Goal: Task Accomplishment & Management: Use online tool/utility

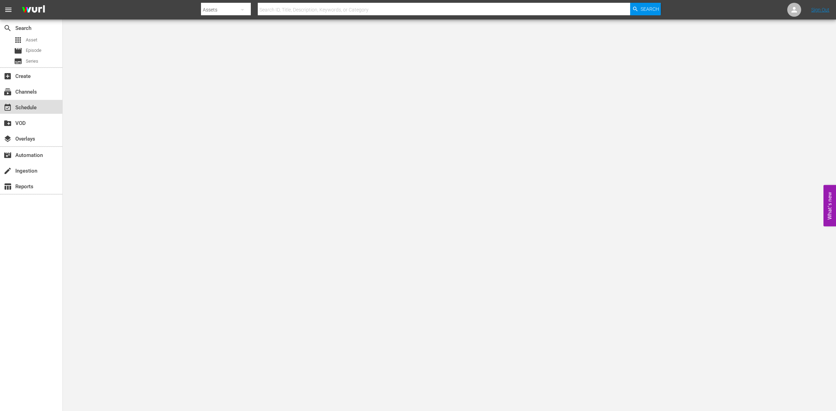
click at [22, 101] on div "event_available Schedule" at bounding box center [31, 107] width 62 height 14
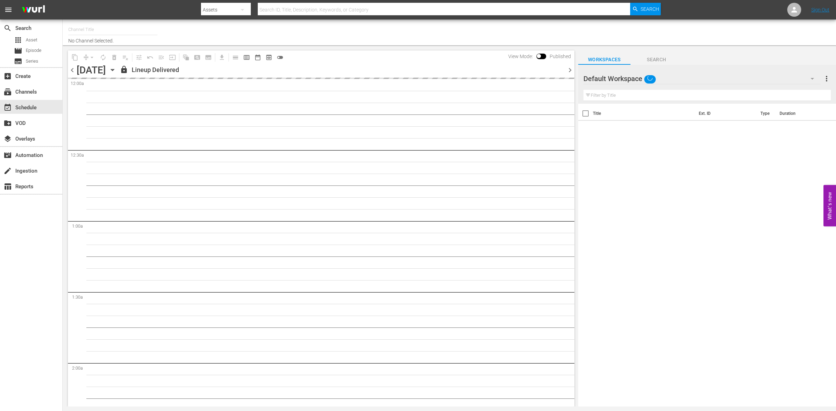
type input "So Real (1869)"
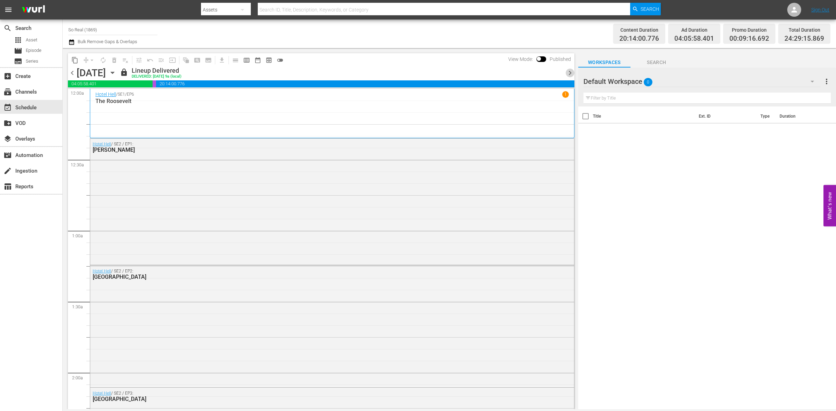
click at [570, 72] on span "chevron_right" at bounding box center [570, 73] width 9 height 9
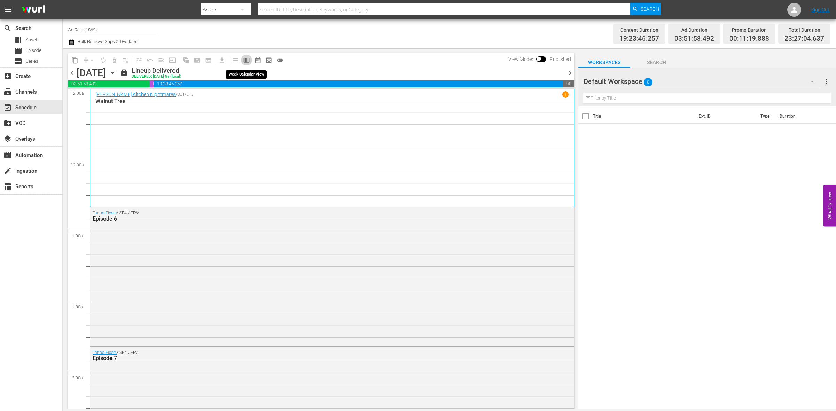
click at [249, 61] on span "calendar_view_week_outlined" at bounding box center [246, 60] width 7 height 7
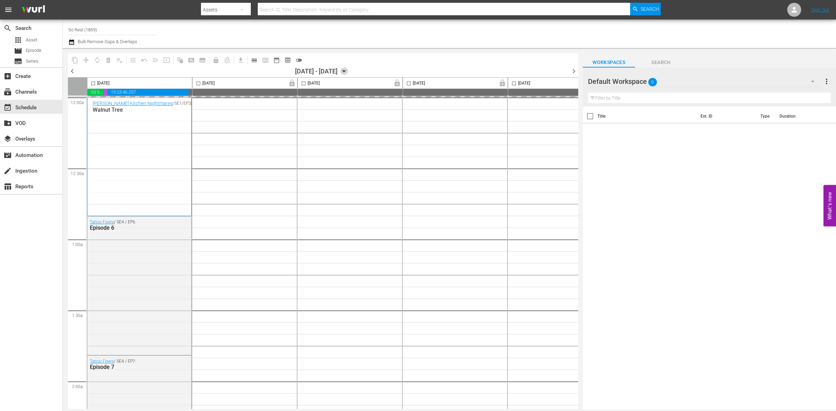
click at [348, 70] on icon "button" at bounding box center [344, 72] width 8 height 8
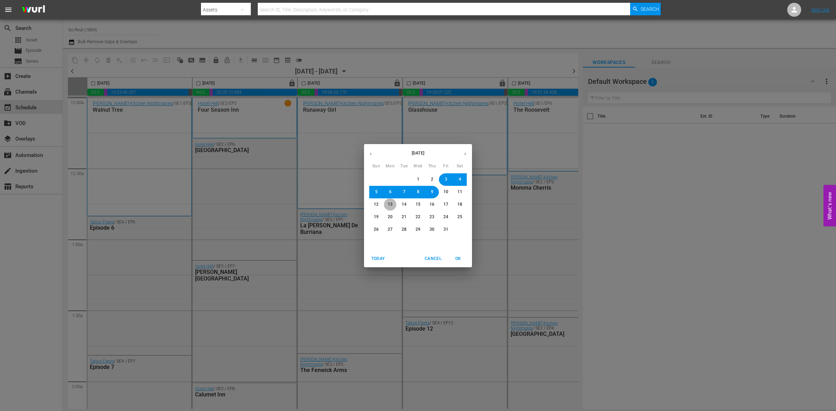
click at [388, 207] on span "13" at bounding box center [390, 205] width 5 height 6
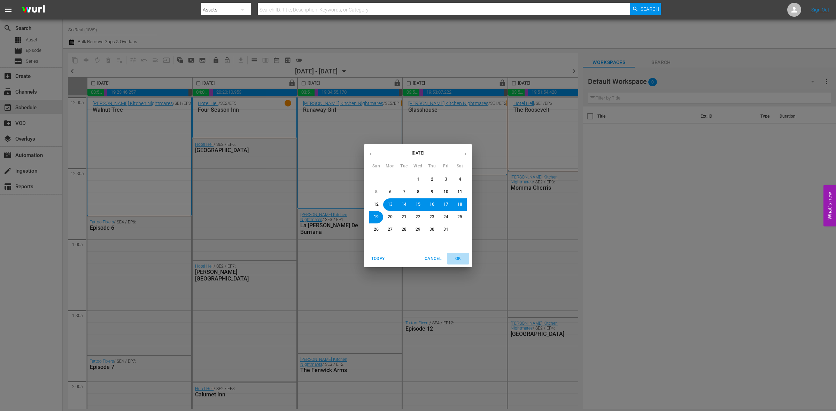
click at [459, 258] on span "OK" at bounding box center [458, 258] width 17 height 7
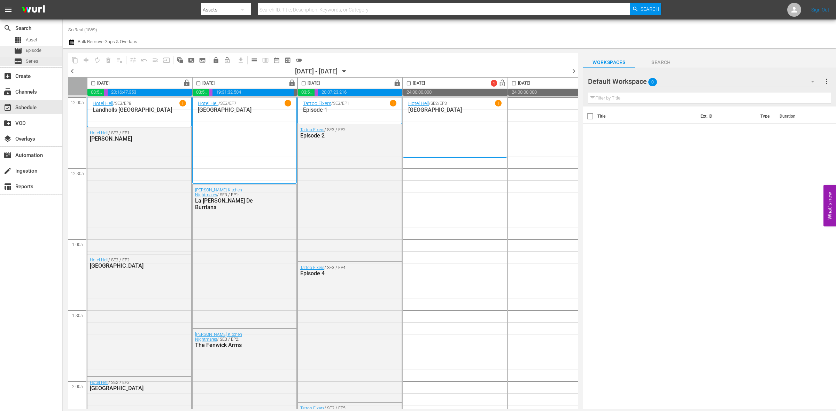
click at [44, 51] on div "movie Episode" at bounding box center [31, 51] width 62 height 10
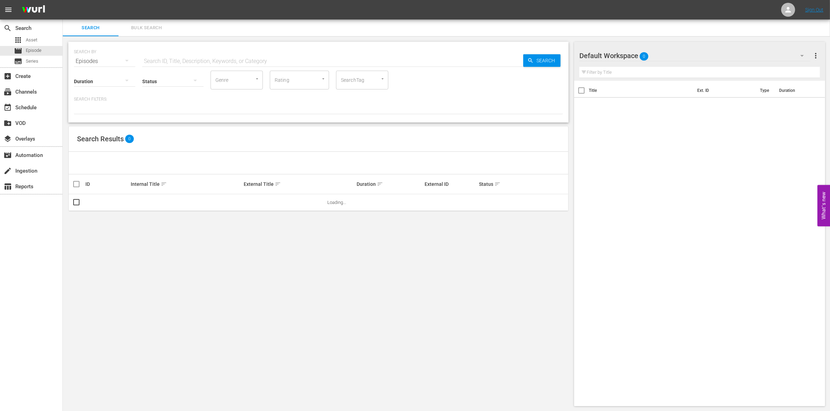
click at [175, 58] on input "text" at bounding box center [332, 61] width 381 height 17
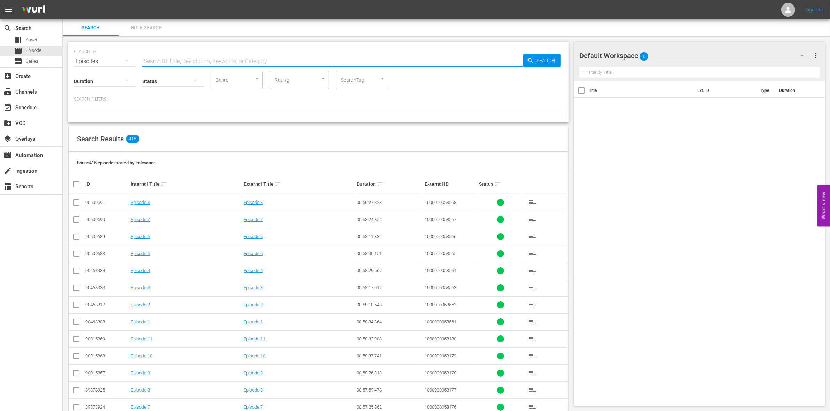
paste input "1000000023306"
type input "1000000023306"
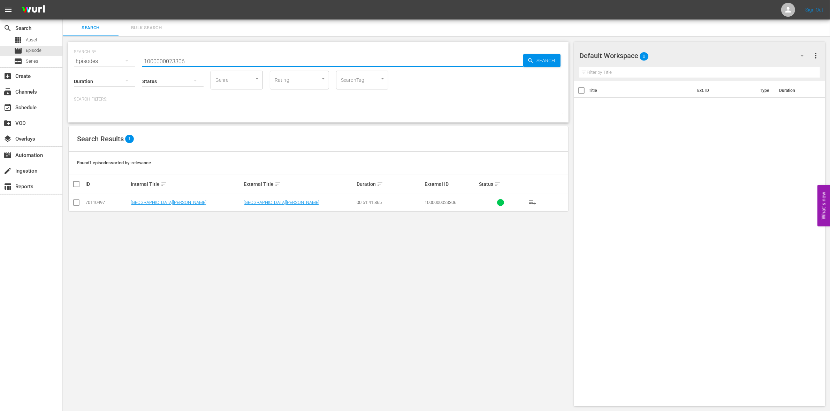
click at [78, 201] on input "checkbox" at bounding box center [76, 204] width 8 height 8
checkbox input "true"
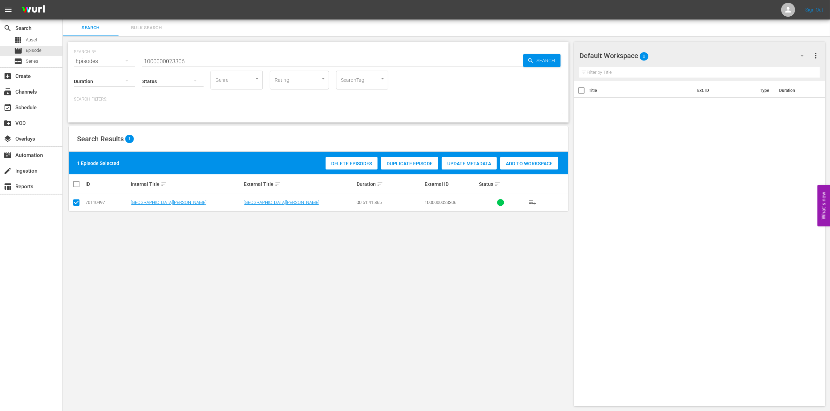
click at [543, 161] on span "Add to Workspace" at bounding box center [529, 164] width 58 height 6
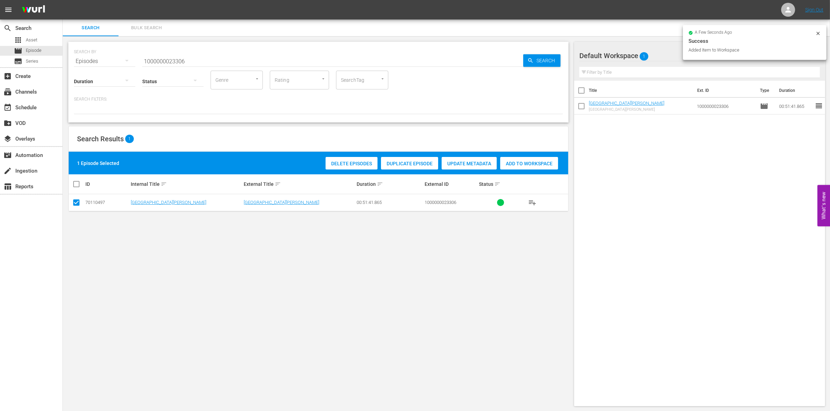
click at [213, 63] on input "1000000023306" at bounding box center [332, 61] width 381 height 17
type input "1000000023307"
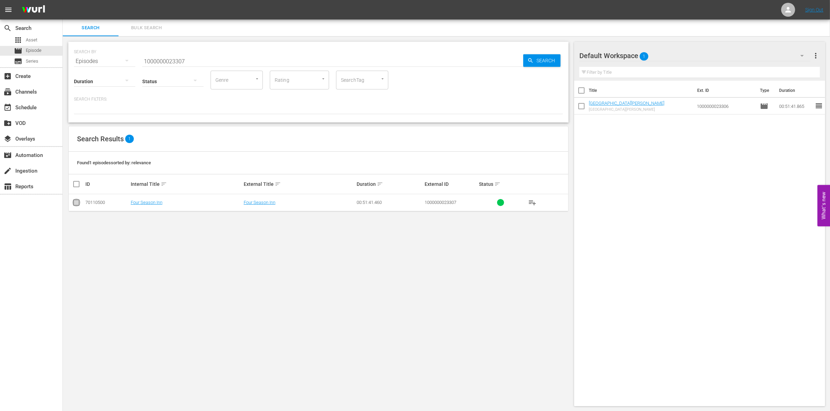
click at [75, 205] on input "checkbox" at bounding box center [76, 204] width 8 height 8
checkbox input "true"
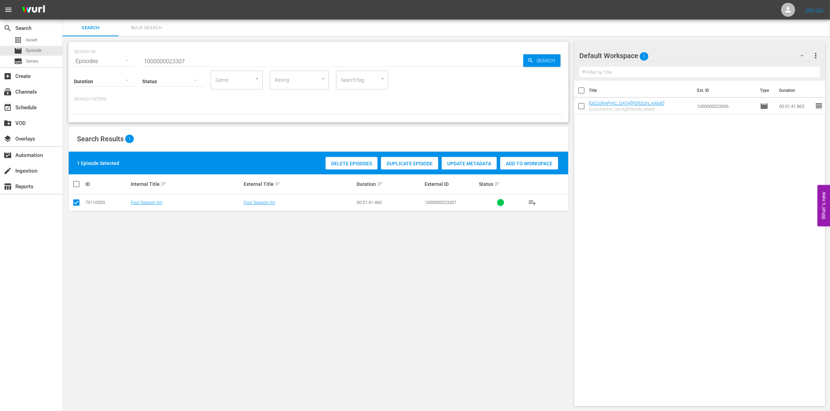
click at [525, 155] on div "Delete Episodes Duplicate Episode Update Metadata Add to Workspace" at bounding box center [442, 163] width 236 height 16
click at [520, 161] on span "Add to Workspace" at bounding box center [529, 164] width 58 height 6
click at [209, 54] on input "1000000023307" at bounding box center [332, 61] width 381 height 17
click at [157, 56] on input "1000000023307" at bounding box center [332, 61] width 381 height 17
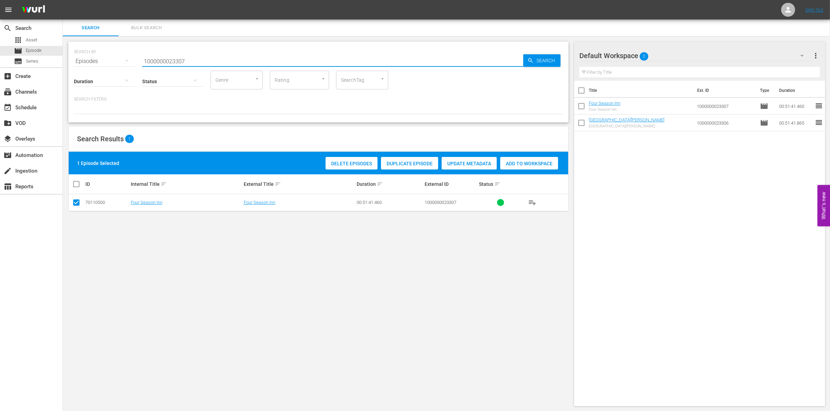
click at [157, 56] on input "1000000023307" at bounding box center [332, 61] width 381 height 17
paste input "8"
type input "1000000023308"
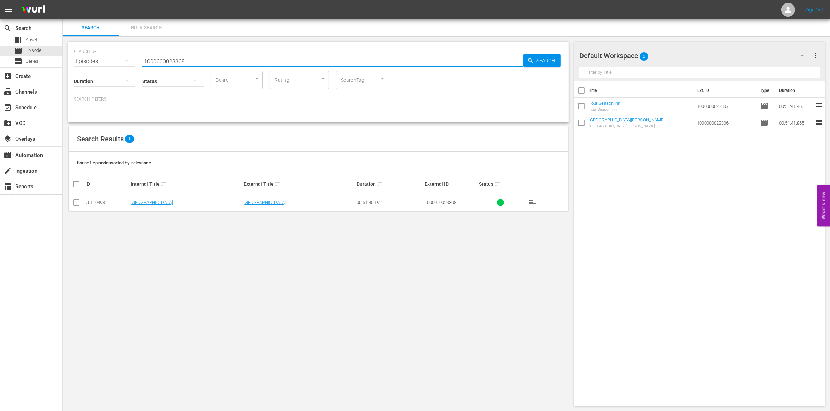
click at [75, 202] on input "checkbox" at bounding box center [76, 204] width 8 height 8
checkbox input "true"
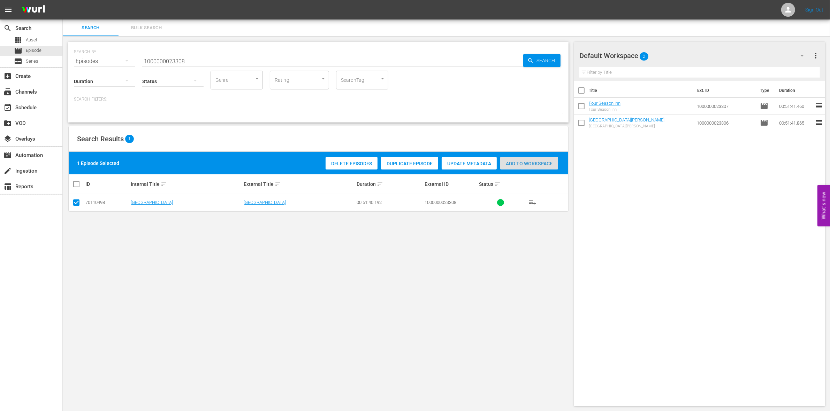
click at [520, 161] on span "Add to Workspace" at bounding box center [529, 164] width 58 height 6
click at [192, 62] on input "1000000023308" at bounding box center [332, 61] width 381 height 17
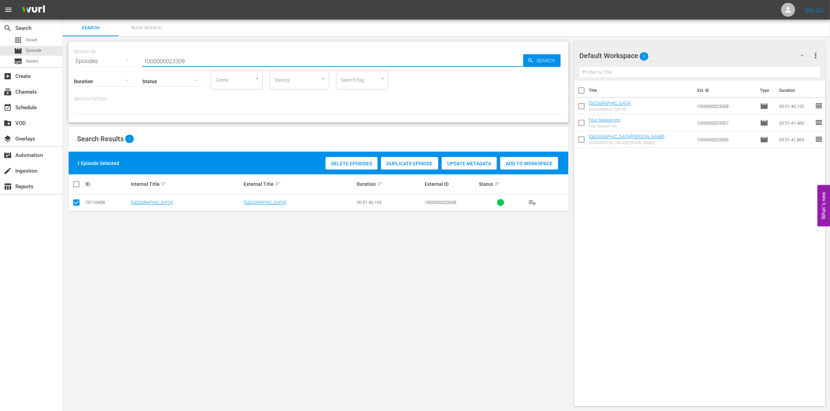
type input "1000000023309"
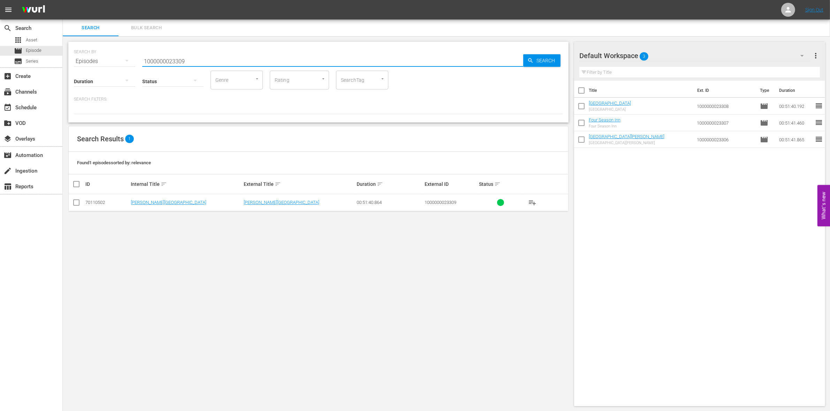
click at [73, 201] on input "checkbox" at bounding box center [76, 204] width 8 height 8
checkbox input "true"
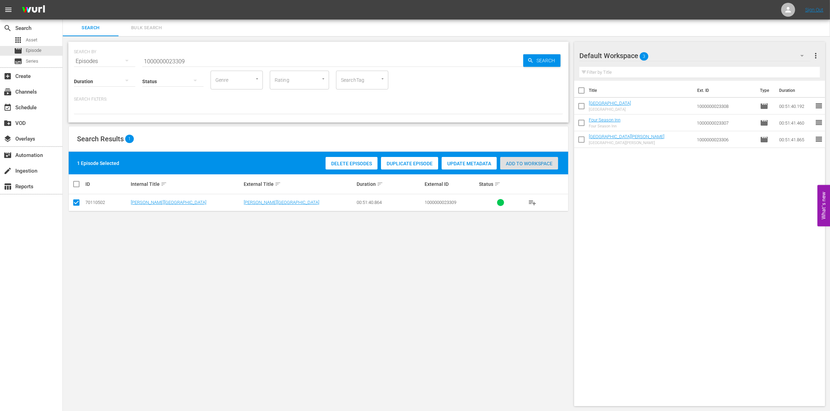
click at [537, 166] on span "Add to Workspace" at bounding box center [529, 164] width 58 height 6
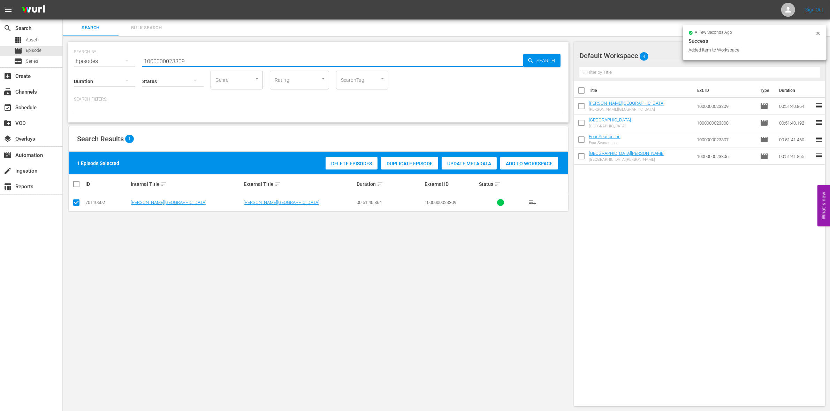
click at [276, 64] on input "1000000023309" at bounding box center [332, 61] width 381 height 17
type input "1000000023310"
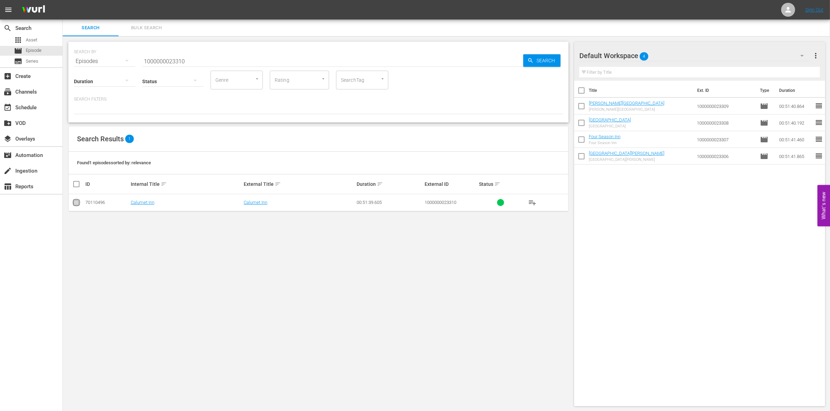
click at [77, 202] on input "checkbox" at bounding box center [76, 204] width 8 height 8
checkbox input "true"
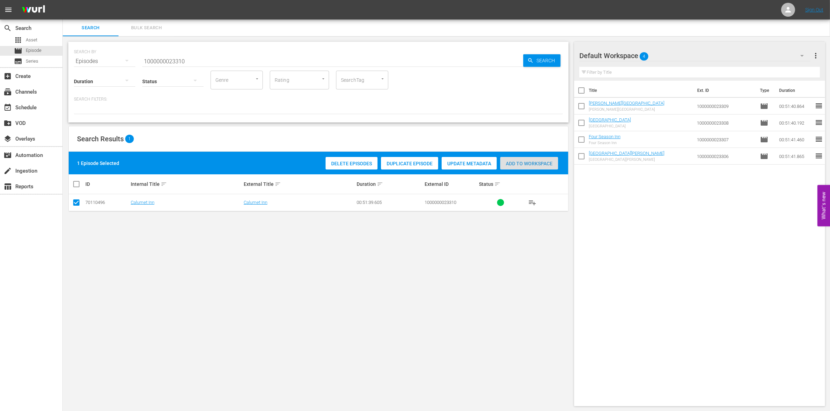
click at [525, 162] on span "Add to Workspace" at bounding box center [529, 164] width 58 height 6
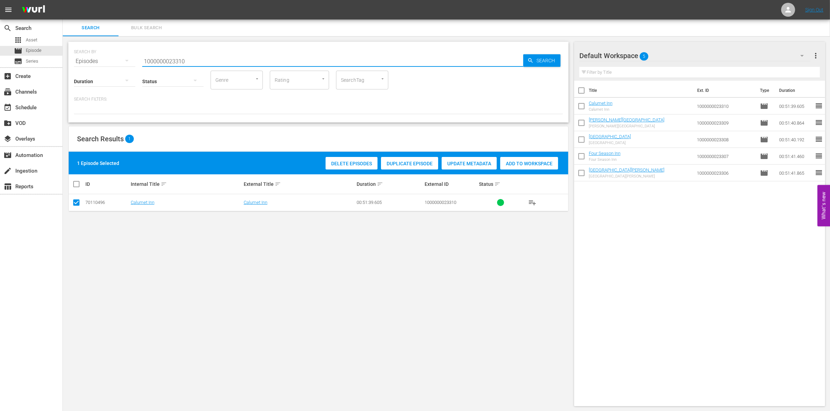
click at [160, 62] on input "1000000023310" at bounding box center [332, 61] width 381 height 17
paste input "04882"
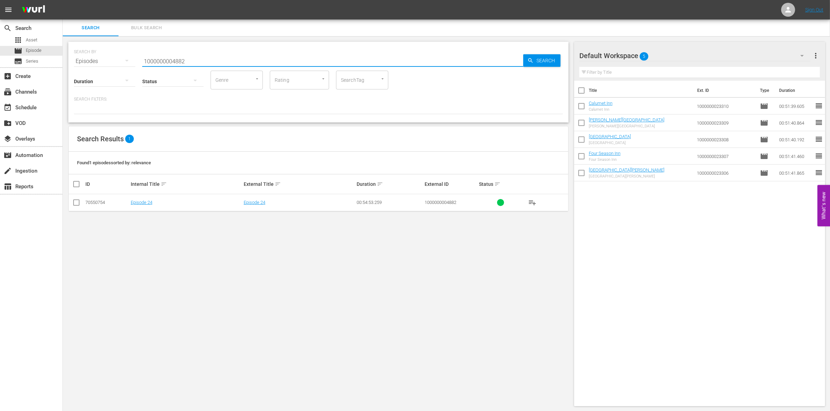
type input "1000000004882"
click at [71, 201] on td at bounding box center [77, 202] width 16 height 17
click at [74, 202] on input "checkbox" at bounding box center [76, 204] width 8 height 8
checkbox input "true"
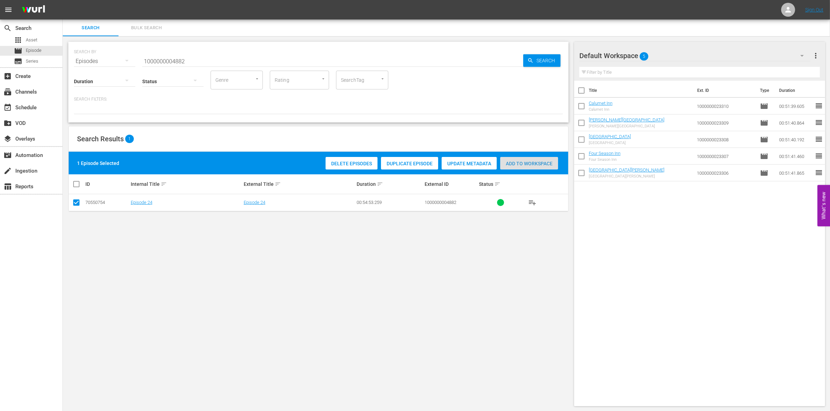
click at [518, 166] on span "Add to Workspace" at bounding box center [529, 164] width 58 height 6
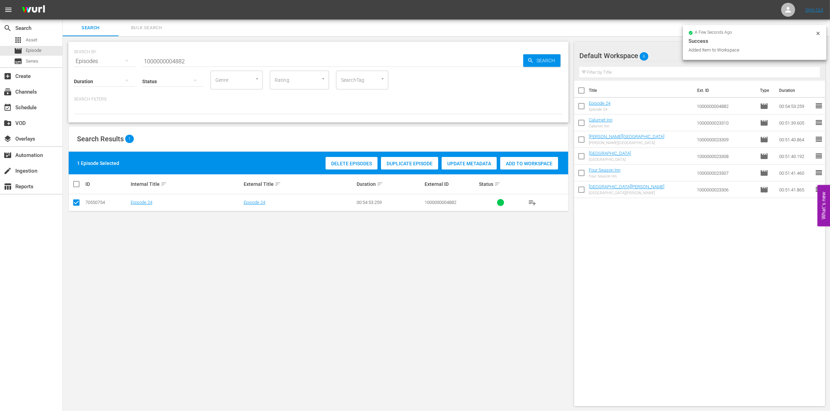
click at [185, 57] on input "1000000004882" at bounding box center [332, 61] width 381 height 17
type input "1000000004883"
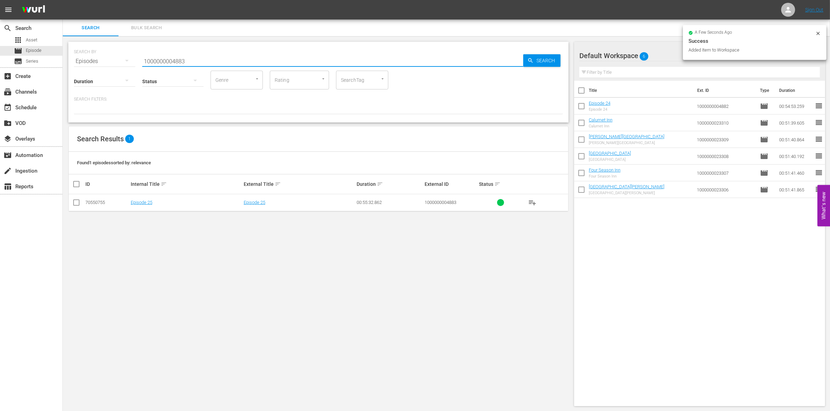
click at [78, 200] on input "checkbox" at bounding box center [76, 204] width 8 height 8
checkbox input "true"
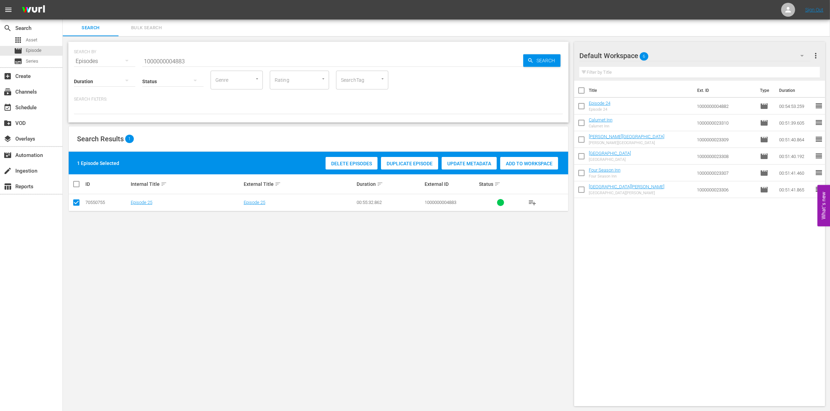
click at [532, 168] on div "Add to Workspace" at bounding box center [529, 163] width 58 height 13
click at [225, 58] on input "1000000004883" at bounding box center [332, 61] width 381 height 17
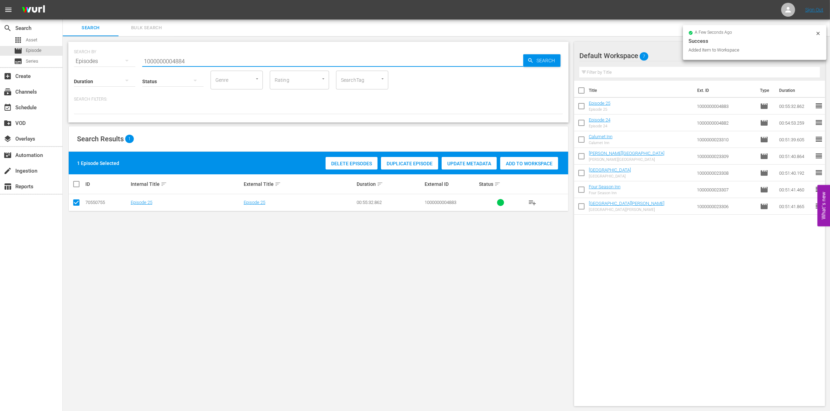
type input "1000000004884"
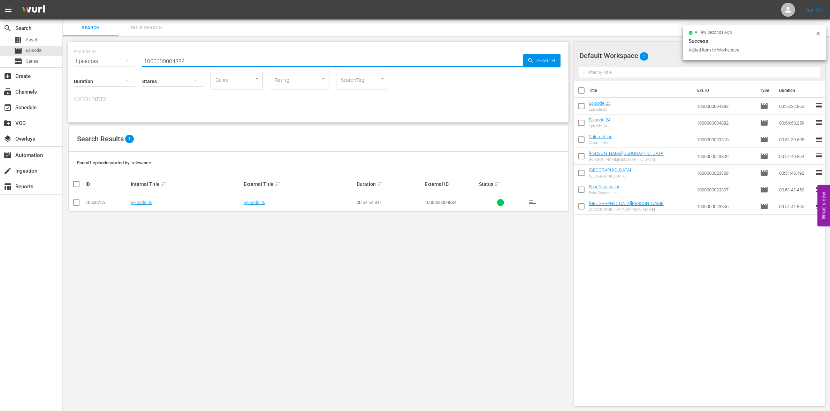
click at [75, 204] on input "checkbox" at bounding box center [76, 204] width 8 height 8
checkbox input "true"
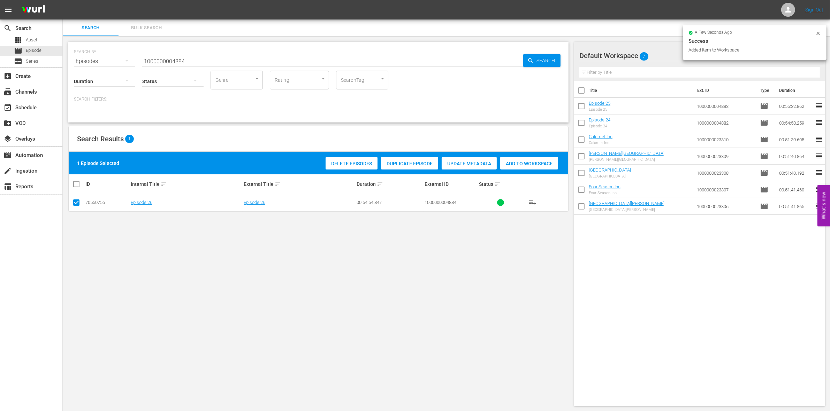
click at [550, 166] on span "Add to Workspace" at bounding box center [529, 164] width 58 height 6
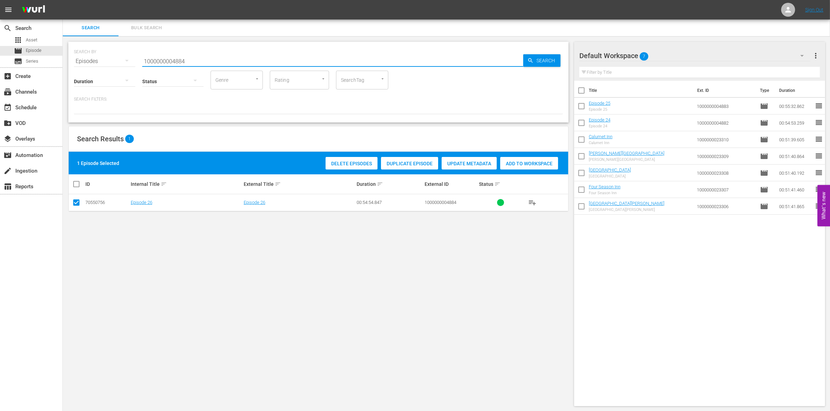
click at [234, 56] on input "1000000004884" at bounding box center [332, 61] width 381 height 17
type input "1000000004885"
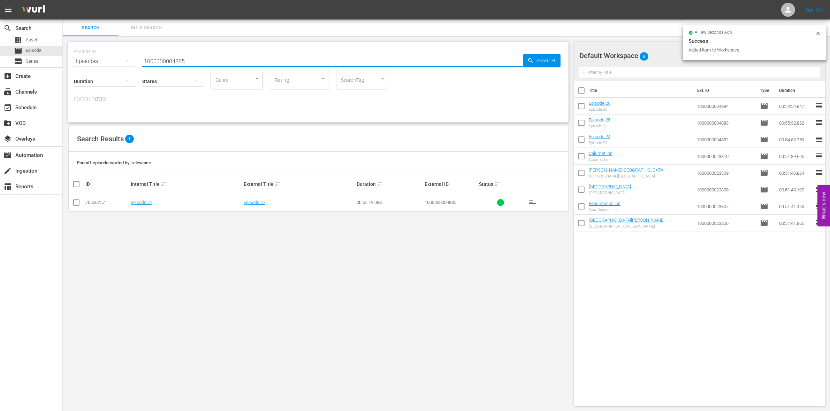
click at [77, 203] on input "checkbox" at bounding box center [76, 204] width 8 height 8
checkbox input "true"
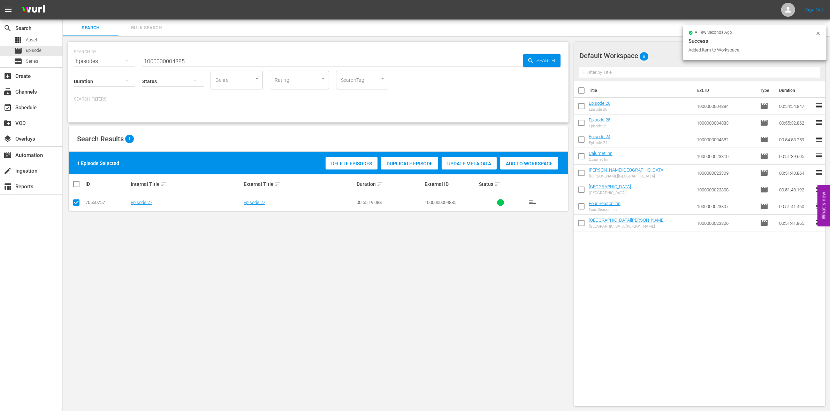
click at [522, 162] on span "Add to Workspace" at bounding box center [529, 164] width 58 height 6
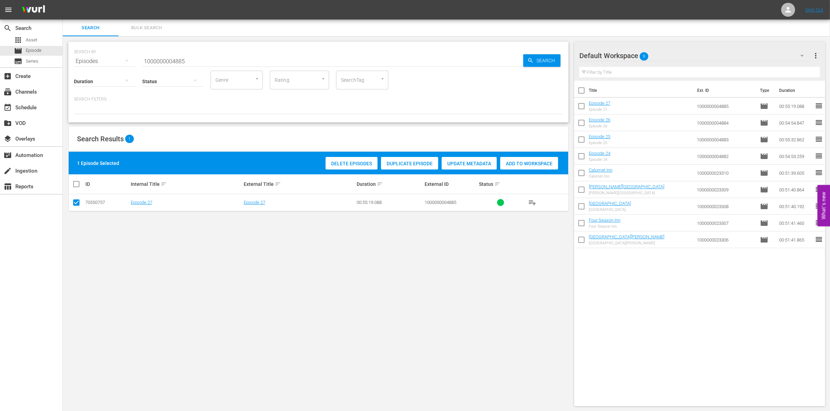
click at [201, 56] on input "1000000004885" at bounding box center [332, 61] width 381 height 17
paste input "58176"
type input "1000000058176"
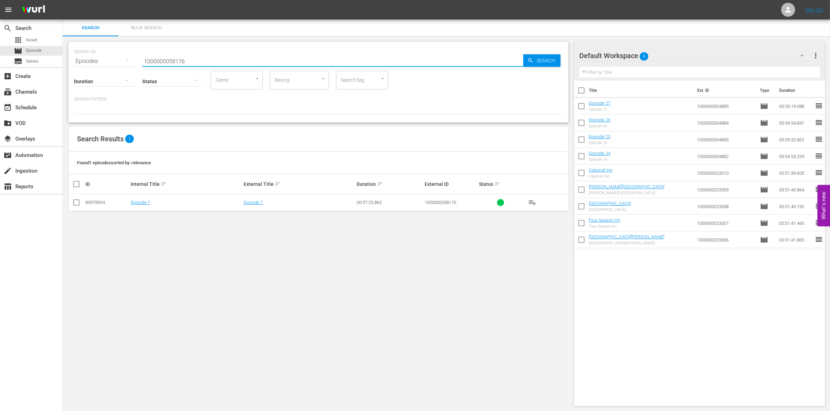
click at [77, 201] on input "checkbox" at bounding box center [76, 204] width 8 height 8
checkbox input "true"
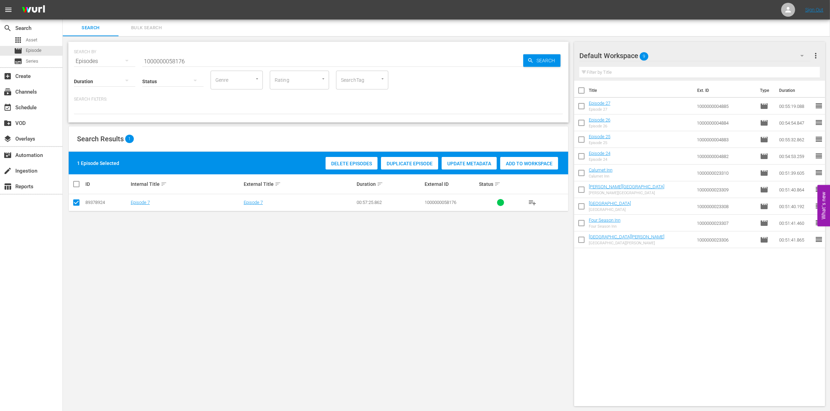
click at [519, 156] on div "Delete Episodes Duplicate Episode Update Metadata Add to Workspace" at bounding box center [442, 163] width 236 height 16
click at [518, 161] on span "Add to Workspace" at bounding box center [529, 164] width 58 height 6
click at [234, 58] on input "1000000058176" at bounding box center [332, 61] width 381 height 17
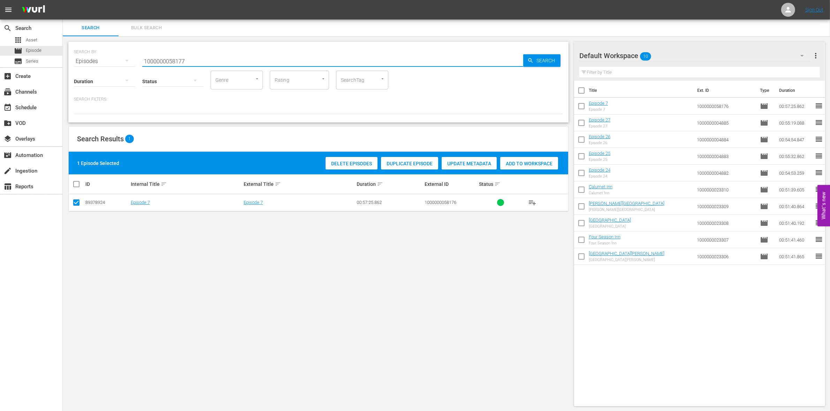
type input "1000000058177"
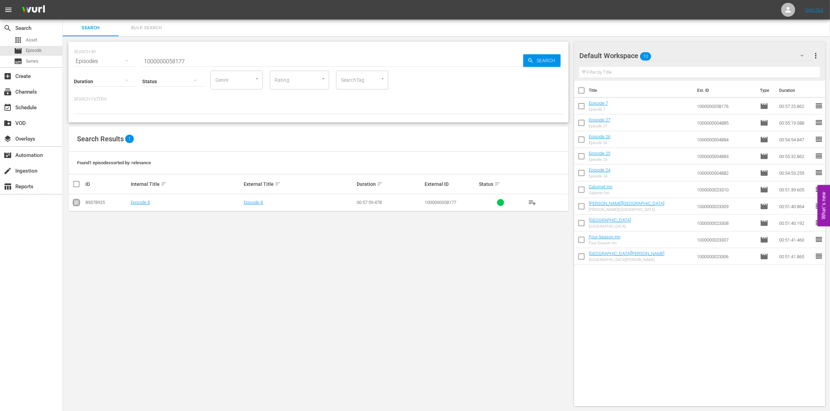
click at [75, 207] on input "checkbox" at bounding box center [76, 204] width 8 height 8
checkbox input "true"
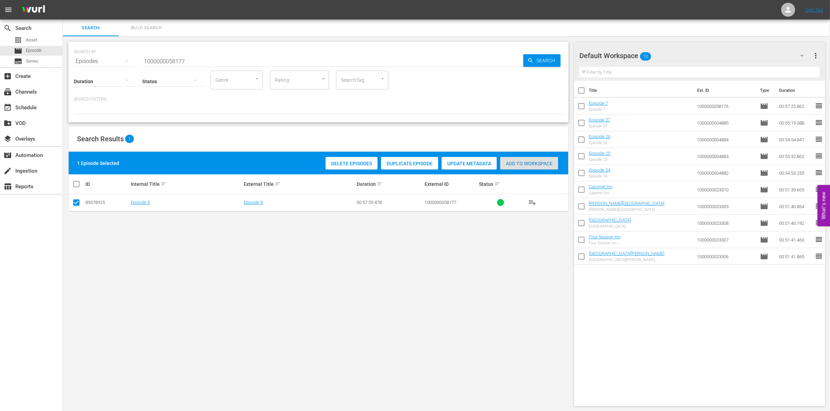
click at [530, 166] on span "Add to Workspace" at bounding box center [529, 164] width 58 height 6
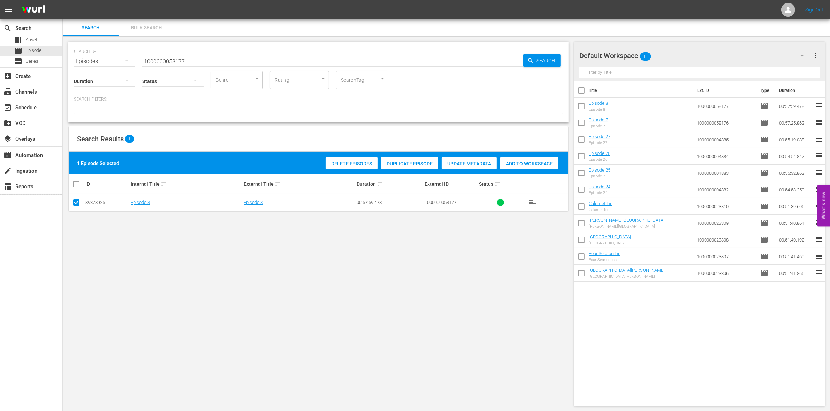
click at [455, 290] on div "SEARCH BY Search By Episodes Search ID, Title, Description, Keywords, or Catego…" at bounding box center [318, 224] width 511 height 376
click at [181, 58] on input "1000000058177" at bounding box center [332, 61] width 381 height 17
paste input "03070"
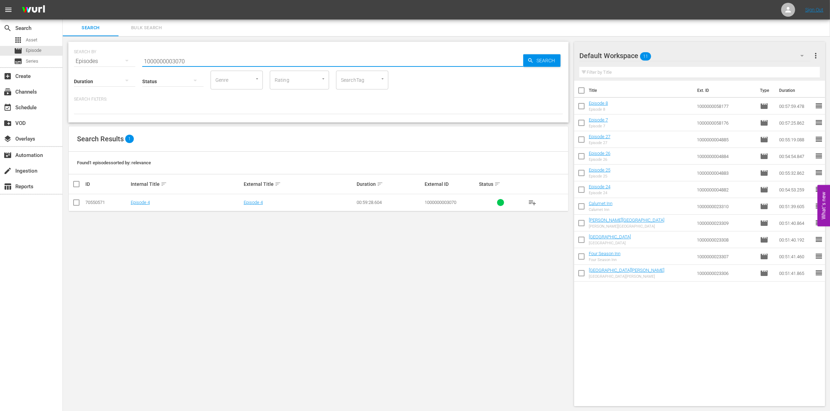
type input "1000000003070"
click at [71, 198] on td at bounding box center [77, 202] width 16 height 17
click at [76, 202] on input "checkbox" at bounding box center [76, 204] width 8 height 8
checkbox input "true"
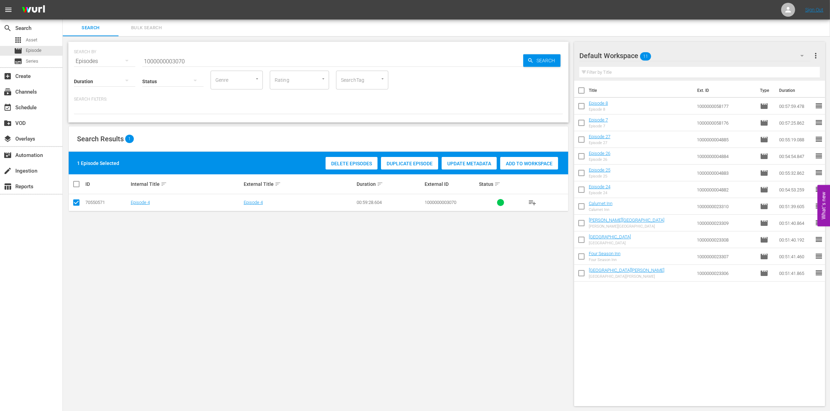
click at [528, 164] on span "Add to Workspace" at bounding box center [529, 164] width 58 height 6
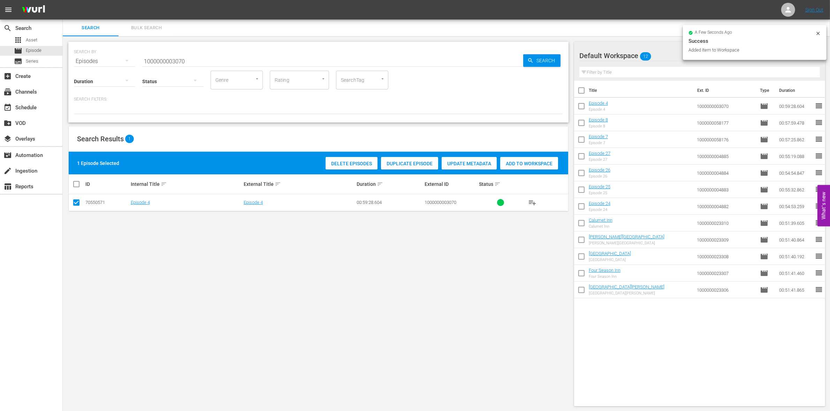
click at [198, 65] on div "Status" at bounding box center [172, 76] width 61 height 25
click at [187, 53] on input "1000000003070" at bounding box center [332, 61] width 381 height 17
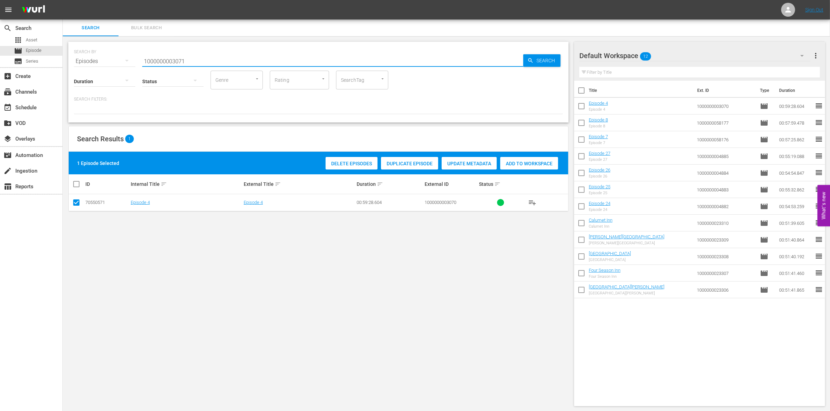
type input "1000000003071"
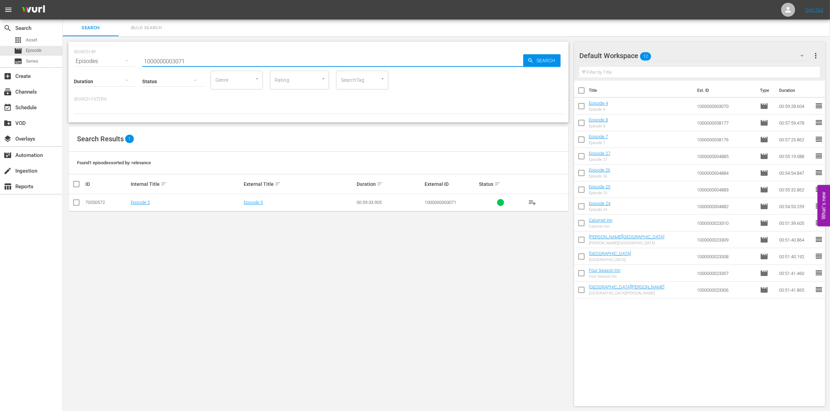
click at [75, 202] on input "checkbox" at bounding box center [76, 204] width 8 height 8
checkbox input "true"
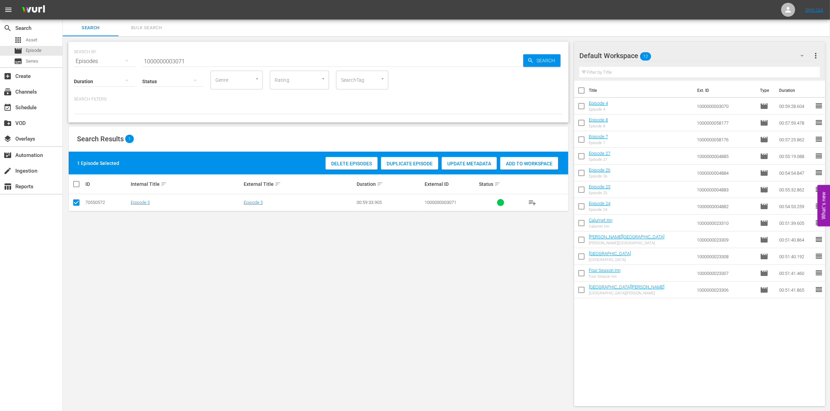
click at [553, 161] on span "Add to Workspace" at bounding box center [529, 164] width 58 height 6
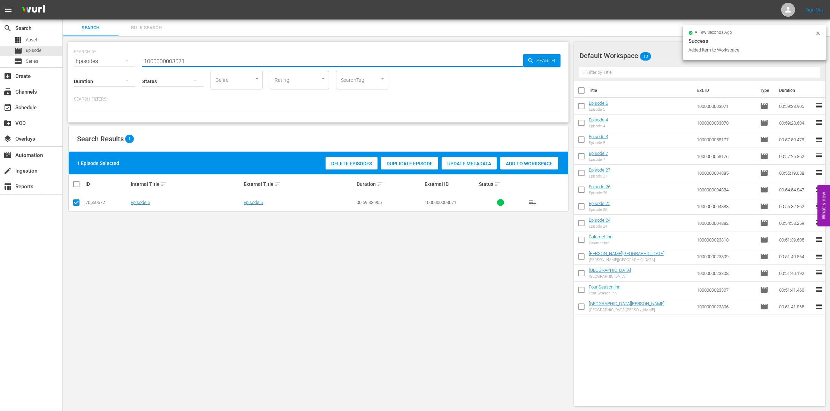
click at [213, 62] on input "1000000003071" at bounding box center [332, 61] width 381 height 17
type input "1000000003072"
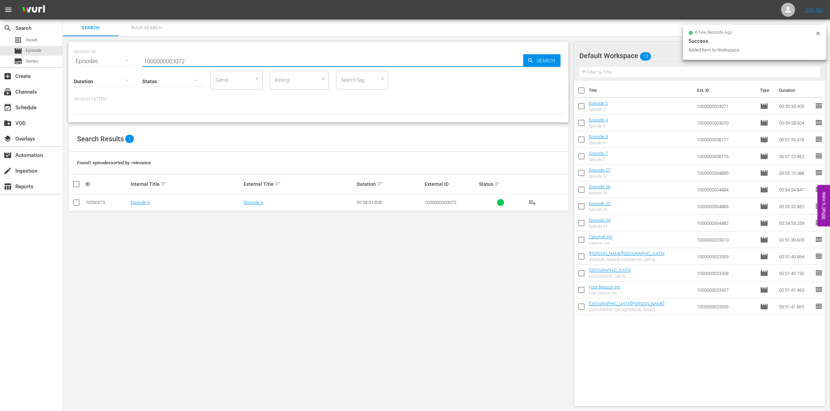
click at [75, 207] on input "checkbox" at bounding box center [76, 204] width 8 height 8
checkbox input "true"
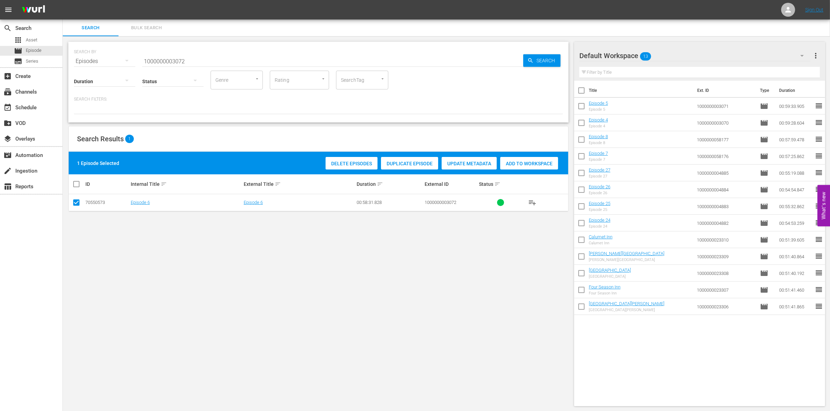
click at [525, 158] on div "Add to Workspace" at bounding box center [529, 163] width 58 height 13
click at [180, 62] on input "1000000003072" at bounding box center [332, 61] width 381 height 17
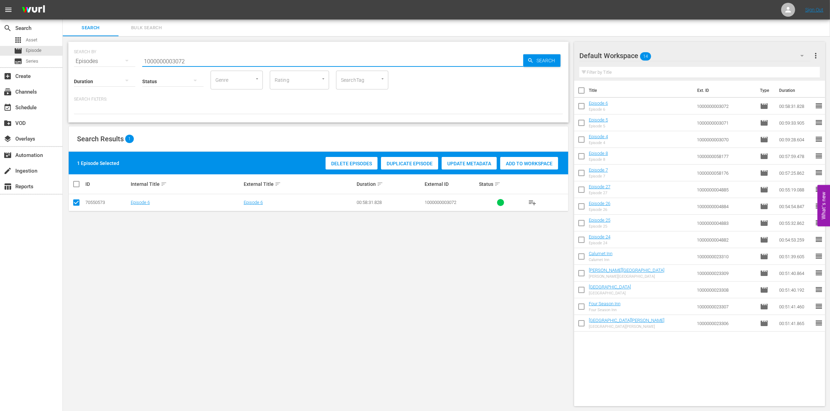
click at [180, 62] on input "1000000003072" at bounding box center [332, 61] width 381 height 17
paste input "23313"
type input "1000000023313"
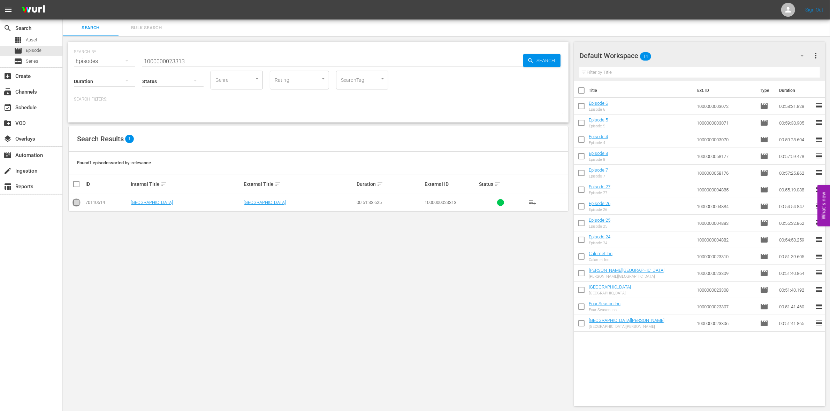
click at [79, 201] on input "checkbox" at bounding box center [76, 204] width 8 height 8
checkbox input "true"
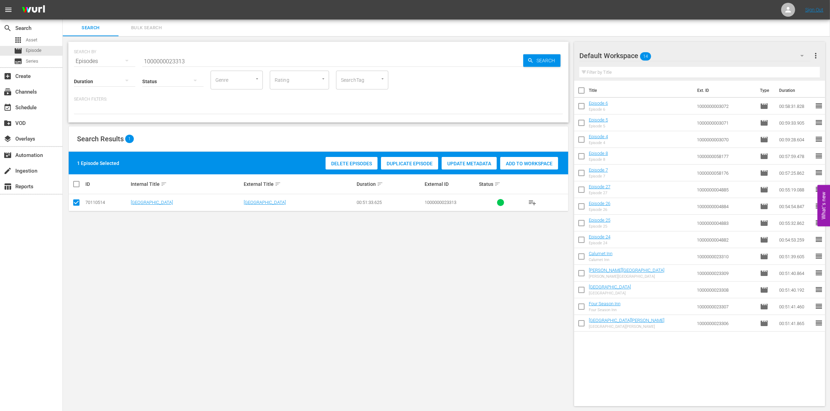
click at [524, 159] on div "Add to Workspace" at bounding box center [529, 163] width 58 height 13
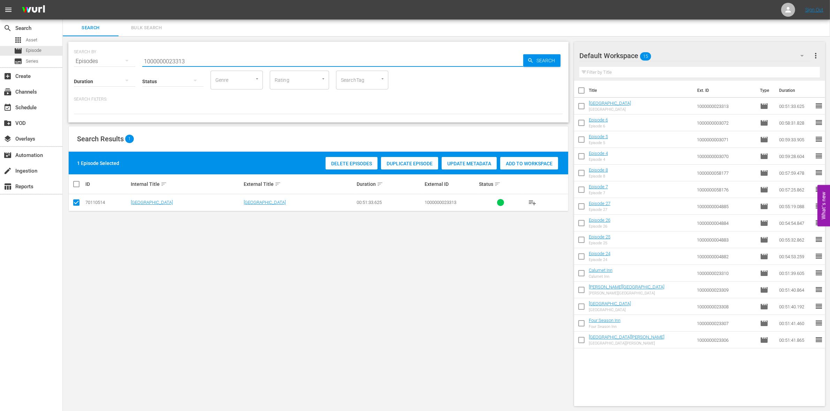
click at [260, 54] on input "1000000023313" at bounding box center [332, 61] width 381 height 17
type input "1000000023314"
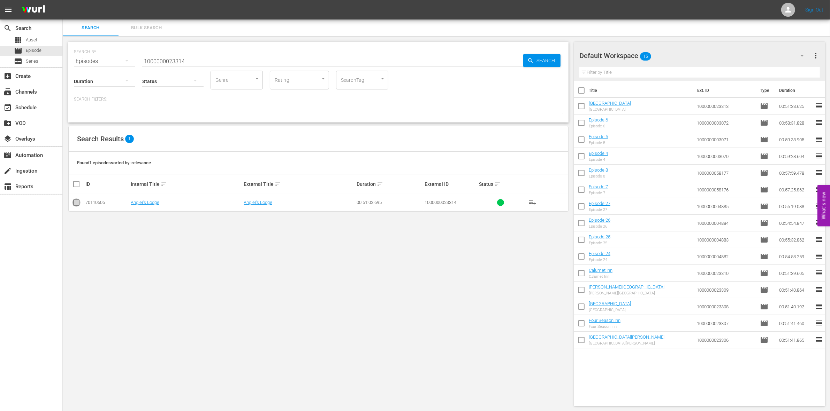
click at [77, 202] on input "checkbox" at bounding box center [76, 204] width 8 height 8
checkbox input "true"
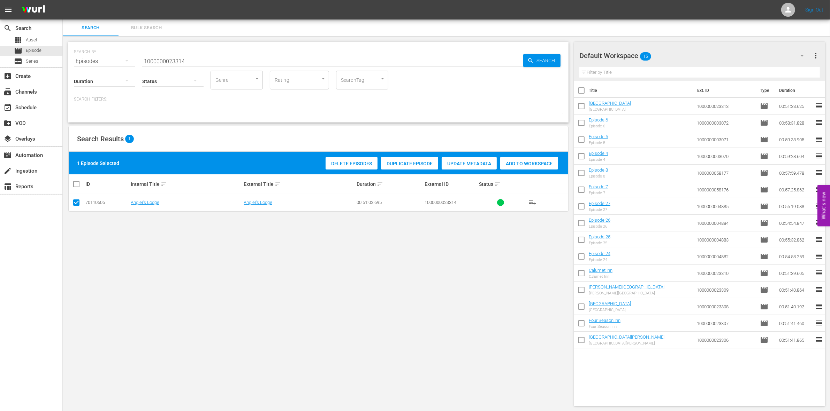
click at [539, 164] on span "Add to Workspace" at bounding box center [529, 164] width 58 height 6
click at [192, 58] on input "1000000023314" at bounding box center [332, 61] width 381 height 17
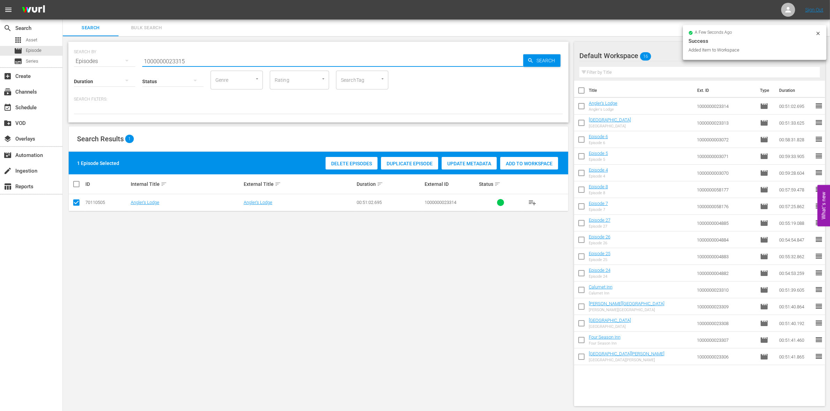
type input "1000000023315"
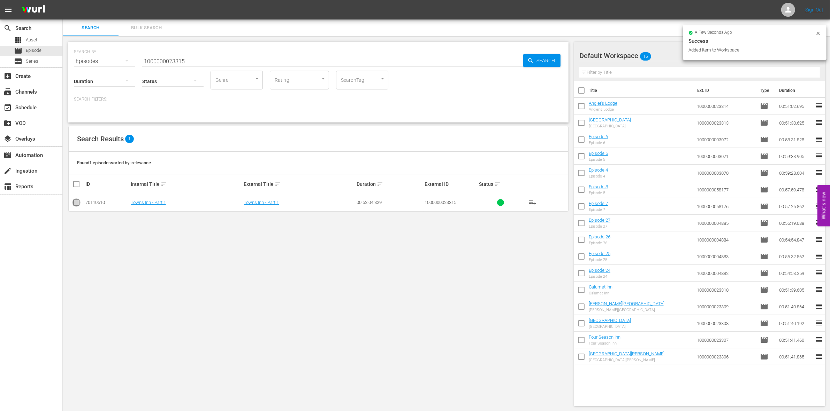
click at [76, 207] on input "checkbox" at bounding box center [76, 204] width 8 height 8
checkbox input "true"
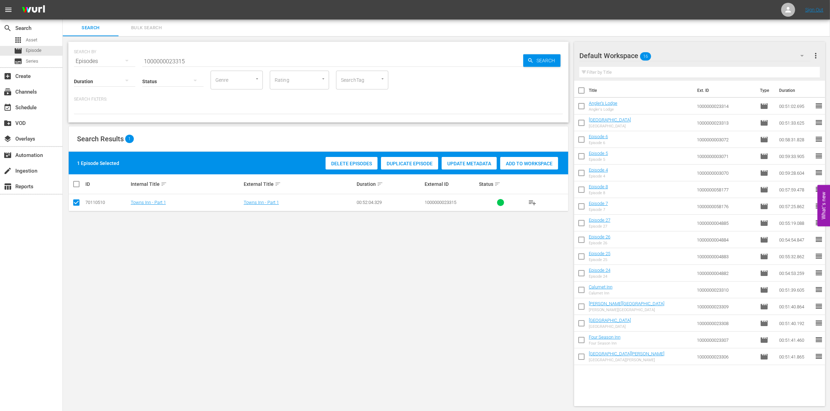
click at [529, 163] on span "Add to Workspace" at bounding box center [529, 164] width 58 height 6
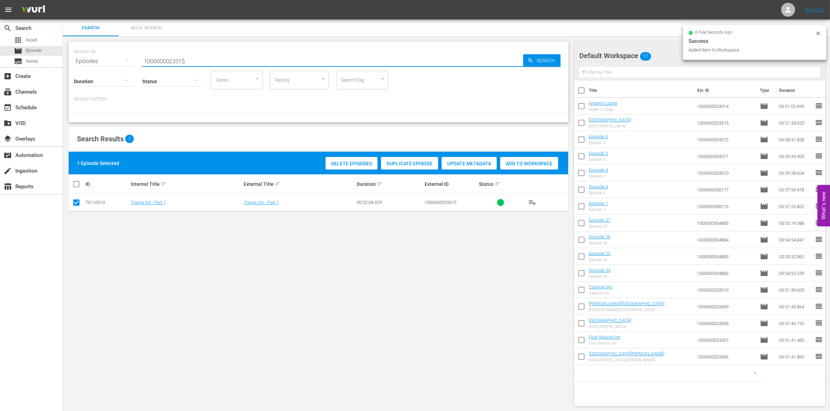
click at [207, 63] on input "1000000023315" at bounding box center [332, 61] width 381 height 17
type input "1000000023316"
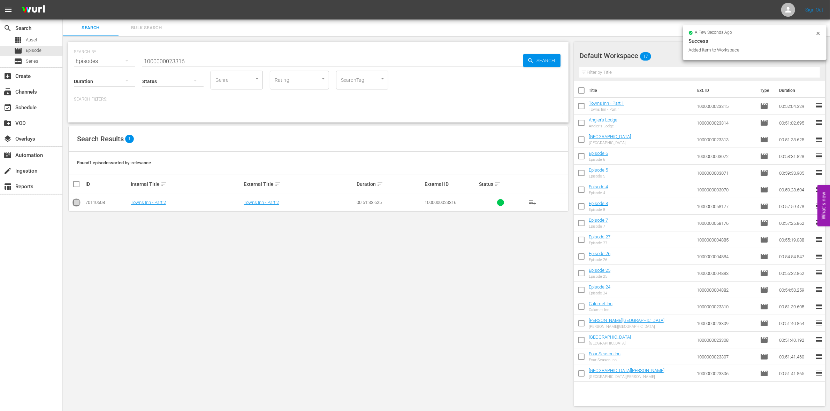
click at [75, 201] on input "checkbox" at bounding box center [76, 204] width 8 height 8
checkbox input "true"
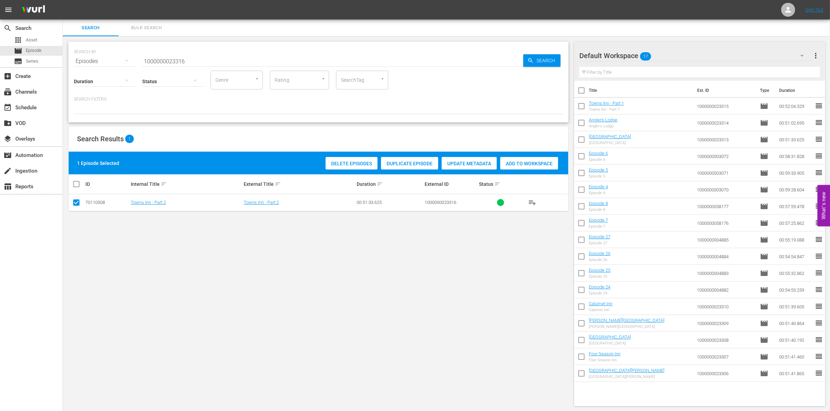
click at [518, 162] on span "Add to Workspace" at bounding box center [529, 164] width 58 height 6
click at [219, 64] on input "1000000023316" at bounding box center [332, 61] width 381 height 17
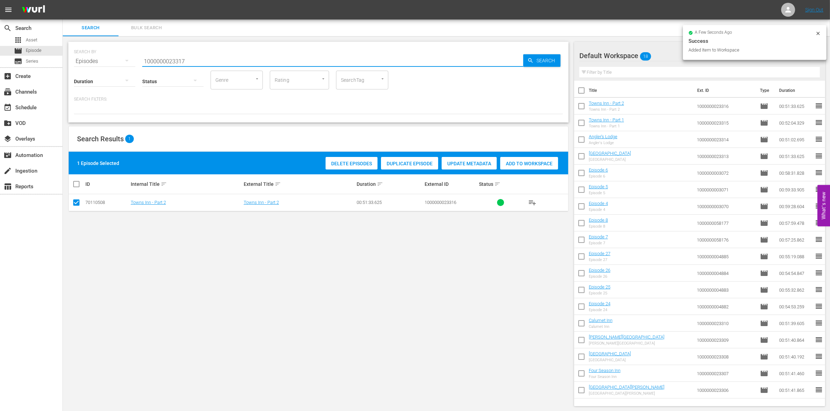
type input "1000000023317"
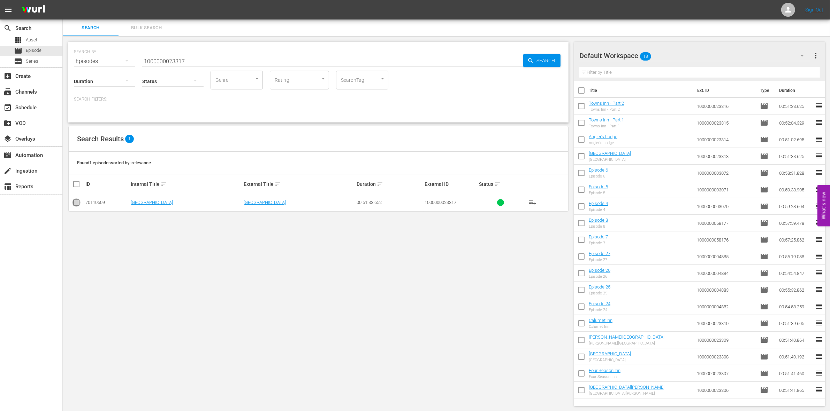
click at [78, 205] on input "checkbox" at bounding box center [76, 204] width 8 height 8
checkbox input "true"
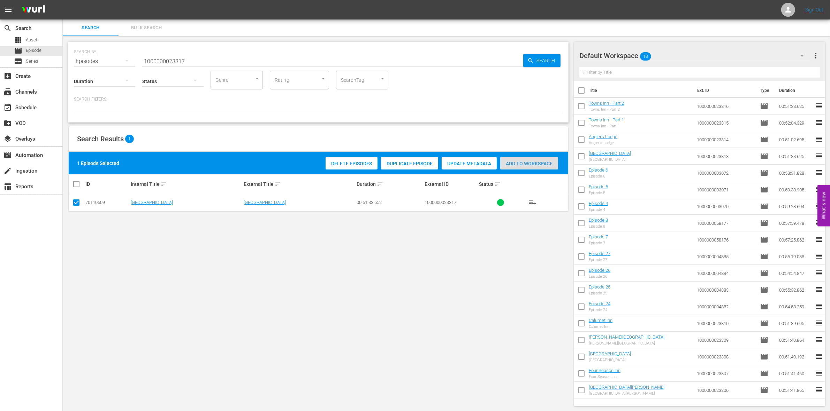
click at [530, 164] on span "Add to Workspace" at bounding box center [529, 164] width 58 height 6
click at [199, 60] on input "1000000023317" at bounding box center [332, 61] width 381 height 17
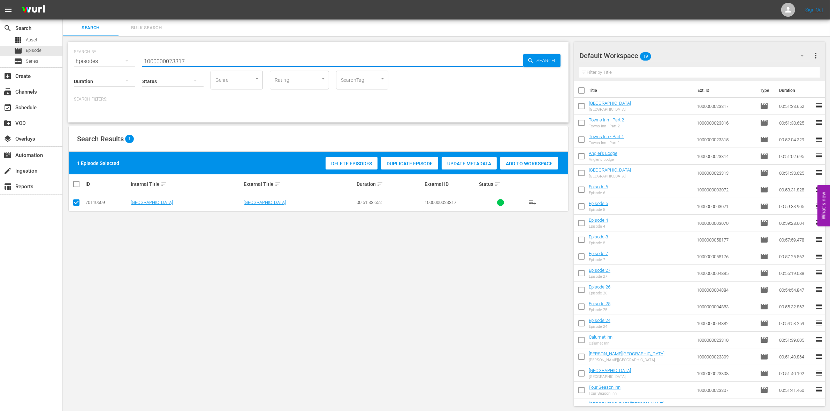
click at [199, 60] on input "1000000023317" at bounding box center [332, 61] width 381 height 17
paste input "35252"
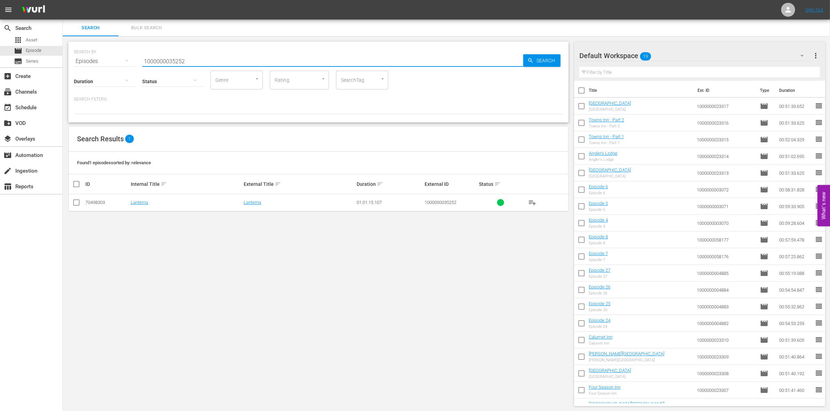
type input "1000000035252"
click at [77, 203] on input "checkbox" at bounding box center [76, 204] width 8 height 8
checkbox input "true"
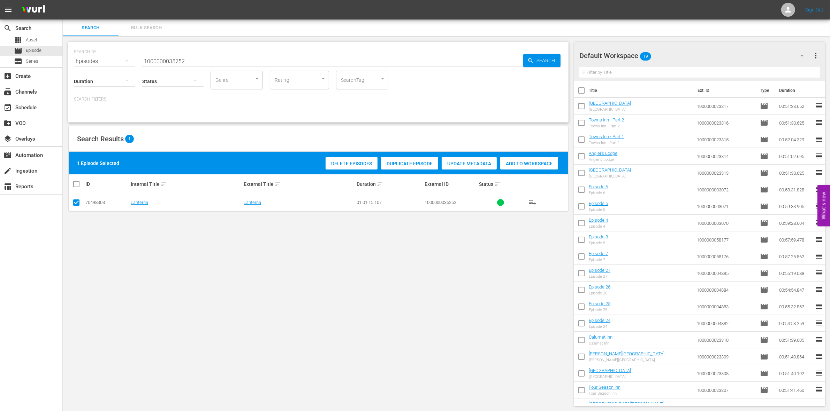
click at [518, 159] on div "Add to Workspace" at bounding box center [529, 163] width 58 height 13
click at [191, 61] on input "1000000035252" at bounding box center [332, 61] width 381 height 17
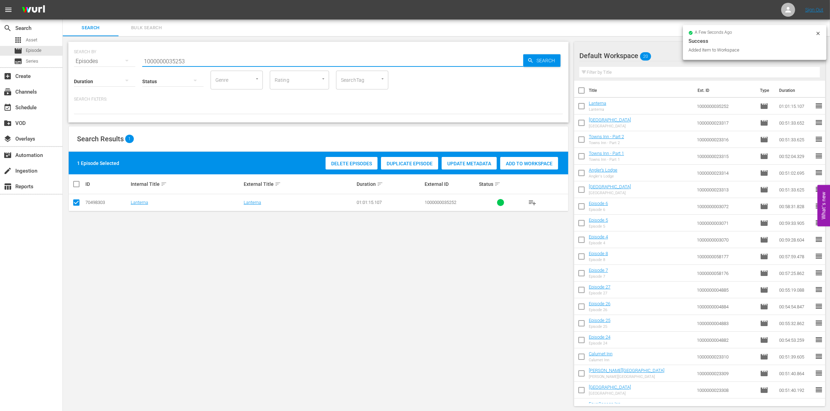
type input "1000000035253"
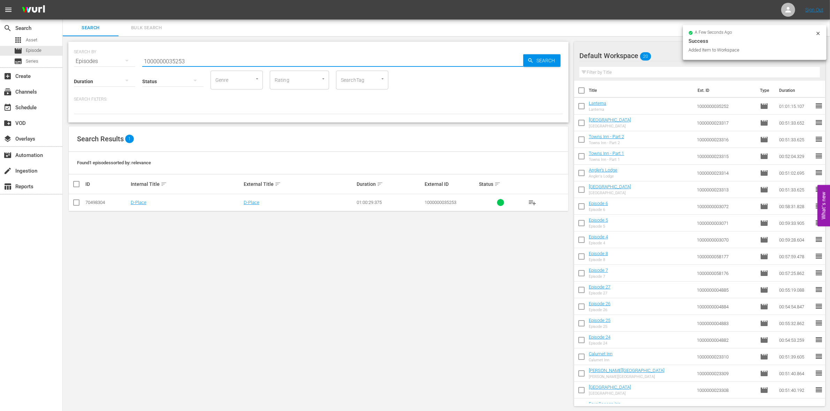
click at [72, 203] on input "checkbox" at bounding box center [76, 204] width 8 height 8
checkbox input "true"
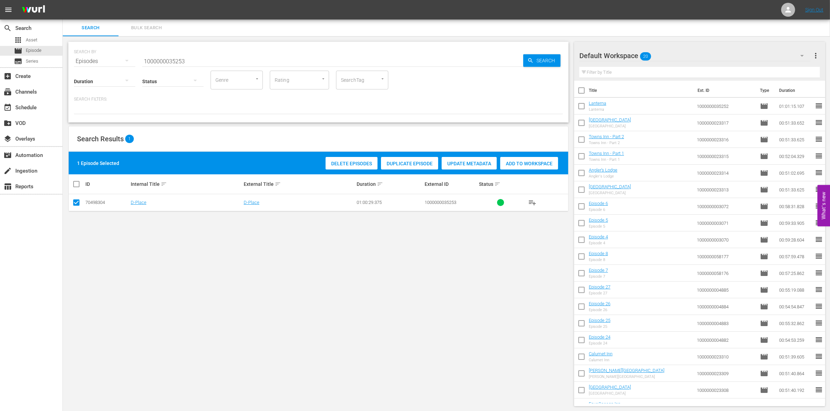
click at [515, 172] on div "1 Episode Selected Delete Episodes Duplicate Episode Update Metadata Add to Wor…" at bounding box center [318, 163] width 499 height 23
click at [508, 166] on div "Add to Workspace" at bounding box center [529, 163] width 58 height 13
click at [230, 63] on input "1000000035253" at bounding box center [332, 61] width 381 height 17
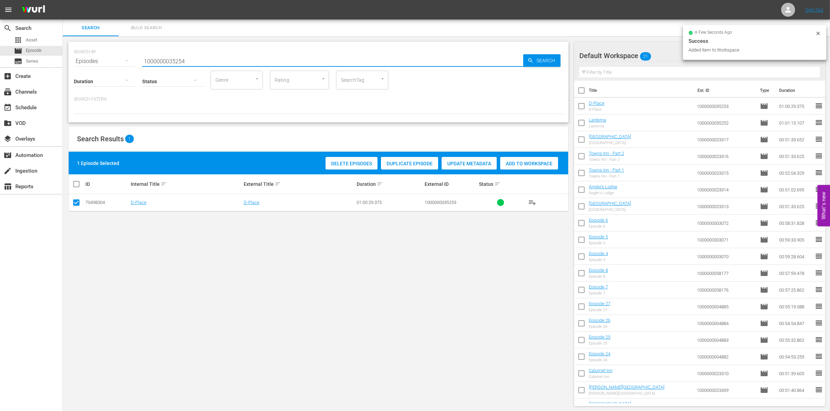
type input "1000000035254"
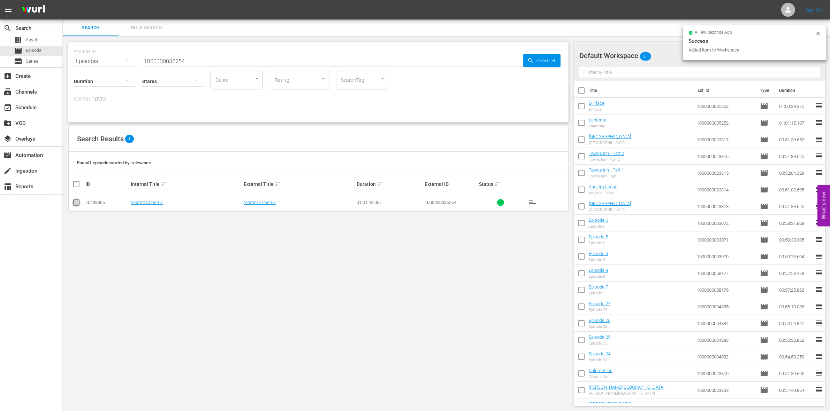
click at [77, 205] on input "checkbox" at bounding box center [76, 204] width 8 height 8
checkbox input "true"
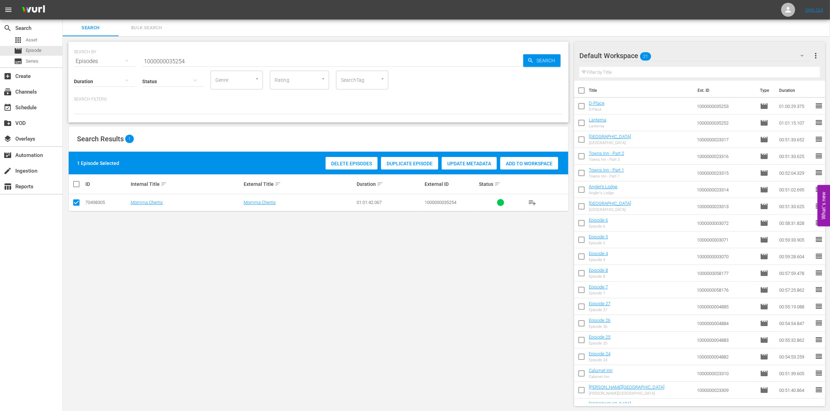
click at [533, 165] on span "Add to Workspace" at bounding box center [529, 164] width 58 height 6
click at [198, 60] on input "1000000035254" at bounding box center [332, 61] width 381 height 17
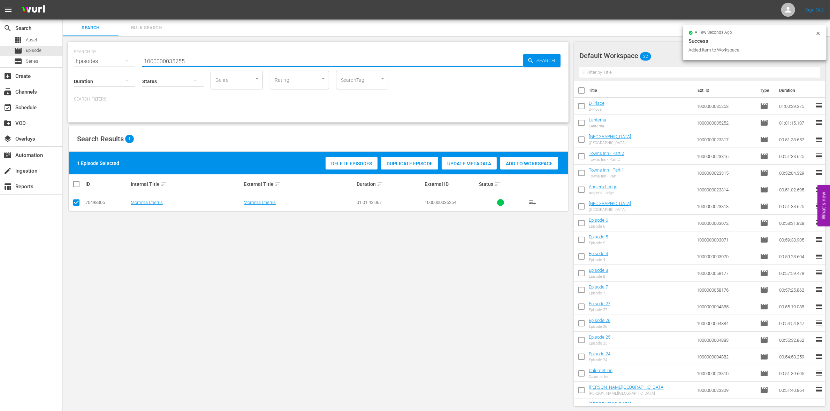
type input "1000000035255"
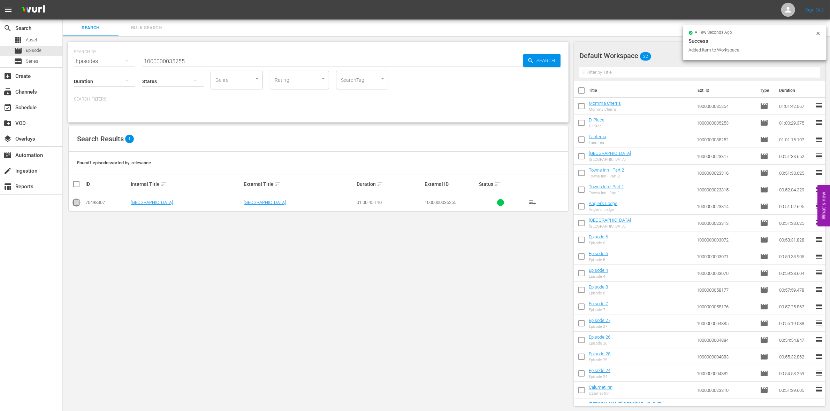
click at [74, 208] on input "checkbox" at bounding box center [76, 204] width 8 height 8
checkbox input "true"
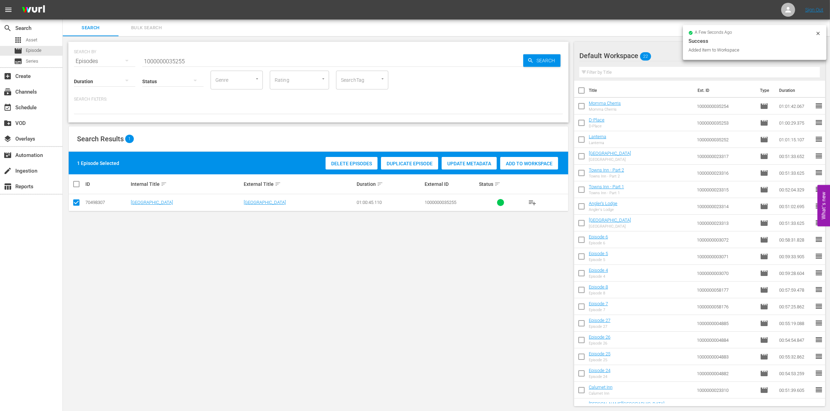
click at [525, 161] on span "Add to Workspace" at bounding box center [529, 164] width 58 height 6
click at [185, 54] on input "1000000035255" at bounding box center [332, 61] width 381 height 17
type input "1000000035256"
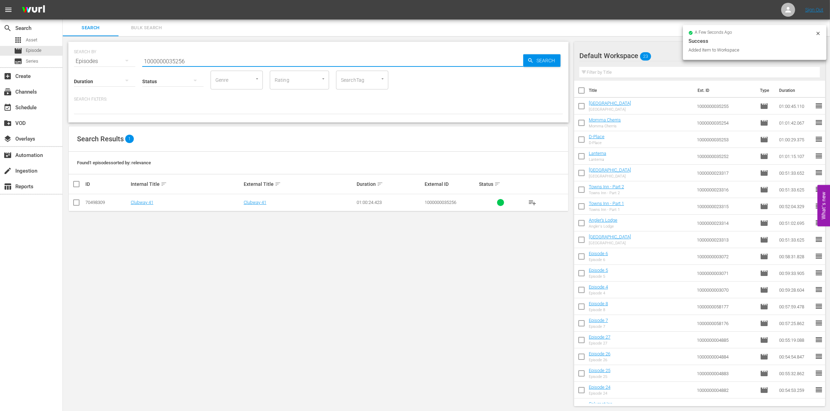
click at [79, 203] on input "checkbox" at bounding box center [76, 204] width 8 height 8
checkbox input "true"
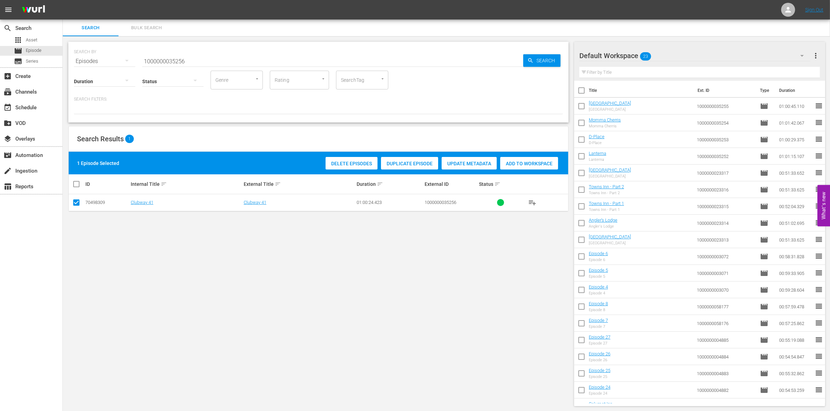
click at [531, 171] on div "Delete Episodes Duplicate Episode Update Metadata Add to Workspace" at bounding box center [442, 163] width 236 height 16
click at [522, 167] on div "Add to Workspace" at bounding box center [529, 163] width 58 height 13
click at [218, 62] on input "1000000035256" at bounding box center [332, 61] width 381 height 17
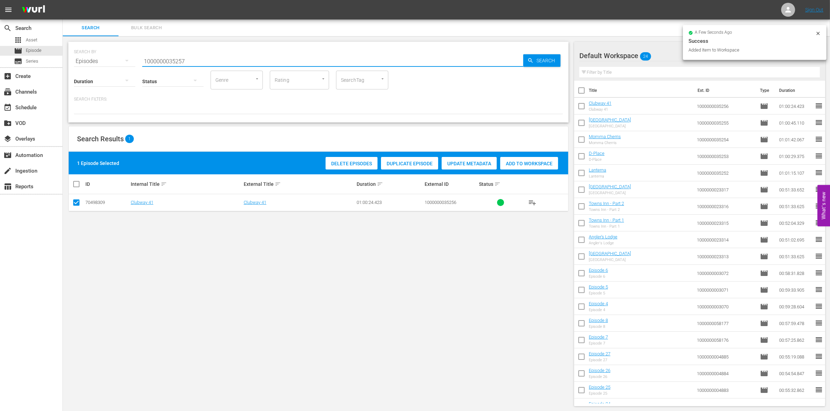
type input "1000000035257"
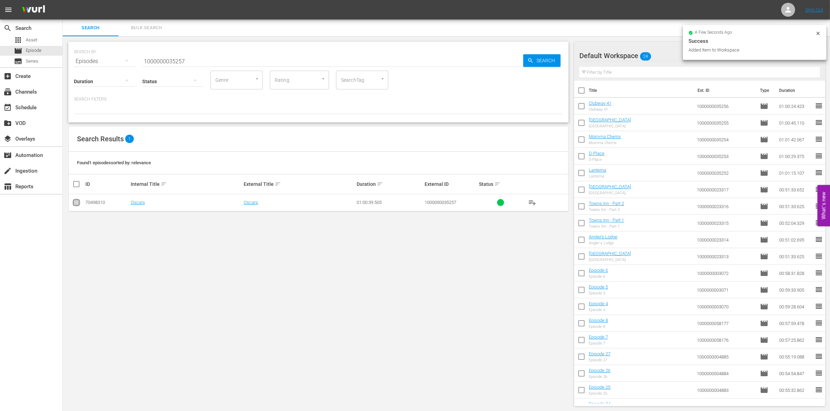
click at [74, 202] on input "checkbox" at bounding box center [76, 204] width 8 height 8
checkbox input "true"
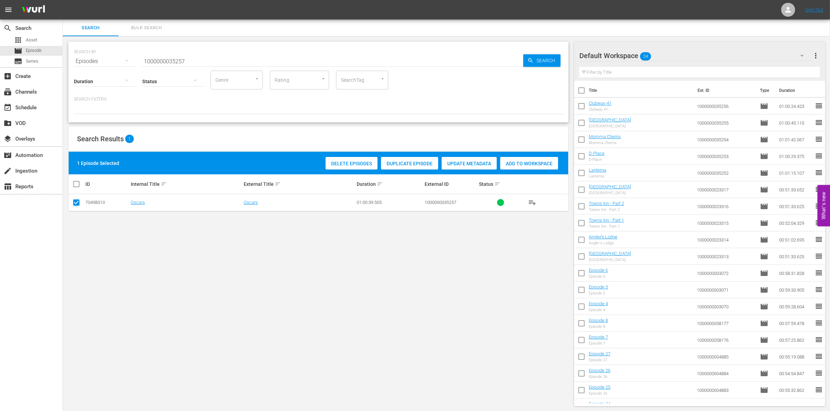
click at [542, 162] on span "Add to Workspace" at bounding box center [529, 164] width 58 height 6
click at [51, 110] on div "event_available Schedule" at bounding box center [31, 107] width 62 height 14
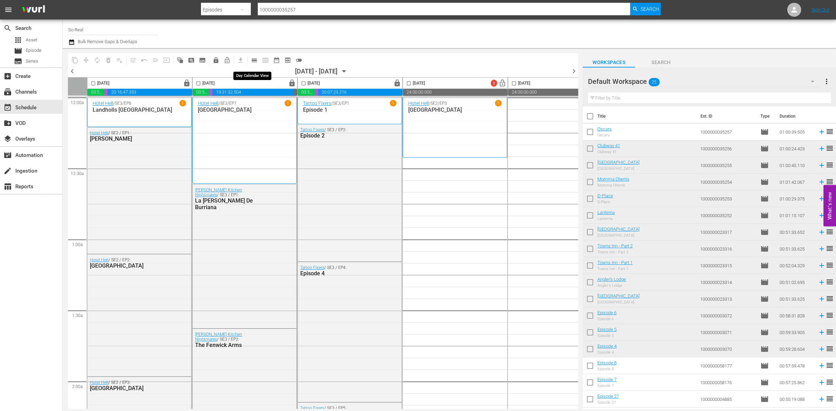
click at [251, 60] on span "calendar_view_day_outlined" at bounding box center [254, 60] width 7 height 7
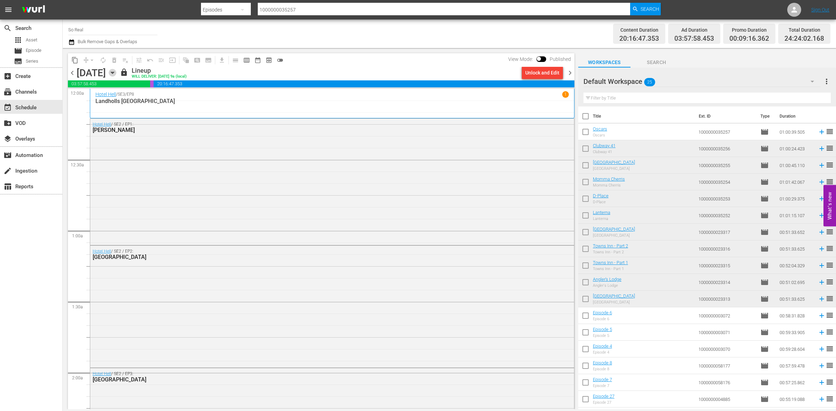
click at [116, 72] on icon "button" at bounding box center [113, 73] width 8 height 8
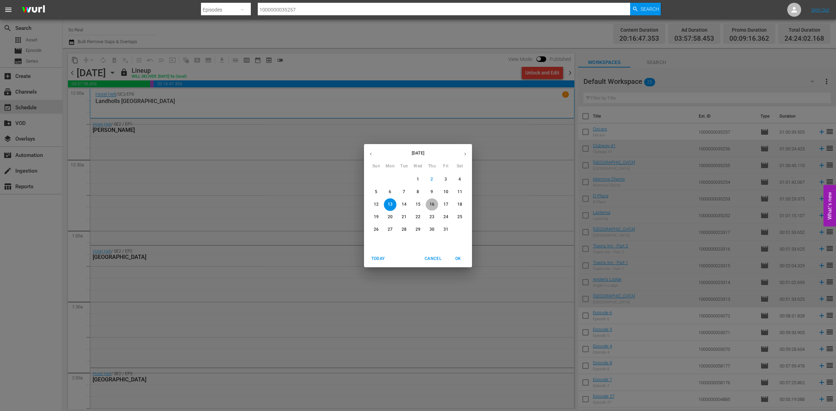
click at [438, 205] on span "16" at bounding box center [432, 205] width 13 height 6
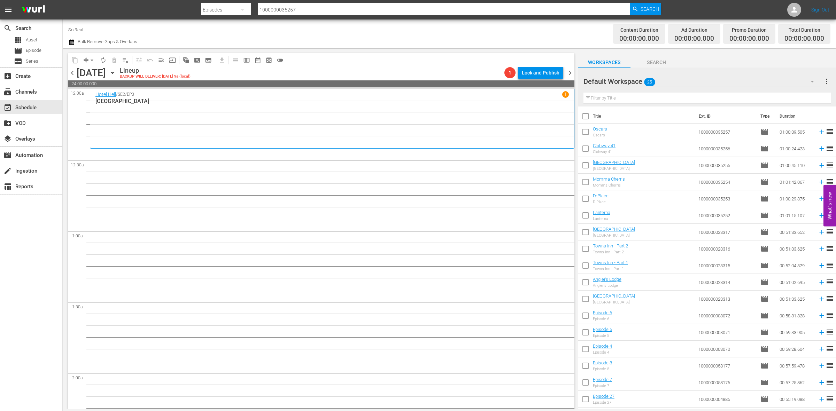
scroll to position [131, 0]
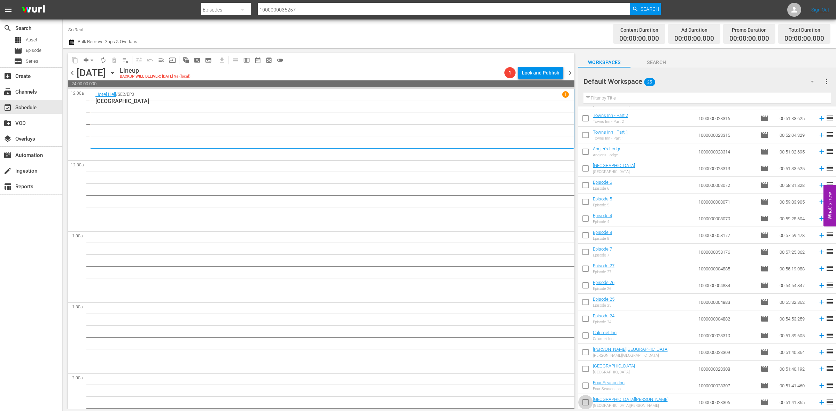
click at [586, 404] on input "checkbox" at bounding box center [585, 404] width 15 height 15
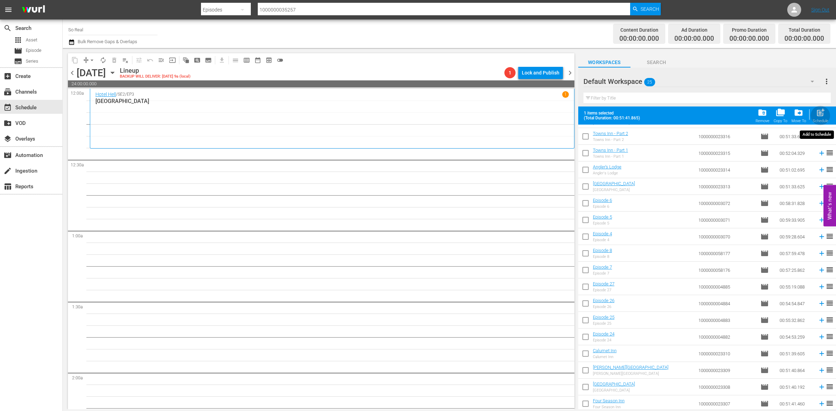
click at [819, 114] on span "post_add" at bounding box center [820, 112] width 9 height 9
checkbox input "false"
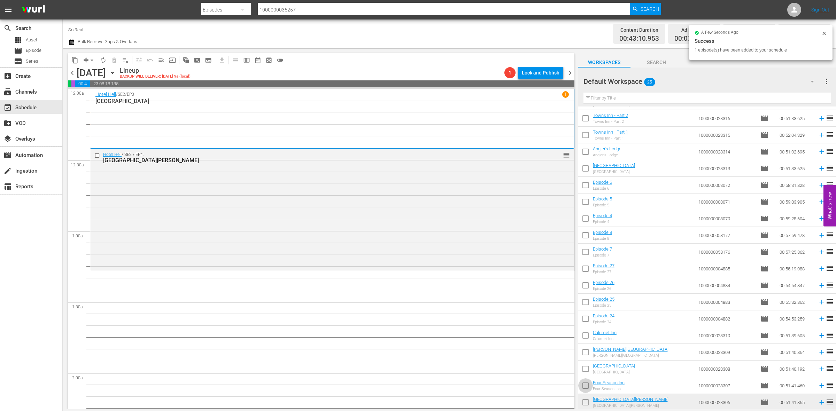
click at [586, 386] on input "checkbox" at bounding box center [585, 387] width 15 height 15
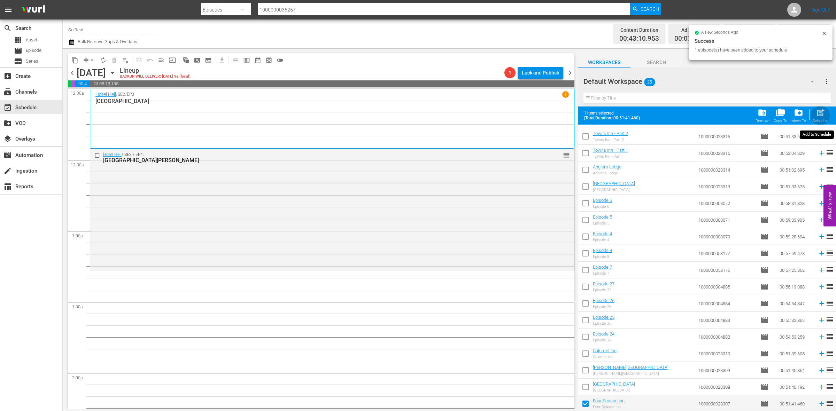
click at [817, 116] on span "post_add" at bounding box center [820, 112] width 9 height 9
checkbox input "false"
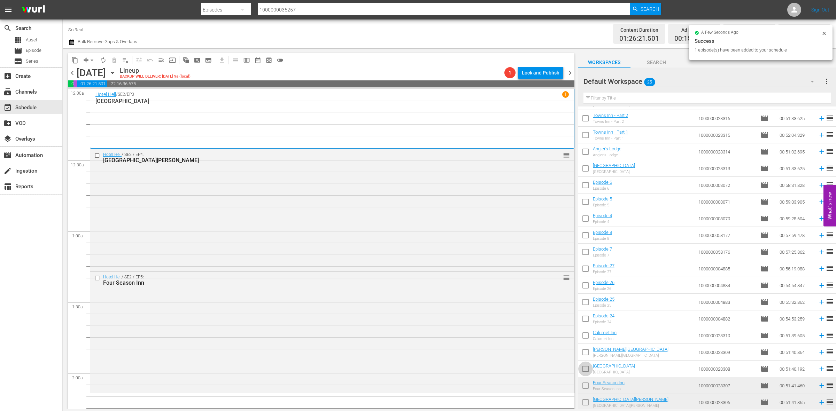
click at [579, 370] on input "checkbox" at bounding box center [585, 370] width 15 height 15
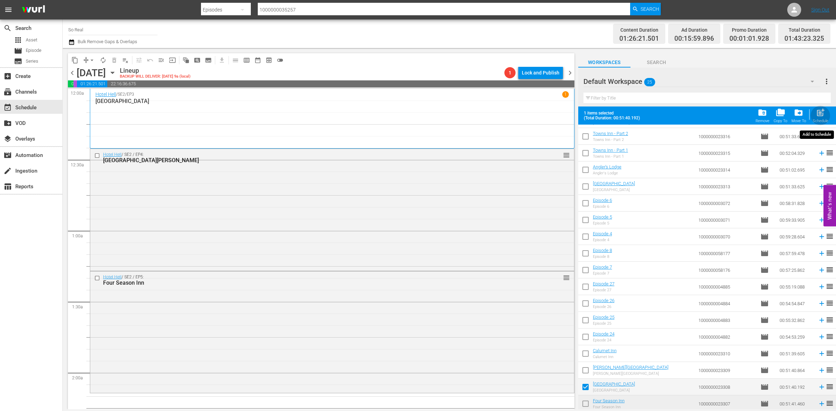
click at [822, 109] on span "post_add" at bounding box center [820, 112] width 9 height 9
checkbox input "false"
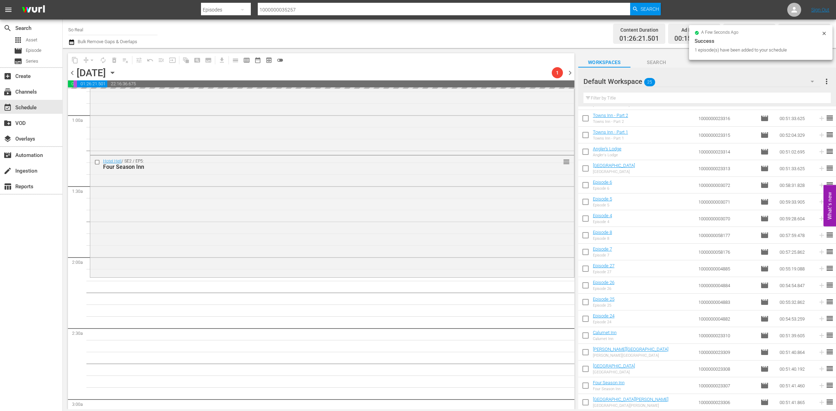
scroll to position [116, 0]
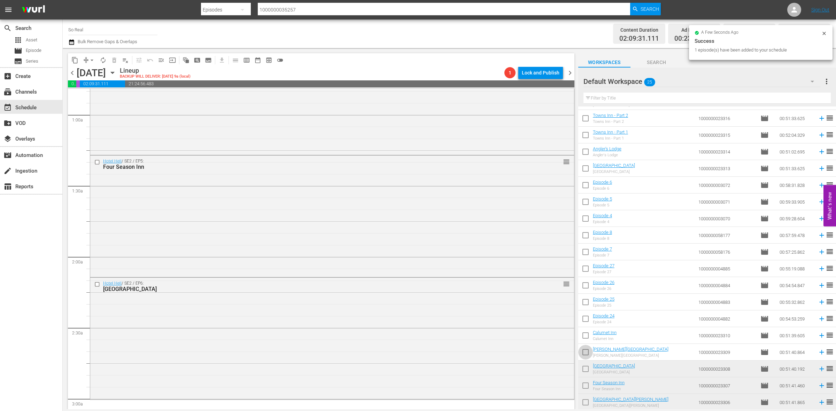
click at [587, 353] on input "checkbox" at bounding box center [585, 354] width 15 height 15
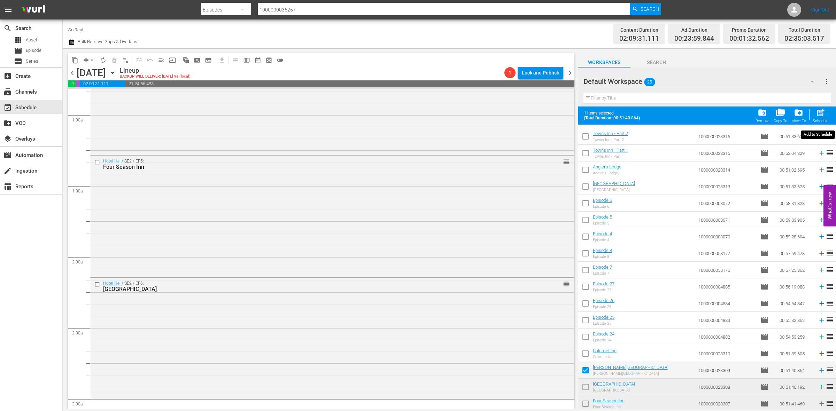
click at [818, 117] on span "post_add" at bounding box center [820, 112] width 9 height 9
checkbox input "false"
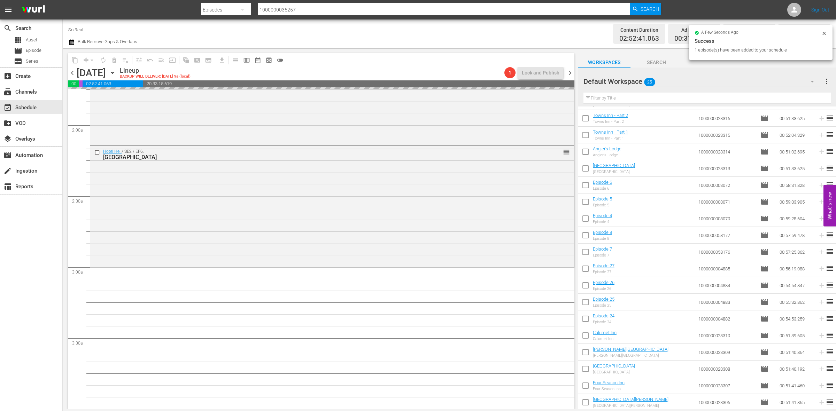
scroll to position [248, 0]
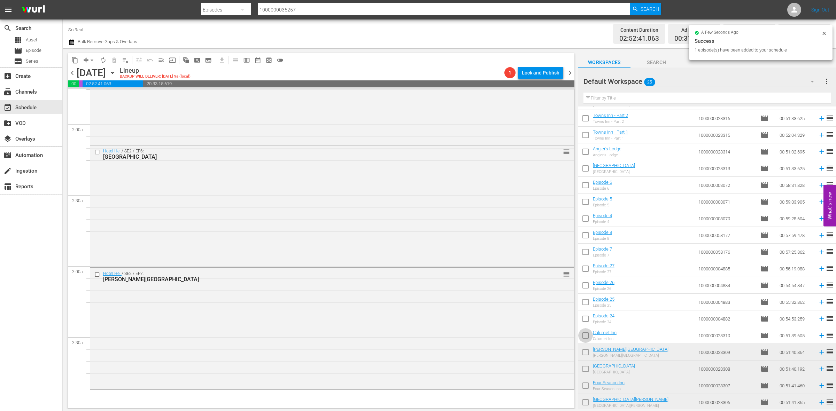
click at [584, 333] on input "checkbox" at bounding box center [585, 337] width 15 height 15
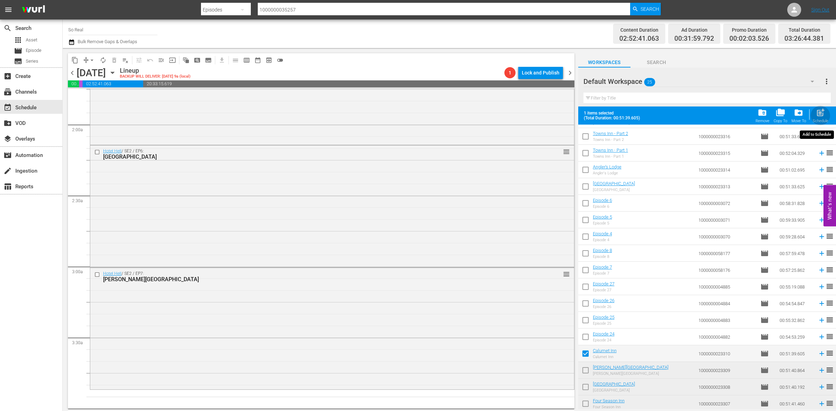
click at [817, 111] on span "post_add" at bounding box center [820, 112] width 9 height 9
checkbox input "false"
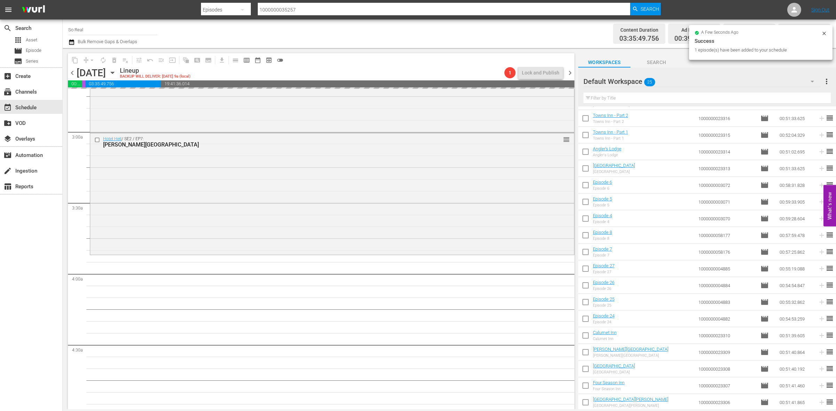
scroll to position [384, 0]
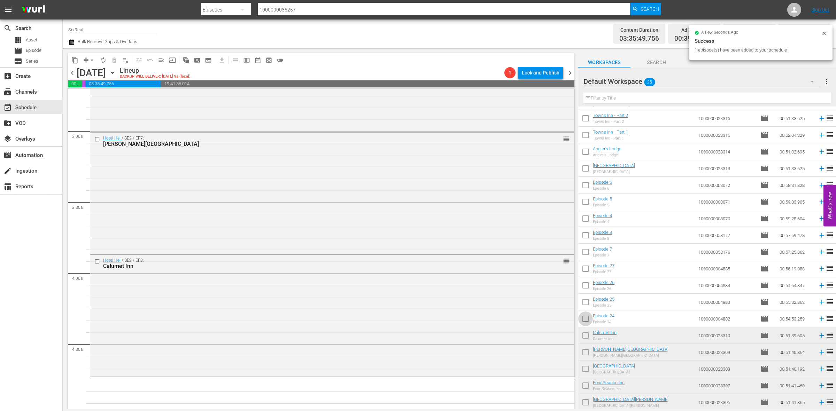
click at [588, 321] on input "checkbox" at bounding box center [585, 320] width 15 height 15
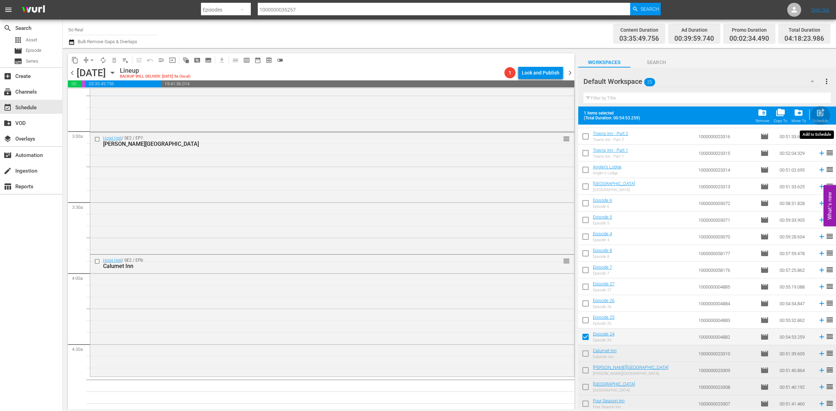
click at [823, 120] on div "Schedule" at bounding box center [821, 121] width 16 height 5
checkbox input "false"
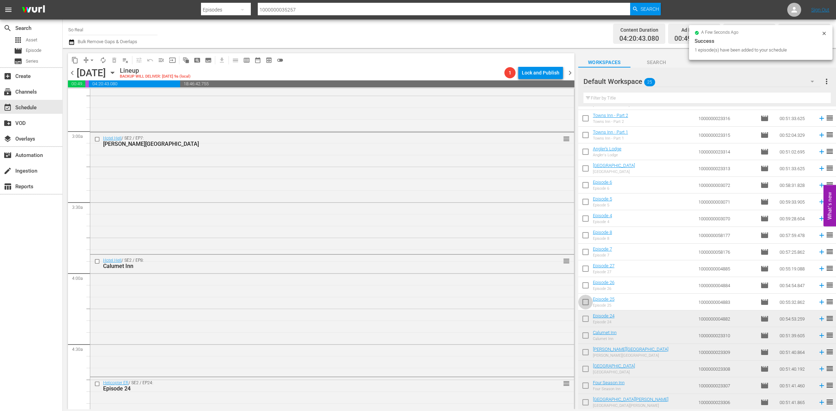
click at [586, 303] on input "checkbox" at bounding box center [585, 303] width 15 height 15
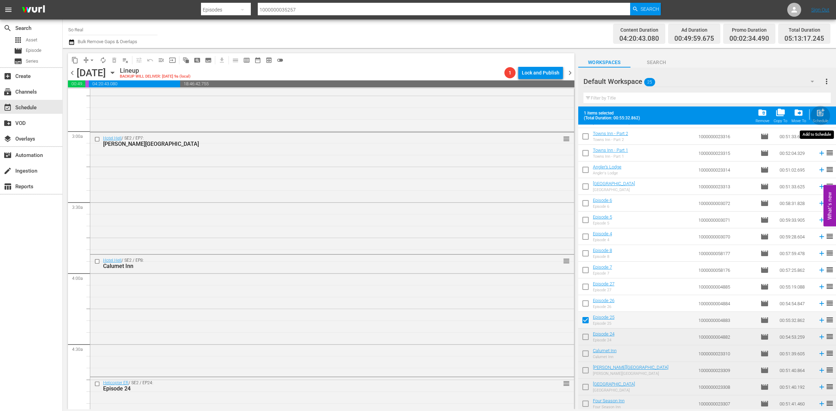
click at [823, 115] on span "post_add" at bounding box center [820, 112] width 9 height 9
checkbox input "false"
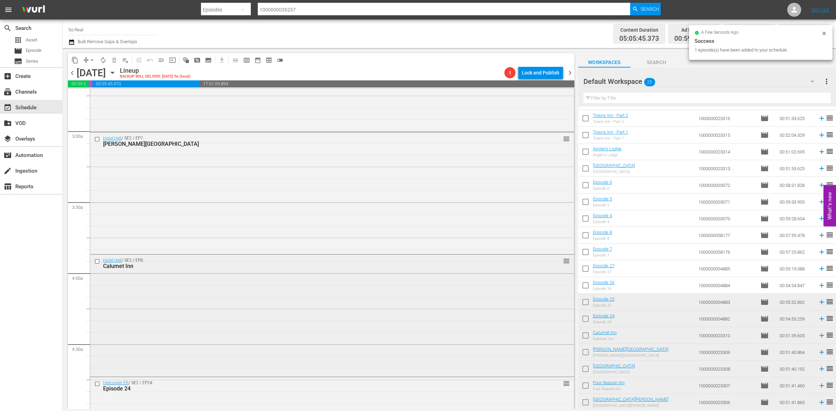
scroll to position [537, 0]
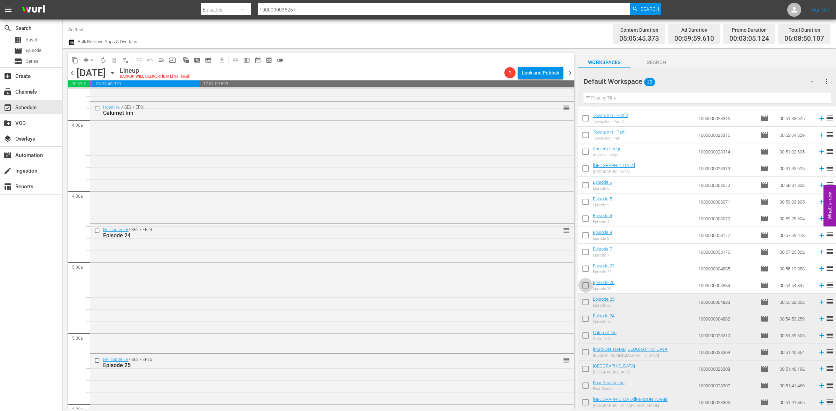
click at [588, 285] on input "checkbox" at bounding box center [585, 287] width 15 height 15
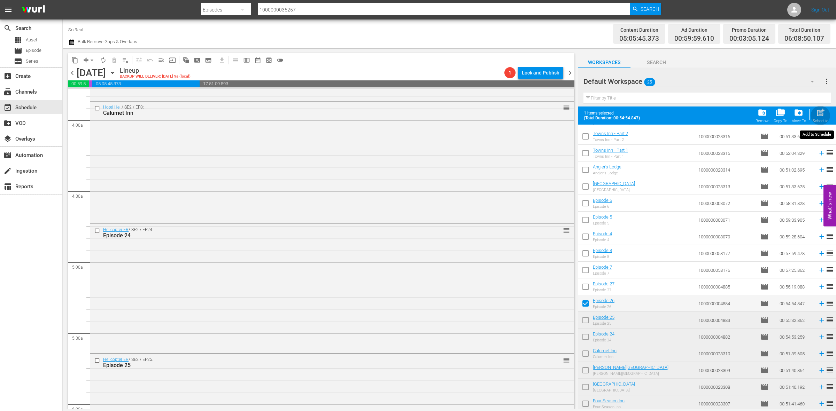
click at [821, 117] on span "post_add" at bounding box center [820, 112] width 9 height 9
checkbox input "false"
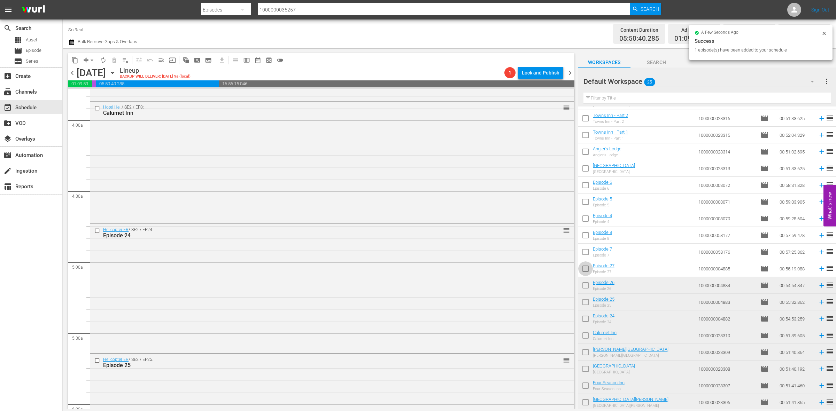
click at [586, 268] on input "checkbox" at bounding box center [585, 270] width 15 height 15
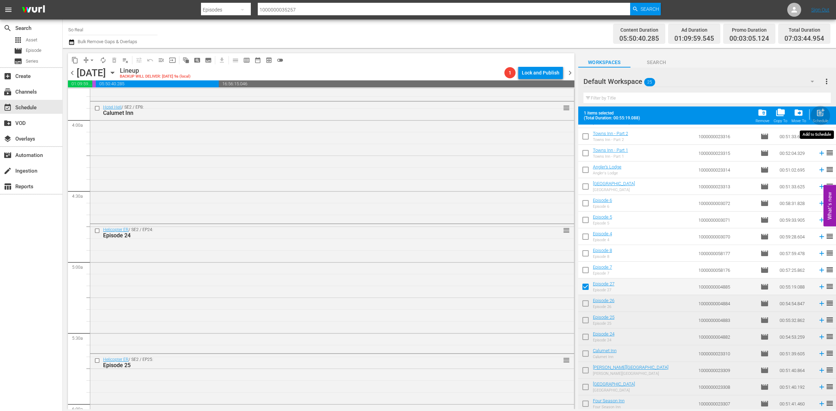
click at [816, 121] on div "Schedule" at bounding box center [821, 121] width 16 height 5
checkbox input "false"
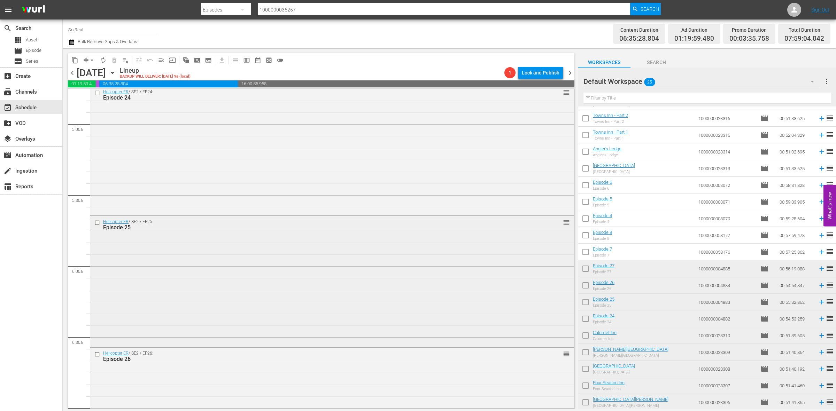
scroll to position [676, 0]
click at [584, 250] on input "checkbox" at bounding box center [585, 253] width 15 height 15
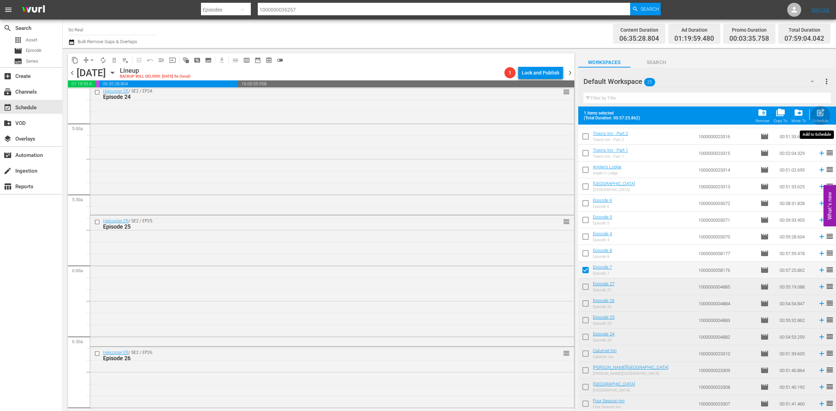
click at [822, 110] on span "post_add" at bounding box center [820, 112] width 9 height 9
checkbox input "false"
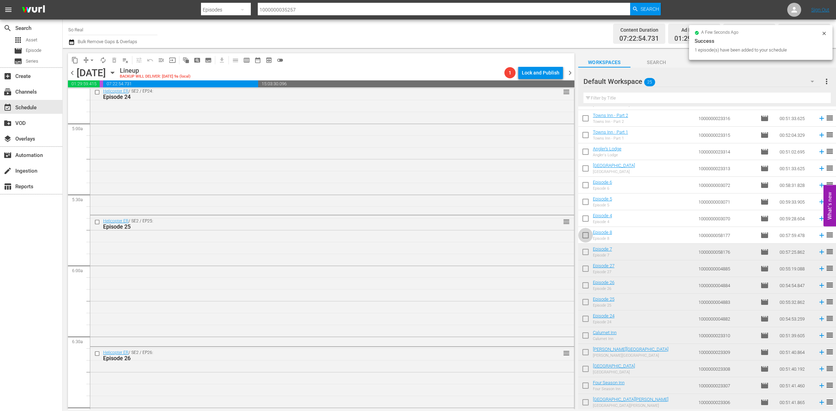
click at [588, 236] on input "checkbox" at bounding box center [585, 237] width 15 height 15
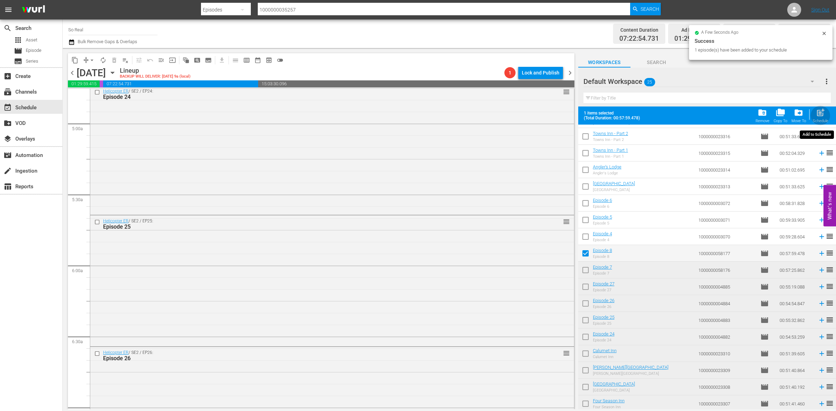
click at [827, 113] on div "post_add Schedule" at bounding box center [821, 115] width 16 height 15
checkbox input "false"
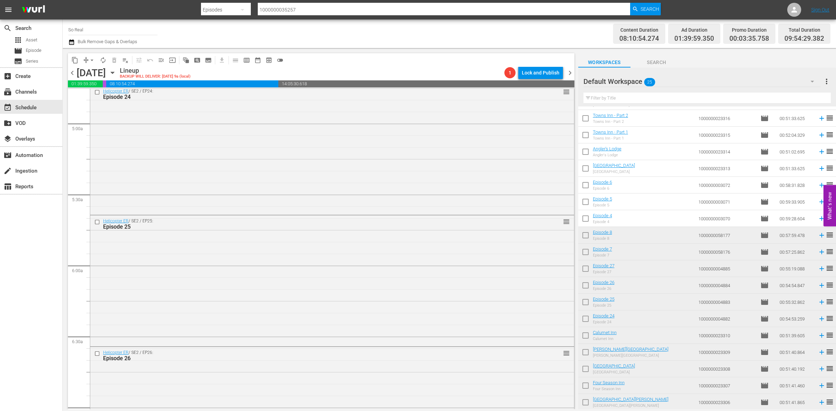
click at [587, 218] on input "checkbox" at bounding box center [585, 220] width 15 height 15
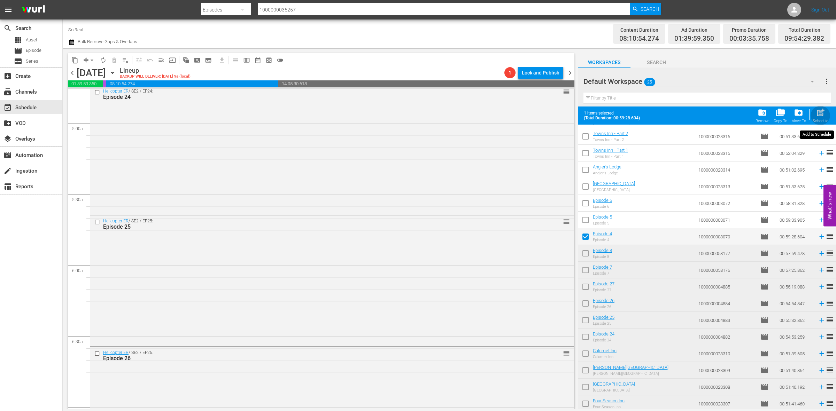
click at [819, 119] on div "Schedule" at bounding box center [821, 121] width 16 height 5
checkbox input "false"
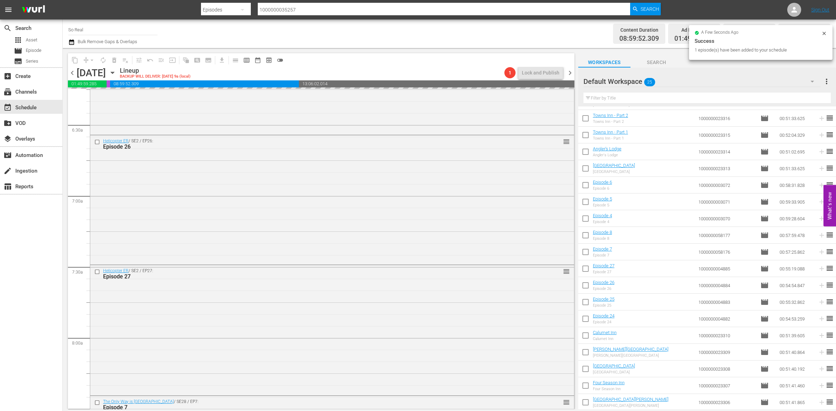
scroll to position [889, 0]
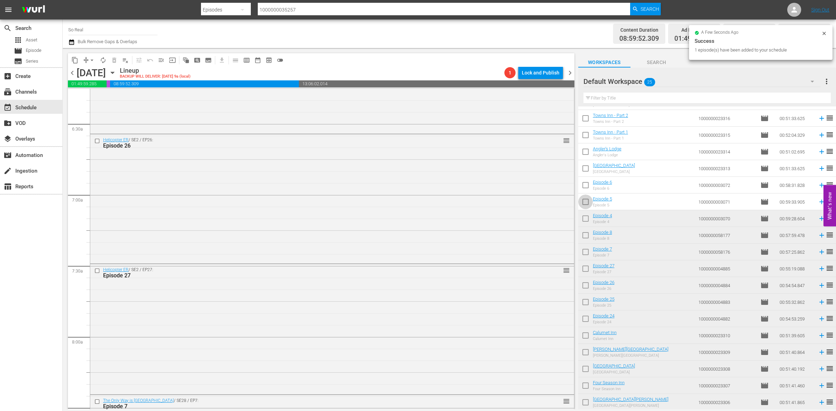
click at [589, 203] on input "checkbox" at bounding box center [585, 203] width 15 height 15
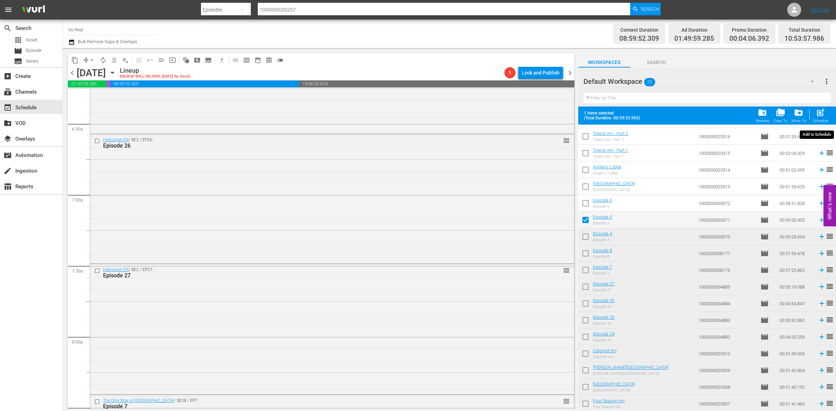
click at [816, 114] on span "post_add" at bounding box center [820, 112] width 9 height 9
checkbox input "false"
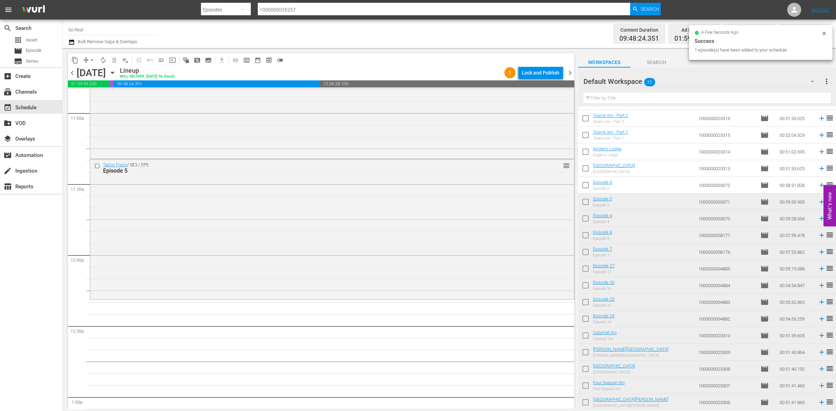
scroll to position [1540, 0]
click at [588, 182] on input "checkbox" at bounding box center [585, 186] width 15 height 15
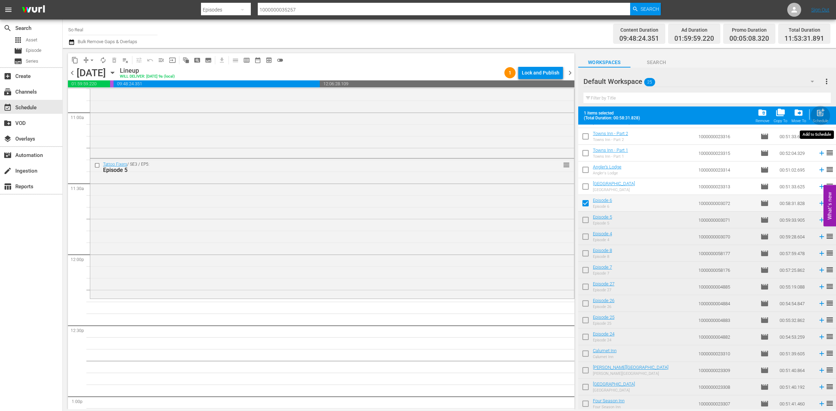
click at [826, 112] on div "post_add Schedule" at bounding box center [821, 115] width 16 height 15
checkbox input "false"
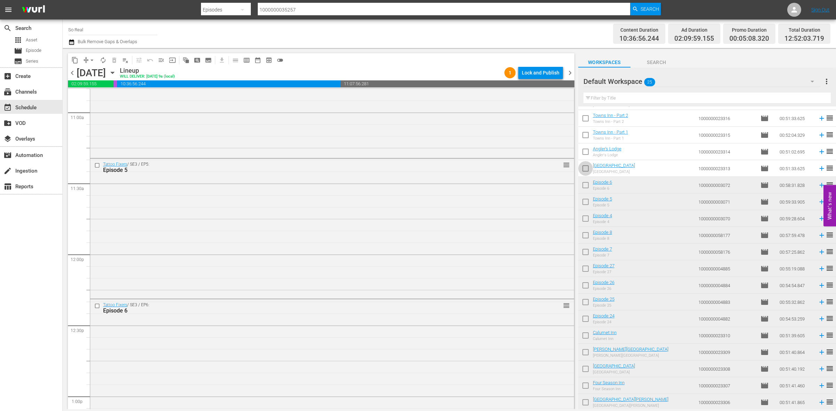
click at [588, 174] on input "checkbox" at bounding box center [585, 170] width 15 height 15
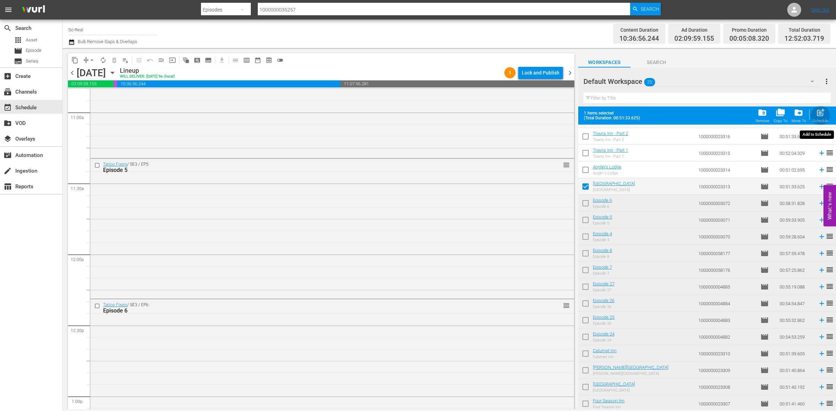
click at [818, 118] on div "post_add Schedule" at bounding box center [821, 115] width 16 height 15
checkbox input "false"
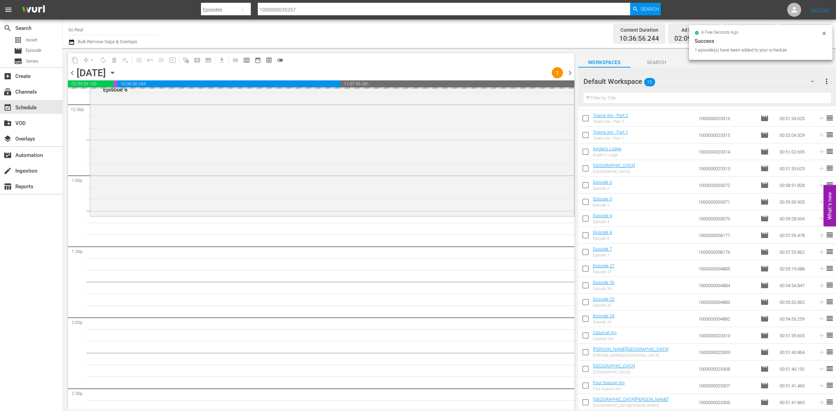
scroll to position [1762, 0]
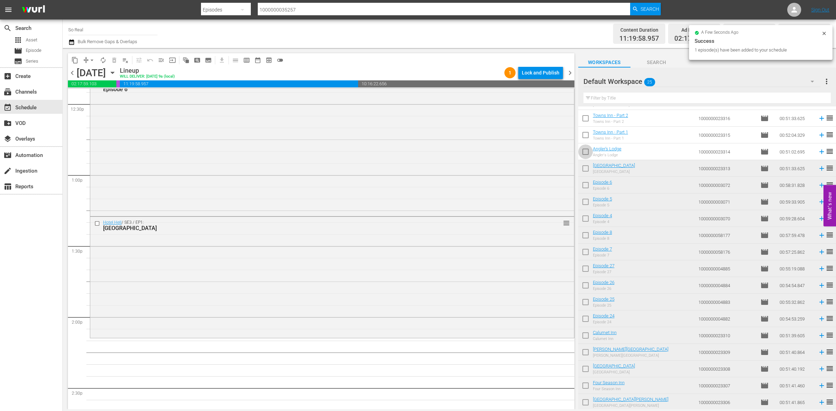
click at [590, 155] on input "checkbox" at bounding box center [585, 153] width 15 height 15
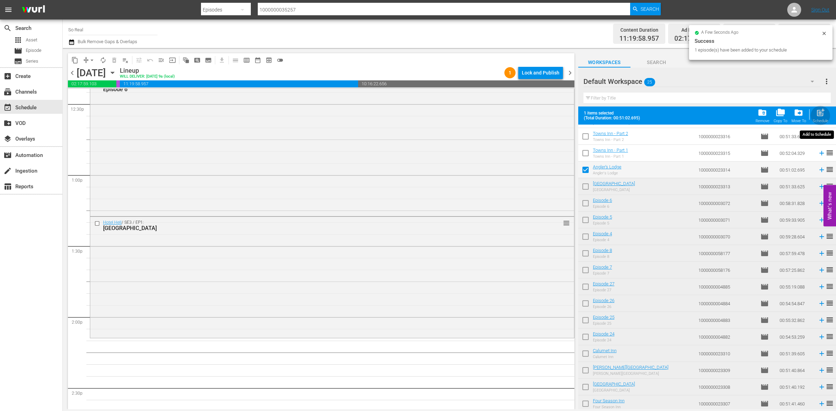
click at [821, 114] on span "post_add" at bounding box center [820, 112] width 9 height 9
checkbox input "false"
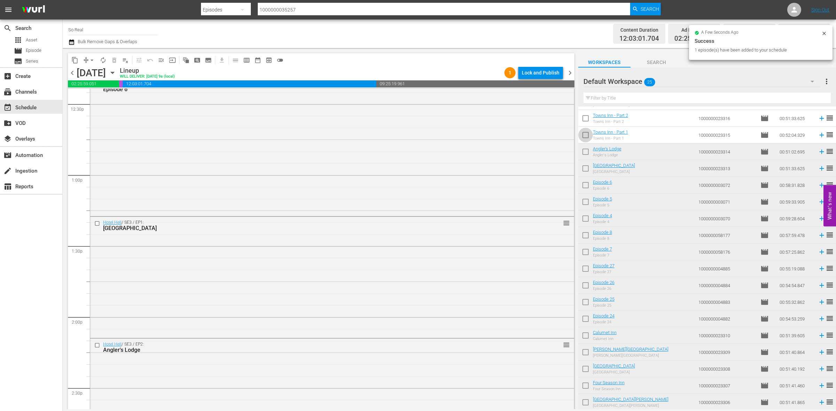
click at [583, 133] on input "checkbox" at bounding box center [585, 136] width 15 height 15
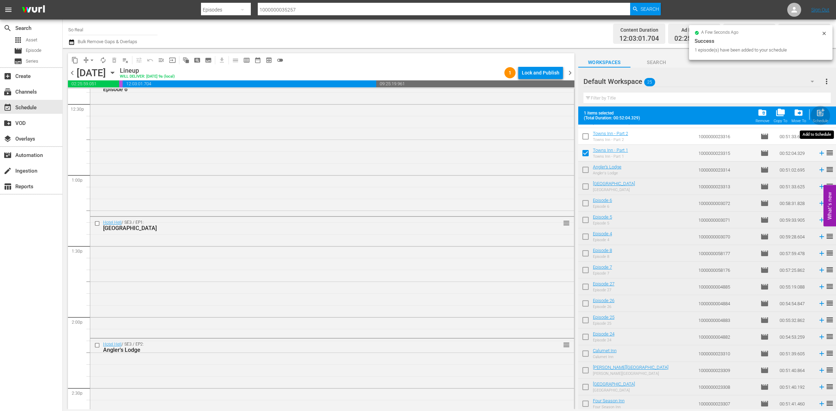
click at [824, 112] on span "post_add" at bounding box center [820, 112] width 9 height 9
checkbox input "false"
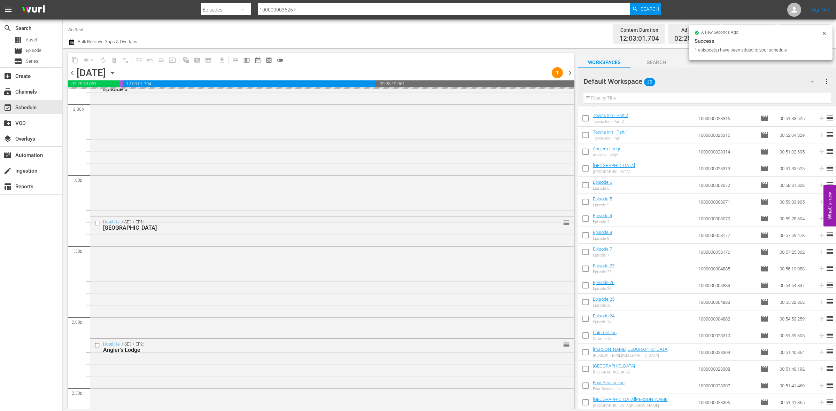
scroll to position [1974, 0]
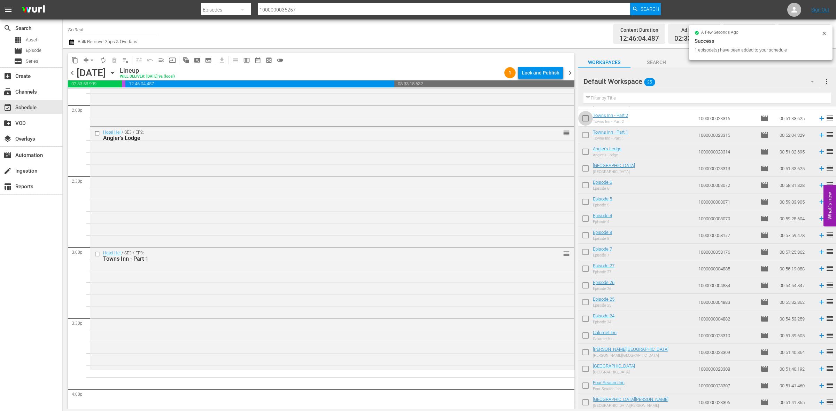
click at [584, 115] on input "checkbox" at bounding box center [585, 120] width 15 height 15
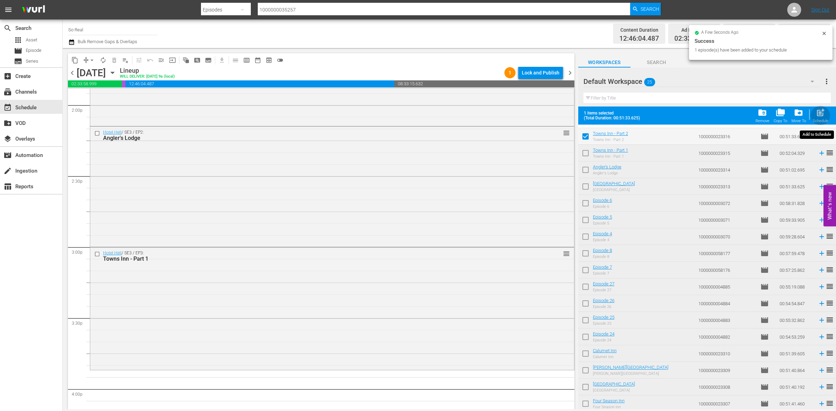
click at [816, 115] on span "post_add" at bounding box center [820, 112] width 9 height 9
checkbox input "false"
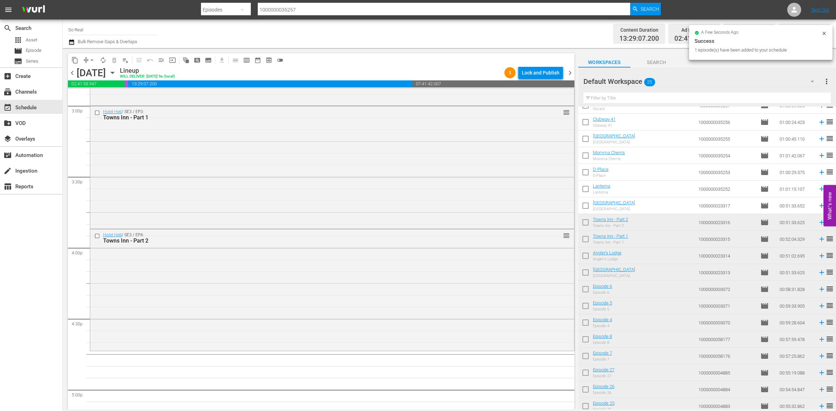
scroll to position [0, 0]
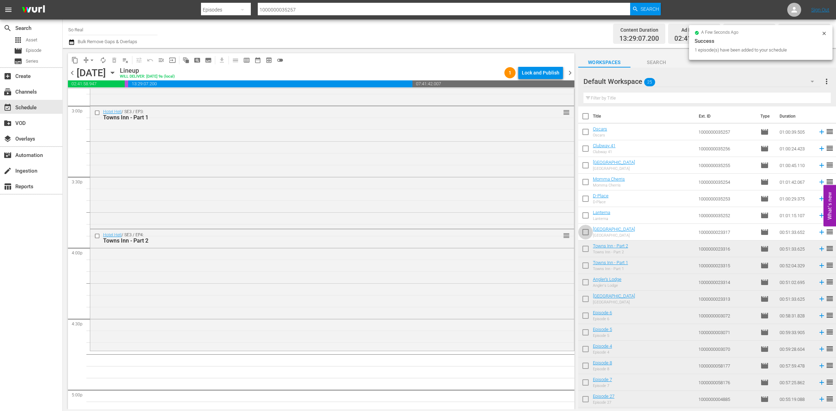
click at [587, 233] on input "checkbox" at bounding box center [585, 233] width 15 height 15
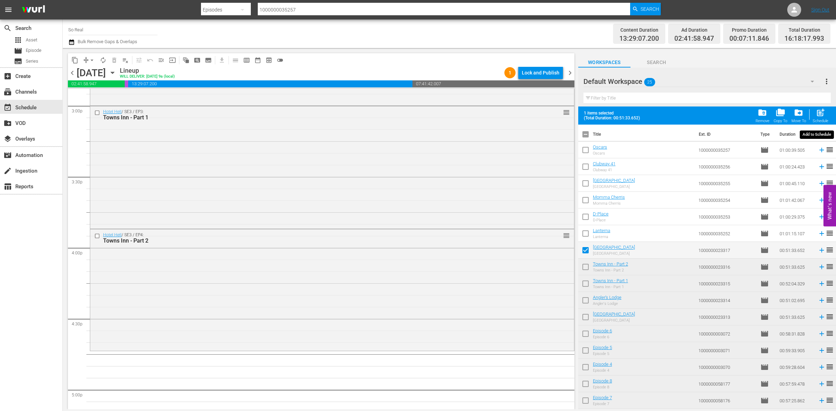
click at [814, 112] on div "post_add Schedule" at bounding box center [821, 115] width 16 height 15
checkbox input "false"
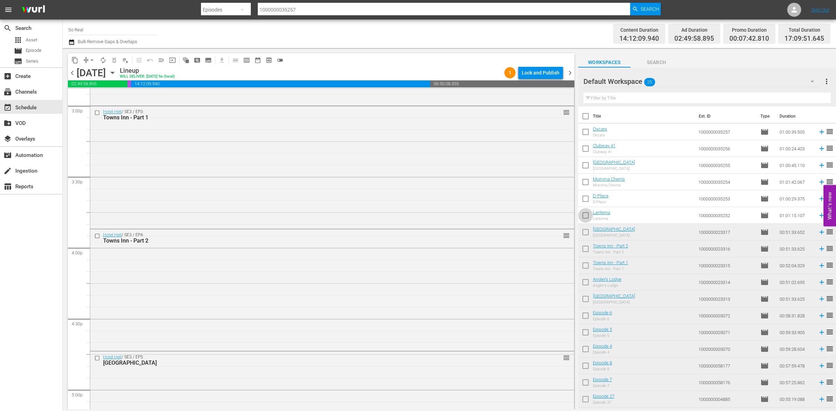
click at [580, 211] on input "checkbox" at bounding box center [585, 217] width 15 height 15
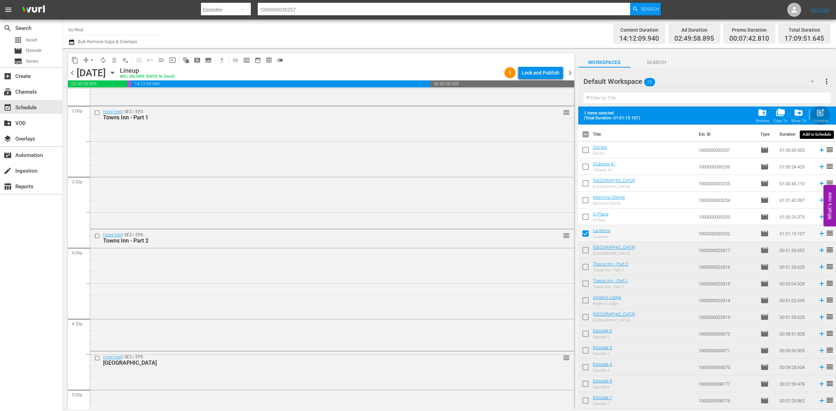
click at [816, 110] on span "post_add" at bounding box center [820, 112] width 9 height 9
checkbox input "false"
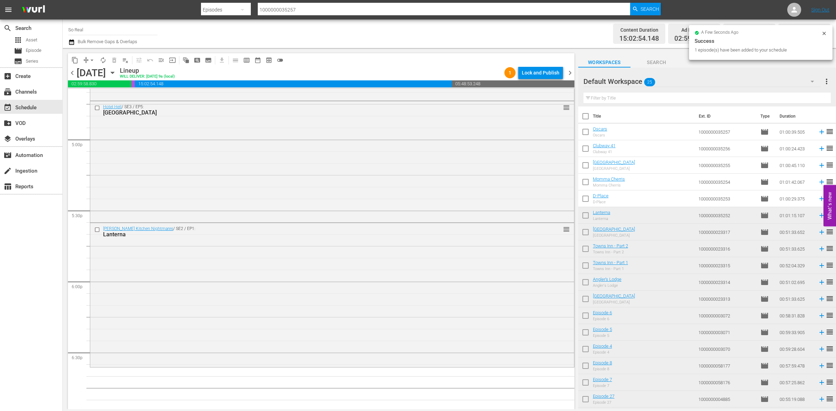
scroll to position [2501, 0]
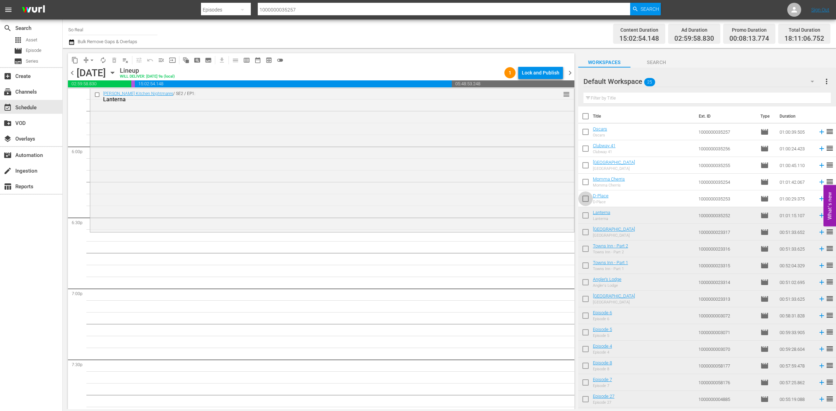
click at [589, 194] on input "checkbox" at bounding box center [585, 200] width 15 height 15
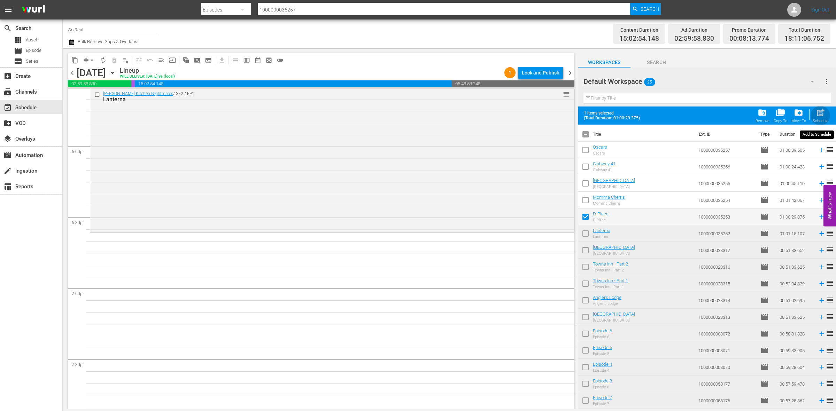
click at [818, 119] on div "Schedule" at bounding box center [821, 121] width 16 height 5
checkbox input "false"
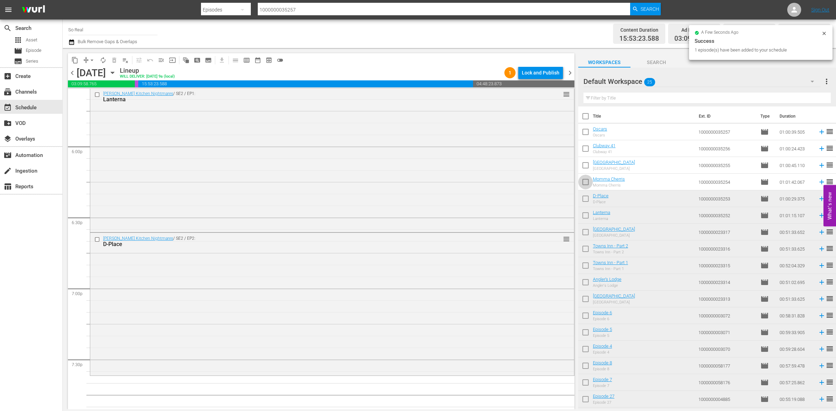
click at [584, 179] on input "checkbox" at bounding box center [585, 183] width 15 height 15
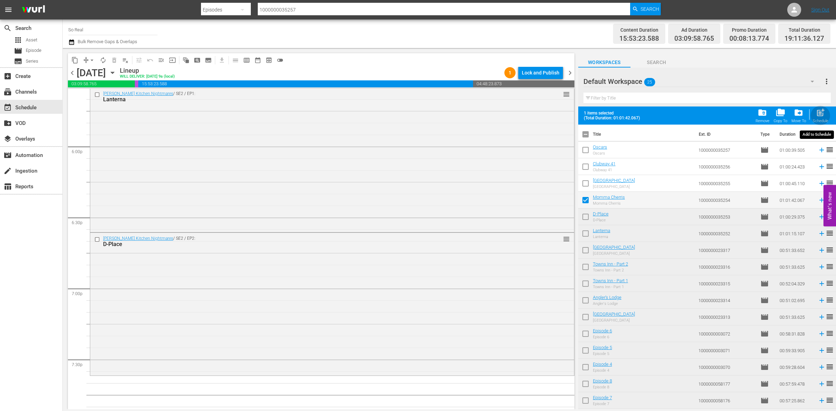
click at [822, 109] on span "post_add" at bounding box center [820, 112] width 9 height 9
checkbox input "false"
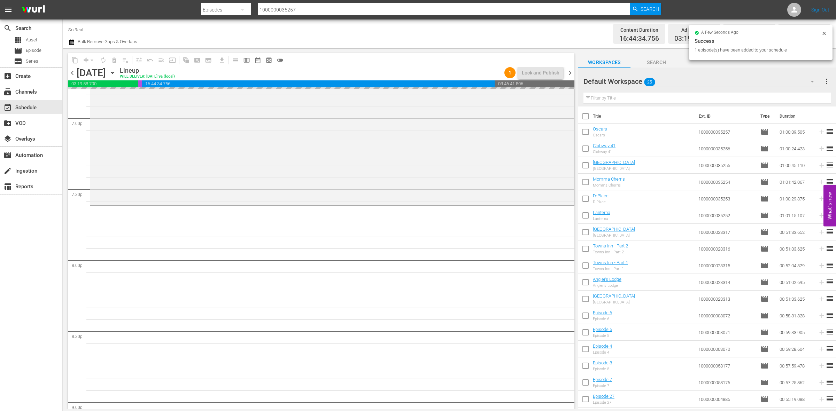
scroll to position [2672, 0]
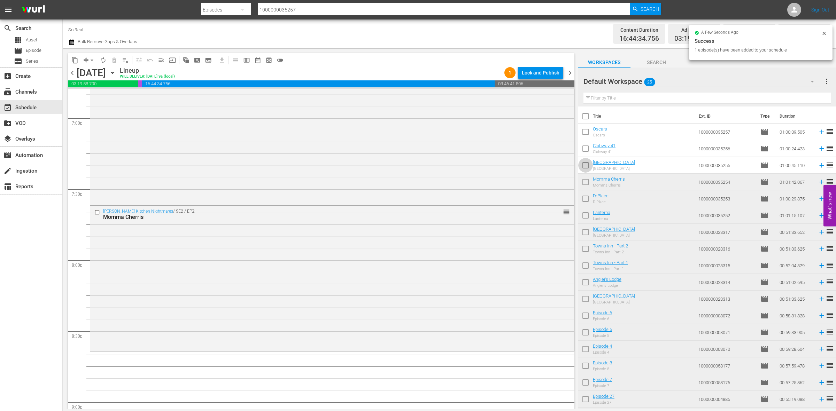
click at [588, 164] on input "checkbox" at bounding box center [585, 167] width 15 height 15
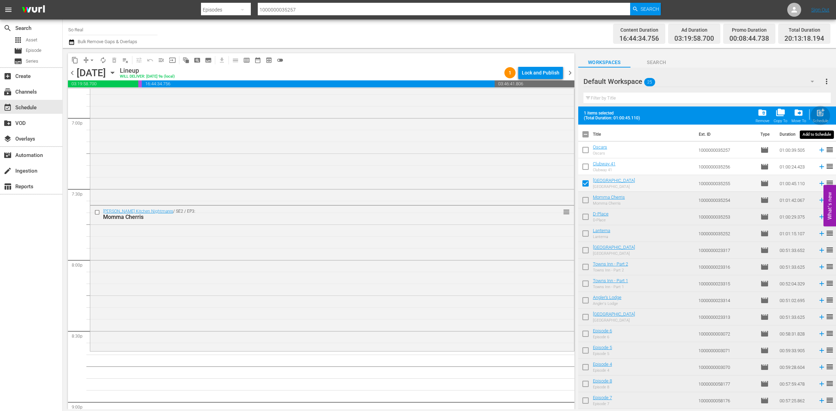
click at [818, 114] on span "post_add" at bounding box center [820, 112] width 9 height 9
checkbox input "false"
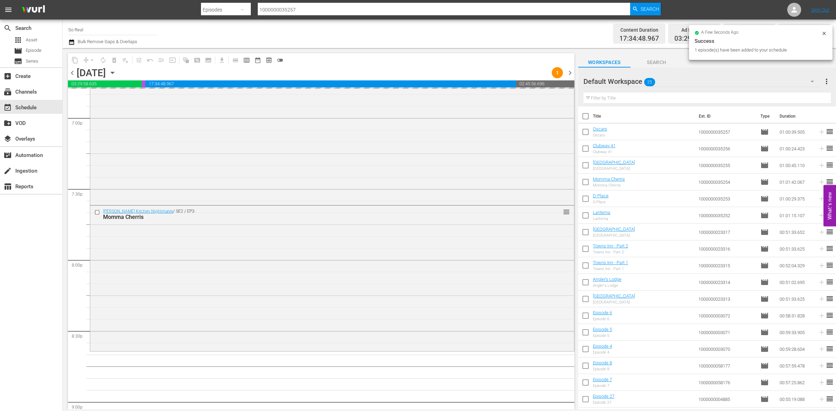
scroll to position [2847, 0]
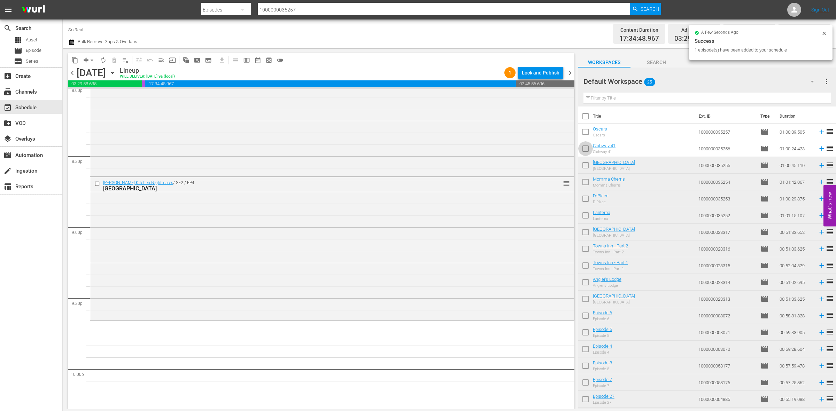
click at [586, 149] on input "checkbox" at bounding box center [585, 150] width 15 height 15
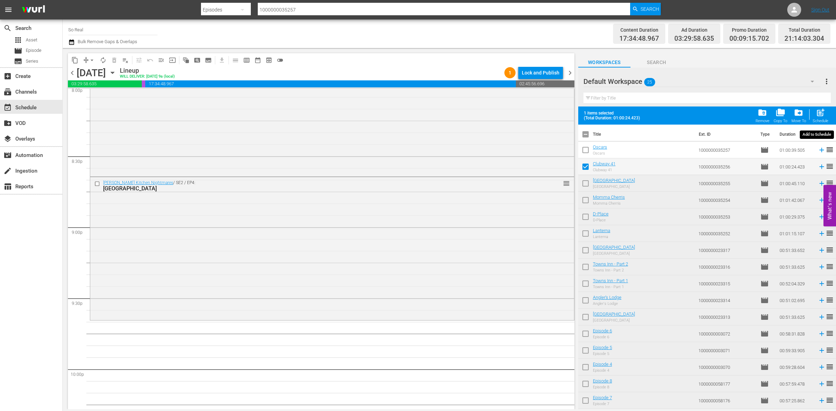
click at [818, 121] on div "Schedule" at bounding box center [821, 121] width 16 height 5
checkbox input "false"
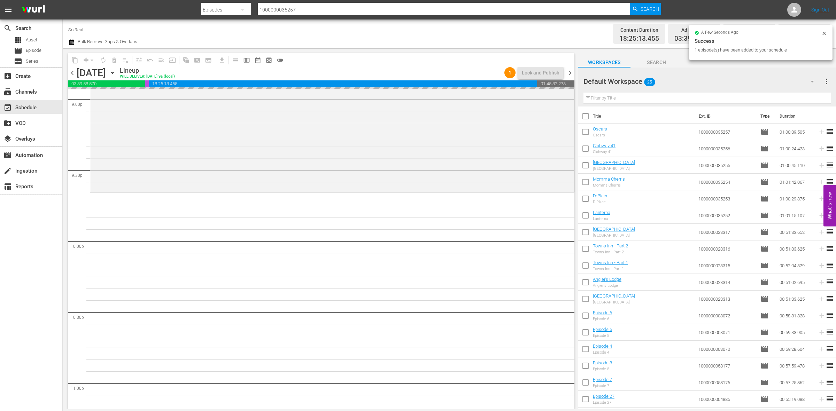
scroll to position [2976, 0]
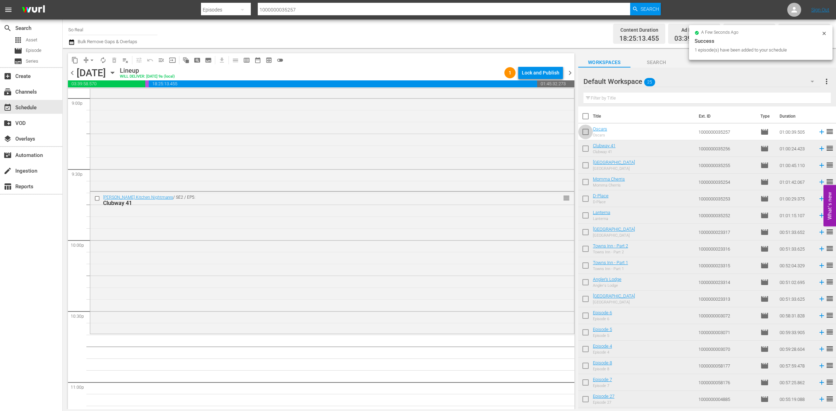
click at [587, 128] on input "checkbox" at bounding box center [585, 133] width 15 height 15
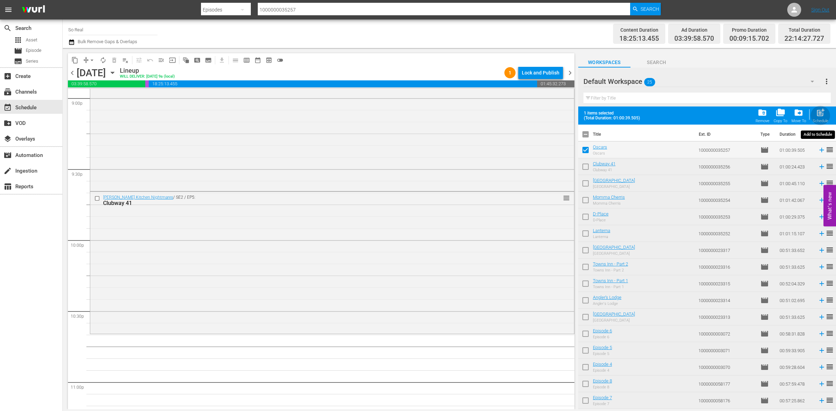
click at [819, 115] on span "post_add" at bounding box center [820, 112] width 9 height 9
checkbox input "false"
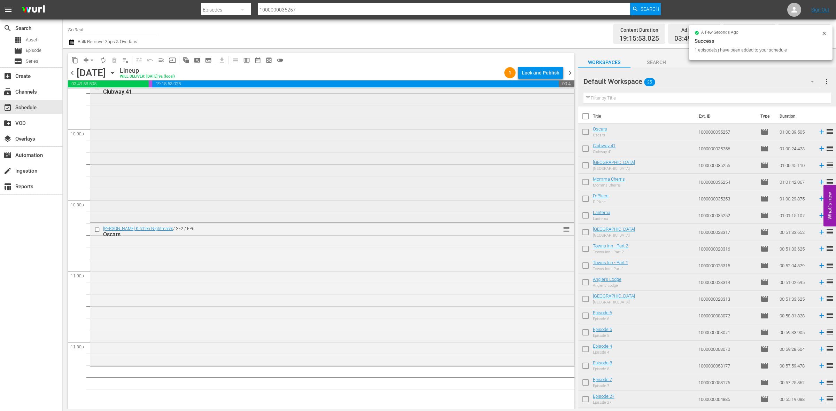
scroll to position [3090, 0]
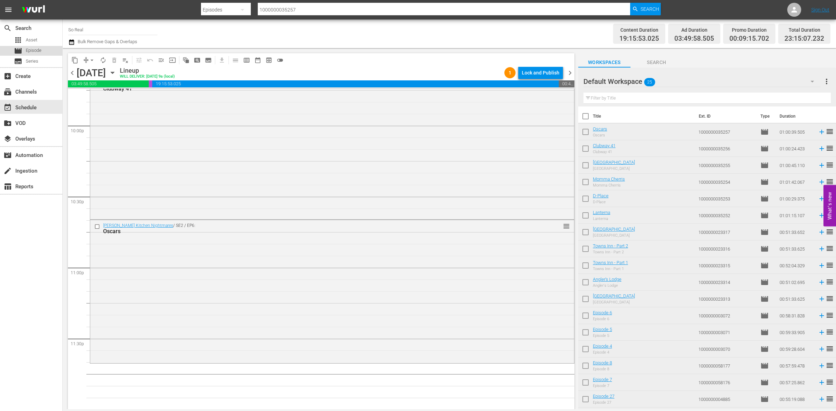
click at [53, 49] on div "movie Episode" at bounding box center [31, 51] width 62 height 10
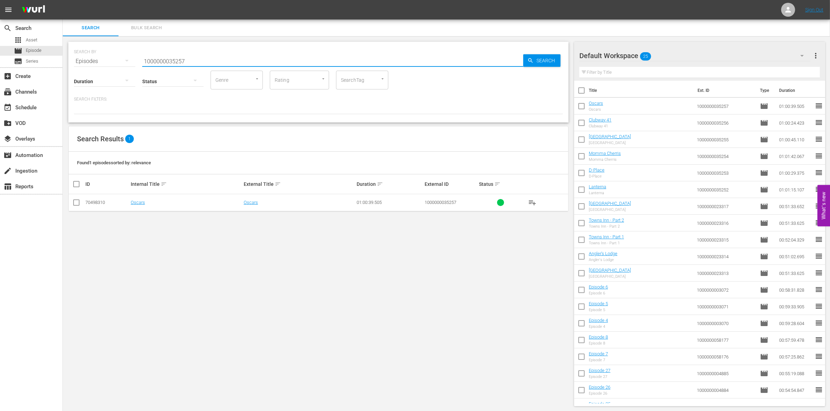
click at [243, 63] on input "1000000035257" at bounding box center [332, 61] width 381 height 17
type input "1000000035258"
click at [77, 206] on input "checkbox" at bounding box center [76, 204] width 8 height 8
checkbox input "true"
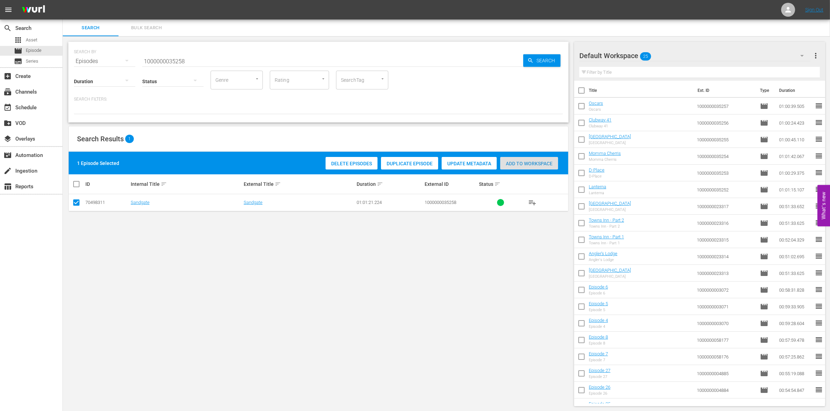
click at [519, 165] on span "Add to Workspace" at bounding box center [529, 164] width 58 height 6
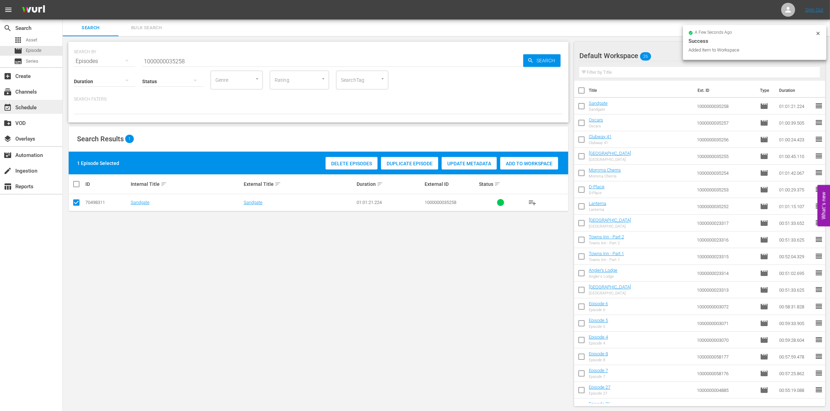
click at [48, 101] on div "event_available Schedule" at bounding box center [31, 107] width 62 height 14
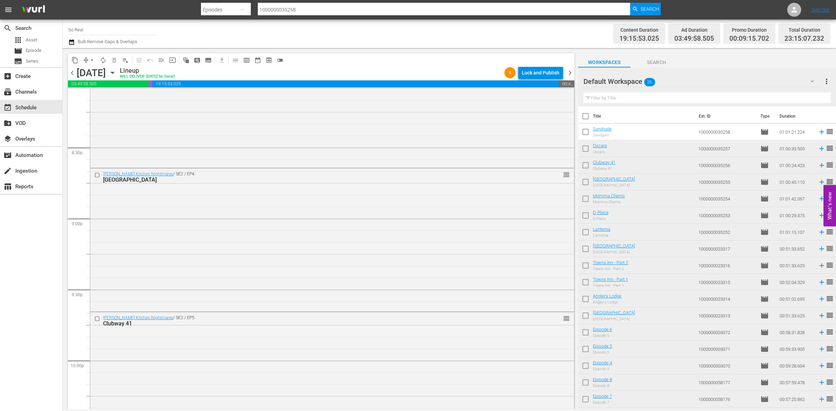
scroll to position [3090, 0]
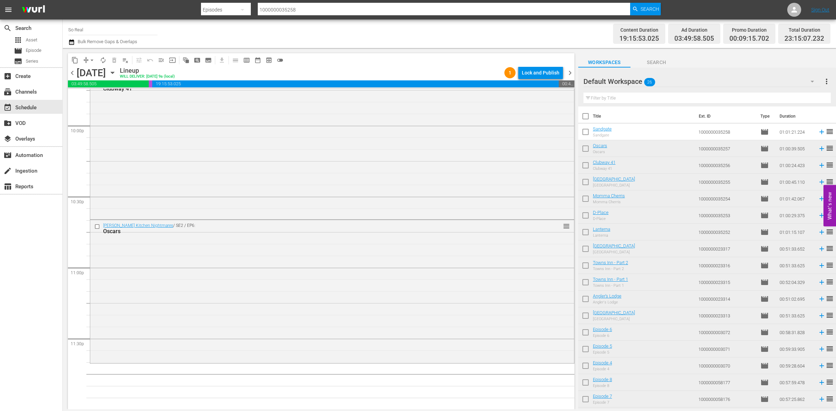
click at [588, 137] on input "checkbox" at bounding box center [585, 133] width 15 height 15
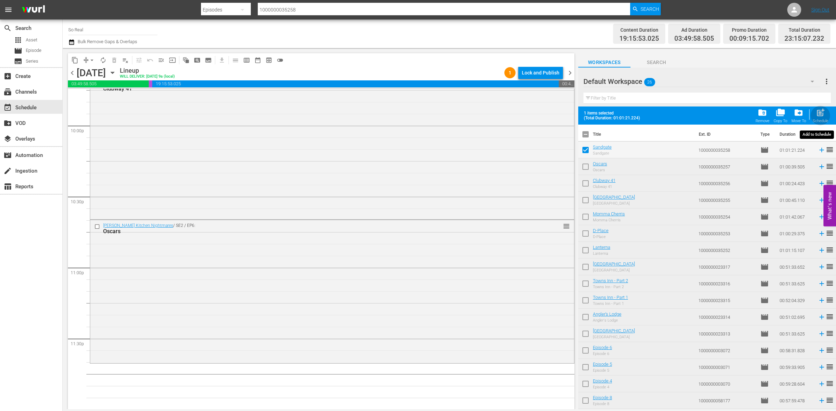
click at [820, 116] on span "post_add" at bounding box center [820, 112] width 9 height 9
checkbox input "false"
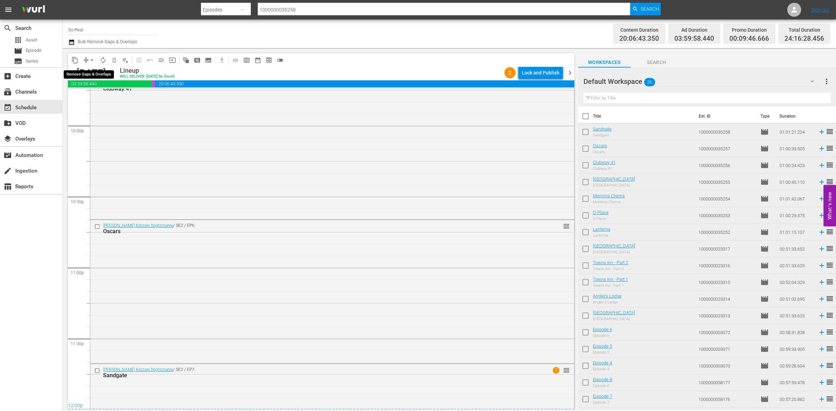
click at [95, 61] on span "arrow_drop_down" at bounding box center [91, 60] width 7 height 7
click at [99, 95] on li "Align to End of Previous Day" at bounding box center [92, 96] width 73 height 11
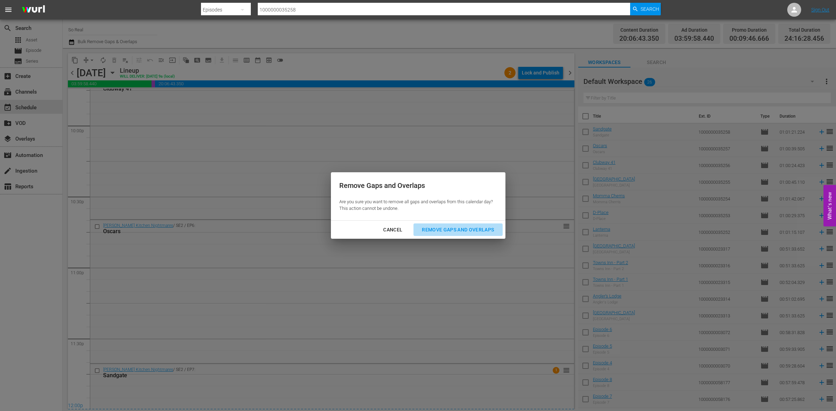
click at [444, 232] on div "Remove Gaps and Overlaps" at bounding box center [457, 230] width 83 height 9
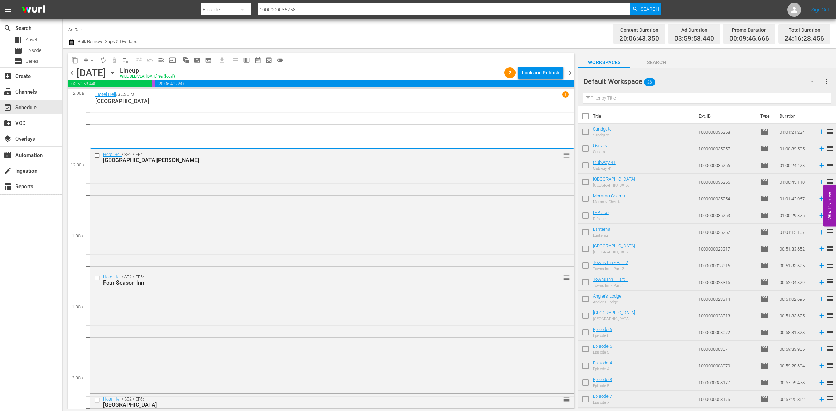
scroll to position [3190, 0]
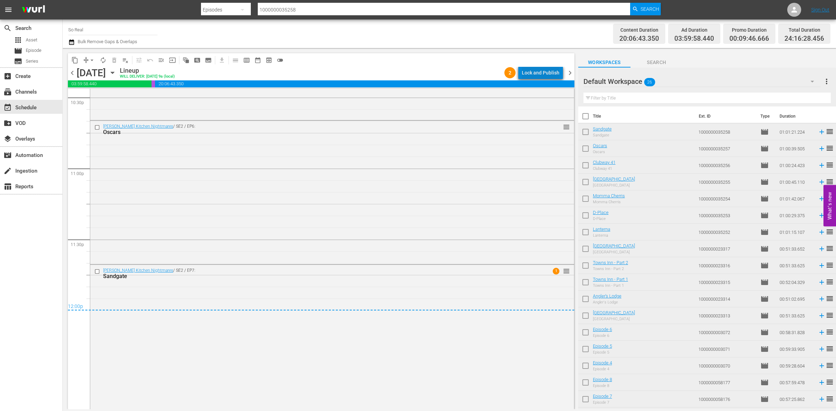
click at [552, 74] on div "Lock and Publish" at bounding box center [541, 73] width 38 height 13
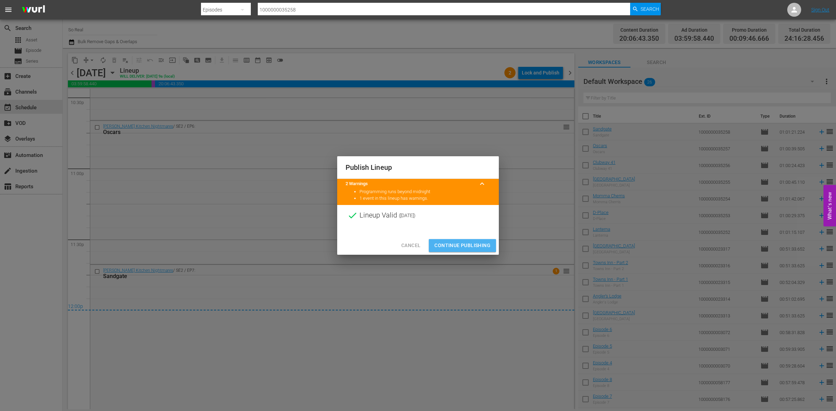
click at [458, 242] on span "Continue Publishing" at bounding box center [462, 245] width 56 height 9
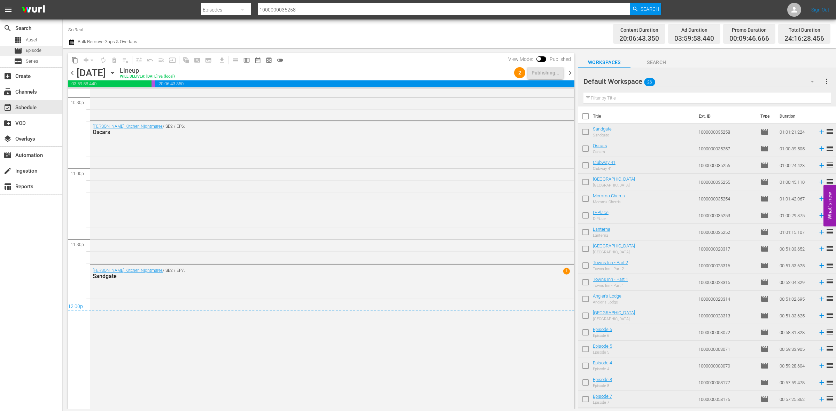
click at [37, 49] on span "Episode" at bounding box center [34, 50] width 16 height 7
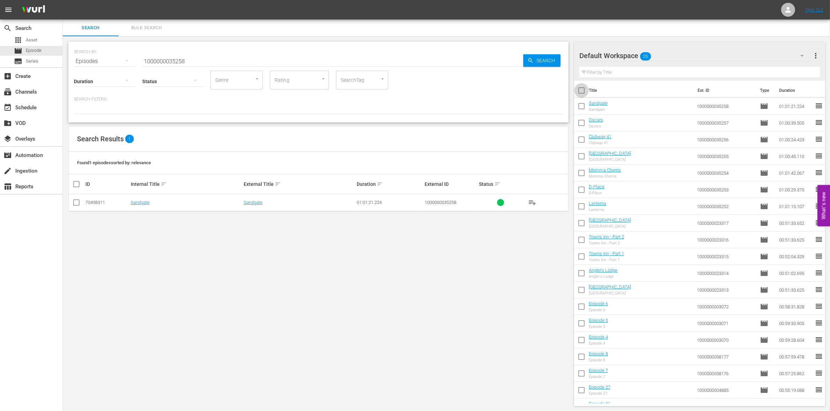
click at [582, 89] on input "checkbox" at bounding box center [581, 92] width 15 height 15
checkbox input "true"
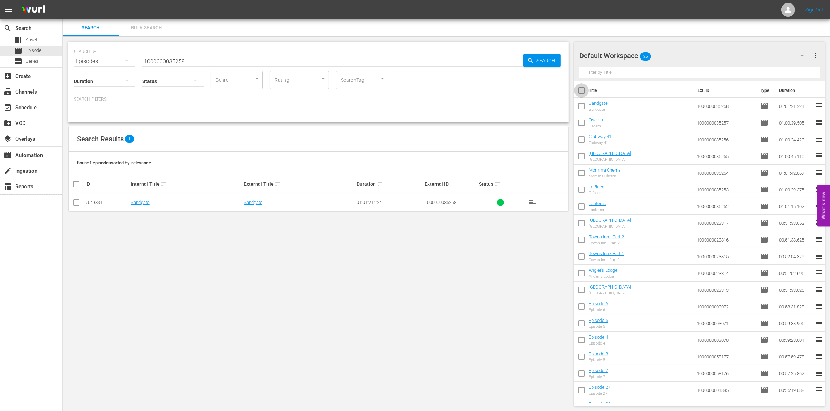
checkbox input "true"
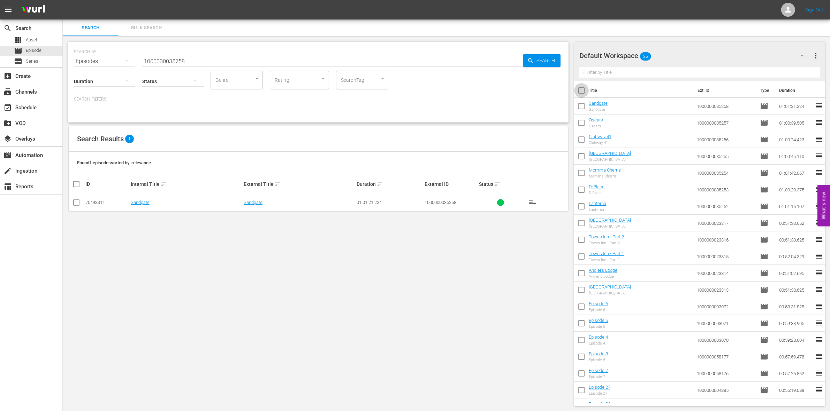
checkbox input "true"
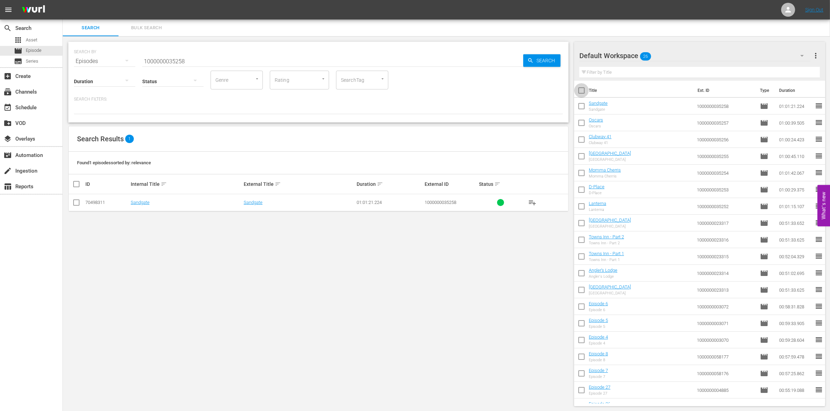
checkbox input "true"
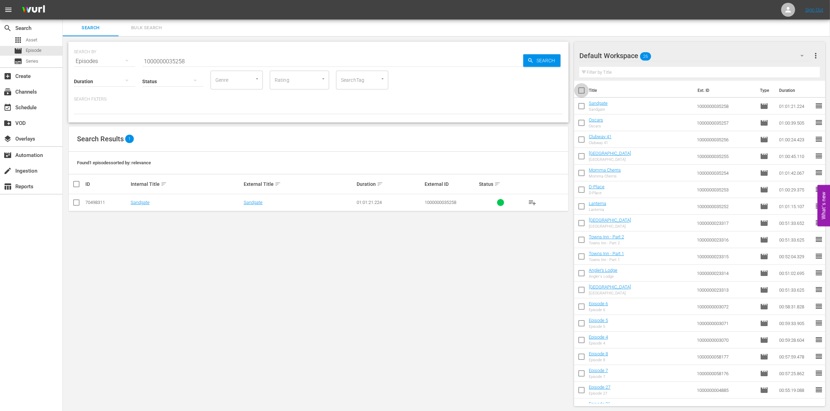
checkbox input "true"
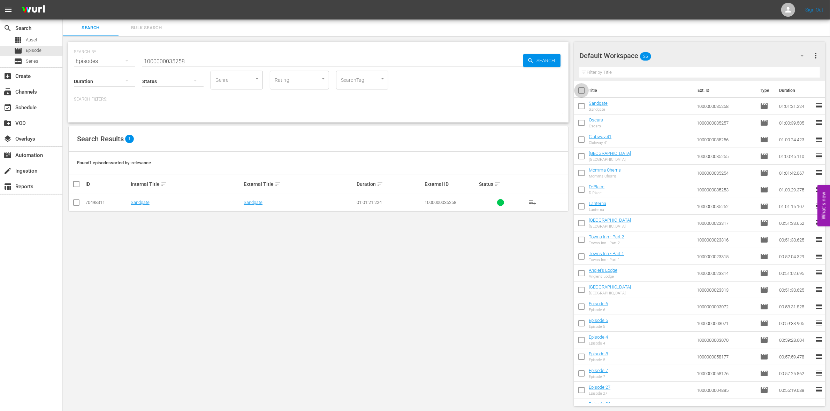
checkbox input "true"
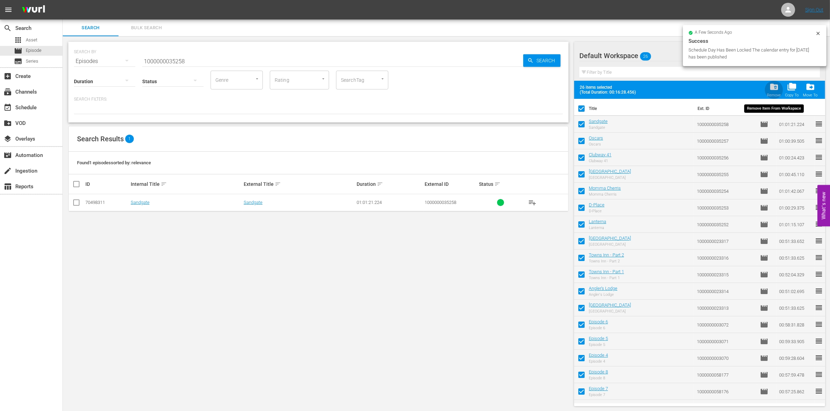
click at [769, 91] on span "folder_delete" at bounding box center [773, 86] width 9 height 9
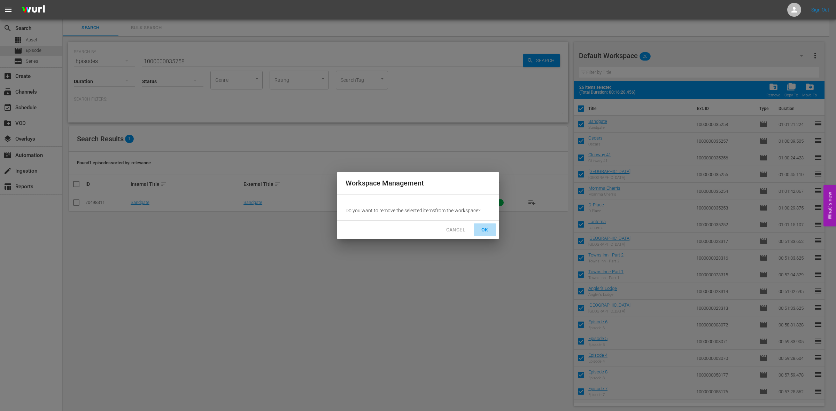
click at [493, 224] on button "OK" at bounding box center [485, 230] width 22 height 13
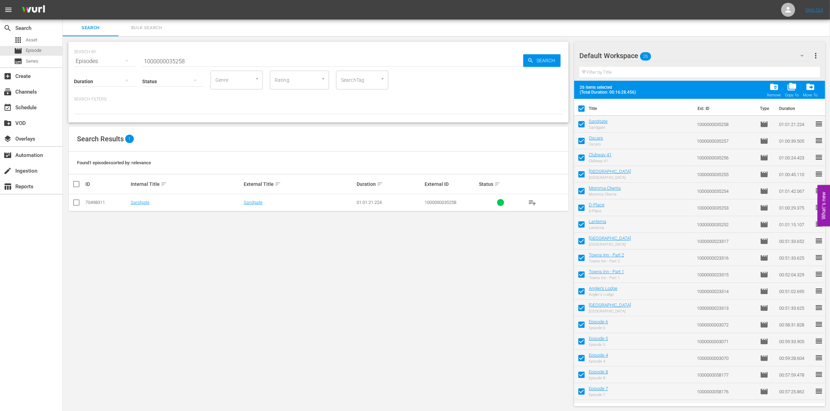
checkbox input "false"
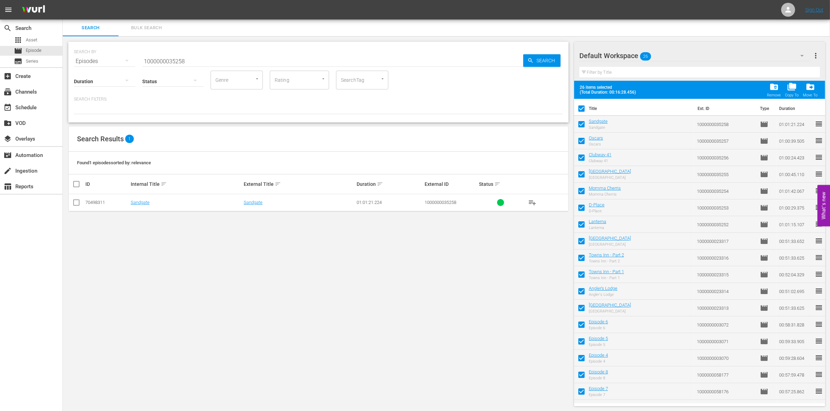
checkbox input "false"
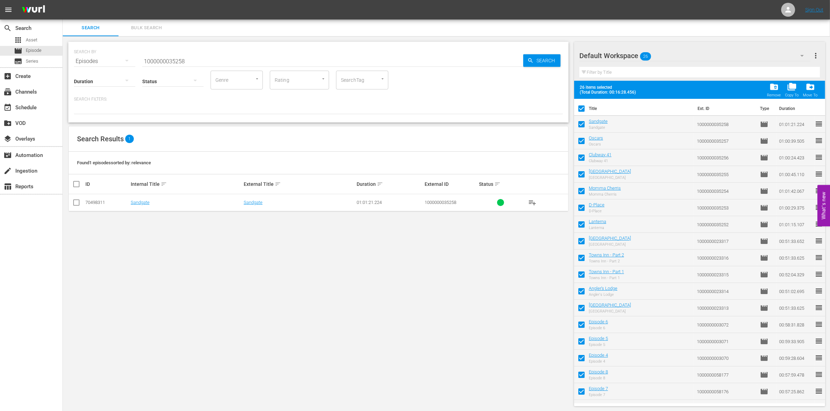
checkbox input "false"
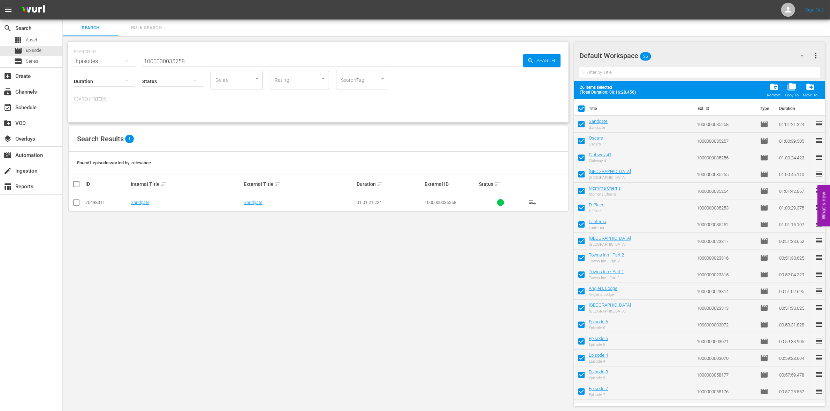
checkbox input "false"
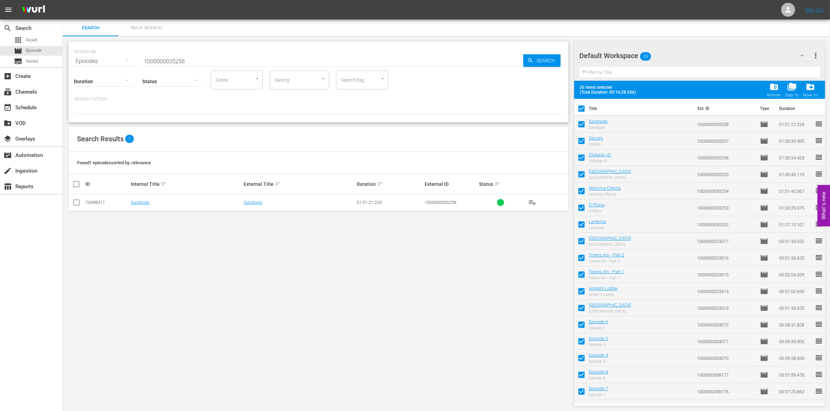
checkbox input "false"
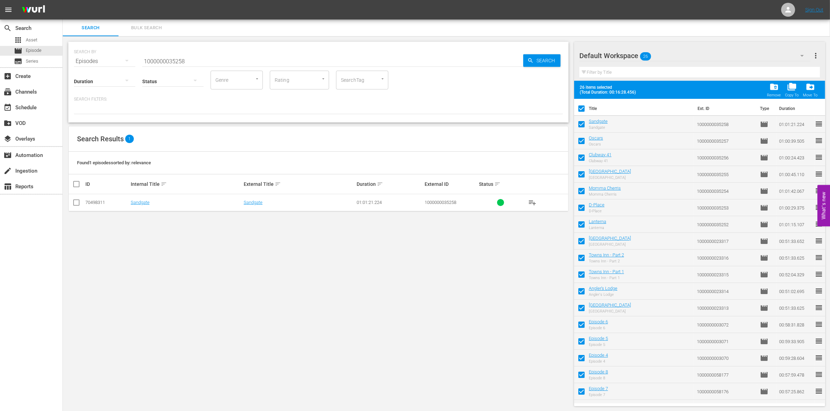
checkbox input "false"
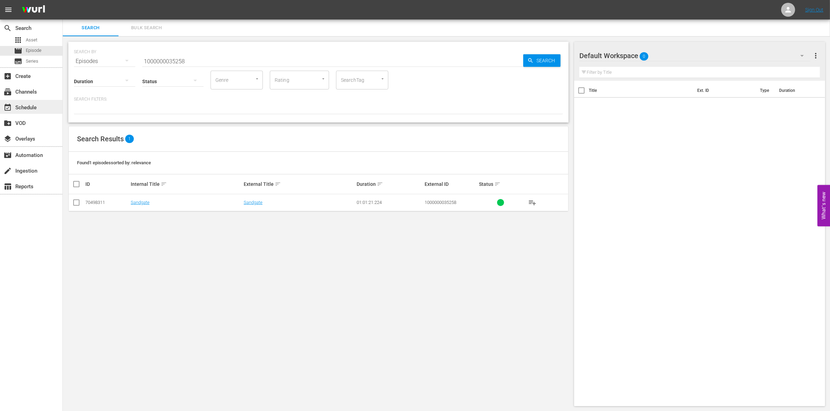
click at [30, 103] on div "event_available Schedule" at bounding box center [19, 106] width 39 height 6
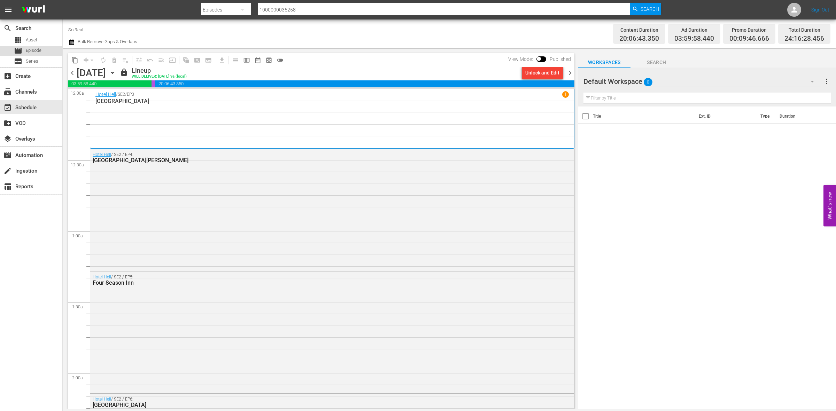
click at [44, 49] on div "movie Episode" at bounding box center [31, 51] width 62 height 10
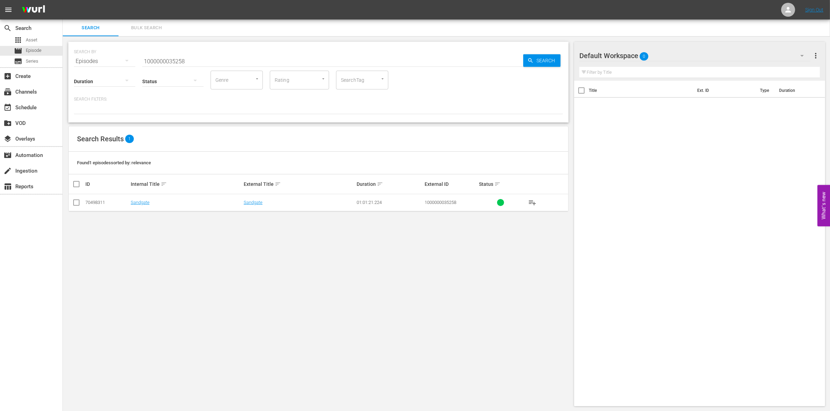
click at [171, 61] on input "1000000035258" at bounding box center [332, 61] width 381 height 17
paste input "57656"
type input "1000000057656"
click at [77, 204] on input "checkbox" at bounding box center [76, 204] width 8 height 8
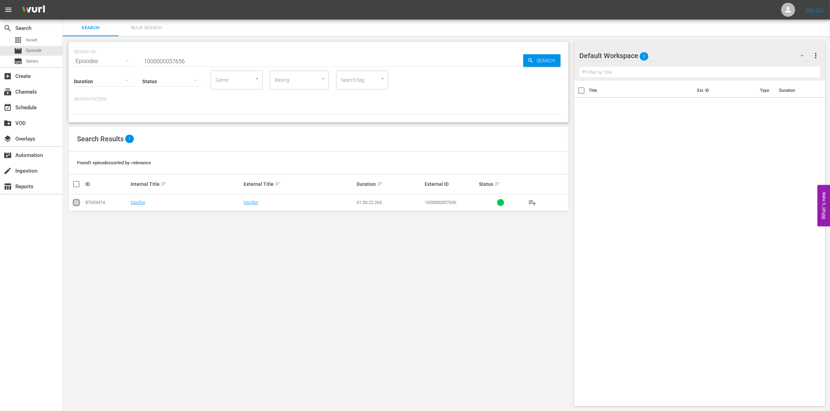
checkbox input "true"
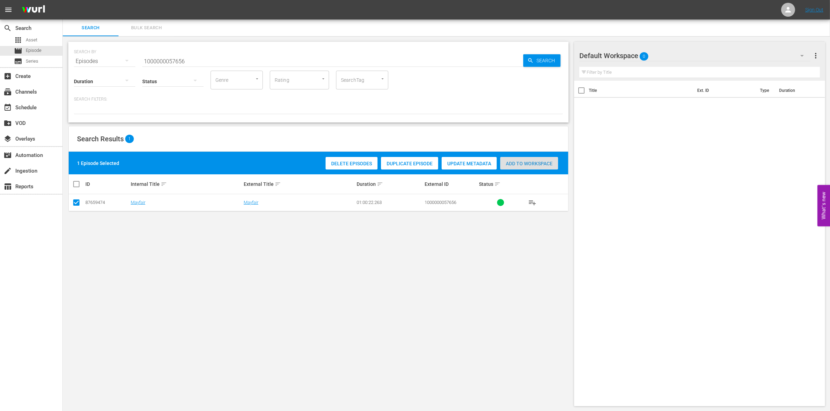
click at [526, 162] on span "Add to Workspace" at bounding box center [529, 164] width 58 height 6
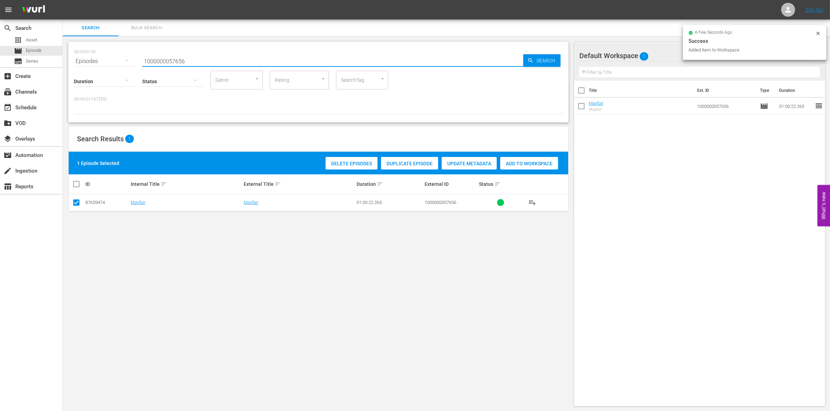
click at [221, 54] on input "1000000057656" at bounding box center [332, 61] width 381 height 17
type input "1000000057657"
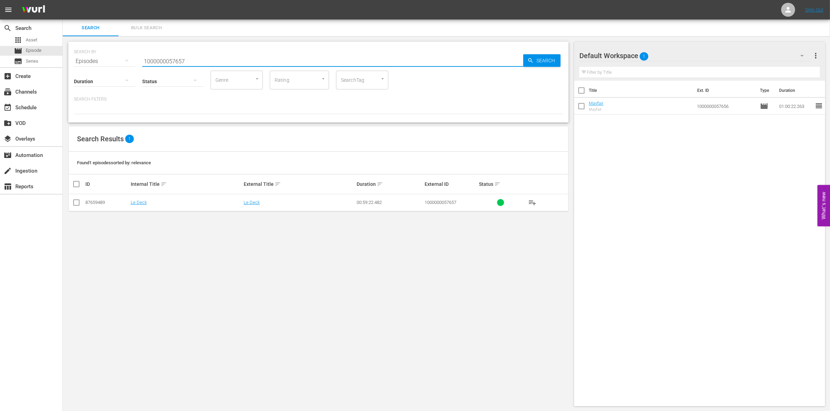
click at [79, 202] on input "checkbox" at bounding box center [76, 204] width 8 height 8
checkbox input "true"
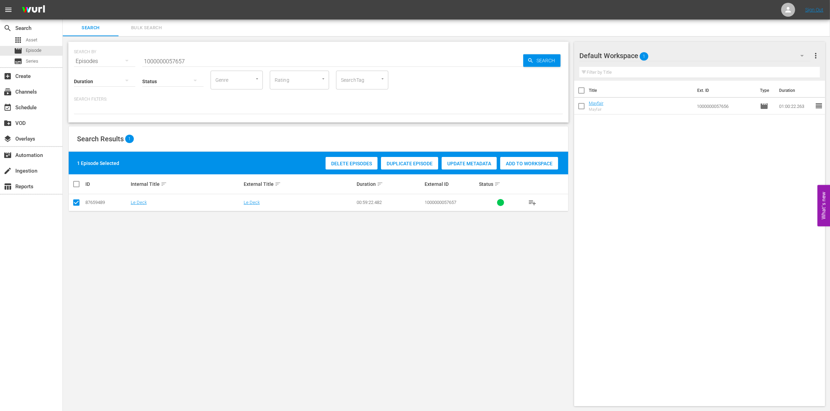
click at [537, 161] on span "Add to Workspace" at bounding box center [529, 164] width 58 height 6
click at [202, 60] on input "1000000057657" at bounding box center [332, 61] width 381 height 17
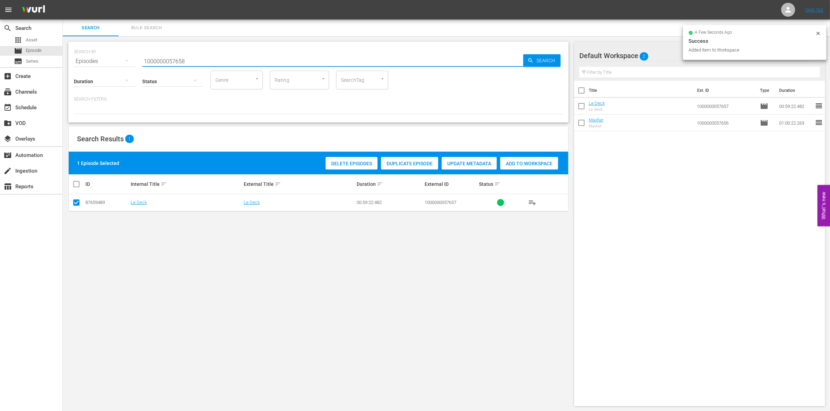
type input "1000000057658"
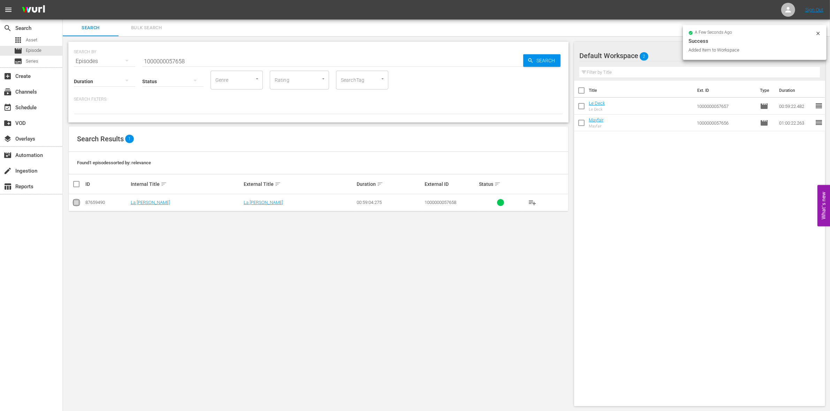
click at [74, 207] on input "checkbox" at bounding box center [76, 204] width 8 height 8
checkbox input "true"
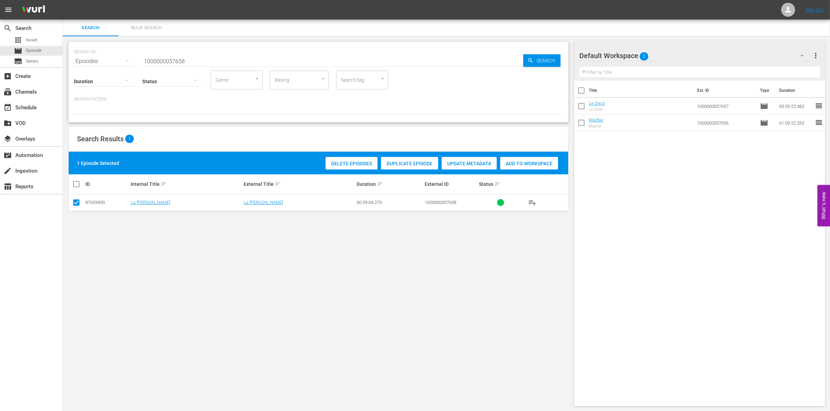
click at [537, 152] on div "1 Episode Selected Delete Episodes Duplicate Episode Update Metadata Add to Wor…" at bounding box center [318, 163] width 499 height 23
click at [523, 161] on span "Add to Workspace" at bounding box center [529, 164] width 58 height 6
click at [211, 60] on input "1000000057658" at bounding box center [332, 61] width 381 height 17
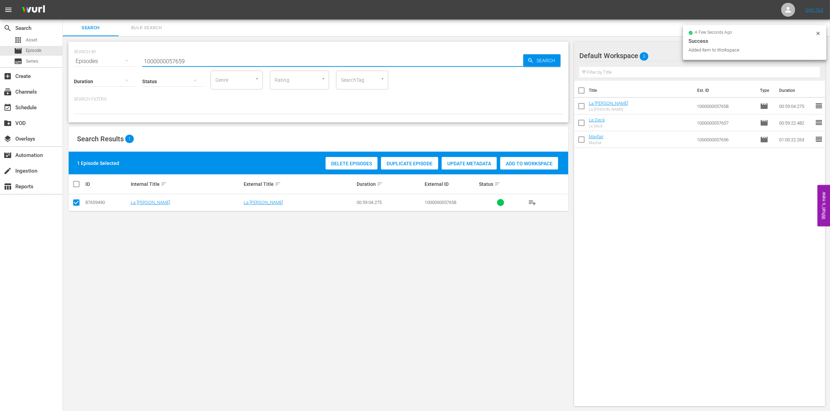
type input "1000000057659"
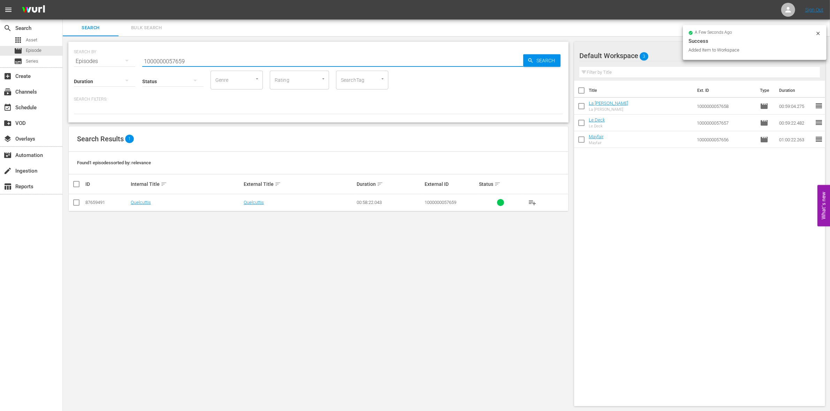
click at [71, 202] on td at bounding box center [77, 202] width 16 height 17
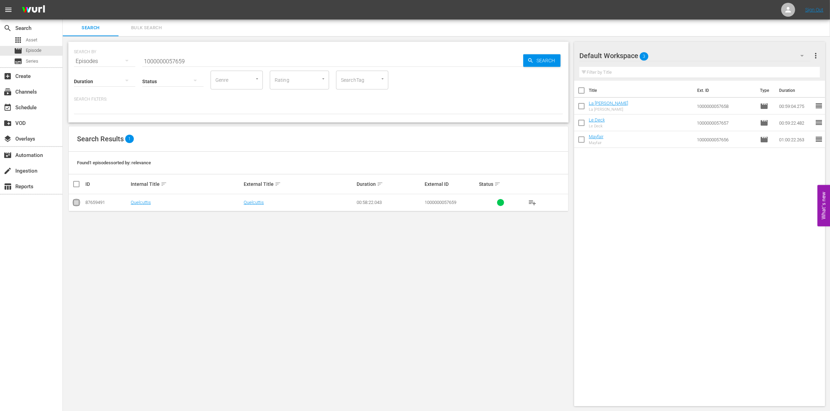
click at [75, 202] on input "checkbox" at bounding box center [76, 204] width 8 height 8
checkbox input "true"
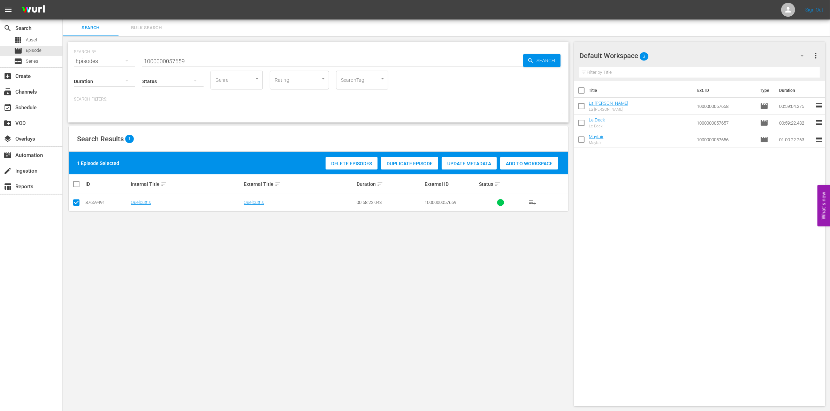
click at [538, 162] on span "Add to Workspace" at bounding box center [529, 164] width 58 height 6
click at [179, 66] on div "Status" at bounding box center [172, 76] width 61 height 25
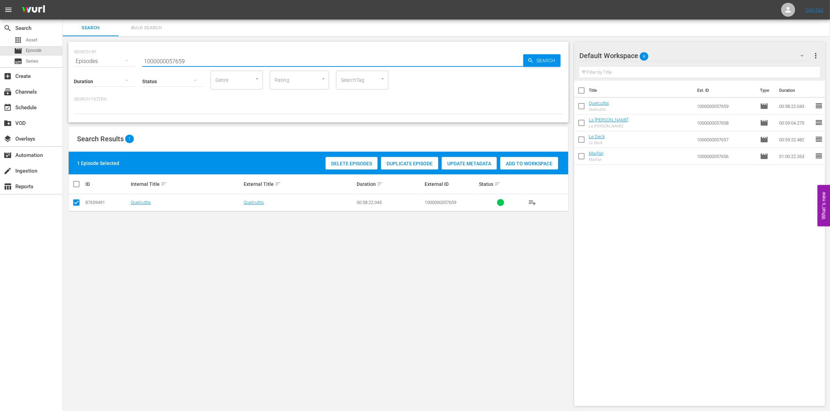
click at [165, 63] on input "1000000057659" at bounding box center [332, 61] width 381 height 17
paste input "41722"
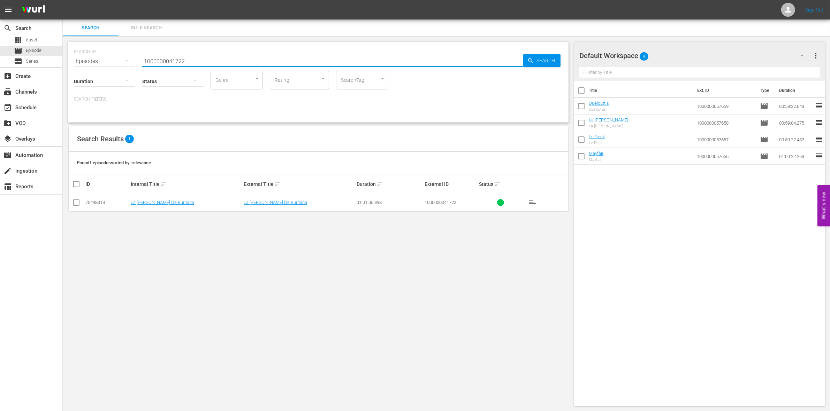
type input "1000000041722"
click at [74, 201] on input "checkbox" at bounding box center [76, 204] width 8 height 8
checkbox input "true"
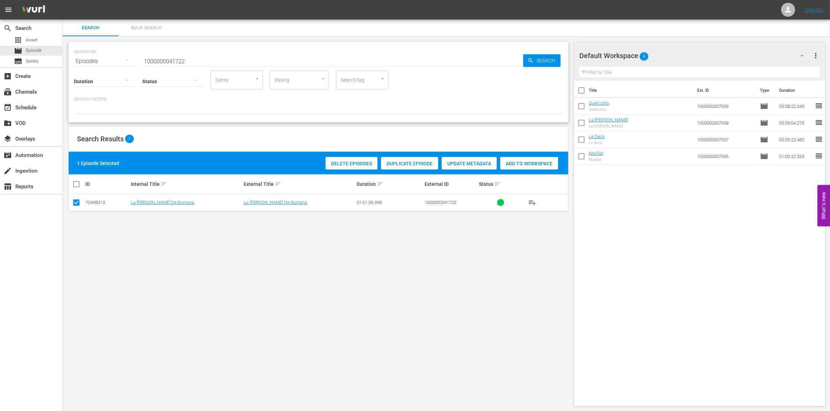
click at [527, 163] on span "Add to Workspace" at bounding box center [529, 164] width 58 height 6
click at [171, 59] on input "1000000041722" at bounding box center [332, 61] width 381 height 17
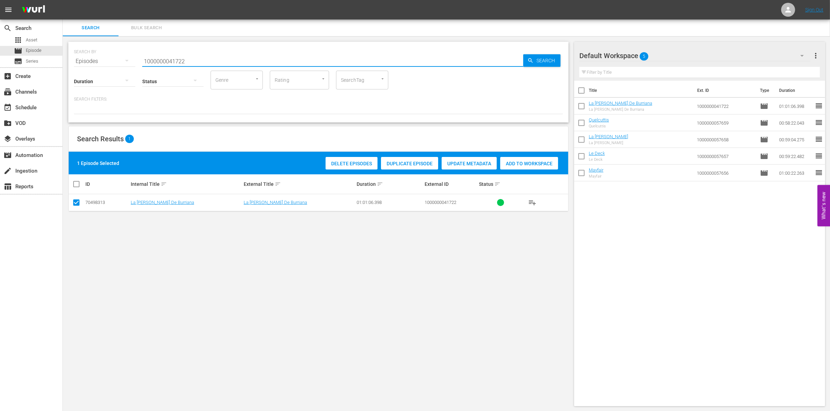
click at [171, 59] on input "1000000041722" at bounding box center [332, 61] width 381 height 17
paste input "1210"
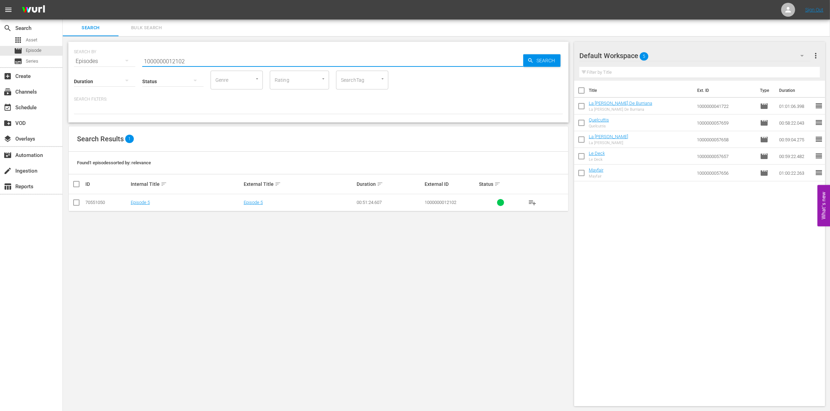
type input "1000000012102"
click at [79, 202] on input "checkbox" at bounding box center [76, 204] width 8 height 8
checkbox input "true"
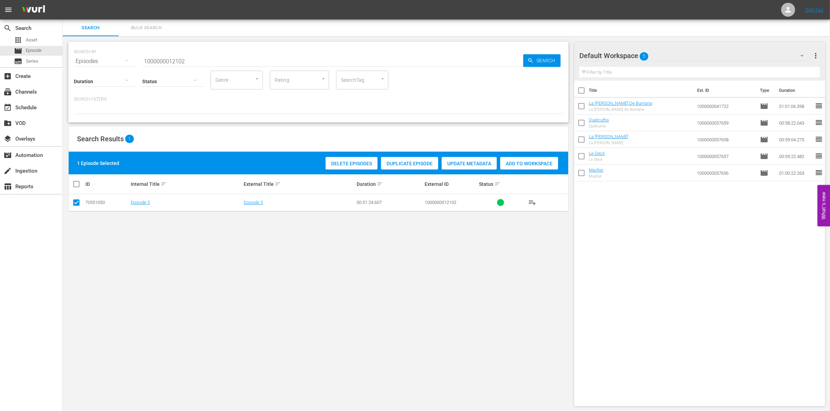
click at [542, 168] on div "Add to Workspace" at bounding box center [529, 163] width 58 height 13
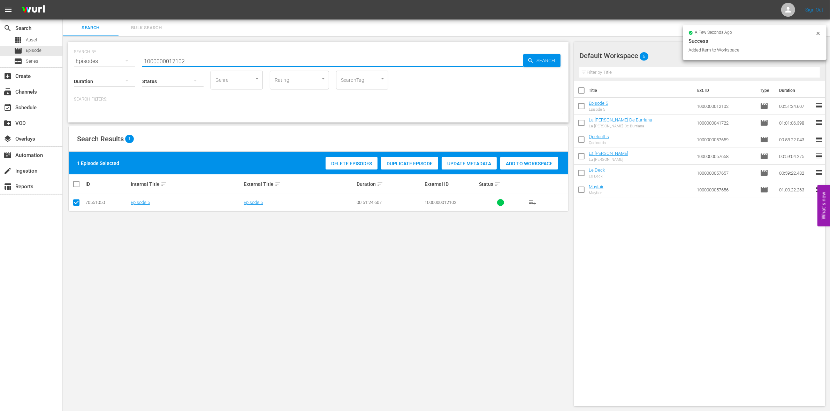
click at [195, 57] on input "1000000012102" at bounding box center [332, 61] width 381 height 17
type input "1000000012103"
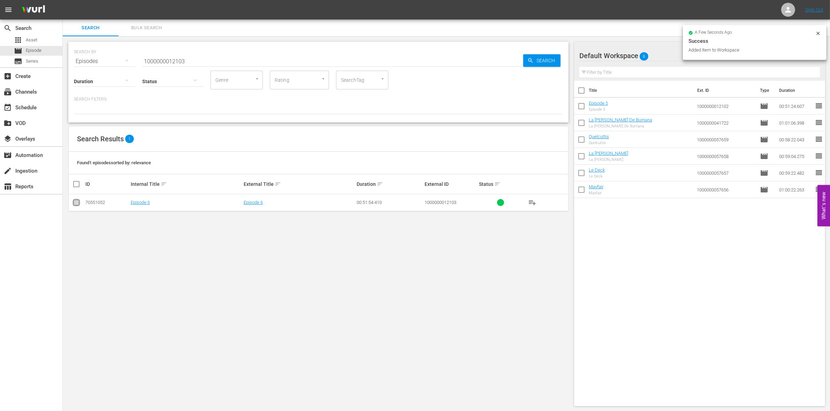
click at [79, 204] on input "checkbox" at bounding box center [76, 204] width 8 height 8
checkbox input "true"
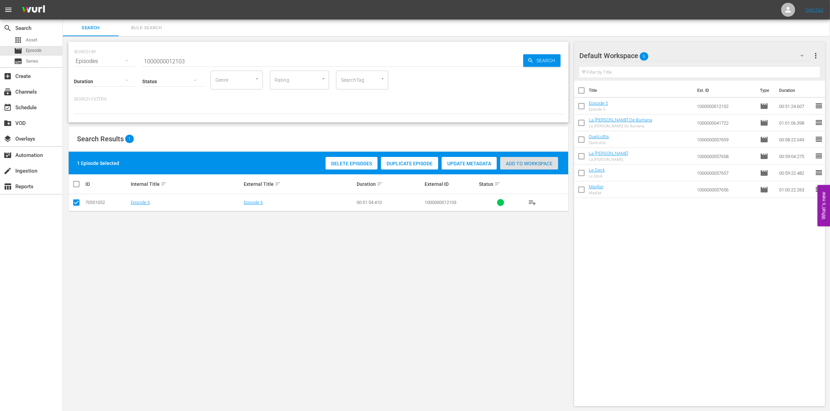
click at [553, 164] on span "Add to Workspace" at bounding box center [529, 164] width 58 height 6
click at [203, 63] on input "1000000012103" at bounding box center [332, 61] width 381 height 17
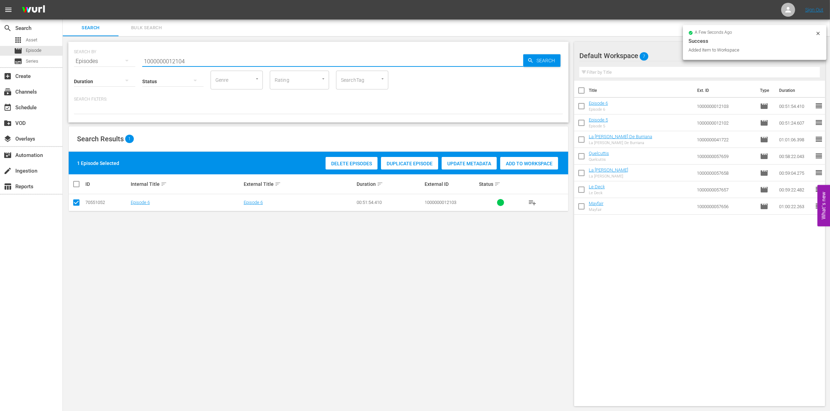
type input "1000000012104"
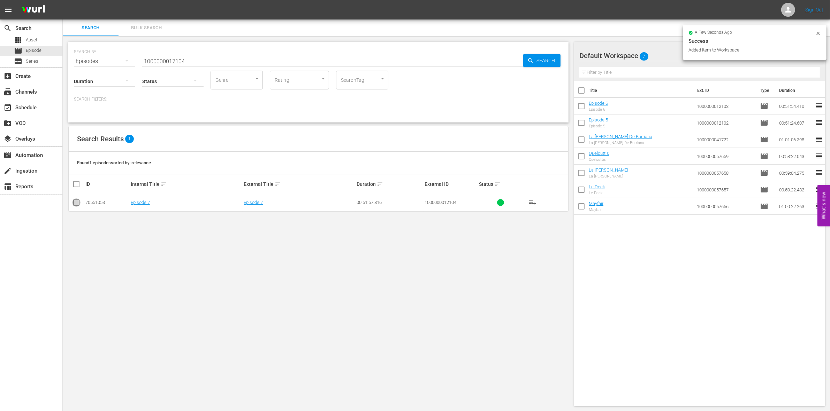
click at [76, 201] on input "checkbox" at bounding box center [76, 204] width 8 height 8
checkbox input "true"
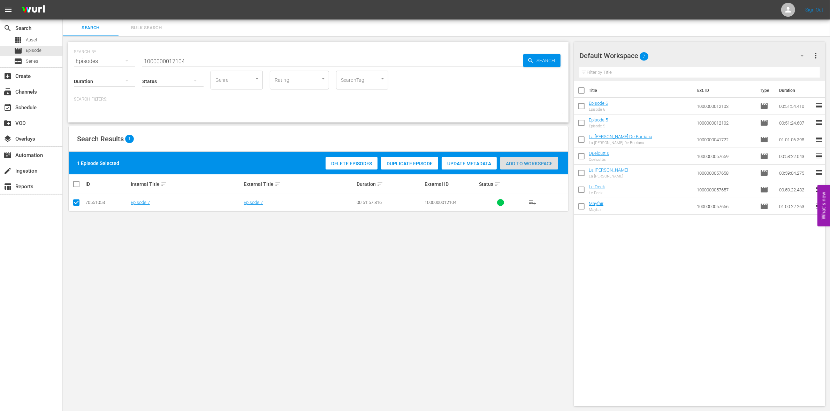
click at [517, 168] on div "Add to Workspace" at bounding box center [529, 163] width 58 height 13
click at [198, 56] on input "1000000012104" at bounding box center [332, 61] width 381 height 17
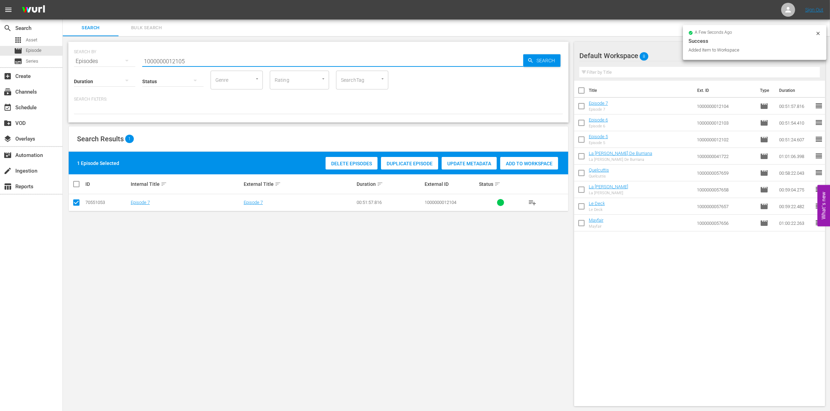
type input "1000000012105"
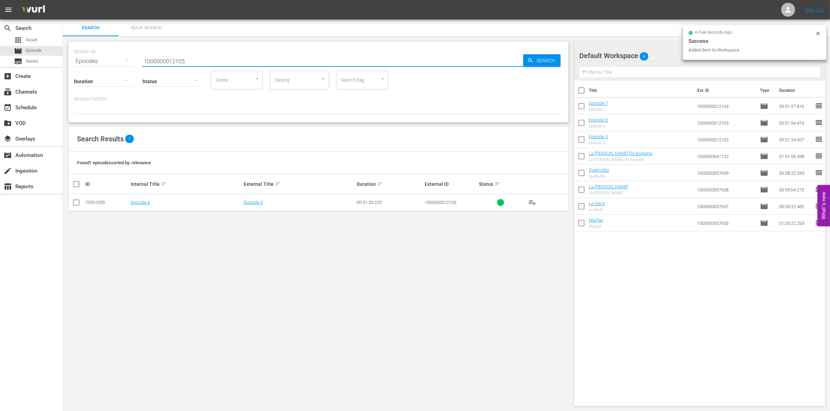
click at [77, 201] on input "checkbox" at bounding box center [76, 204] width 8 height 8
checkbox input "true"
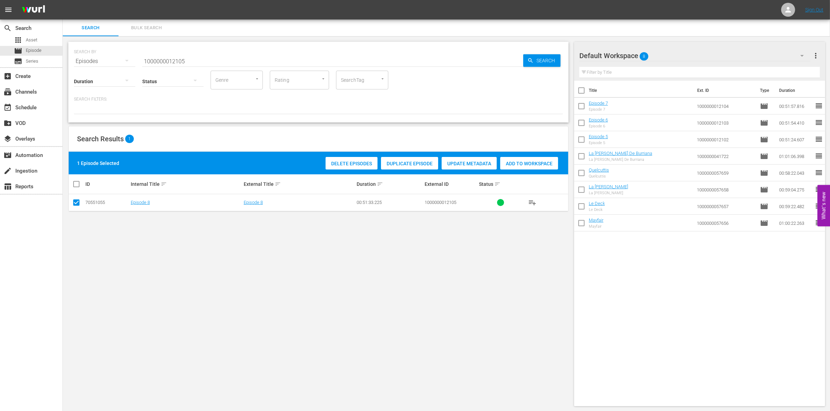
click at [526, 161] on span "Add to Workspace" at bounding box center [529, 164] width 58 height 6
click at [181, 58] on input "1000000012105" at bounding box center [332, 61] width 381 height 17
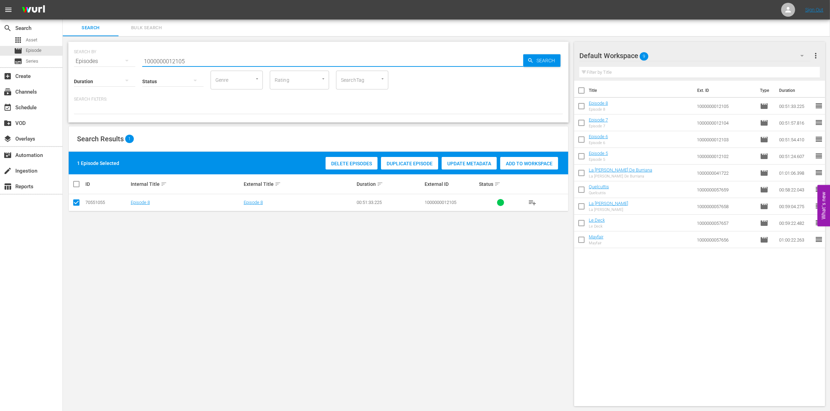
paste input "58178"
type input "1000000058178"
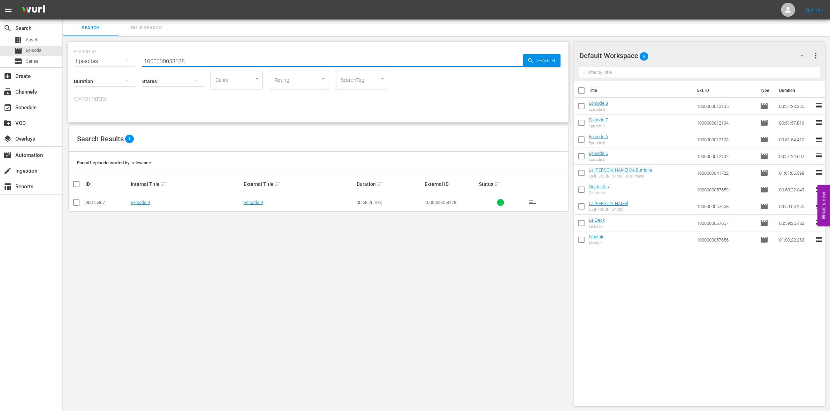
click at [77, 203] on input "checkbox" at bounding box center [76, 204] width 8 height 8
checkbox input "true"
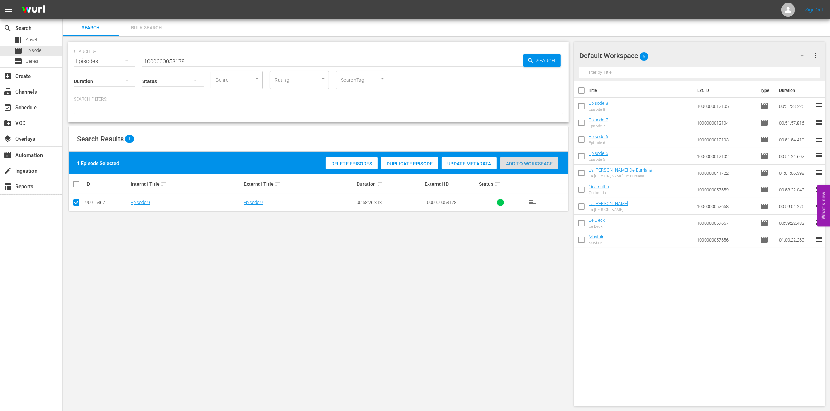
click at [530, 167] on div "Add to Workspace" at bounding box center [529, 163] width 58 height 13
click at [222, 60] on input "1000000058178" at bounding box center [332, 61] width 381 height 17
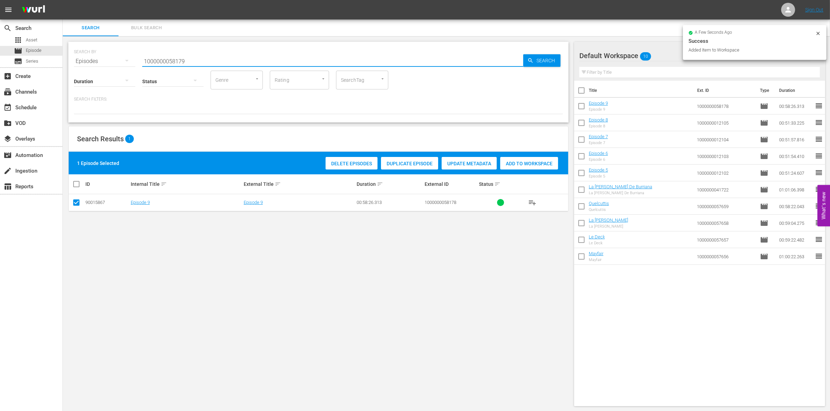
type input "1000000058179"
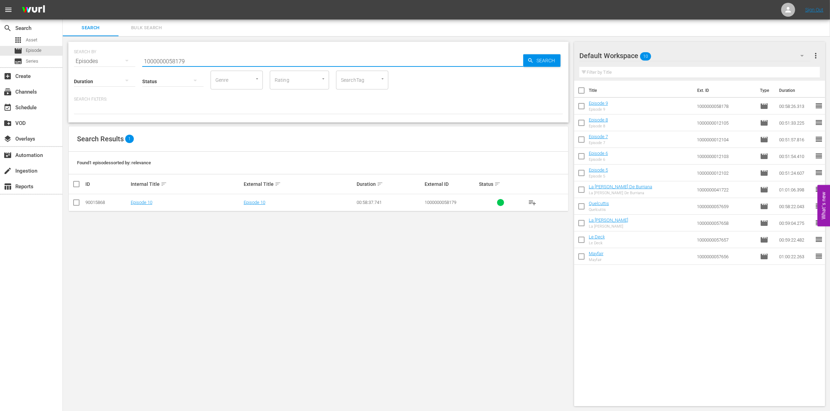
click at [78, 205] on input "checkbox" at bounding box center [76, 204] width 8 height 8
checkbox input "true"
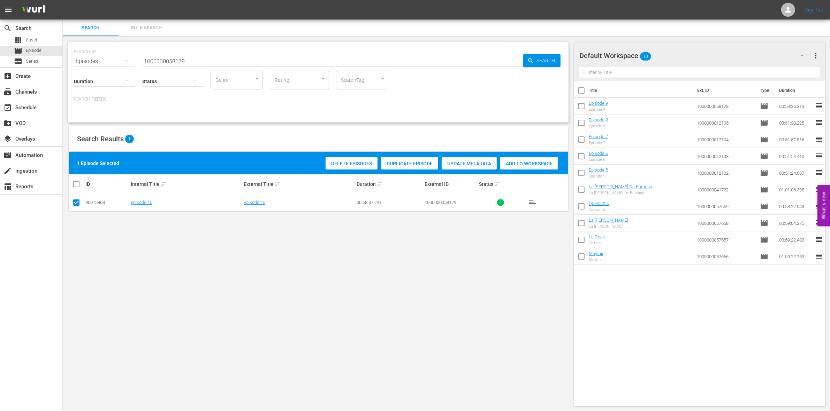
click at [530, 161] on span "Add to Workspace" at bounding box center [529, 164] width 58 height 6
click at [164, 61] on input "1000000058179" at bounding box center [332, 61] width 381 height 17
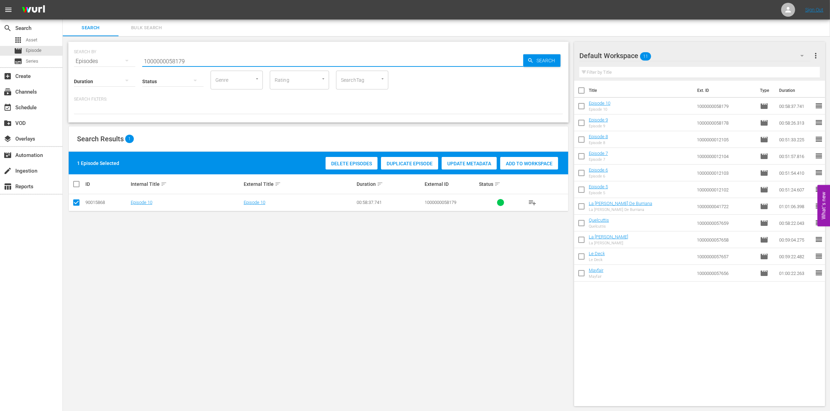
click at [164, 61] on input "1000000058179" at bounding box center [332, 61] width 381 height 17
paste input "41724"
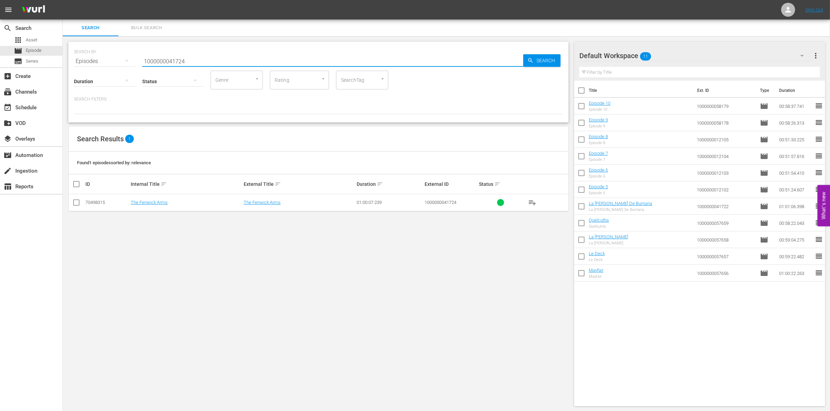
type input "1000000041724"
click at [74, 201] on input "checkbox" at bounding box center [76, 204] width 8 height 8
checkbox input "true"
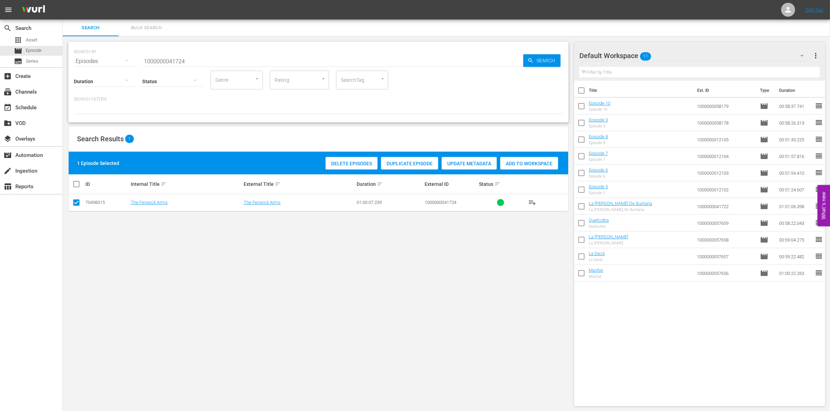
click at [524, 164] on span "Add to Workspace" at bounding box center [529, 164] width 58 height 6
click at [193, 64] on div "Status" at bounding box center [172, 76] width 61 height 25
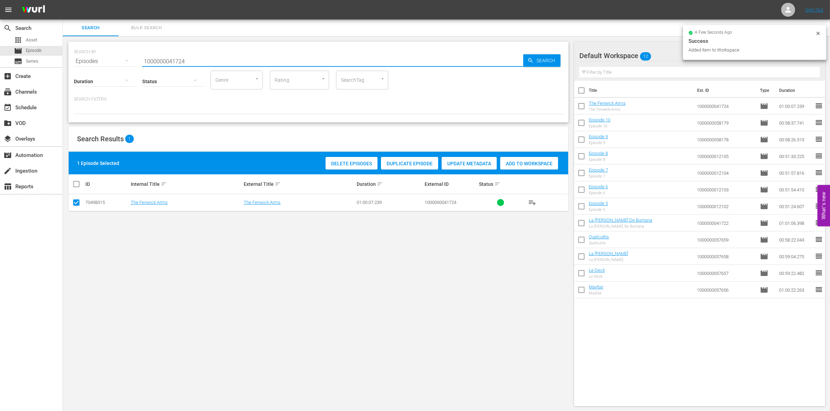
click at [188, 56] on input "1000000041724" at bounding box center [332, 61] width 381 height 17
type input "1000000041726"
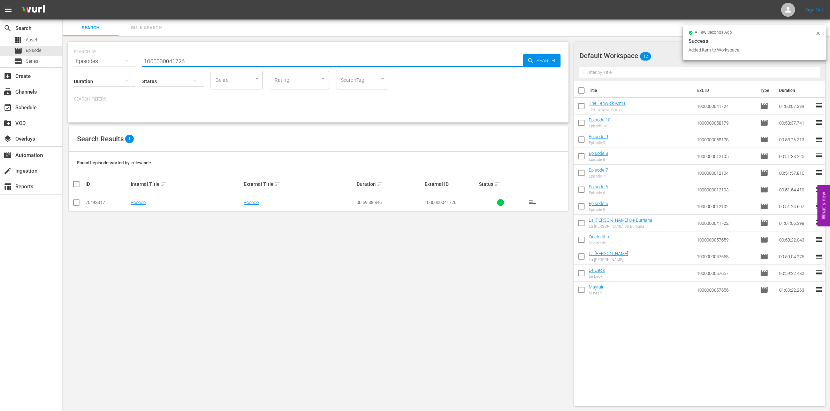
click at [74, 204] on input "checkbox" at bounding box center [76, 204] width 8 height 8
checkbox input "true"
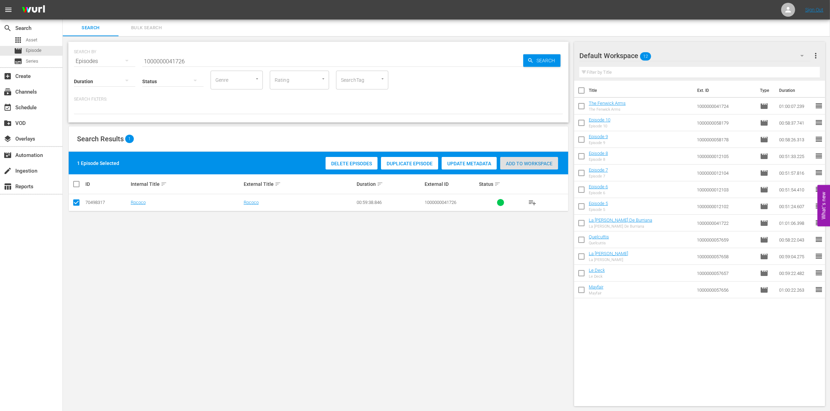
click at [515, 162] on span "Add to Workspace" at bounding box center [529, 164] width 58 height 6
click at [227, 59] on input "1000000041726" at bounding box center [332, 61] width 381 height 17
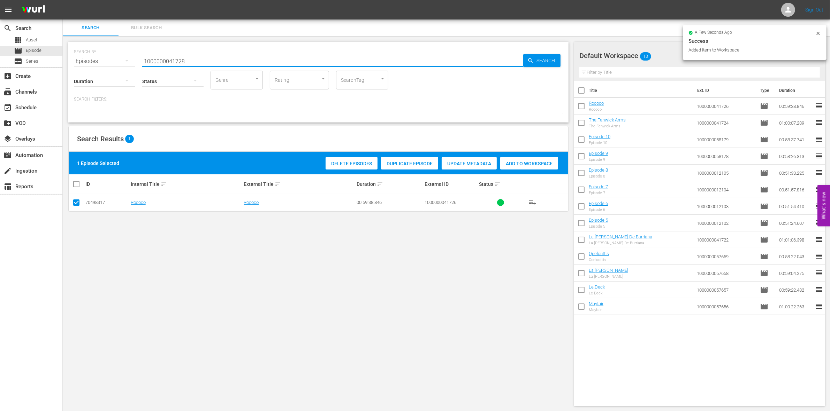
type input "1000000041728"
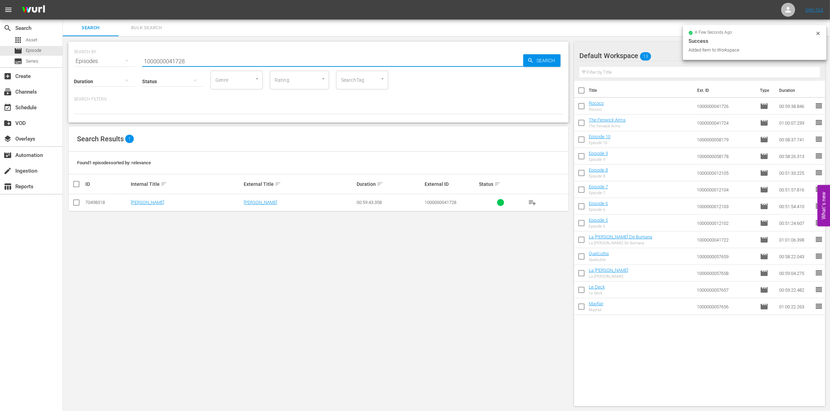
click at [74, 204] on input "checkbox" at bounding box center [76, 204] width 8 height 8
checkbox input "true"
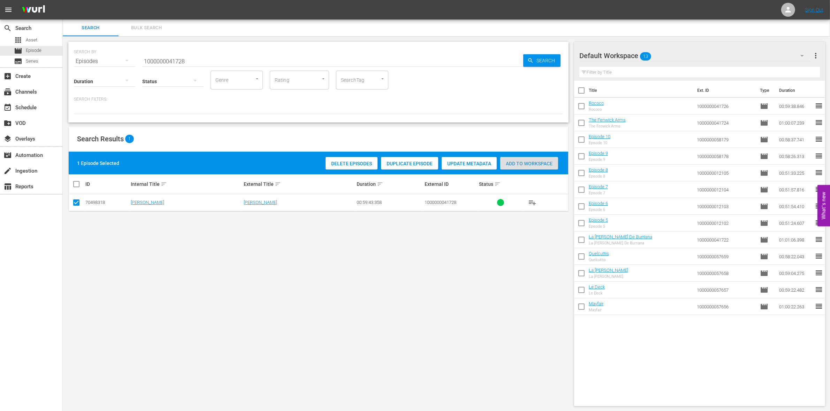
click at [526, 165] on span "Add to Workspace" at bounding box center [529, 164] width 58 height 6
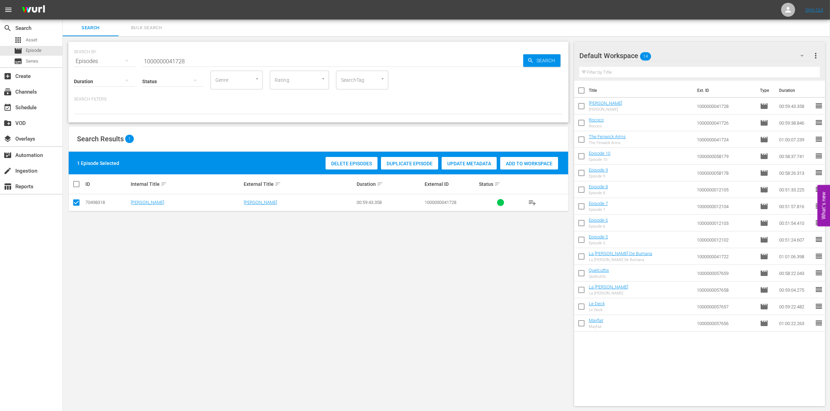
click at [159, 59] on input "1000000041728" at bounding box center [332, 61] width 381 height 17
paste input "1"
type input "1000000041721"
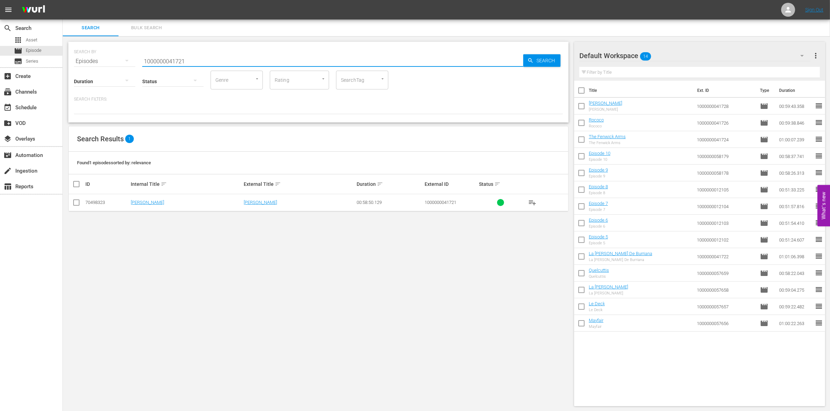
click at [76, 205] on input "checkbox" at bounding box center [76, 204] width 8 height 8
checkbox input "true"
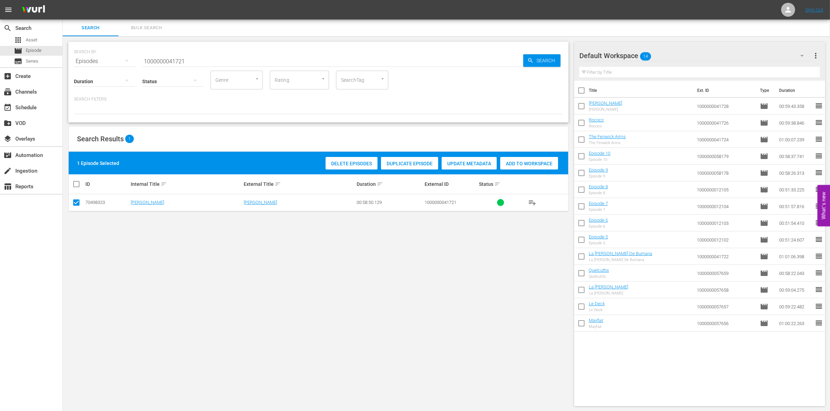
click at [531, 161] on span "Add to Workspace" at bounding box center [529, 164] width 58 height 6
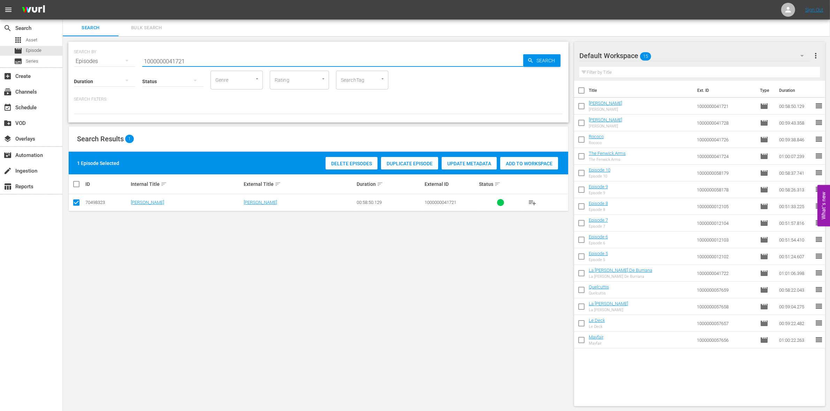
click at [164, 58] on input "1000000041721" at bounding box center [332, 61] width 381 height 17
paste input "03073"
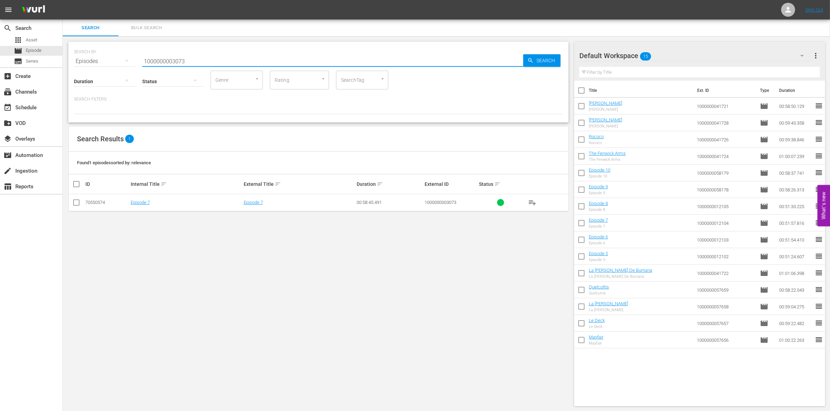
type input "1000000003073"
click at [80, 203] on input "checkbox" at bounding box center [76, 204] width 8 height 8
checkbox input "true"
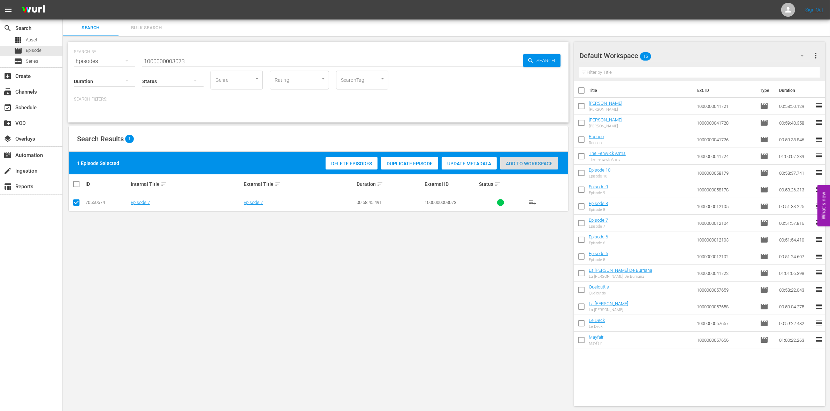
click at [529, 167] on div "Add to Workspace" at bounding box center [529, 163] width 58 height 13
click at [188, 56] on input "1000000003073" at bounding box center [332, 61] width 381 height 17
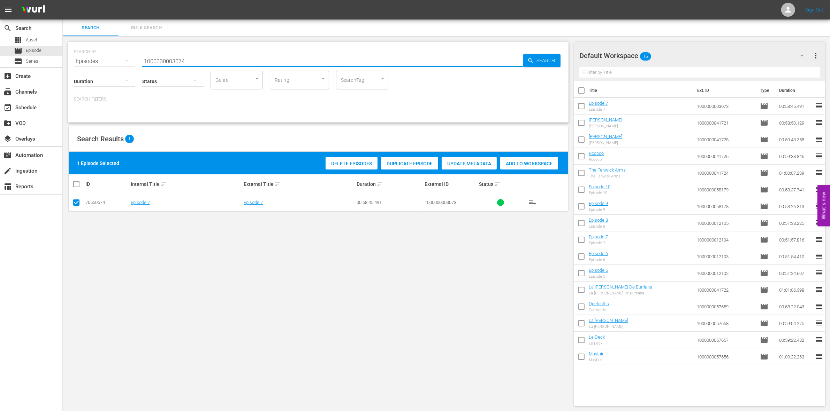
type input "1000000003074"
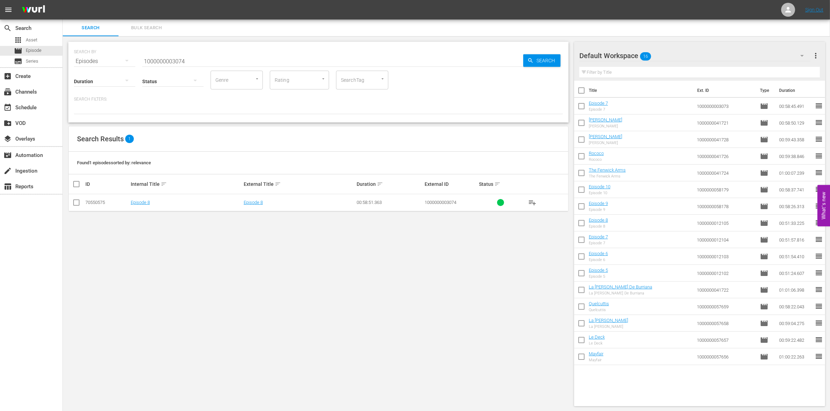
click at [71, 205] on td at bounding box center [77, 202] width 16 height 17
click at [78, 203] on input "checkbox" at bounding box center [76, 204] width 8 height 8
checkbox input "true"
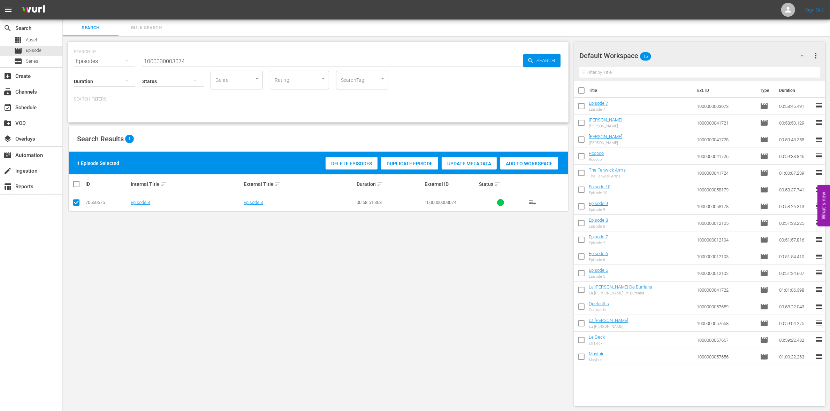
click at [525, 164] on span "Add to Workspace" at bounding box center [529, 164] width 58 height 6
click at [220, 59] on input "1000000003074" at bounding box center [332, 61] width 381 height 17
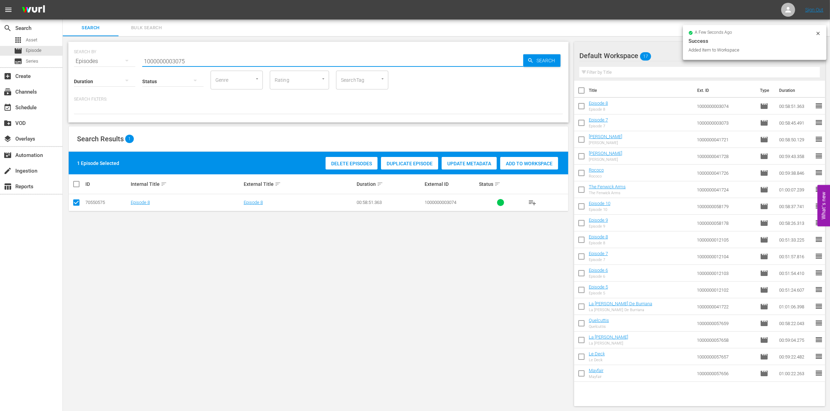
type input "1000000003075"
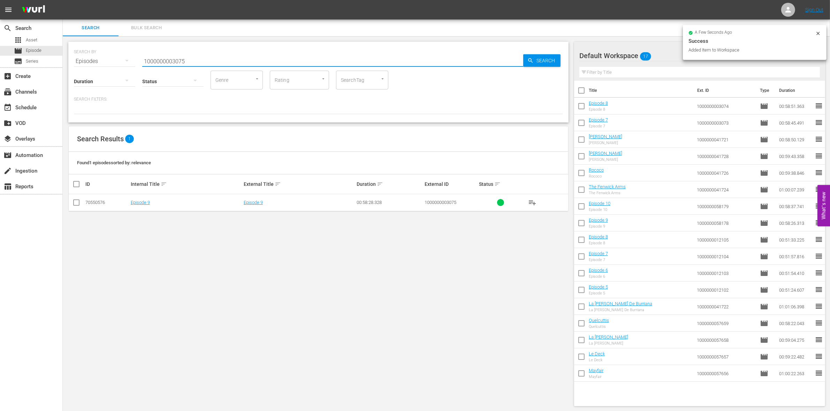
click at [72, 208] on input "checkbox" at bounding box center [76, 204] width 8 height 8
checkbox input "true"
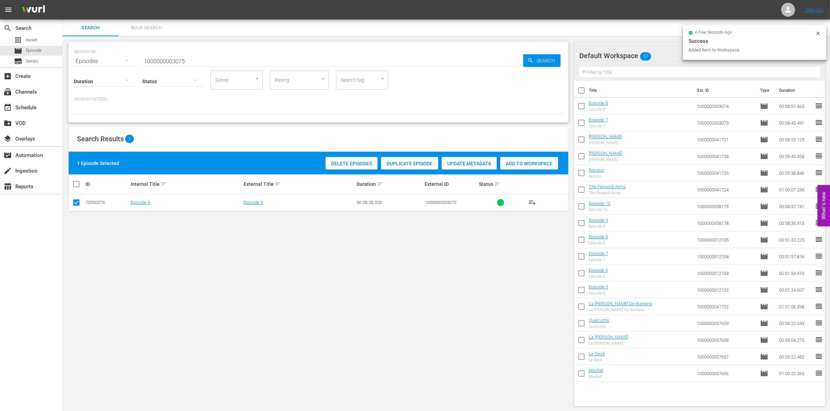
click at [527, 166] on div "Add to Workspace" at bounding box center [529, 163] width 58 height 13
click at [213, 56] on input "1000000003075" at bounding box center [332, 61] width 381 height 17
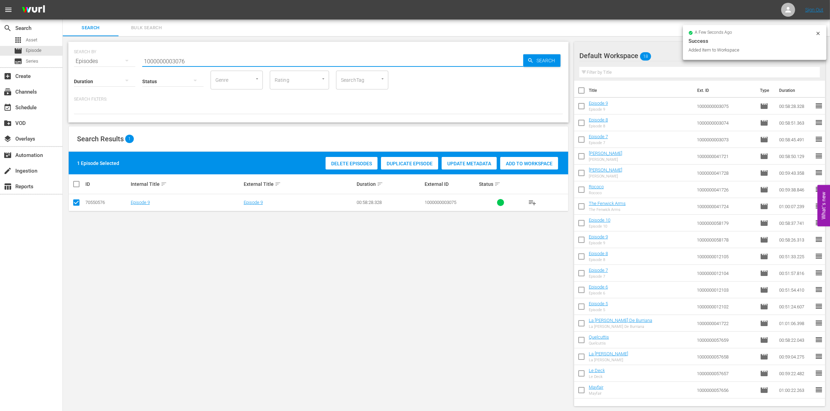
type input "1000000003076"
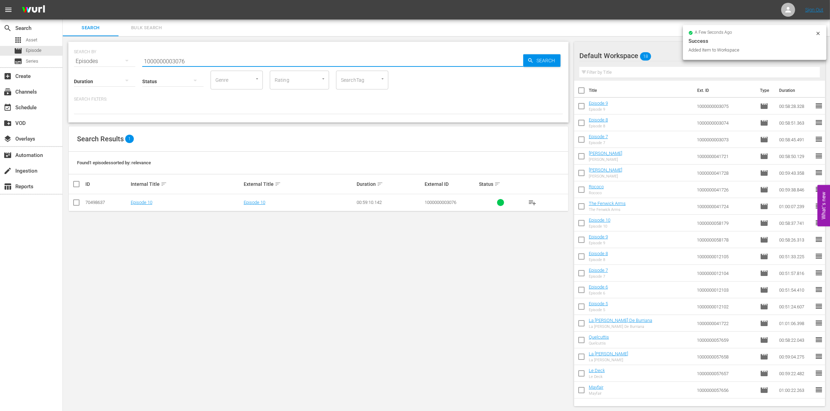
click at [75, 204] on input "checkbox" at bounding box center [76, 204] width 8 height 8
checkbox input "true"
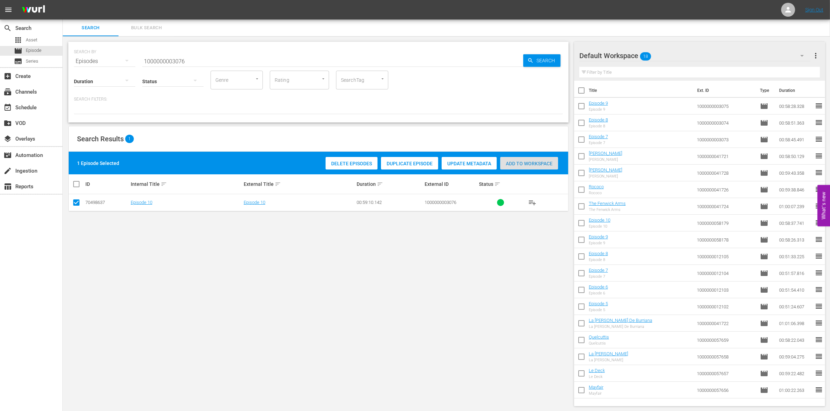
click at [547, 164] on span "Add to Workspace" at bounding box center [529, 164] width 58 height 6
click at [166, 62] on input "1000000003076" at bounding box center [332, 61] width 381 height 17
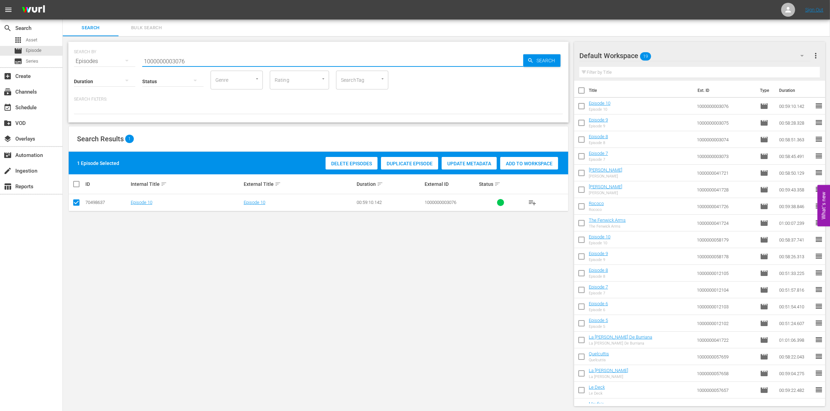
click at [166, 62] on input "1000000003076" at bounding box center [332, 61] width 381 height 17
paste input "23318"
type input "1000000023318"
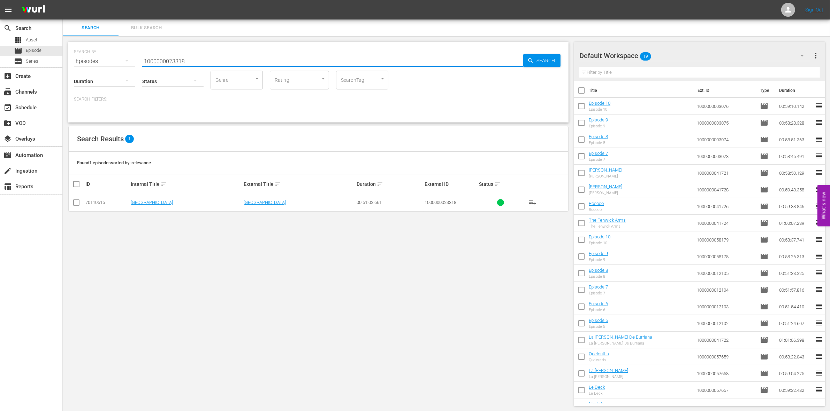
click at [78, 204] on input "checkbox" at bounding box center [76, 204] width 8 height 8
checkbox input "true"
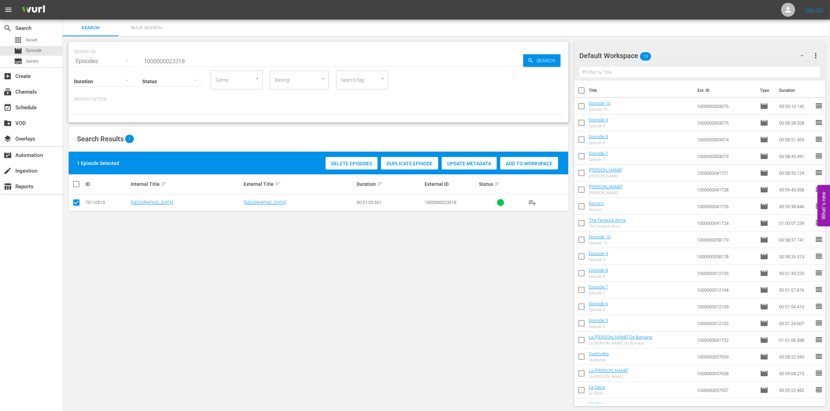
click at [544, 162] on span "Add to Workspace" at bounding box center [529, 164] width 58 height 6
click at [198, 58] on input "1000000023318" at bounding box center [332, 61] width 381 height 17
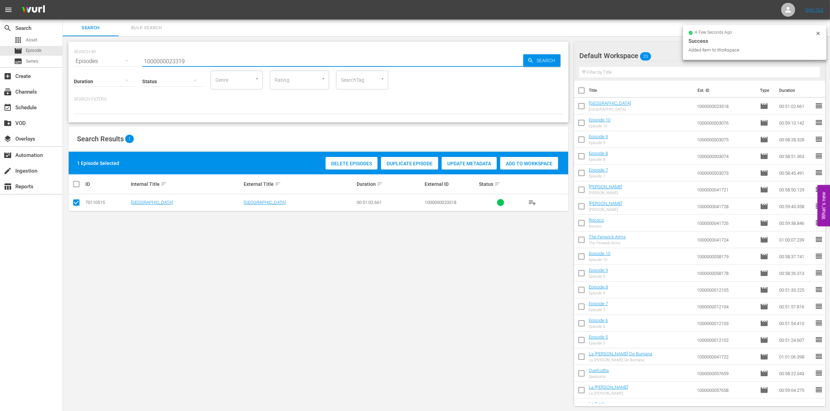
type input "1000000023319"
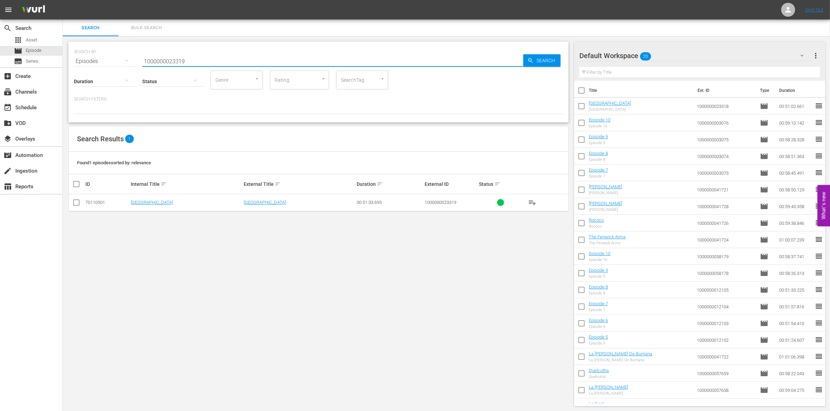
click at [76, 202] on input "checkbox" at bounding box center [76, 204] width 8 height 8
checkbox input "true"
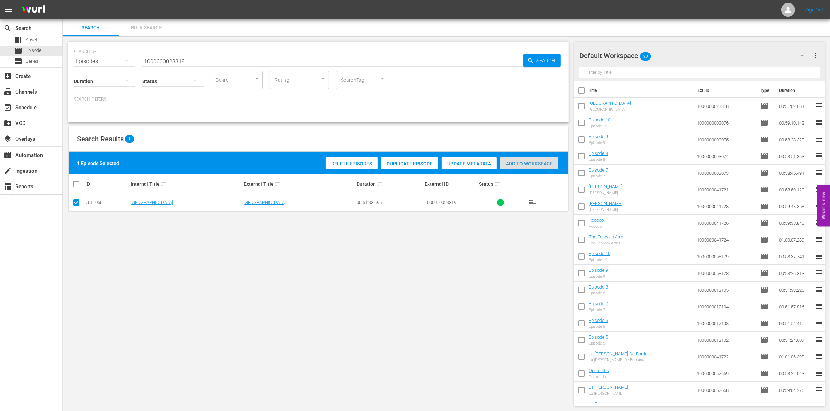
click at [529, 159] on div "Add to Workspace" at bounding box center [529, 163] width 58 height 13
click at [199, 60] on input "1000000023319" at bounding box center [332, 61] width 381 height 17
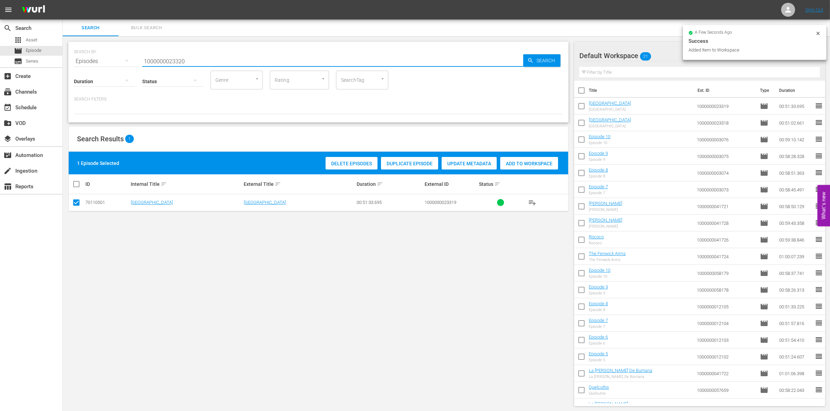
type input "1000000023320"
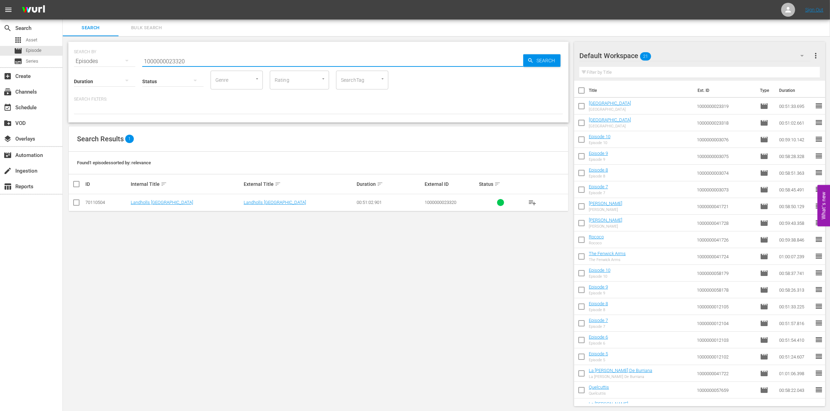
click at [73, 208] on input "checkbox" at bounding box center [76, 204] width 8 height 8
checkbox input "true"
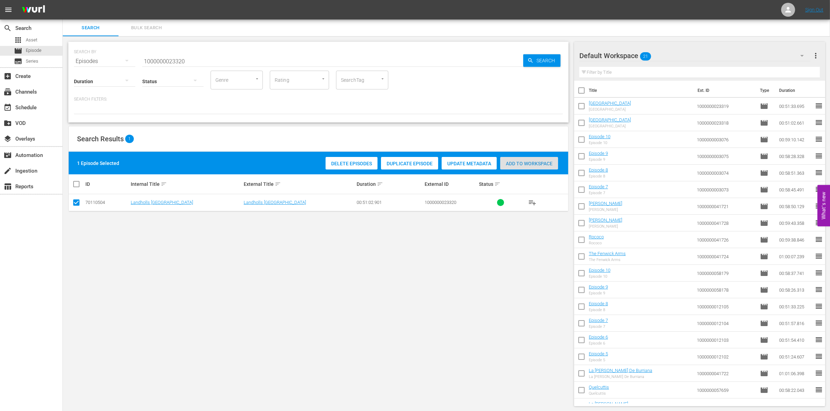
click at [521, 165] on span "Add to Workspace" at bounding box center [529, 164] width 58 height 6
click at [154, 64] on div "Status" at bounding box center [172, 76] width 61 height 25
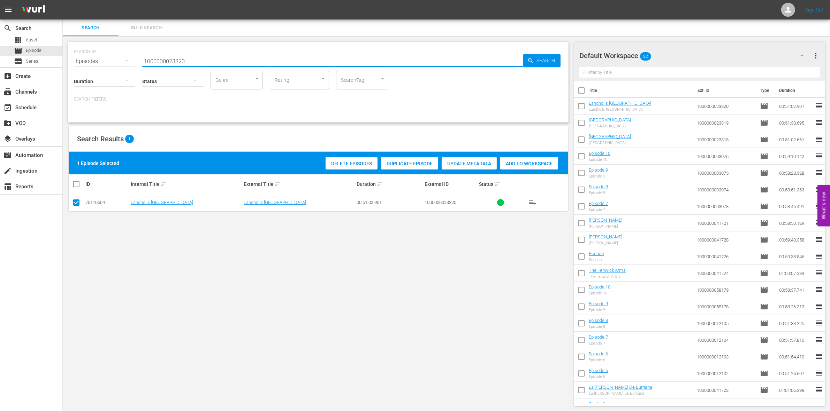
click at [152, 61] on input "1000000023320" at bounding box center [332, 61] width 381 height 17
paste input "295"
type input "1000000023295"
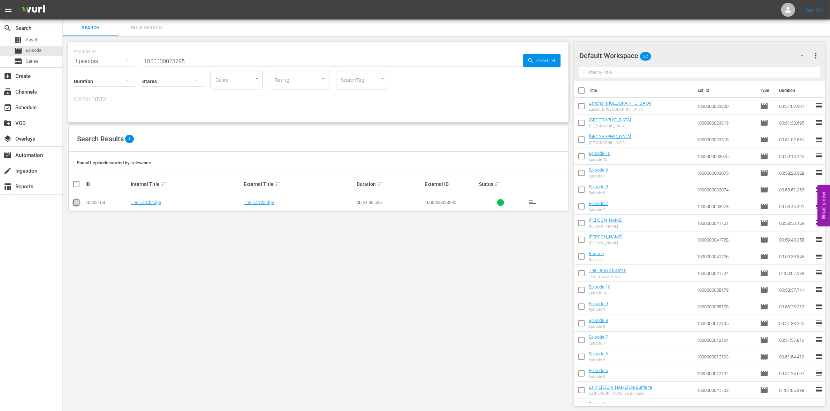
click at [72, 203] on input "checkbox" at bounding box center [76, 204] width 8 height 8
checkbox input "true"
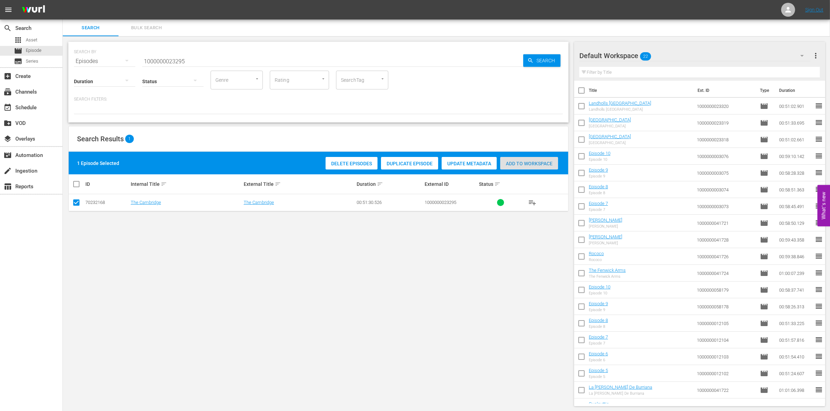
click at [544, 159] on div "Add to Workspace" at bounding box center [529, 163] width 58 height 13
click at [201, 56] on input "1000000023295" at bounding box center [332, 61] width 381 height 17
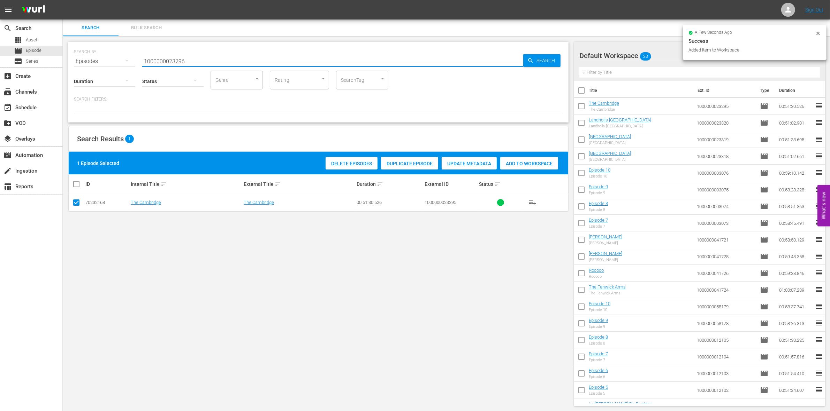
type input "1000000023296"
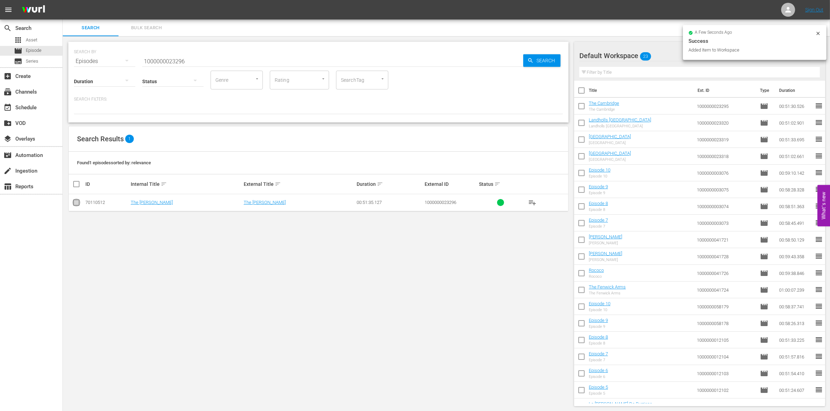
click at [74, 206] on input "checkbox" at bounding box center [76, 204] width 8 height 8
checkbox input "true"
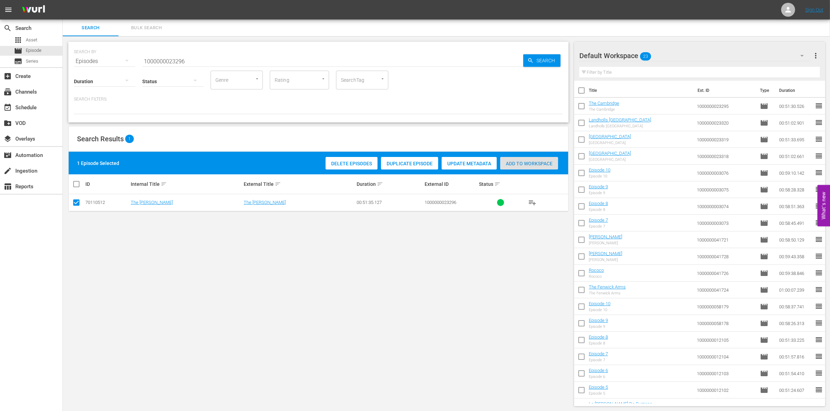
click at [508, 162] on span "Add to Workspace" at bounding box center [529, 164] width 58 height 6
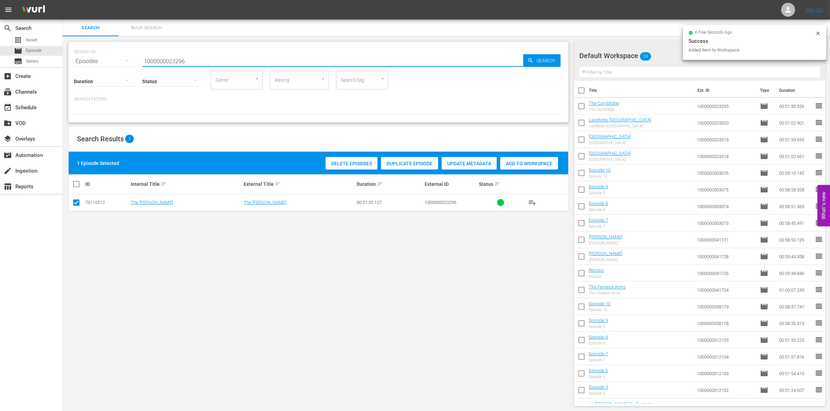
click at [227, 60] on input "1000000023296" at bounding box center [332, 61] width 381 height 17
type input "1000000023297"
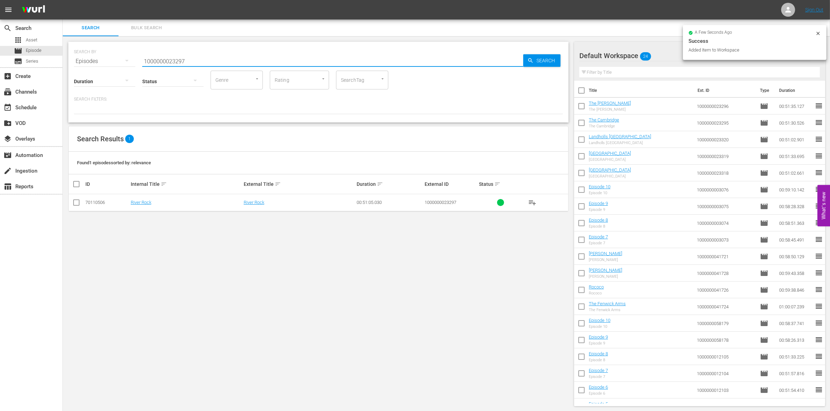
click at [77, 204] on input "checkbox" at bounding box center [76, 204] width 8 height 8
checkbox input "true"
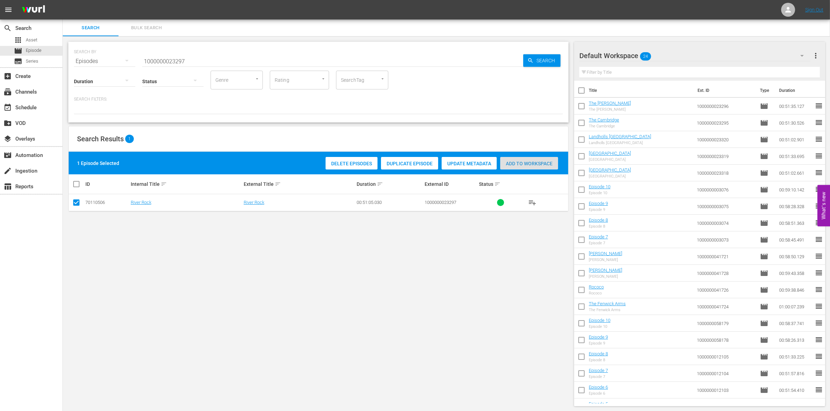
click at [516, 164] on span "Add to Workspace" at bounding box center [529, 164] width 58 height 6
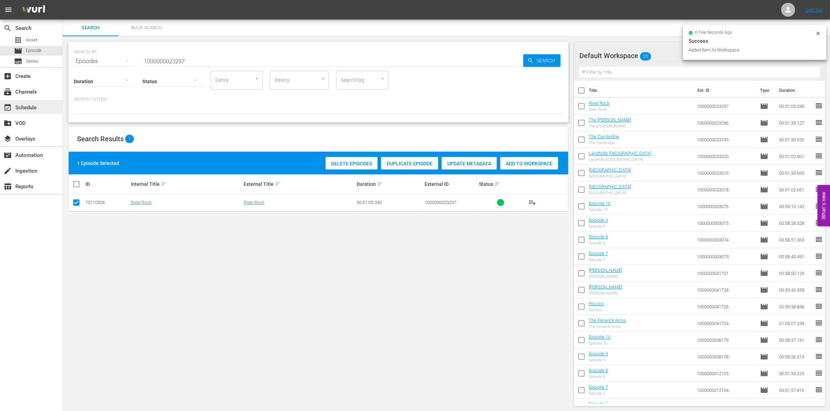
click at [39, 108] on div "event_available Schedule" at bounding box center [19, 106] width 39 height 6
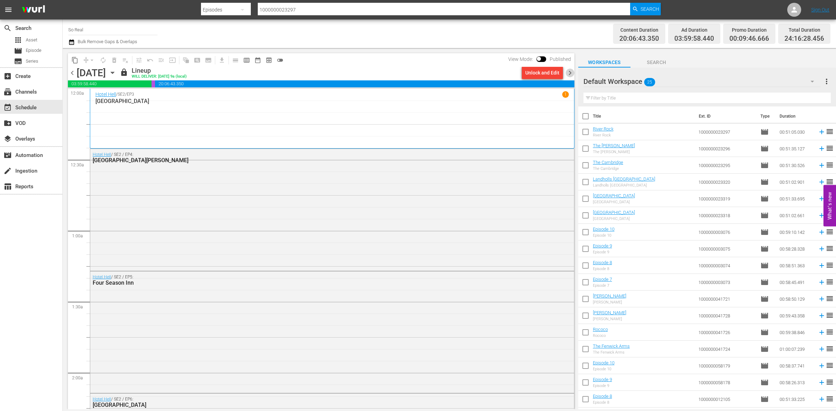
click at [567, 71] on span "chevron_right" at bounding box center [570, 73] width 9 height 9
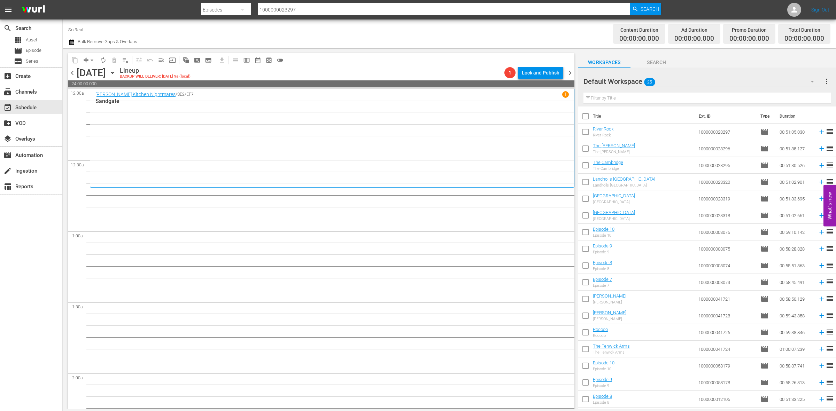
scroll to position [131, 0]
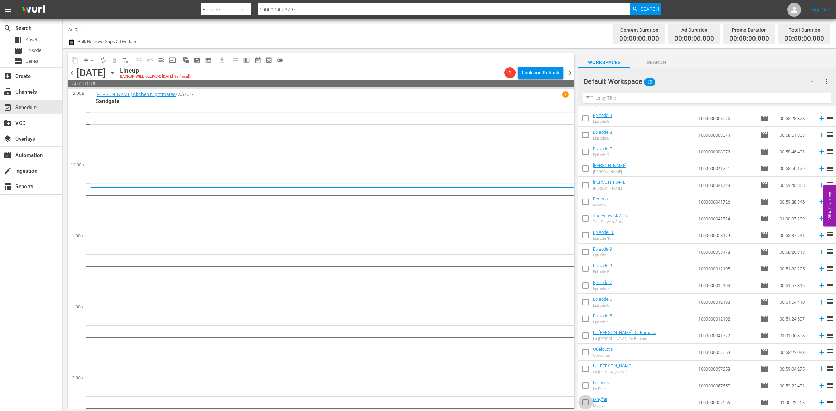
click at [584, 407] on input "checkbox" at bounding box center [585, 404] width 15 height 15
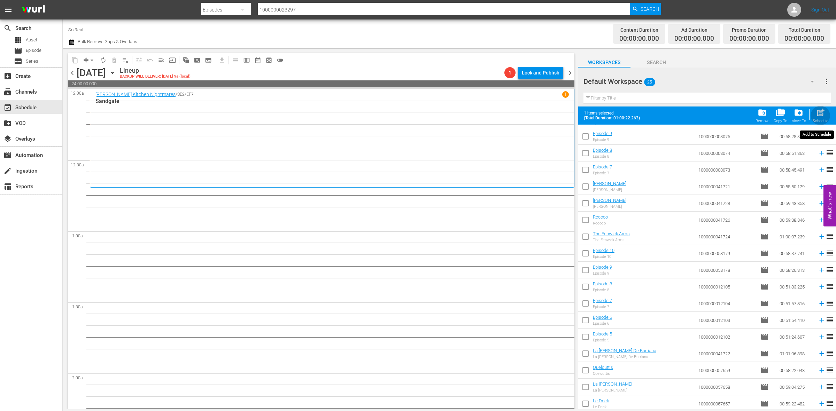
click at [816, 120] on div "Schedule" at bounding box center [821, 121] width 16 height 5
checkbox input "false"
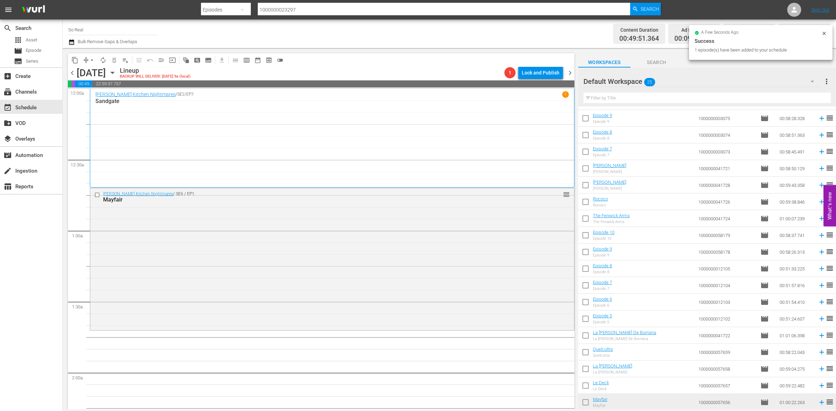
click at [585, 385] on input "checkbox" at bounding box center [585, 387] width 15 height 15
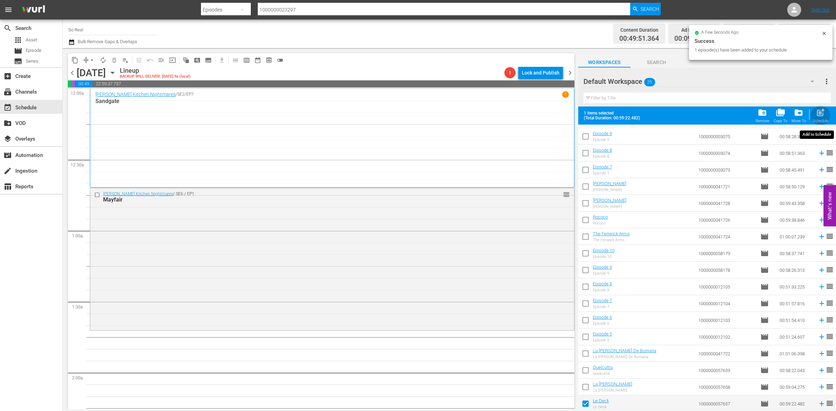
click at [813, 111] on div "post_add Schedule" at bounding box center [821, 115] width 16 height 15
checkbox input "false"
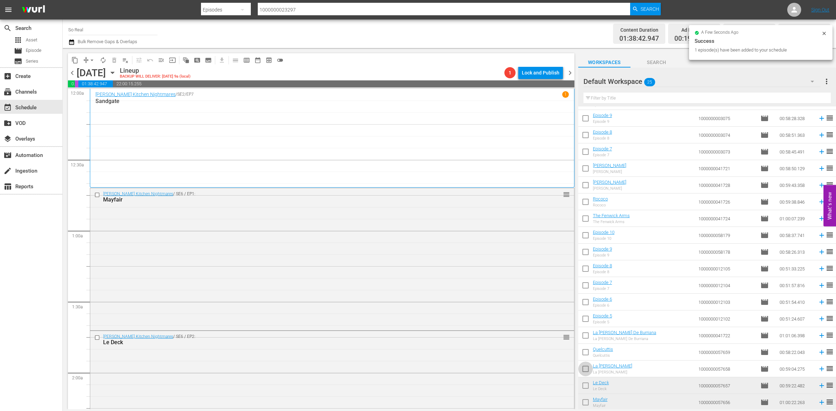
click at [584, 370] on input "checkbox" at bounding box center [585, 370] width 15 height 15
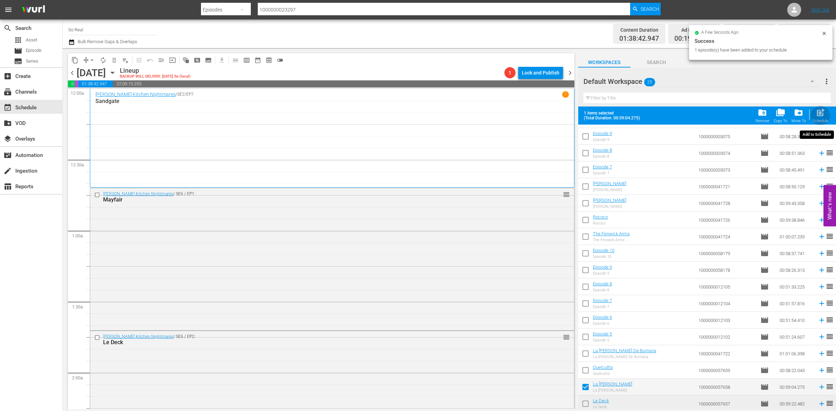
click at [823, 116] on span "post_add" at bounding box center [820, 112] width 9 height 9
checkbox input "false"
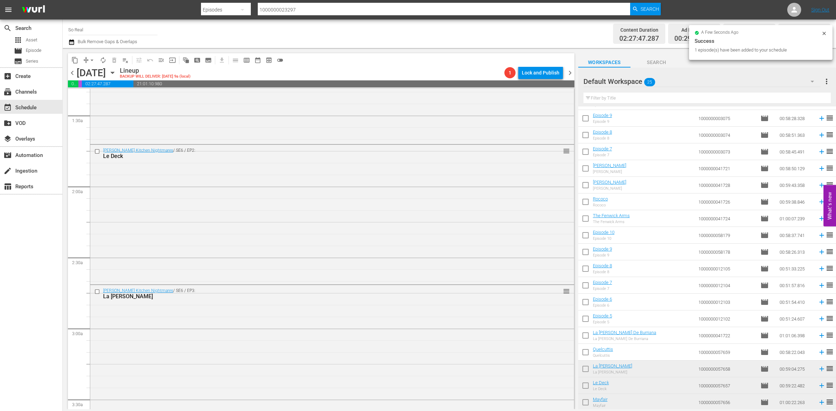
scroll to position [187, 0]
click at [589, 361] on input "checkbox" at bounding box center [585, 354] width 15 height 15
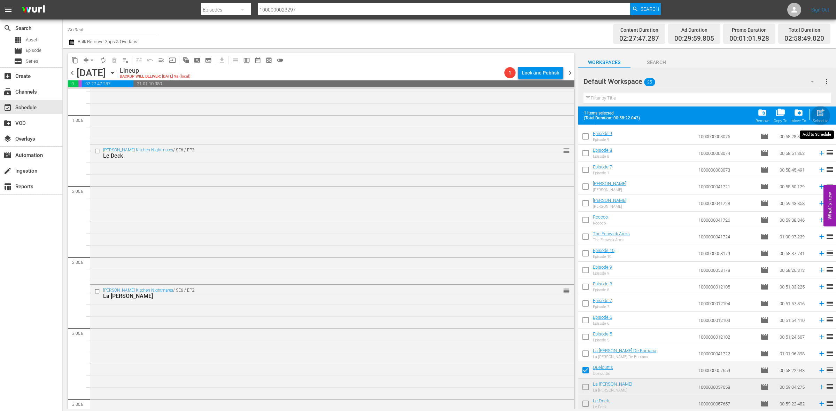
click at [823, 111] on span "post_add" at bounding box center [820, 112] width 9 height 9
checkbox input "false"
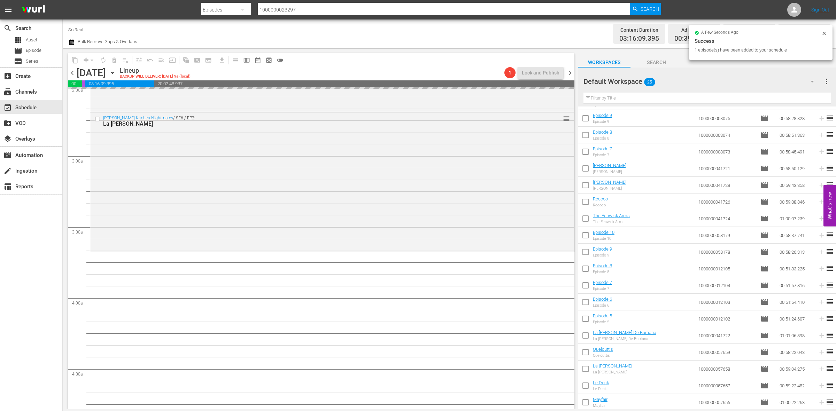
scroll to position [361, 0]
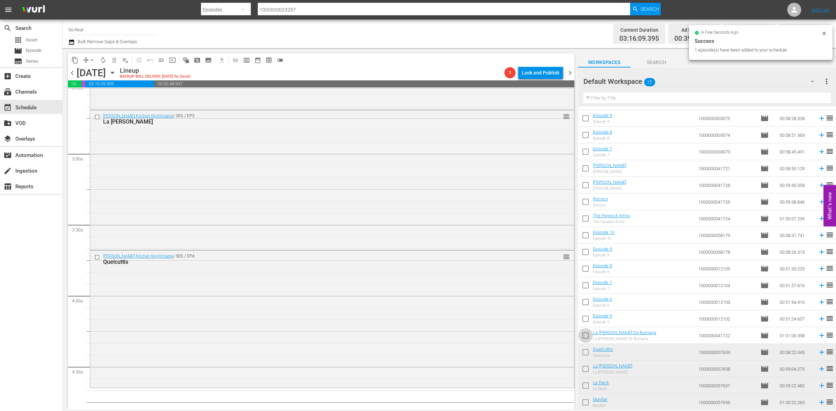
click at [589, 337] on input "checkbox" at bounding box center [585, 337] width 15 height 15
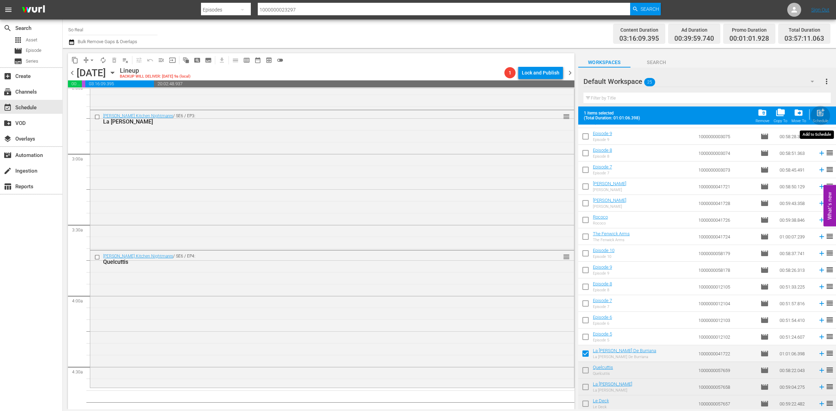
click at [821, 112] on span "post_add" at bounding box center [820, 112] width 9 height 9
checkbox input "false"
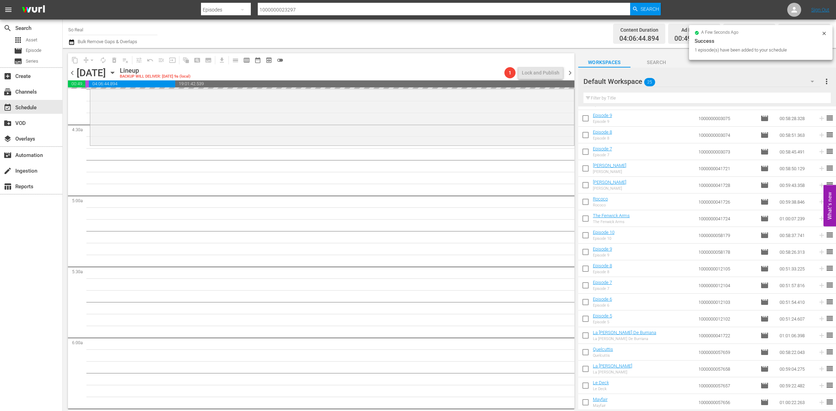
scroll to position [609, 0]
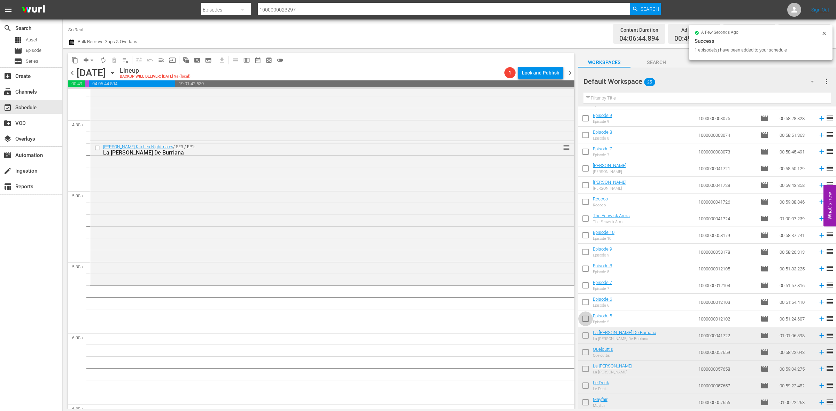
click at [589, 322] on input "checkbox" at bounding box center [585, 320] width 15 height 15
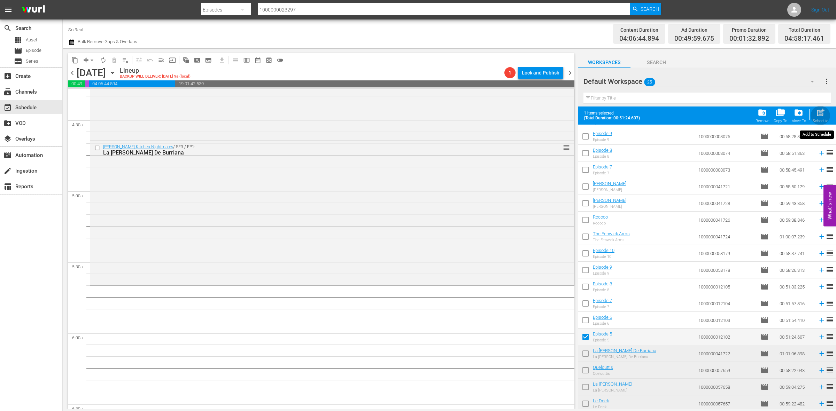
click at [819, 110] on span "post_add" at bounding box center [820, 112] width 9 height 9
checkbox input "false"
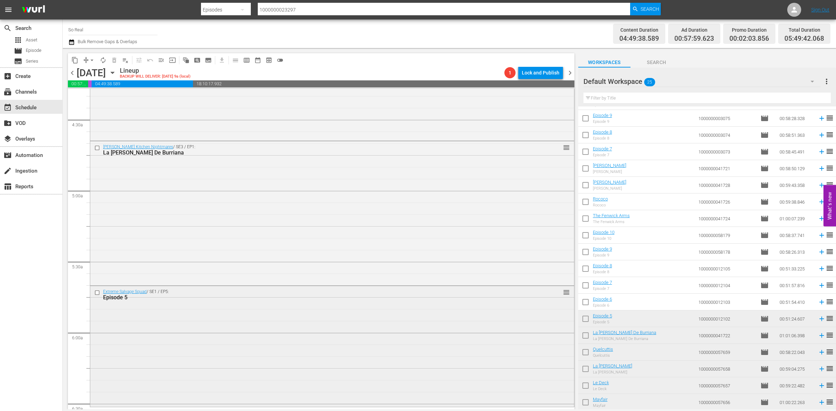
scroll to position [779, 0]
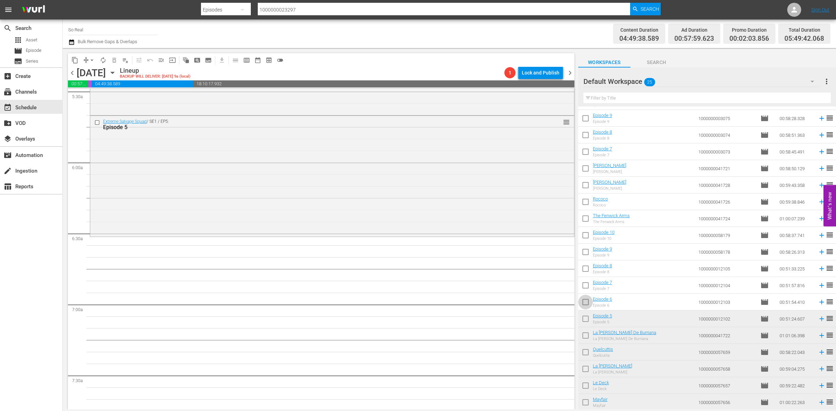
click at [586, 302] on input "checkbox" at bounding box center [585, 303] width 15 height 15
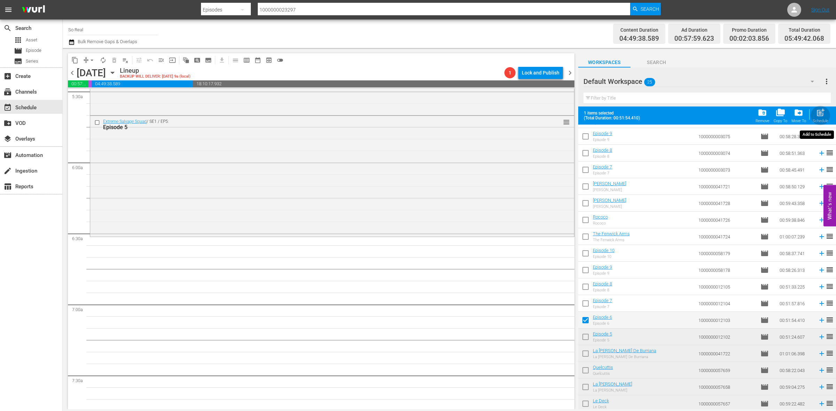
click at [820, 113] on span "post_add" at bounding box center [820, 112] width 9 height 9
checkbox input "false"
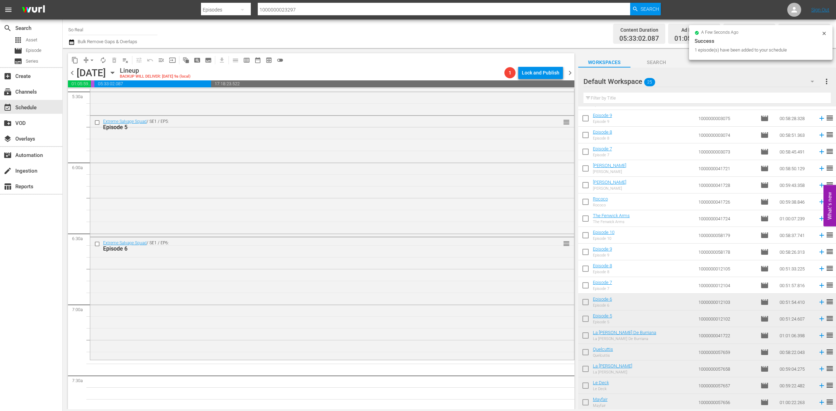
click at [586, 286] on input "checkbox" at bounding box center [585, 287] width 15 height 15
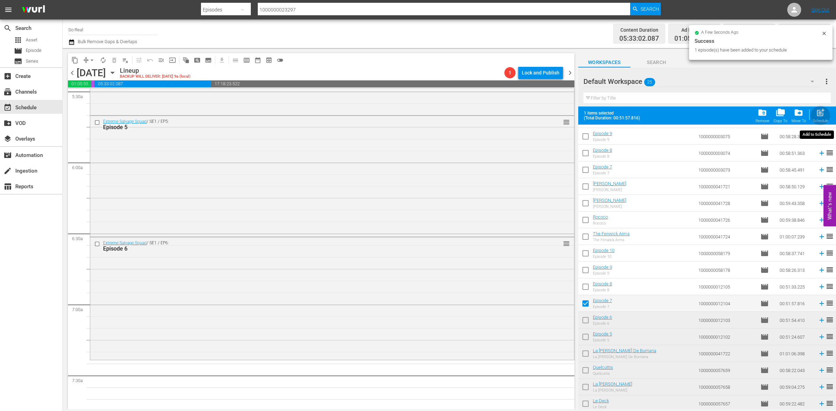
click at [819, 117] on span "post_add" at bounding box center [820, 112] width 9 height 9
checkbox input "false"
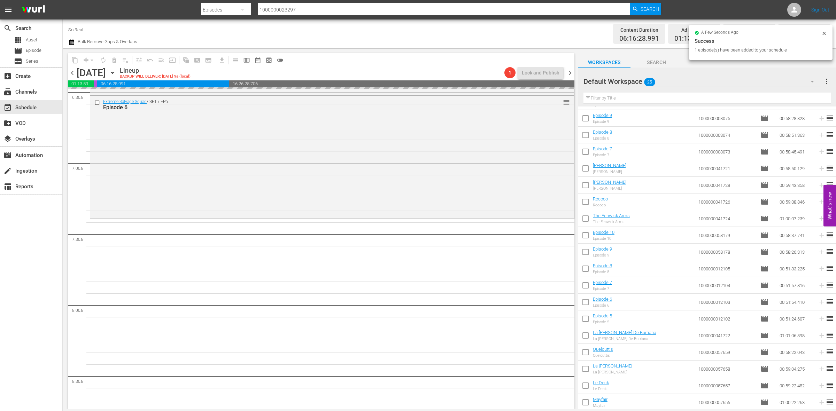
scroll to position [921, 0]
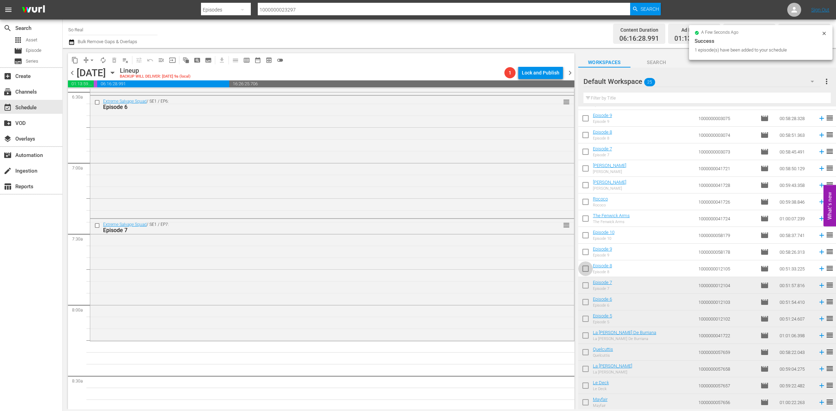
click at [583, 269] on input "checkbox" at bounding box center [585, 270] width 15 height 15
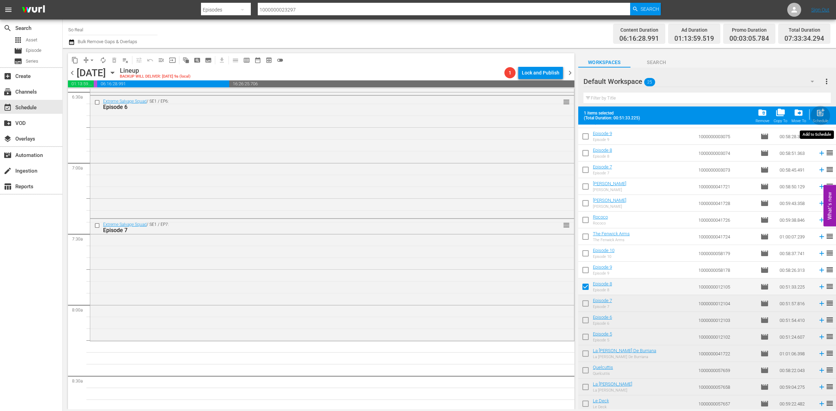
click at [823, 119] on div "Schedule" at bounding box center [821, 121] width 16 height 5
checkbox input "false"
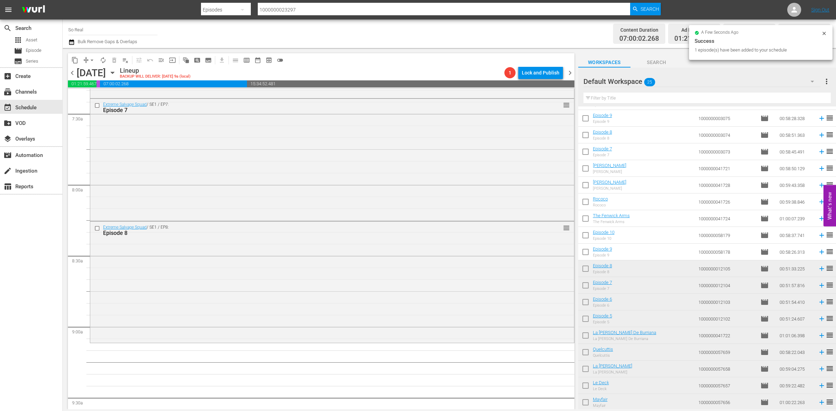
scroll to position [1044, 0]
click at [591, 258] on input "checkbox" at bounding box center [585, 253] width 15 height 15
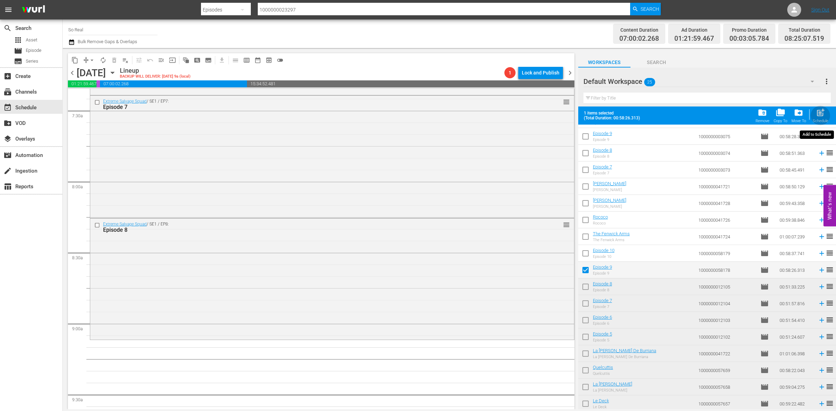
click at [819, 116] on span "post_add" at bounding box center [820, 112] width 9 height 9
checkbox input "false"
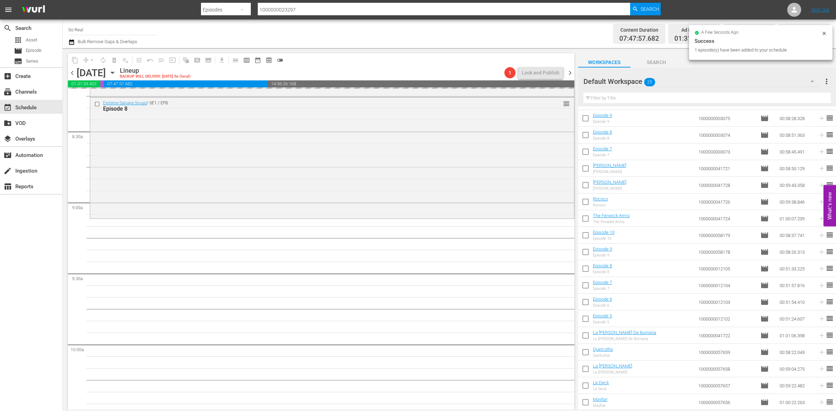
scroll to position [1166, 0]
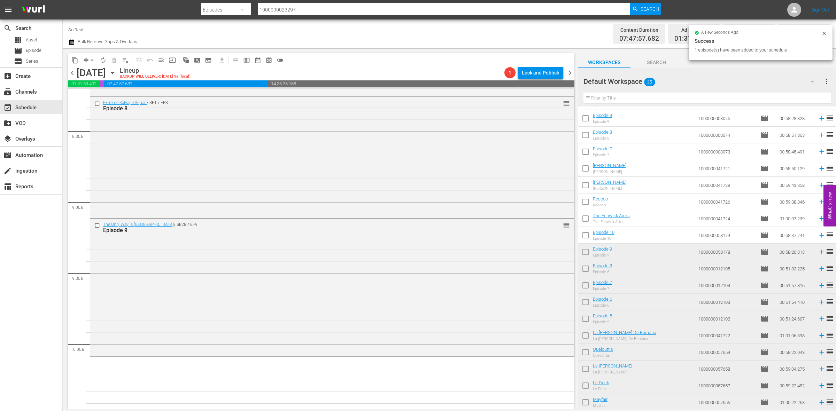
click at [590, 234] on input "checkbox" at bounding box center [585, 237] width 15 height 15
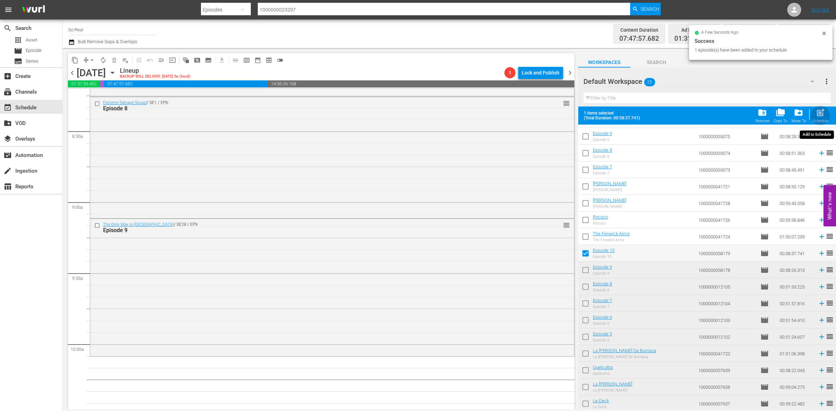
click at [817, 113] on span "post_add" at bounding box center [820, 112] width 9 height 9
checkbox input "false"
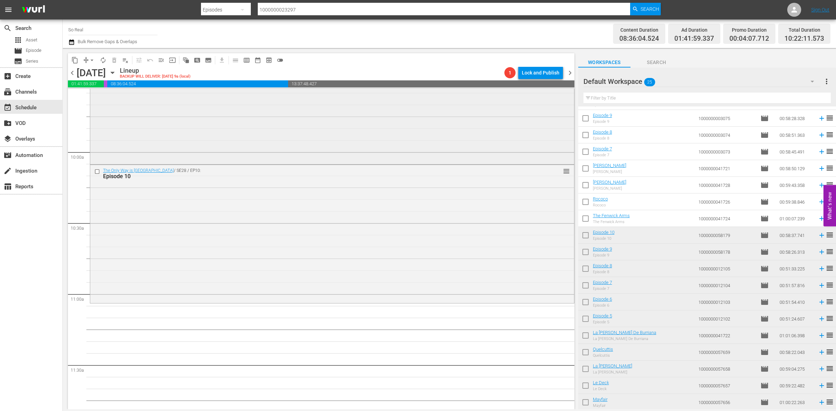
scroll to position [1366, 0]
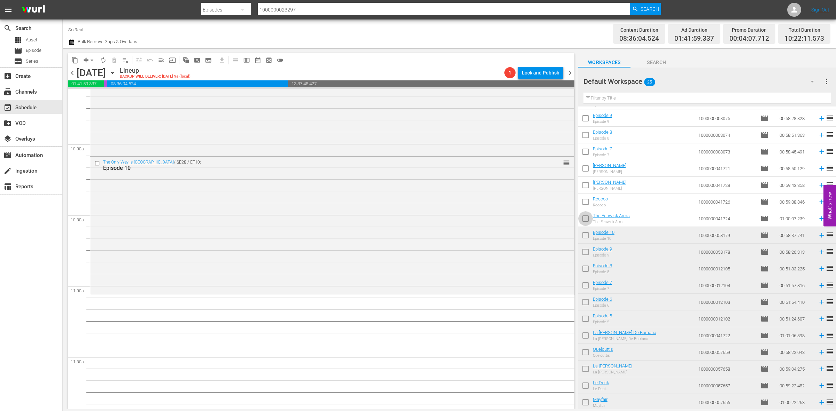
click at [585, 220] on input "checkbox" at bounding box center [585, 220] width 15 height 15
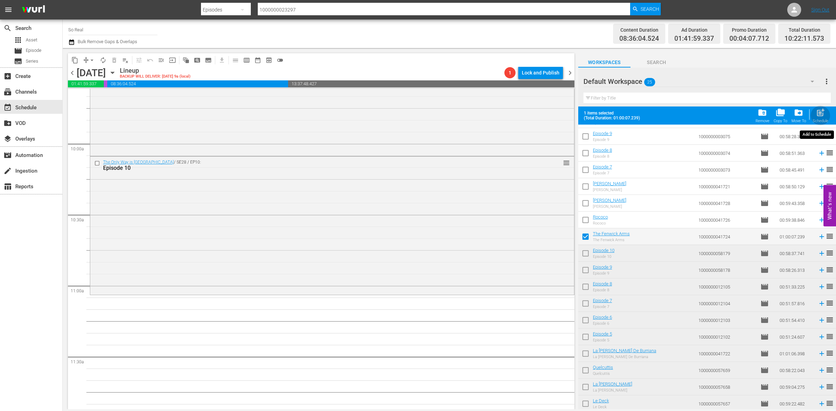
click at [821, 116] on span "post_add" at bounding box center [820, 112] width 9 height 9
checkbox input "false"
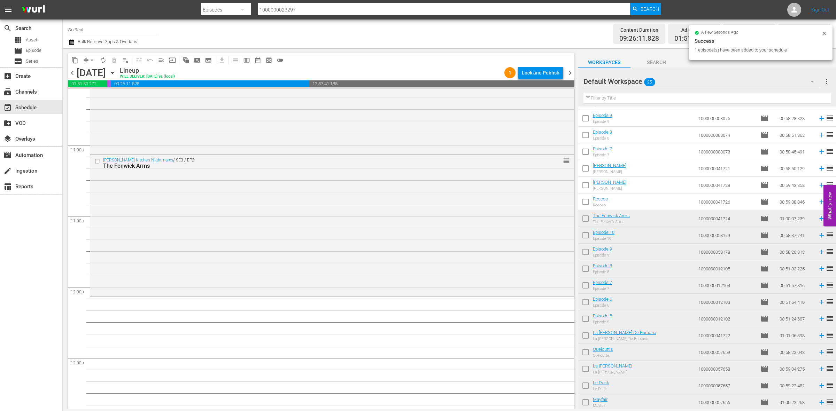
scroll to position [1508, 0]
click at [584, 199] on input "checkbox" at bounding box center [585, 203] width 15 height 15
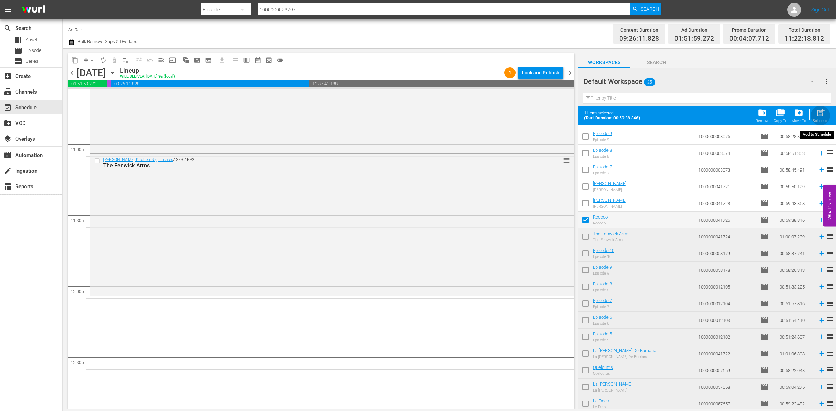
click at [817, 119] on div "post_add Schedule" at bounding box center [821, 115] width 16 height 15
checkbox input "false"
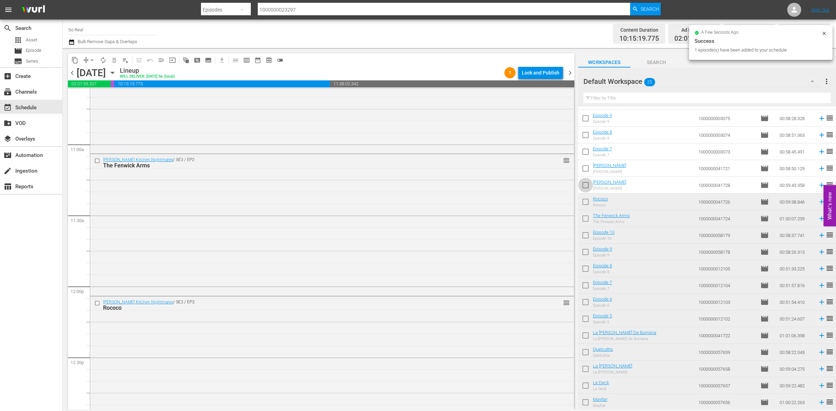
click at [586, 186] on input "checkbox" at bounding box center [585, 186] width 15 height 15
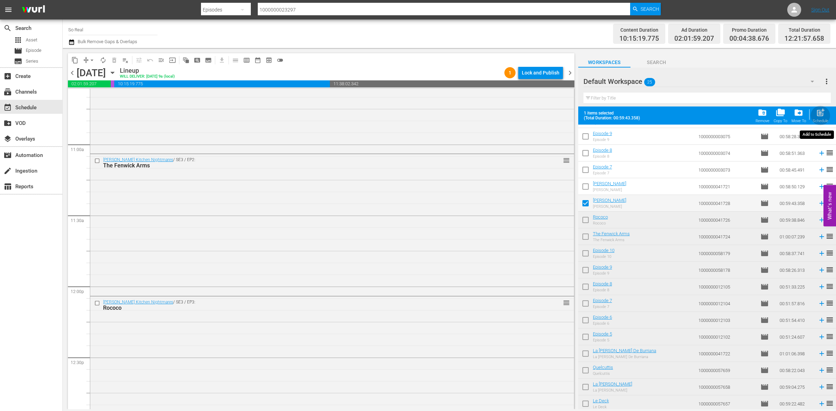
click at [825, 111] on span "post_add" at bounding box center [820, 112] width 9 height 9
checkbox input "false"
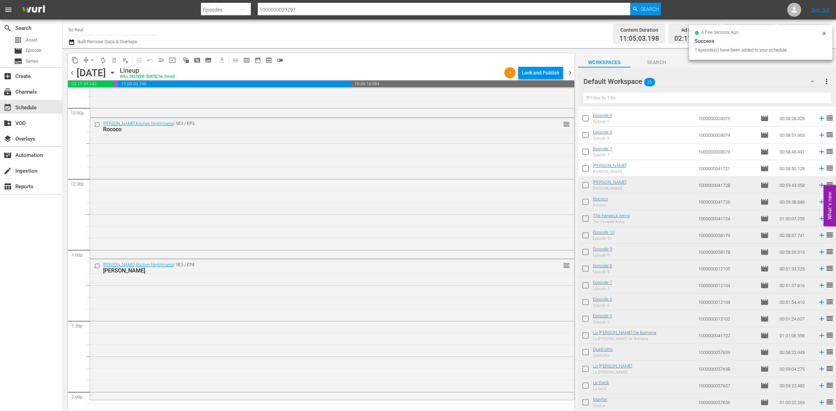
scroll to position [1762, 0]
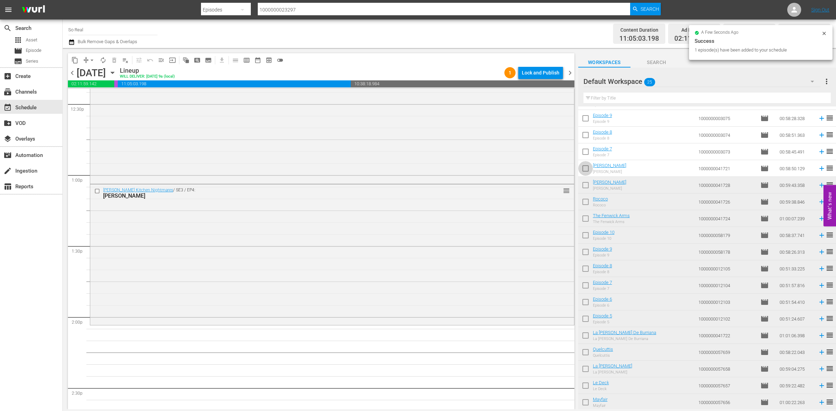
click at [591, 171] on input "checkbox" at bounding box center [585, 170] width 15 height 15
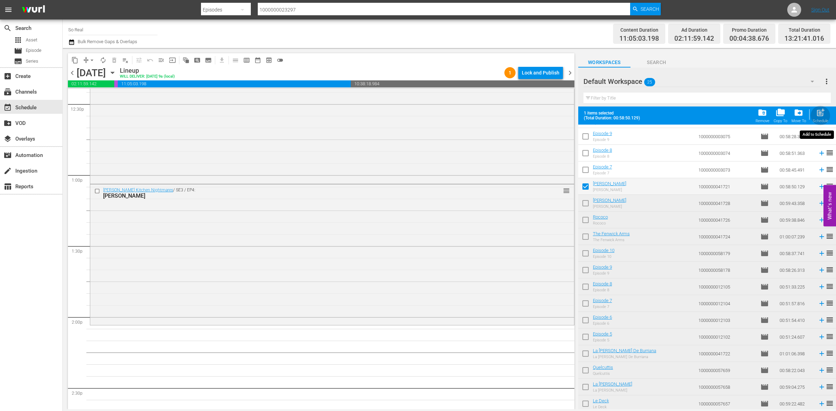
click at [821, 114] on span "post_add" at bounding box center [820, 112] width 9 height 9
checkbox input "false"
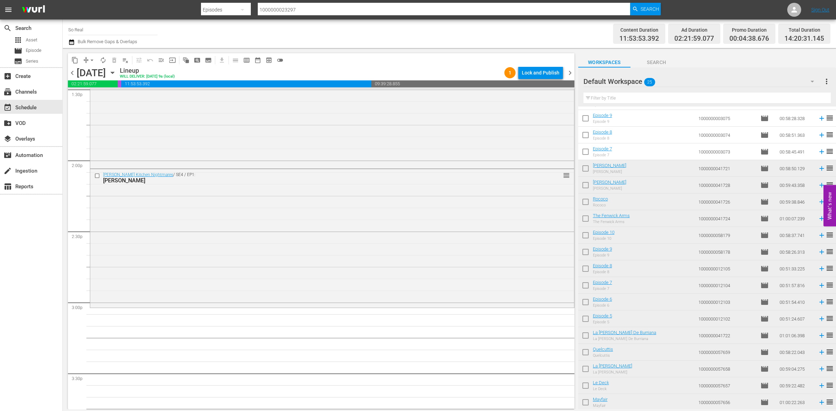
scroll to position [1922, 0]
click at [584, 153] on input "checkbox" at bounding box center [585, 153] width 15 height 15
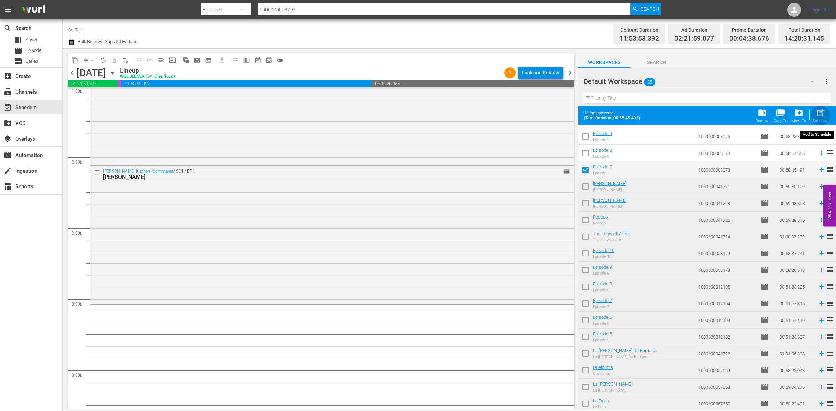
click at [817, 112] on span "post_add" at bounding box center [820, 112] width 9 height 9
checkbox input "false"
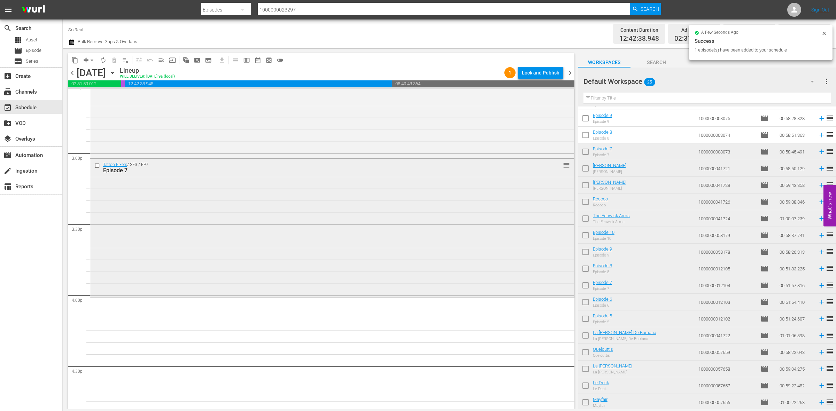
scroll to position [2070, 0]
click at [583, 135] on input "checkbox" at bounding box center [585, 136] width 15 height 15
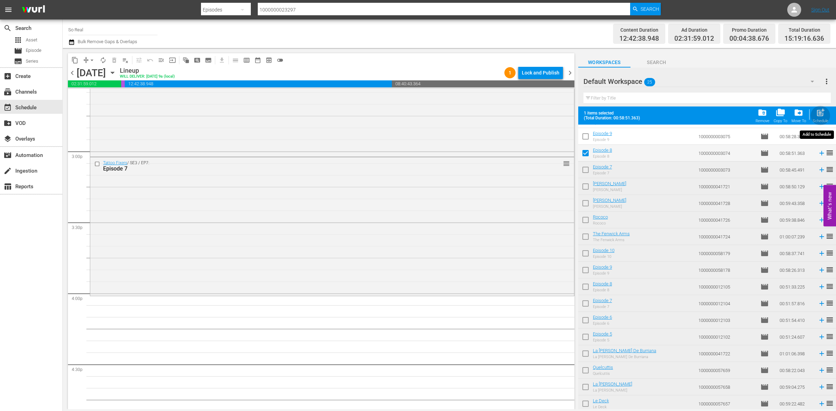
click at [819, 117] on span "post_add" at bounding box center [820, 112] width 9 height 9
checkbox input "false"
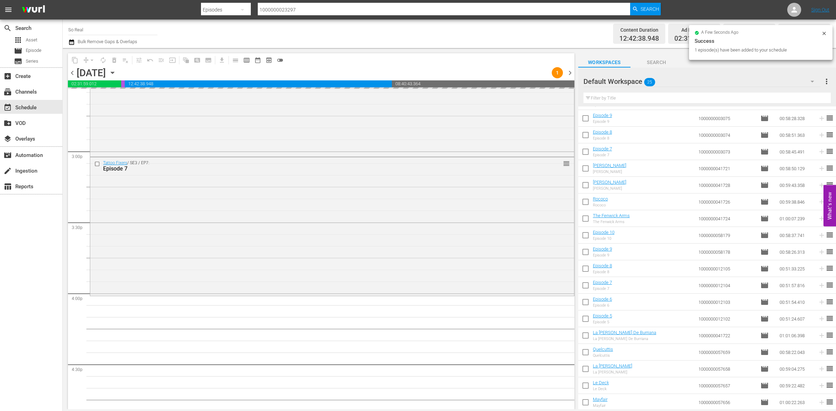
scroll to position [0, 0]
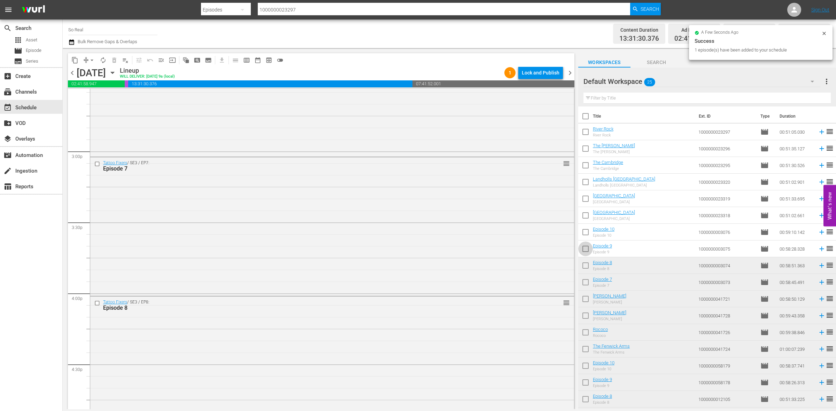
click at [588, 248] on input "checkbox" at bounding box center [585, 250] width 15 height 15
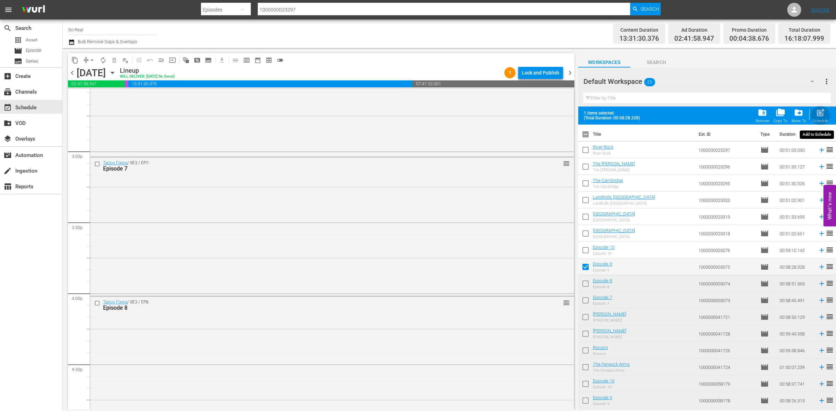
click at [819, 120] on div "Schedule" at bounding box center [821, 121] width 16 height 5
checkbox input "false"
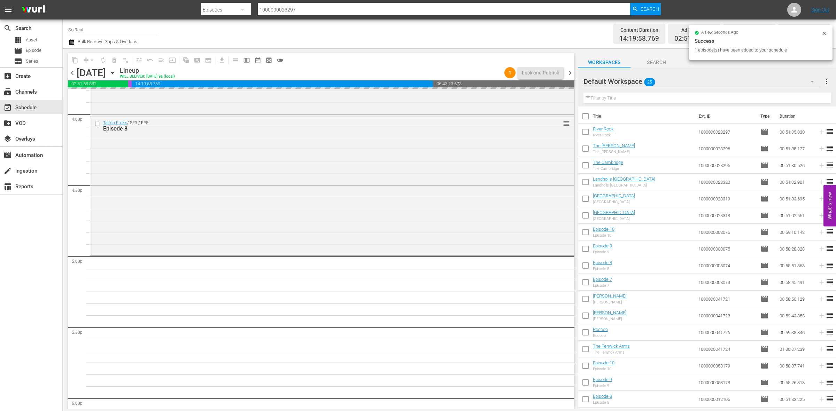
scroll to position [2263, 0]
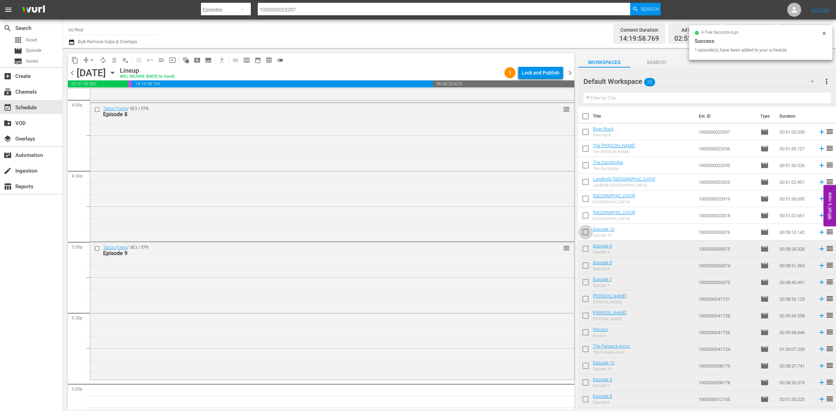
click at [587, 231] on input "checkbox" at bounding box center [585, 233] width 15 height 15
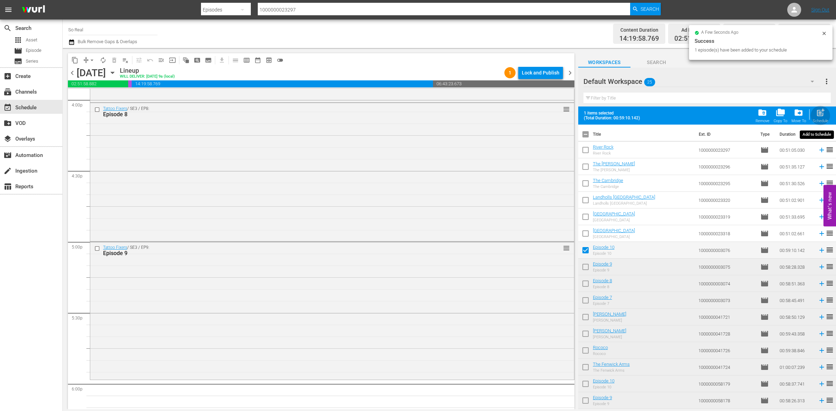
click at [816, 112] on span "post_add" at bounding box center [820, 112] width 9 height 9
checkbox input "false"
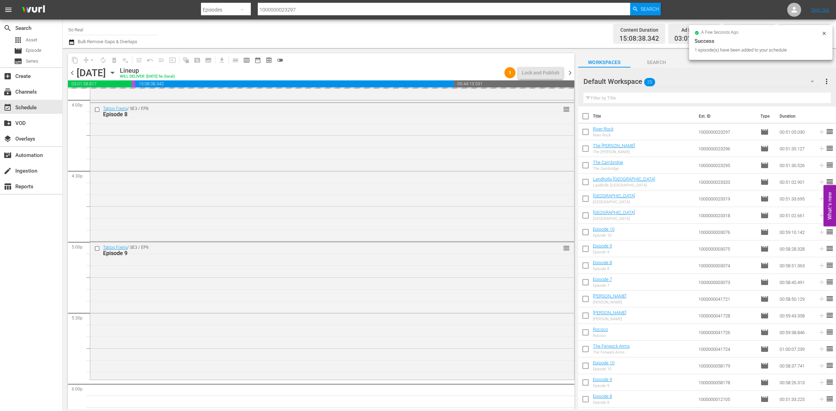
scroll to position [2396, 0]
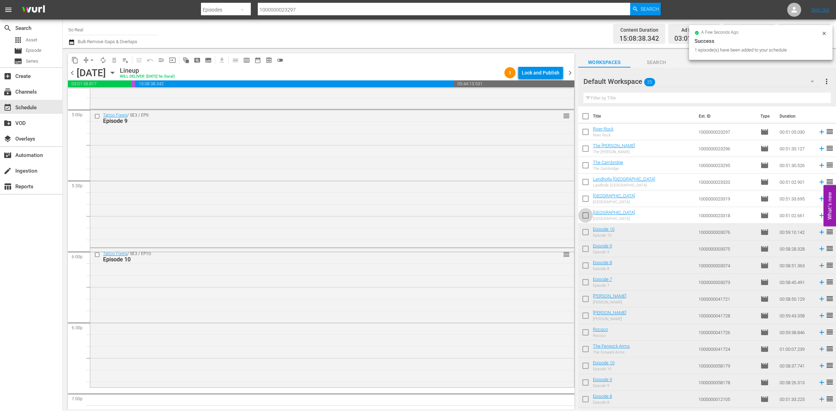
click at [584, 215] on input "checkbox" at bounding box center [585, 217] width 15 height 15
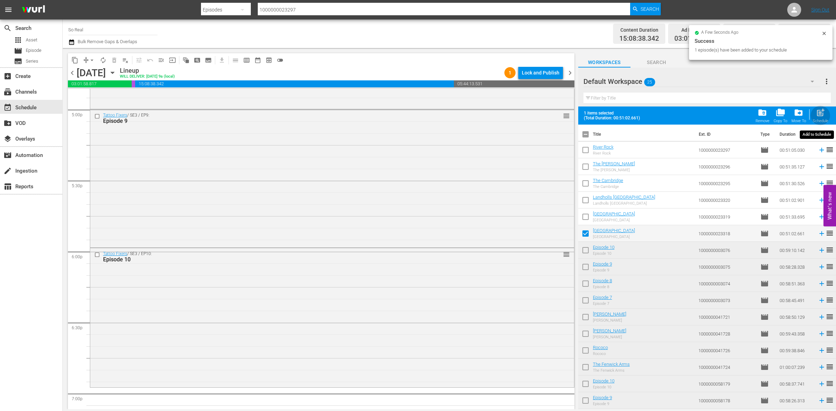
click at [823, 117] on span "post_add" at bounding box center [820, 112] width 9 height 9
checkbox input "false"
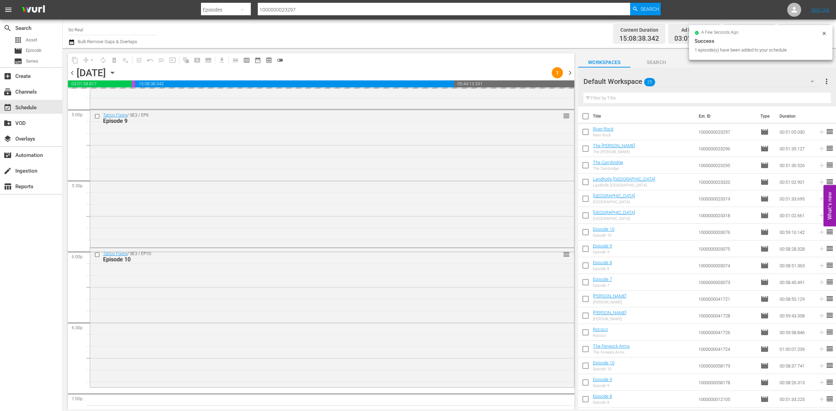
scroll to position [2547, 0]
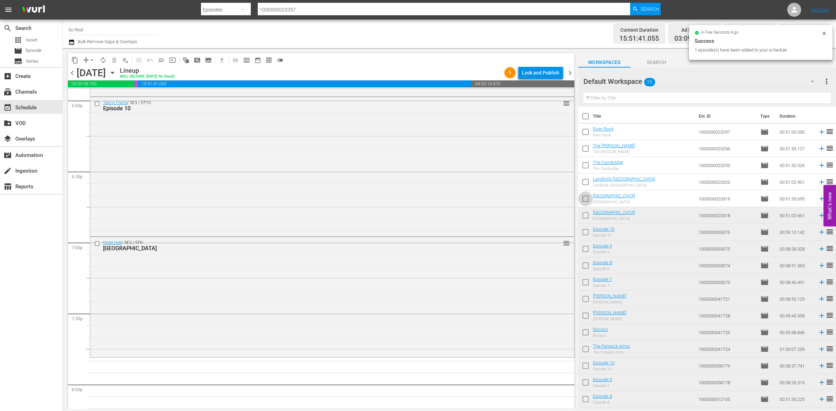
click at [584, 198] on input "checkbox" at bounding box center [585, 200] width 15 height 15
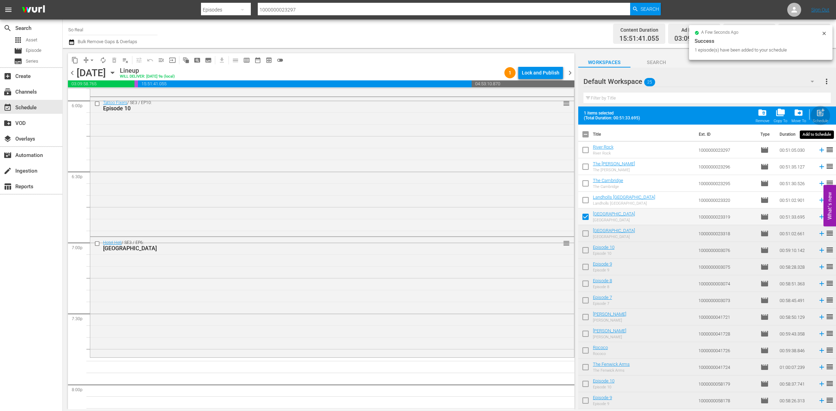
click at [817, 116] on span "post_add" at bounding box center [820, 112] width 9 height 9
checkbox input "false"
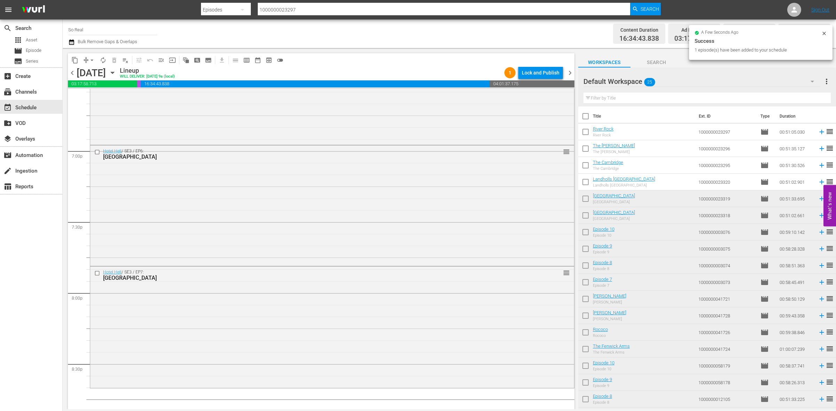
scroll to position [2639, 0]
click at [588, 178] on input "checkbox" at bounding box center [585, 183] width 15 height 15
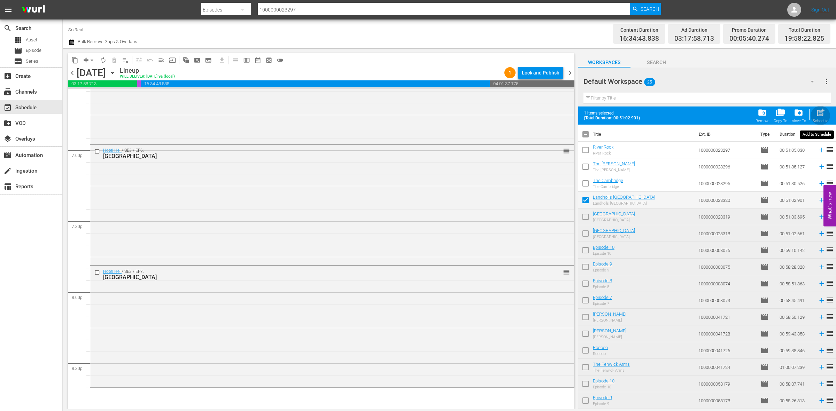
click at [819, 115] on span "post_add" at bounding box center [820, 112] width 9 height 9
checkbox input "false"
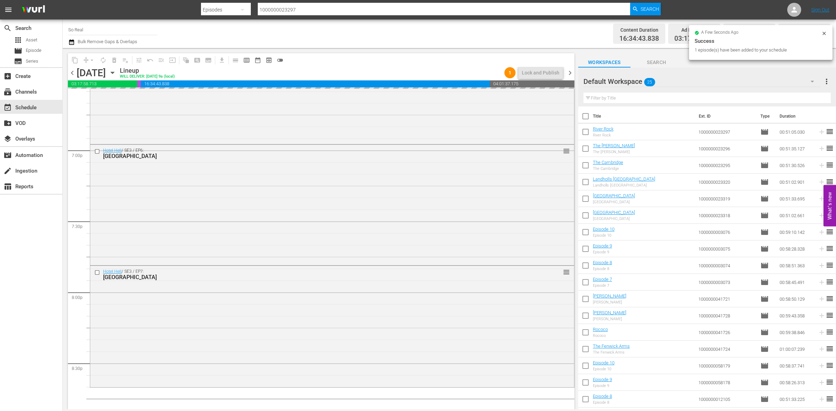
scroll to position [2769, 0]
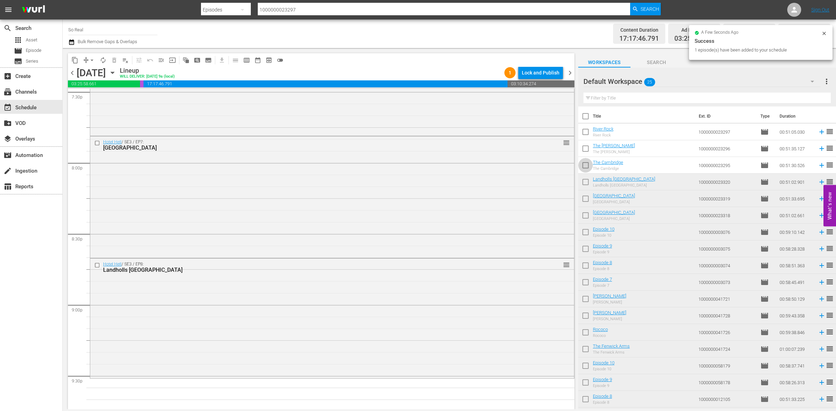
click at [586, 166] on input "checkbox" at bounding box center [585, 167] width 15 height 15
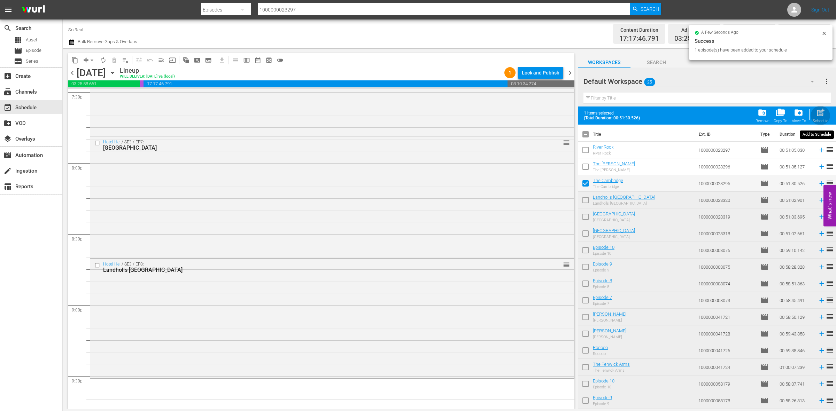
click at [828, 113] on div "post_add Schedule" at bounding box center [821, 115] width 16 height 15
checkbox input "false"
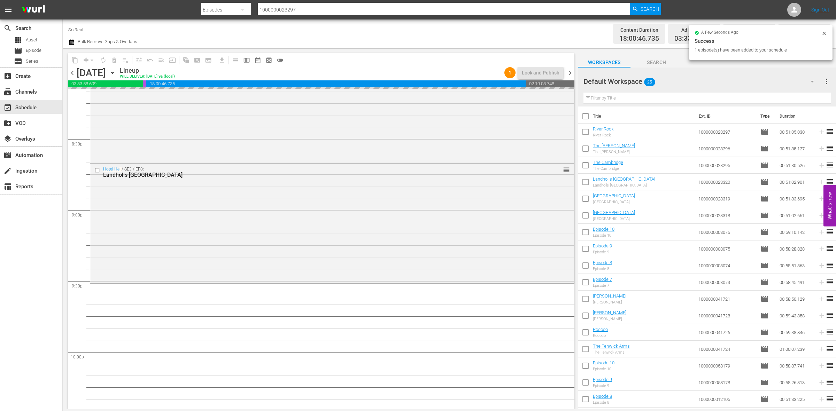
scroll to position [2919, 0]
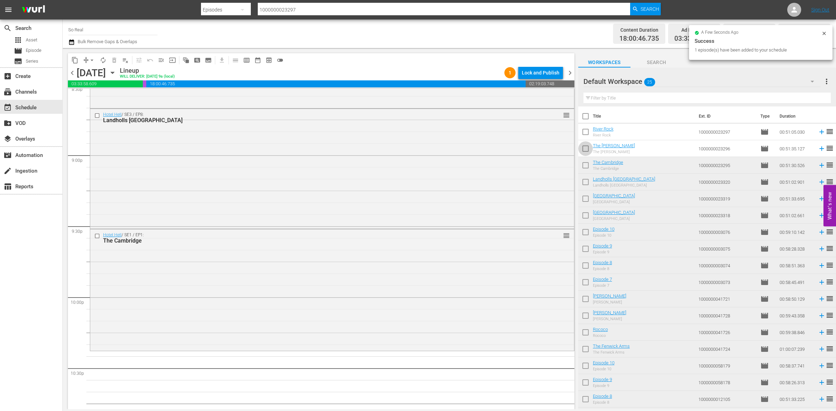
click at [588, 148] on input "checkbox" at bounding box center [585, 150] width 15 height 15
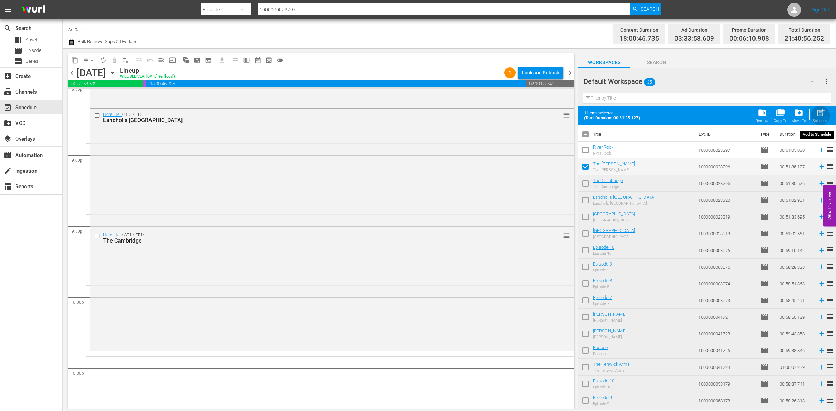
click at [820, 114] on span "post_add" at bounding box center [820, 112] width 9 height 9
checkbox input "false"
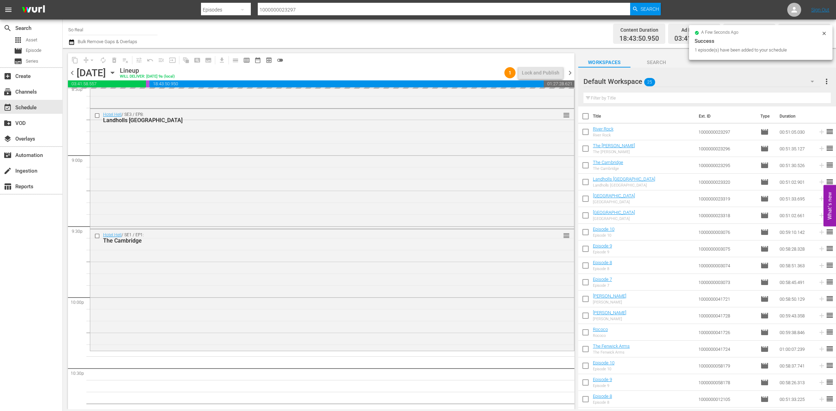
scroll to position [3028, 0]
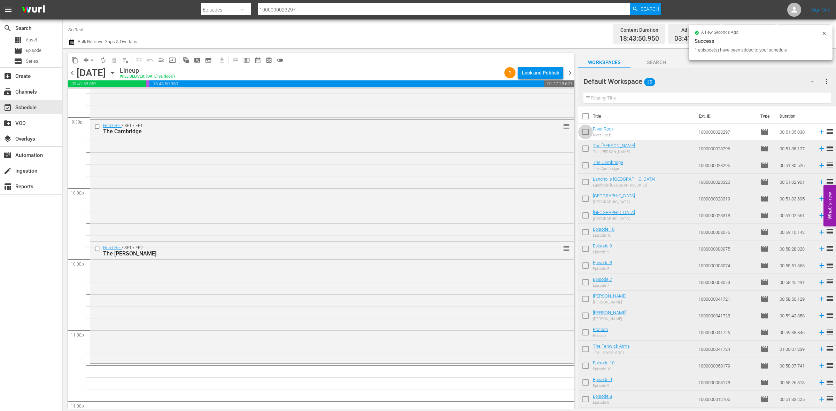
click at [588, 131] on input "checkbox" at bounding box center [585, 133] width 15 height 15
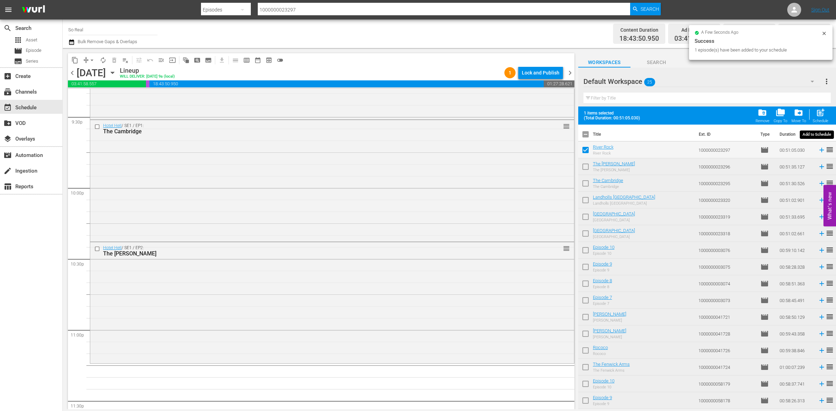
click at [821, 107] on button "post_add Schedule" at bounding box center [821, 116] width 20 height 20
checkbox input "false"
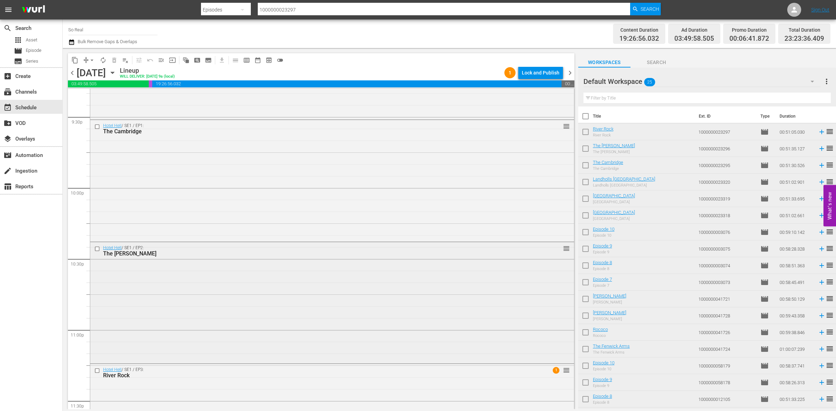
scroll to position [3103, 0]
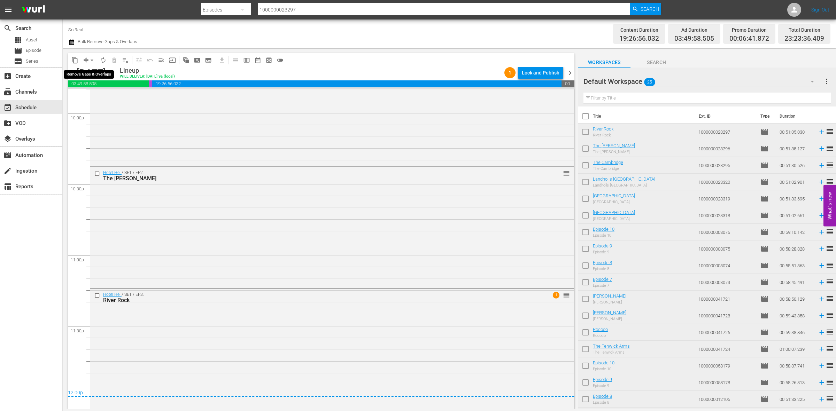
click at [91, 57] on span "arrow_drop_down" at bounding box center [91, 60] width 7 height 7
click at [106, 92] on li "Align to End of Previous Day" at bounding box center [92, 96] width 73 height 11
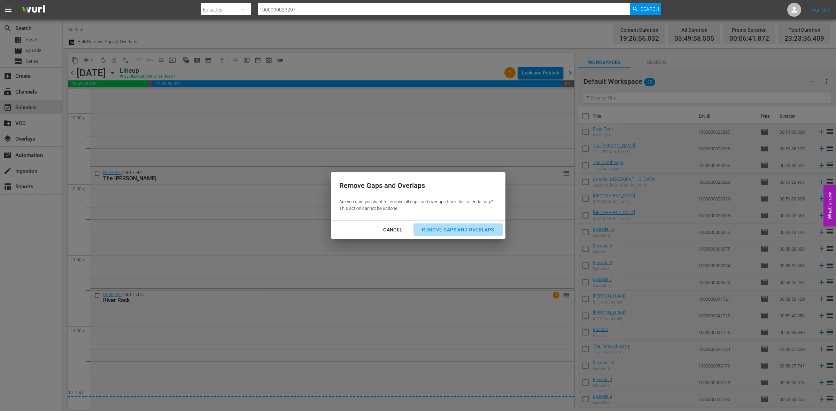
click at [452, 225] on button "Remove Gaps and Overlaps" at bounding box center [458, 230] width 89 height 13
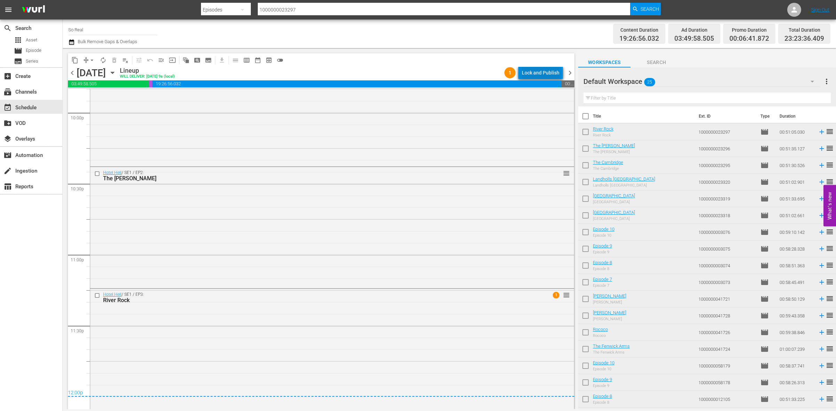
click at [544, 74] on div "Lock and Publish" at bounding box center [541, 73] width 38 height 13
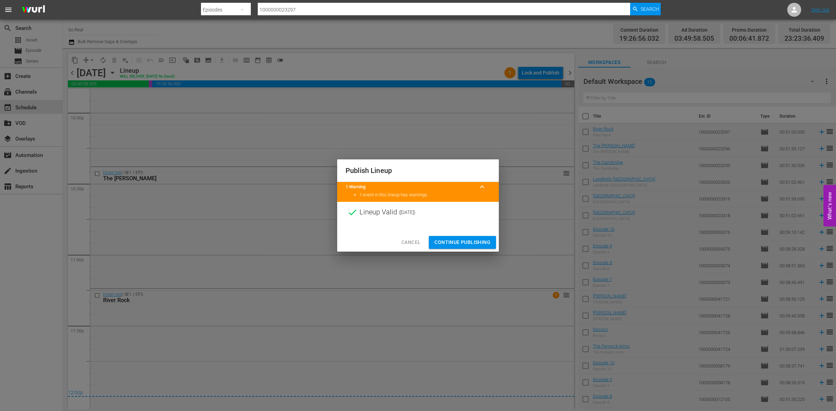
click at [463, 234] on div "Cancel Continue Publishing" at bounding box center [418, 242] width 162 height 18
click at [460, 237] on button "Continue Publishing" at bounding box center [462, 242] width 67 height 13
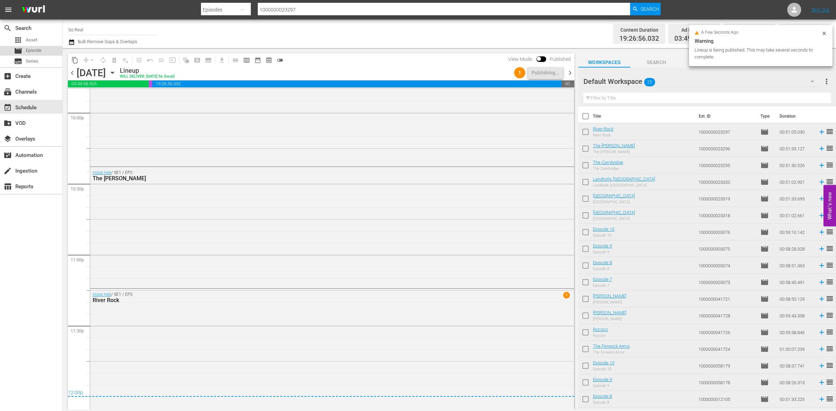
click at [42, 49] on div "movie Episode" at bounding box center [31, 51] width 62 height 10
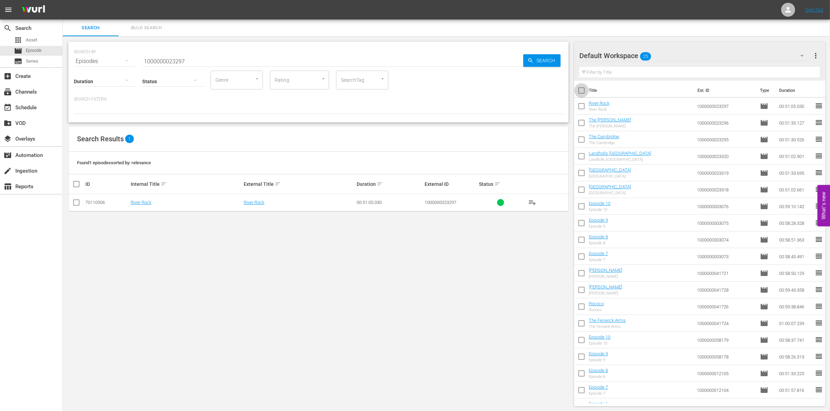
click at [581, 92] on input "checkbox" at bounding box center [581, 92] width 15 height 15
checkbox input "true"
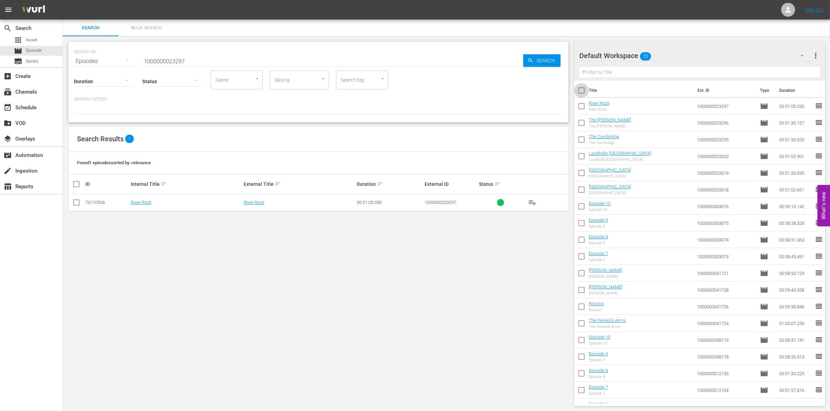
checkbox input "true"
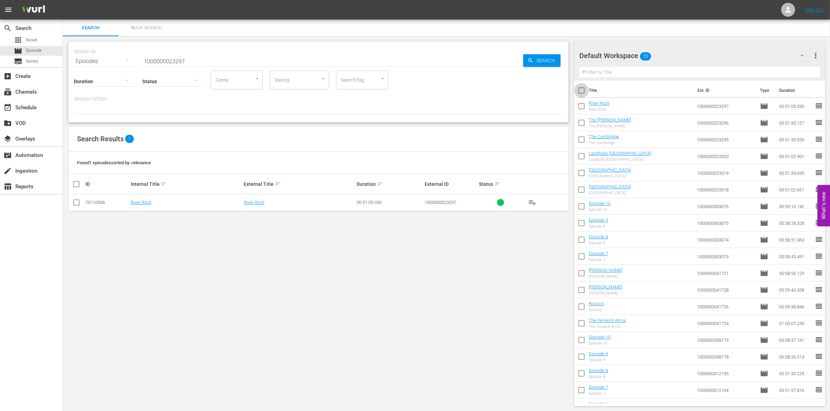
checkbox input "true"
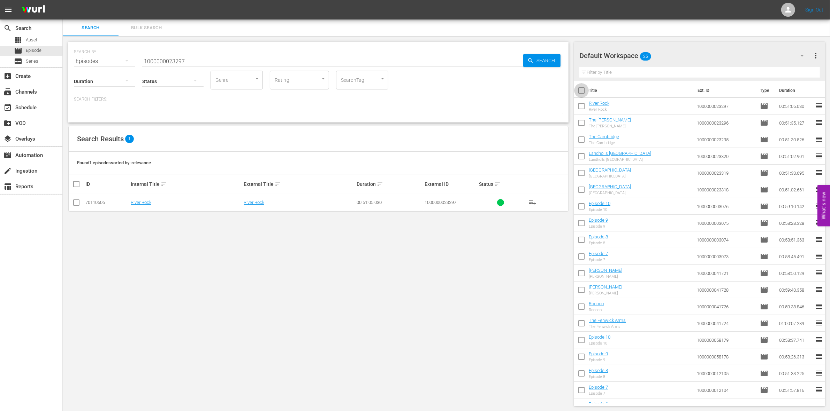
checkbox input "true"
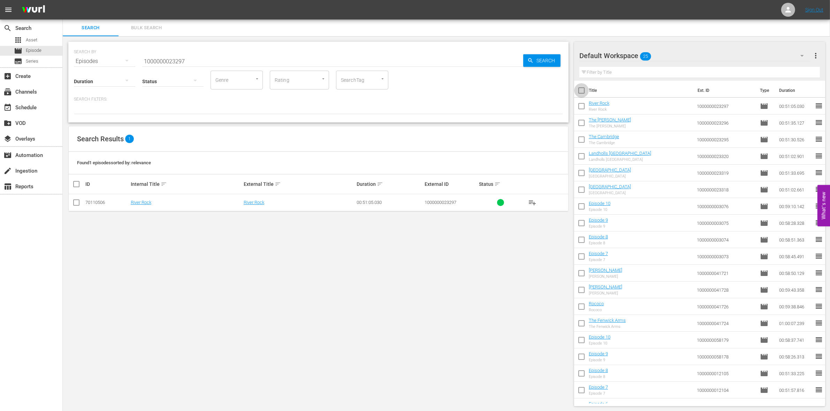
checkbox input "true"
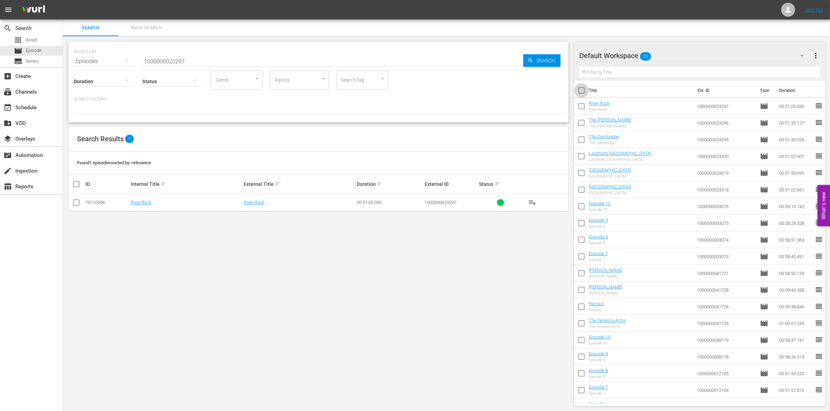
checkbox input "true"
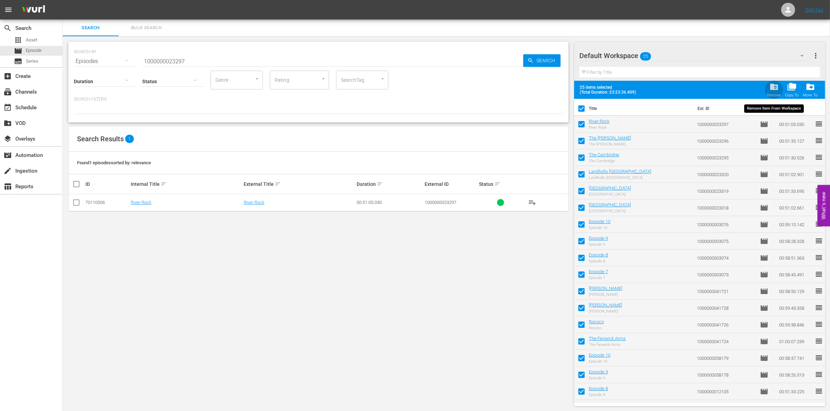
click at [774, 86] on span "folder_delete" at bounding box center [773, 86] width 9 height 9
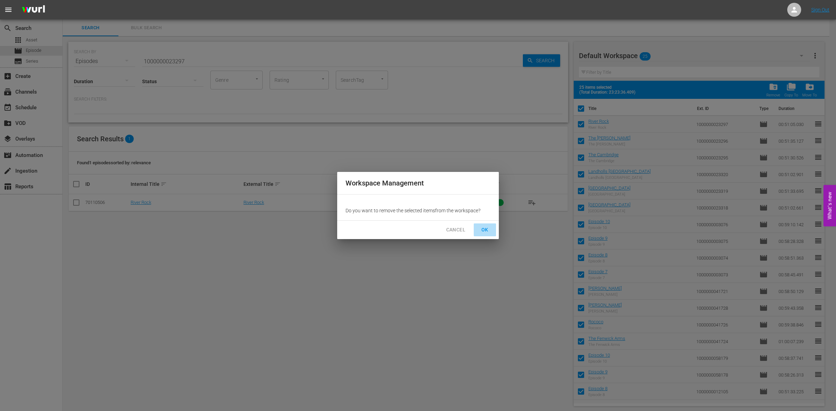
click at [488, 226] on span "OK" at bounding box center [484, 230] width 11 height 9
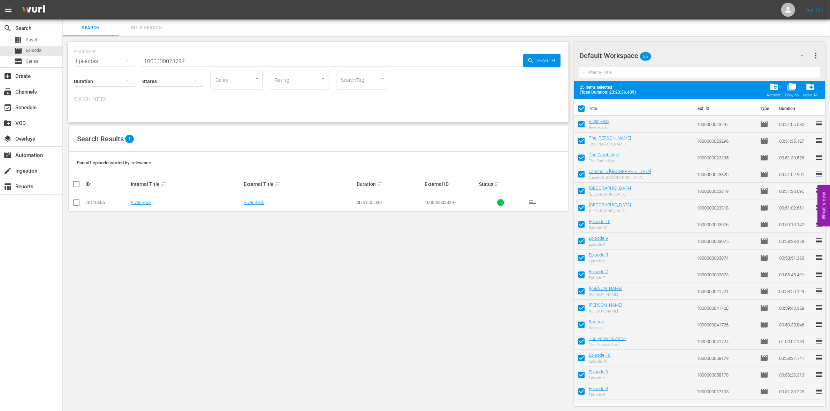
checkbox input "false"
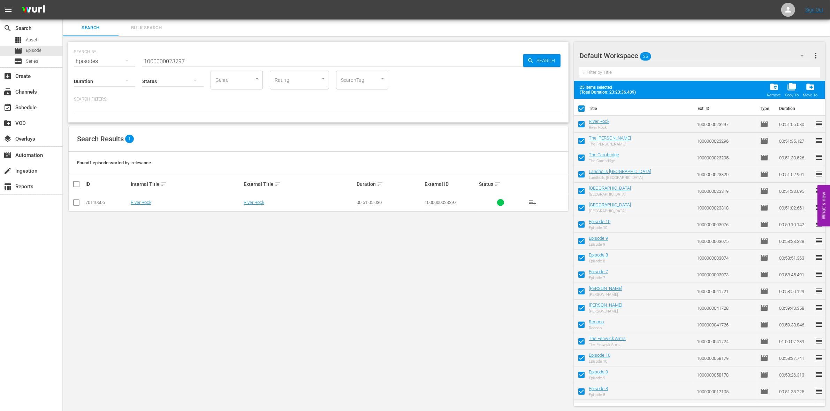
checkbox input "false"
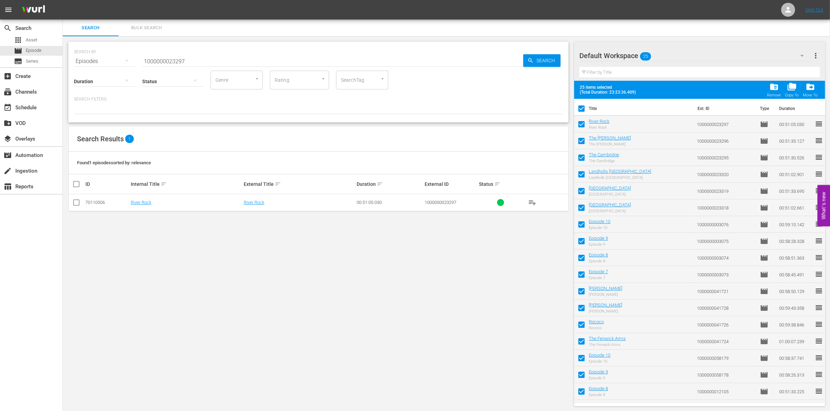
checkbox input "false"
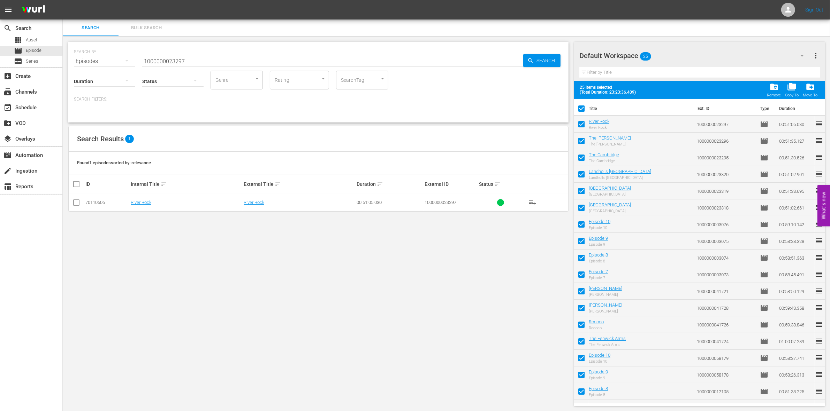
checkbox input "false"
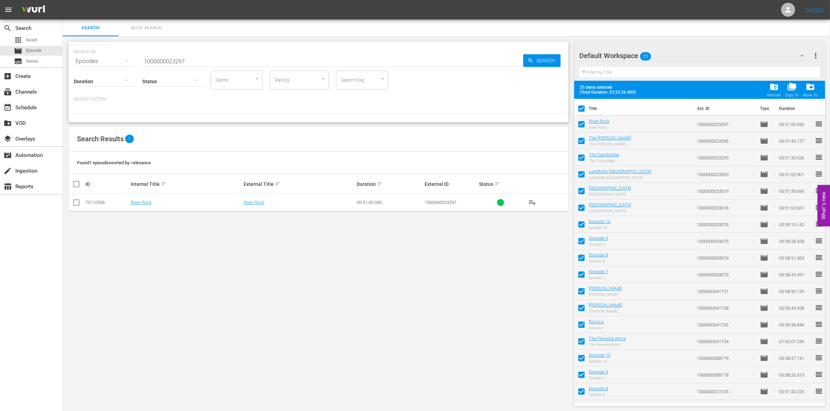
checkbox input "false"
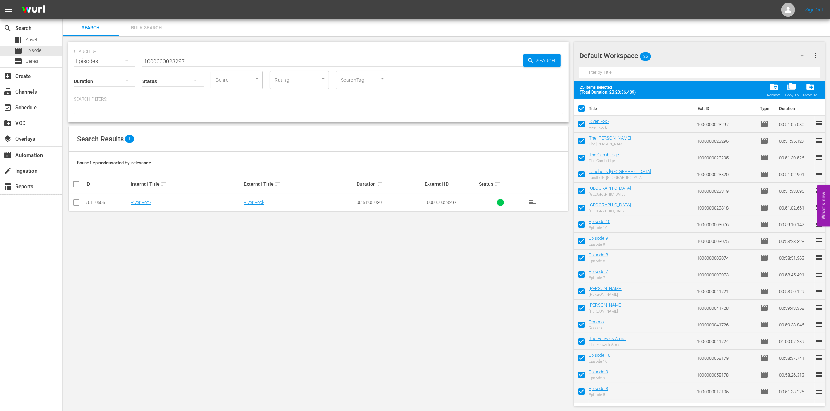
checkbox input "false"
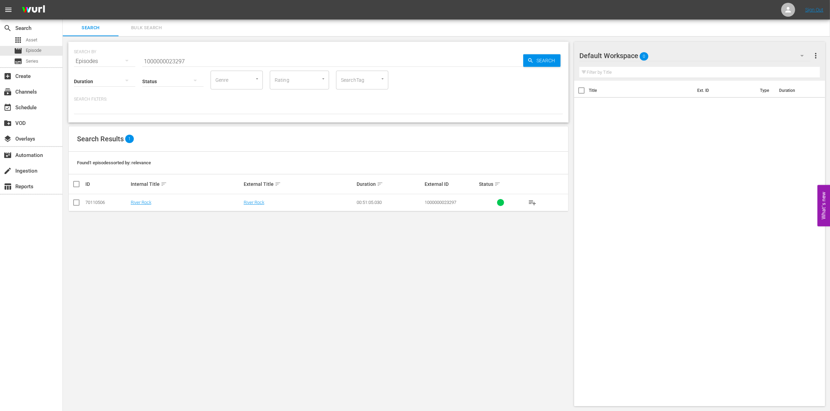
click at [178, 61] on input "1000000023297" at bounding box center [332, 61] width 381 height 17
paste input "0307"
type input "1000000003077"
click at [71, 203] on td at bounding box center [77, 202] width 16 height 17
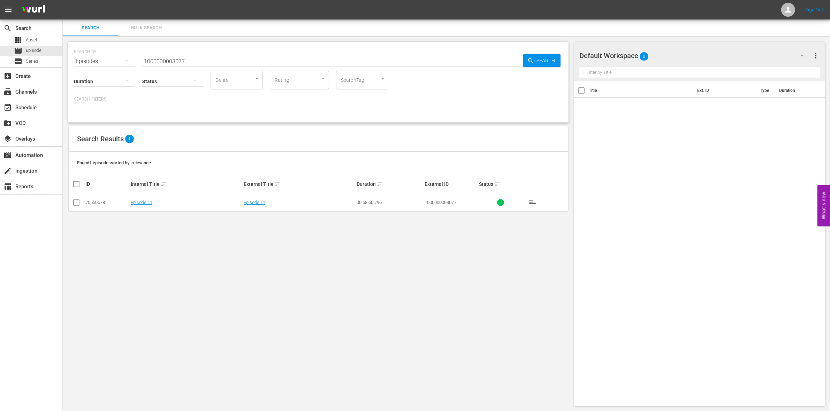
click at [75, 203] on input "checkbox" at bounding box center [76, 204] width 8 height 8
checkbox input "true"
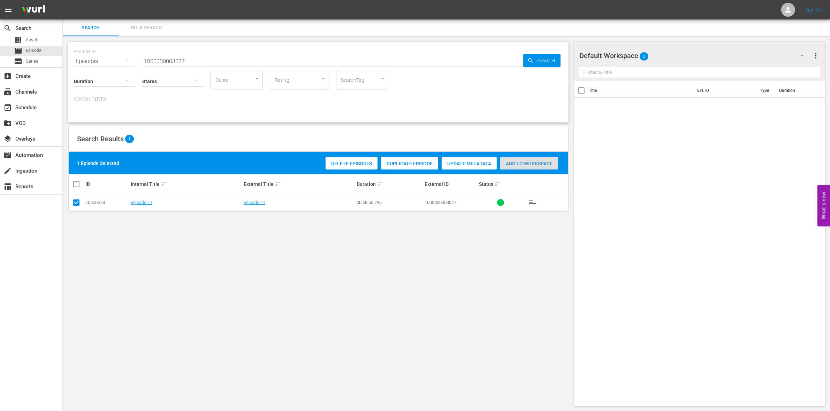
click at [531, 165] on span "Add to Workspace" at bounding box center [529, 164] width 58 height 6
click at [207, 65] on input "1000000003077" at bounding box center [332, 61] width 381 height 17
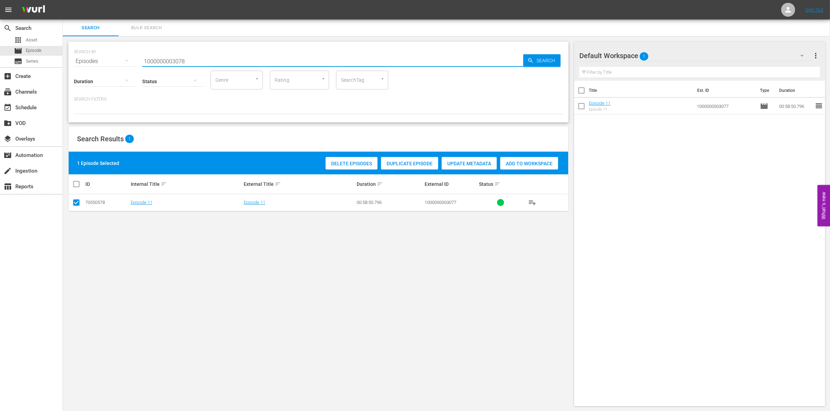
type input "1000000003078"
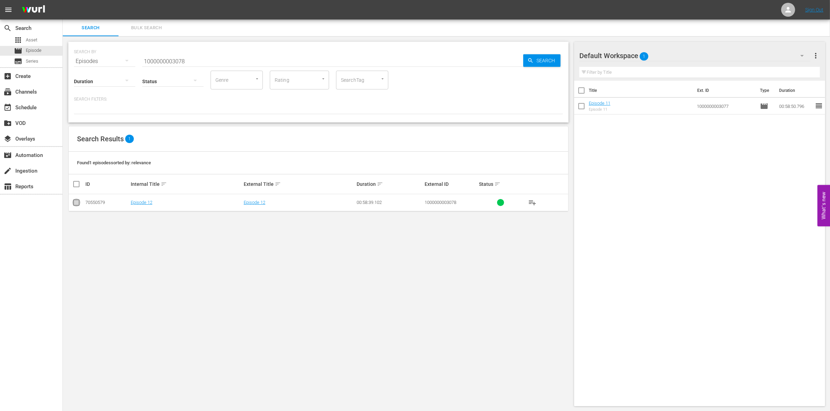
click at [75, 200] on input "checkbox" at bounding box center [76, 204] width 8 height 8
checkbox input "true"
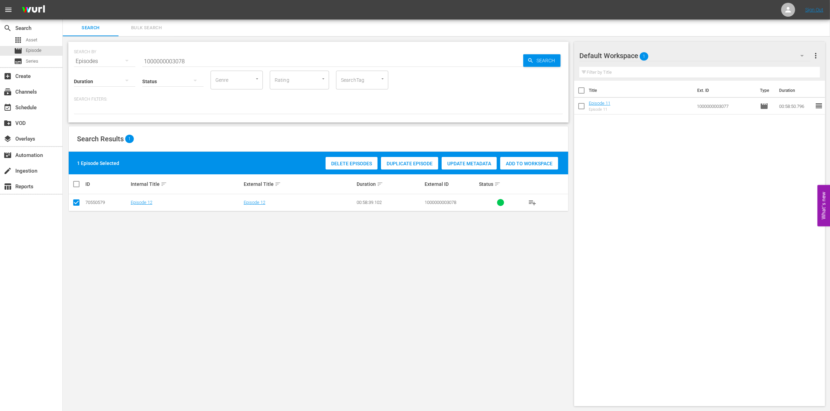
click at [514, 170] on div "Delete Episodes Duplicate Episode Update Metadata Add to Workspace" at bounding box center [442, 163] width 236 height 16
click at [511, 167] on div "Add to Workspace" at bounding box center [529, 163] width 58 height 13
click at [185, 57] on input "1000000003078" at bounding box center [332, 61] width 381 height 17
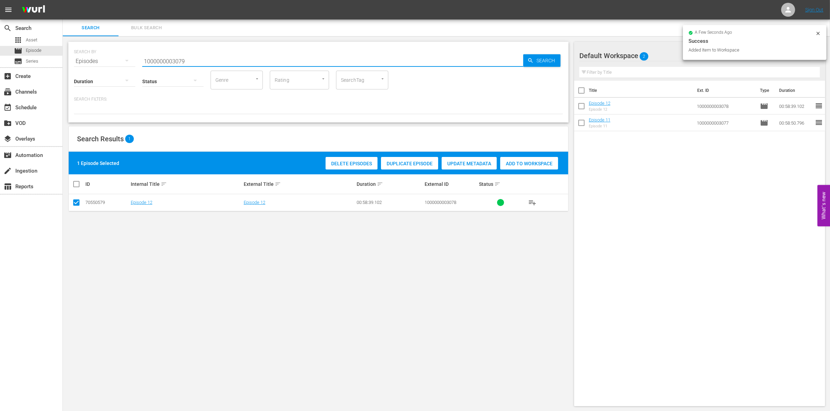
type input "1000000003079"
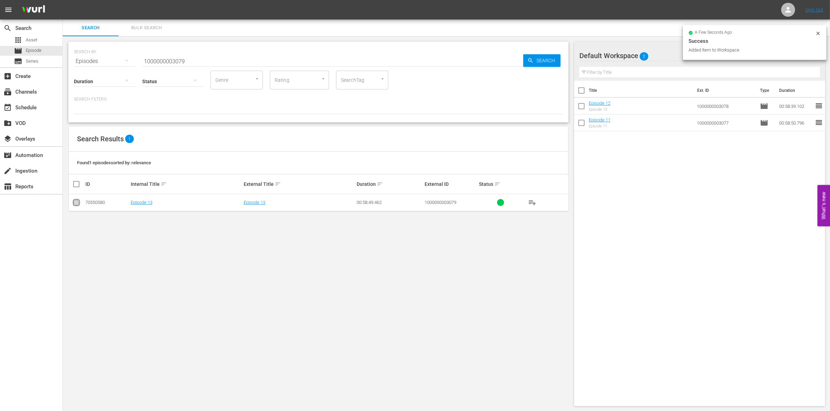
click at [74, 202] on input "checkbox" at bounding box center [76, 204] width 8 height 8
checkbox input "true"
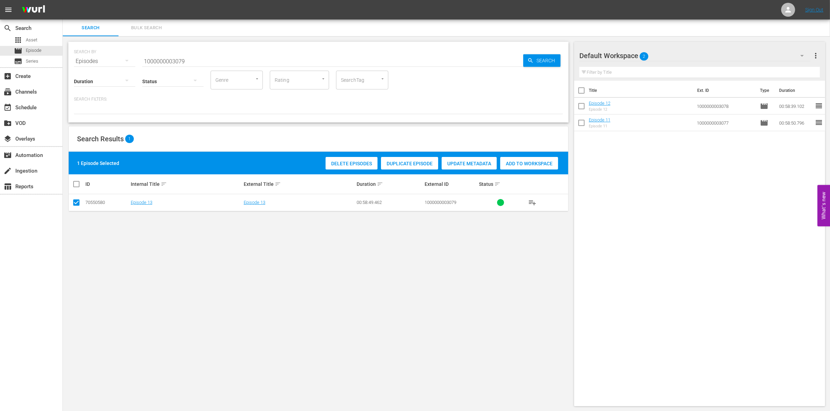
click at [526, 161] on span "Add to Workspace" at bounding box center [529, 164] width 58 height 6
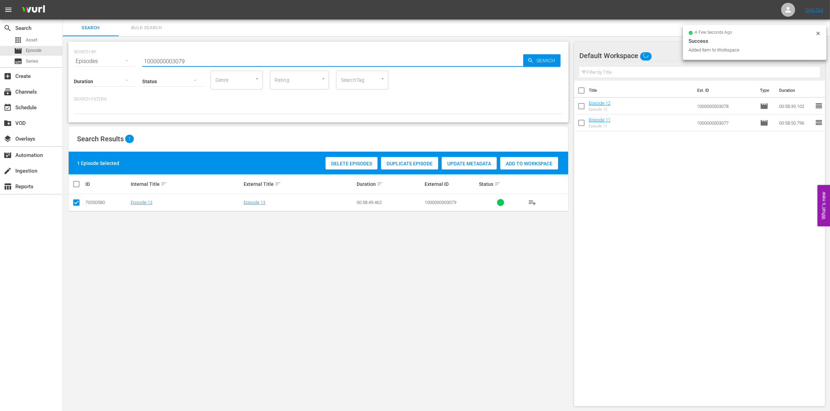
click at [224, 62] on input "1000000003079" at bounding box center [332, 61] width 381 height 17
type input "1000000003080"
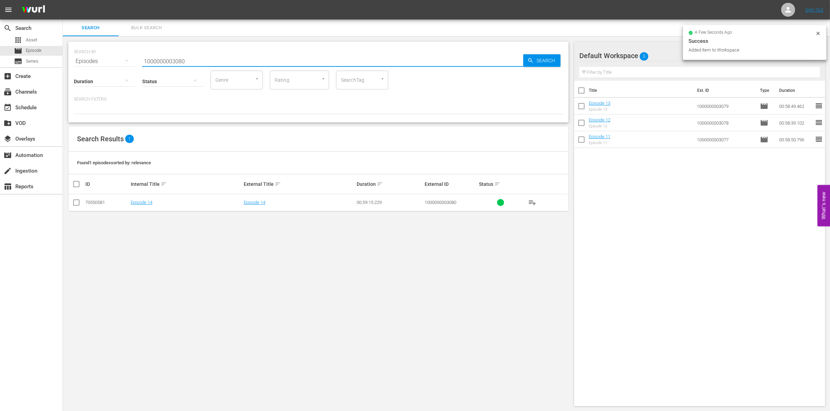
click at [78, 206] on input "checkbox" at bounding box center [76, 204] width 8 height 8
checkbox input "true"
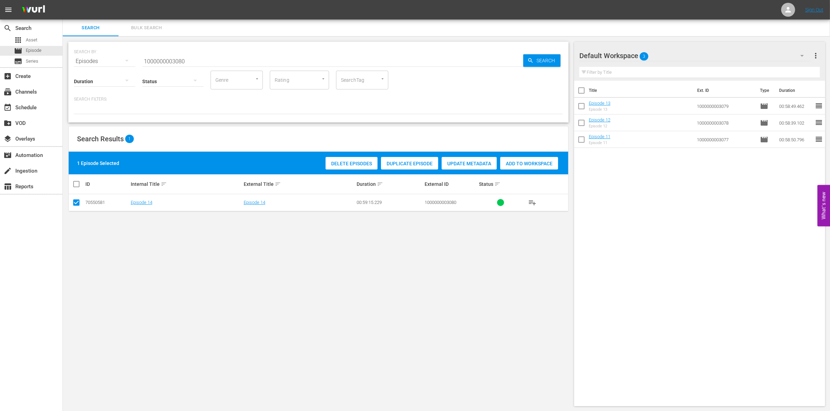
click at [509, 161] on span "Add to Workspace" at bounding box center [529, 164] width 58 height 6
click at [191, 54] on input "1000000003080" at bounding box center [332, 61] width 381 height 17
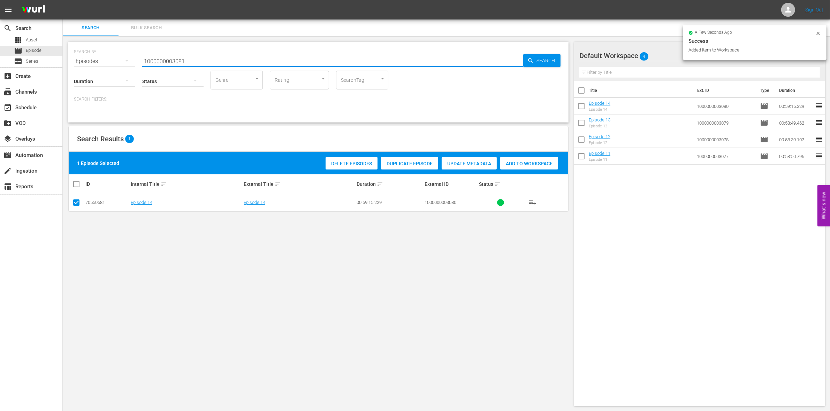
type input "1000000003081"
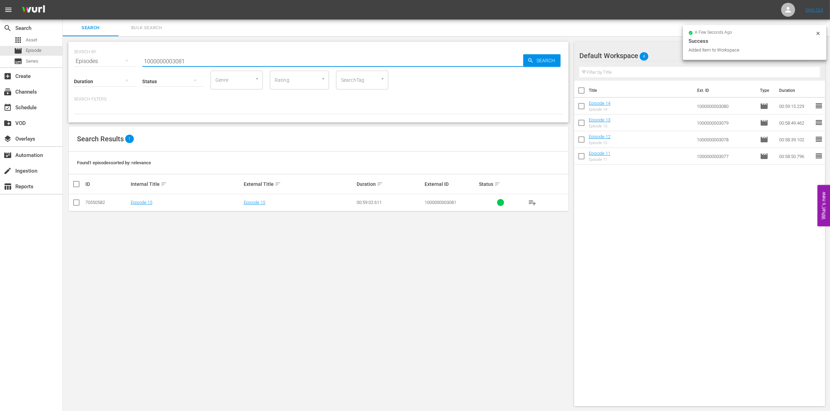
click at [74, 204] on input "checkbox" at bounding box center [76, 204] width 8 height 8
checkbox input "true"
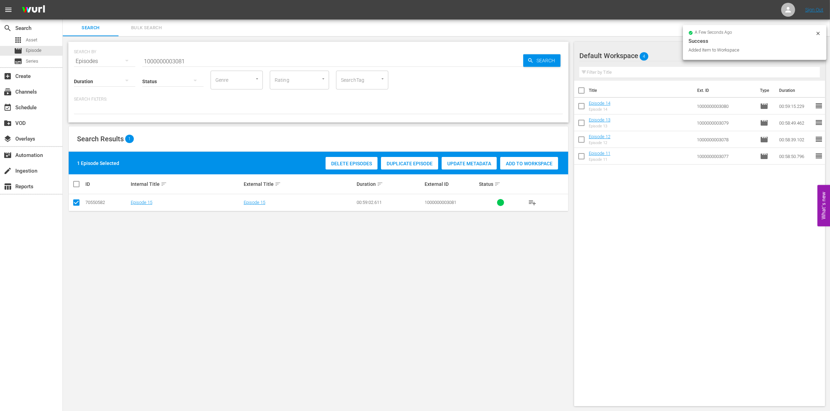
click at [532, 159] on div "Add to Workspace" at bounding box center [529, 163] width 58 height 13
click at [172, 63] on input "1000000003081" at bounding box center [332, 61] width 381 height 17
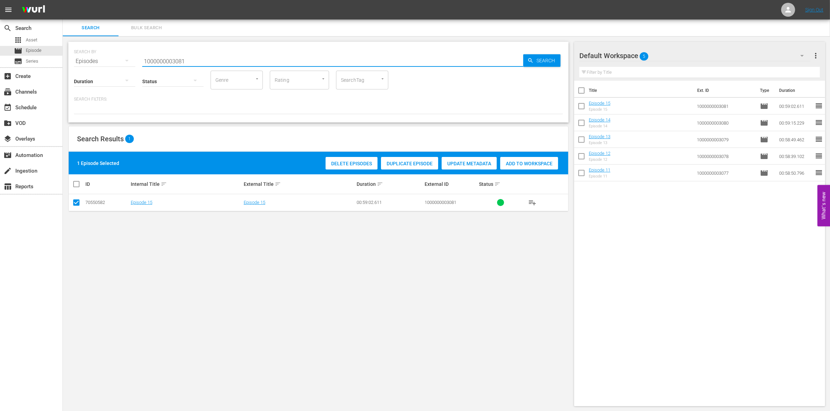
click at [172, 63] on input "1000000003081" at bounding box center [332, 61] width 381 height 17
paste input "CEG10029665"
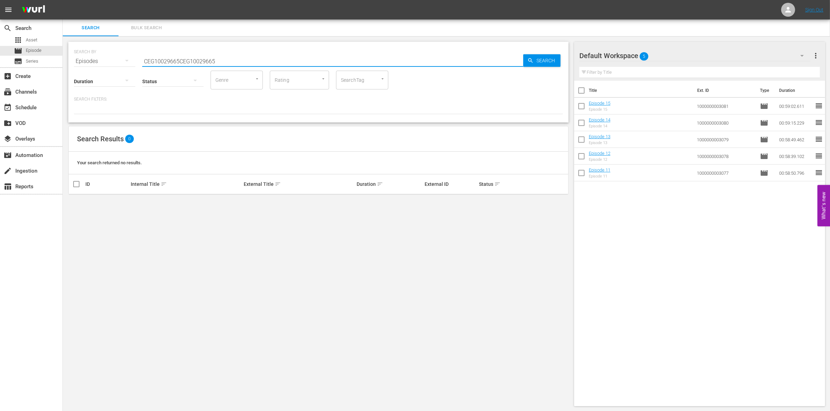
paste input "text"
type input "CEG1002966"
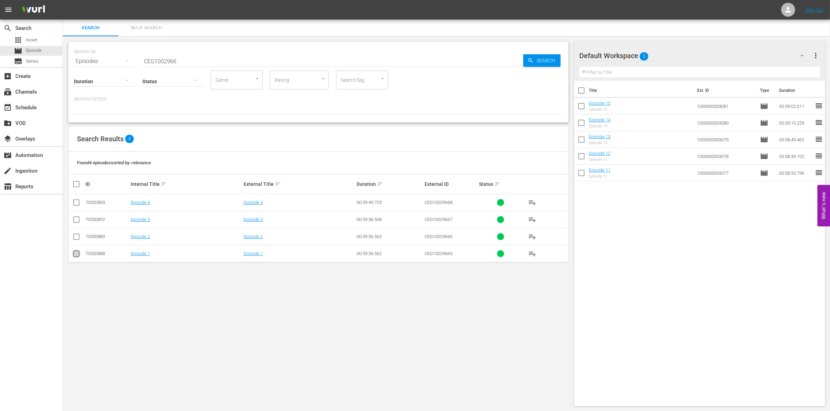
click at [75, 254] on input "checkbox" at bounding box center [76, 255] width 8 height 8
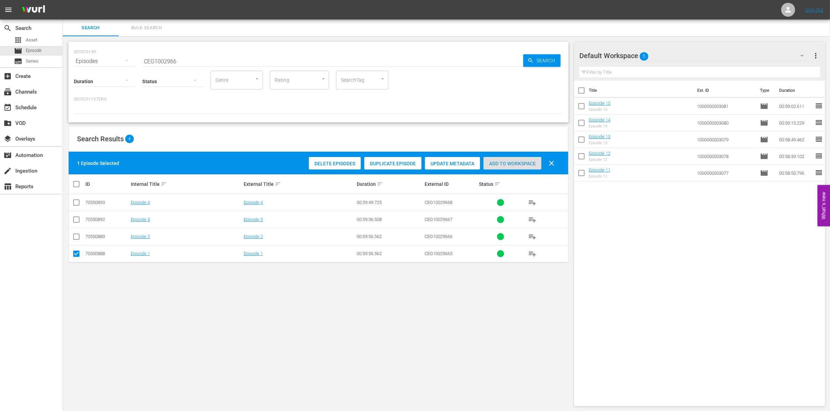
click at [518, 159] on div "Add to Workspace" at bounding box center [512, 163] width 58 height 13
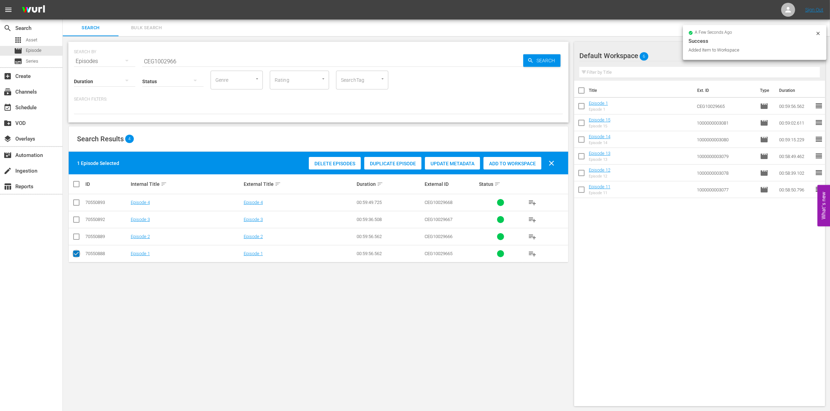
click at [77, 257] on input "checkbox" at bounding box center [76, 255] width 8 height 8
checkbox input "false"
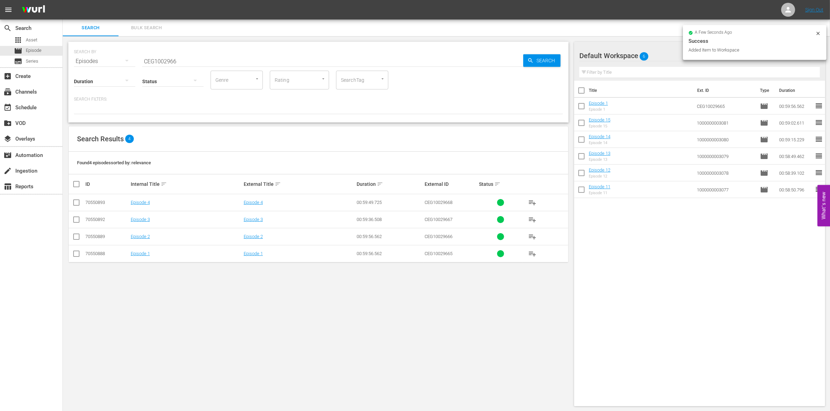
click at [75, 237] on input "checkbox" at bounding box center [76, 238] width 8 height 8
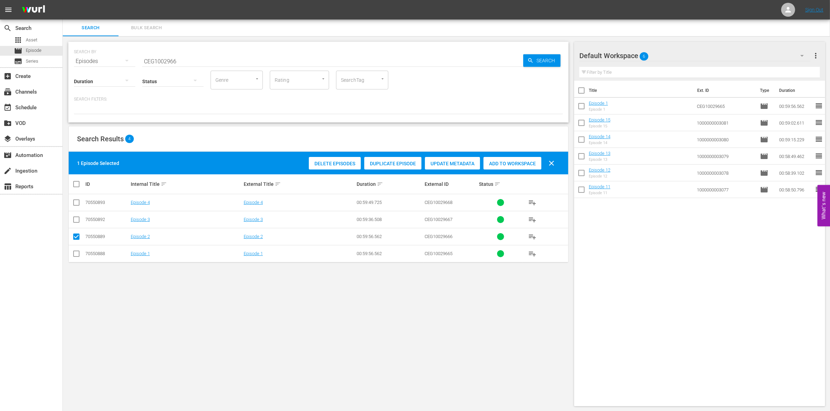
click at [517, 162] on span "Add to Workspace" at bounding box center [512, 164] width 58 height 6
click at [77, 238] on input "checkbox" at bounding box center [76, 238] width 8 height 8
checkbox input "false"
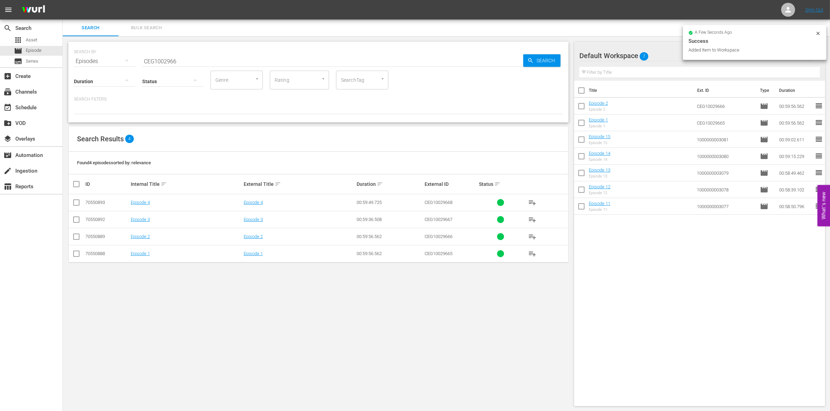
click at [77, 219] on input "checkbox" at bounding box center [76, 221] width 8 height 8
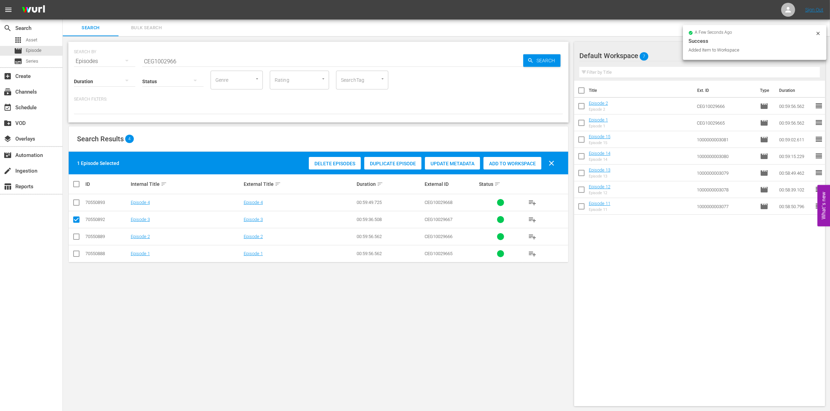
click at [507, 161] on span "Add to Workspace" at bounding box center [512, 164] width 58 height 6
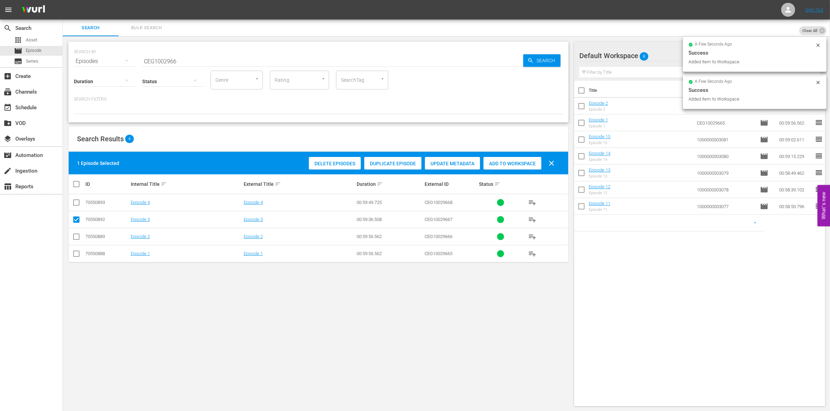
click at [75, 221] on input "checkbox" at bounding box center [76, 221] width 8 height 8
checkbox input "false"
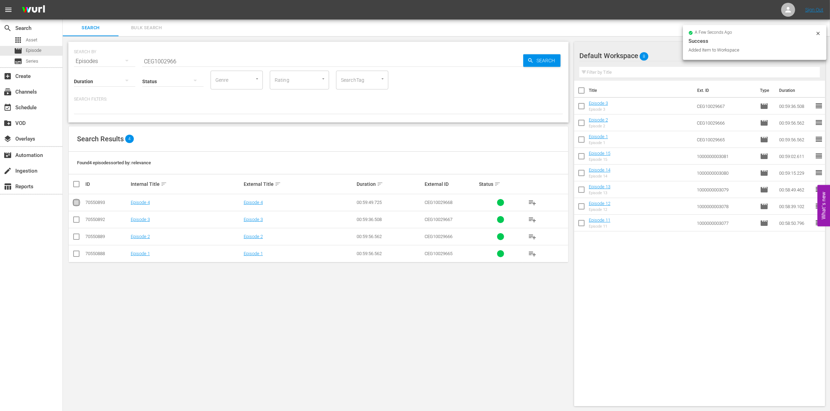
click at [76, 201] on input "checkbox" at bounding box center [76, 204] width 8 height 8
checkbox input "true"
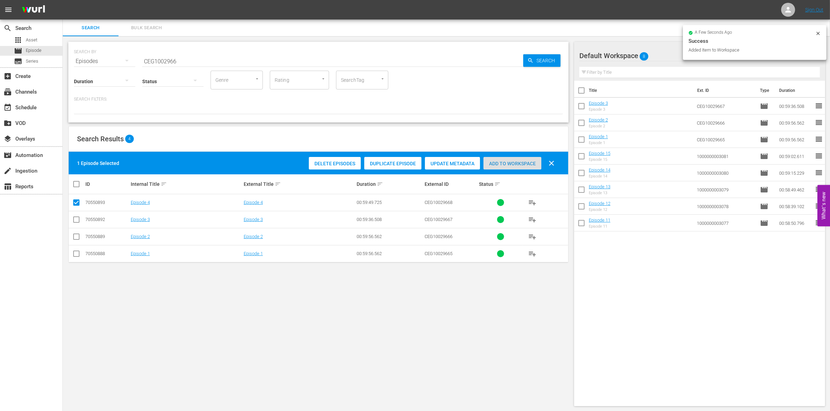
click at [509, 159] on div "Add to Workspace" at bounding box center [512, 163] width 58 height 13
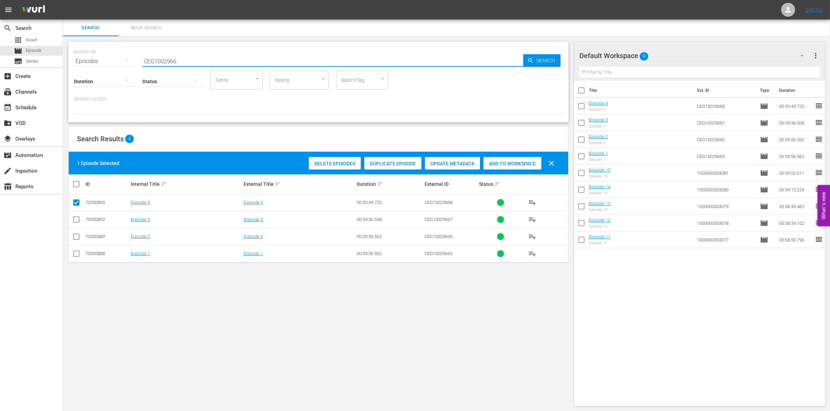
click at [164, 63] on input "CEG1002966" at bounding box center [332, 61] width 381 height 17
paste input "1000000058571"
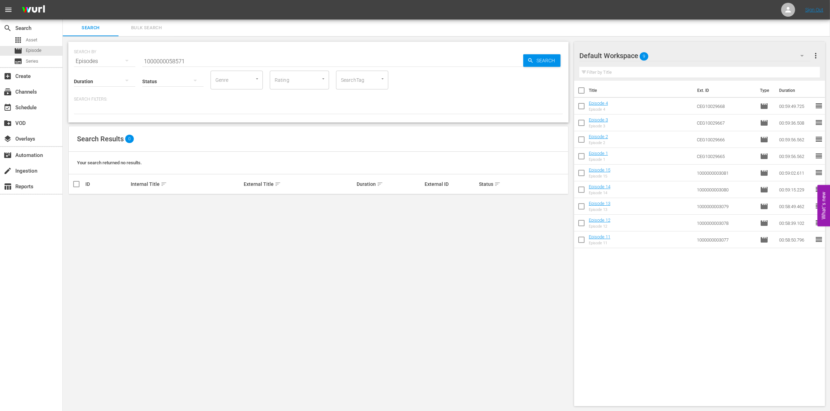
click at [153, 63] on input "1000000058571" at bounding box center [332, 61] width 381 height 17
paste input "177"
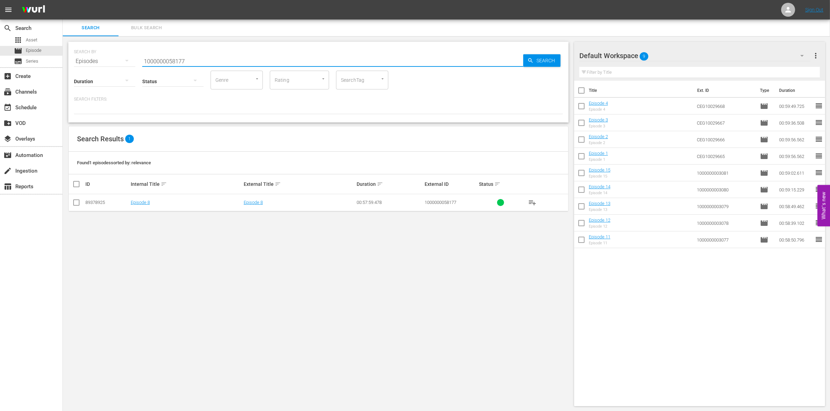
type input "1000000058177"
click at [80, 204] on td at bounding box center [77, 202] width 16 height 17
click at [78, 204] on input "checkbox" at bounding box center [76, 204] width 8 height 8
checkbox input "true"
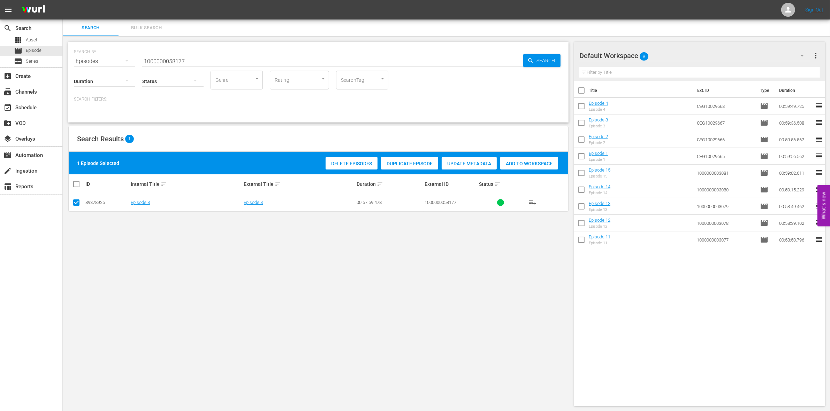
click at [541, 161] on span "Add to Workspace" at bounding box center [529, 164] width 58 height 6
click at [205, 59] on input "1000000058177" at bounding box center [332, 61] width 381 height 17
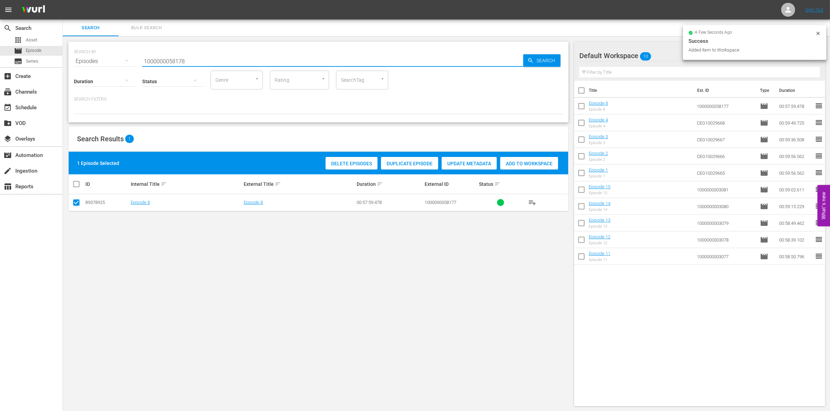
type input "1000000058178"
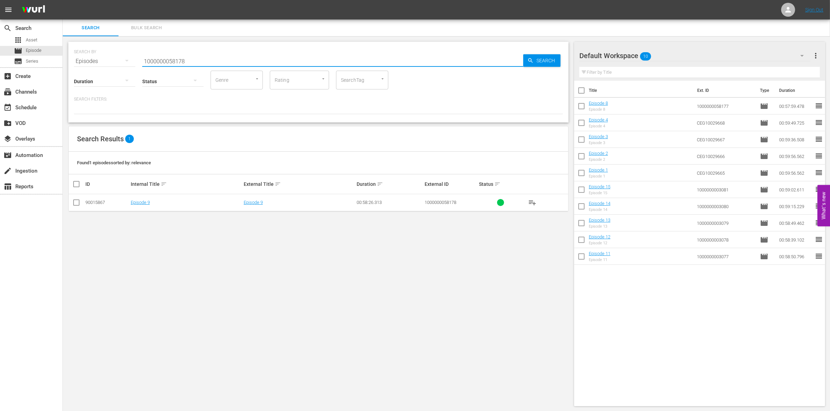
click at [73, 204] on input "checkbox" at bounding box center [76, 204] width 8 height 8
checkbox input "true"
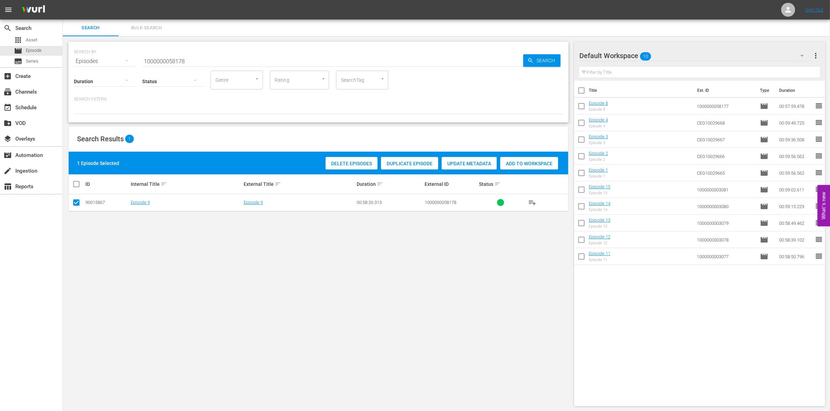
click at [539, 165] on span "Add to Workspace" at bounding box center [529, 164] width 58 height 6
click at [185, 60] on input "1000000058178" at bounding box center [332, 61] width 381 height 17
paste input "35227"
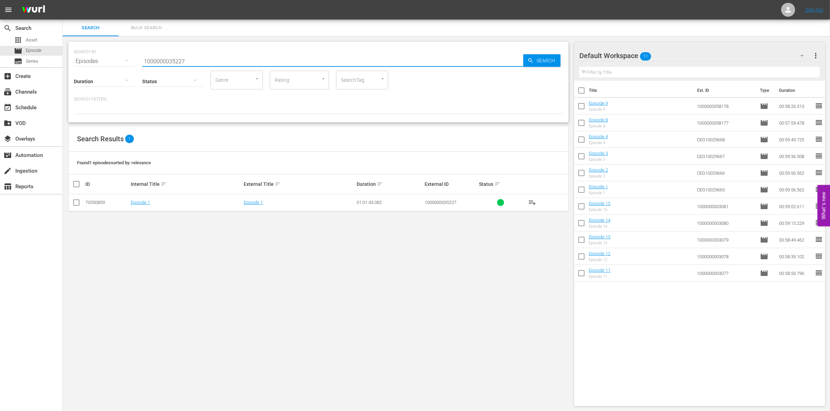
click at [76, 203] on input "checkbox" at bounding box center [76, 204] width 8 height 8
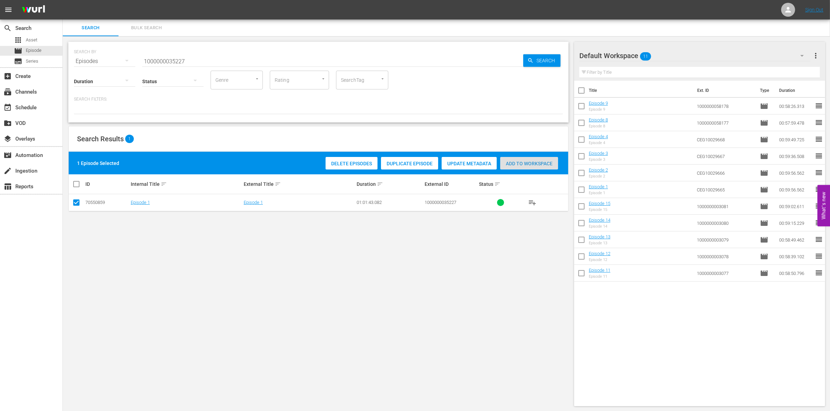
click at [517, 159] on div "Add to Workspace" at bounding box center [529, 163] width 58 height 13
click at [213, 49] on div "SEARCH BY Search By Episodes Search ID, Title, Description, Keywords, or Catego…" at bounding box center [318, 57] width 489 height 25
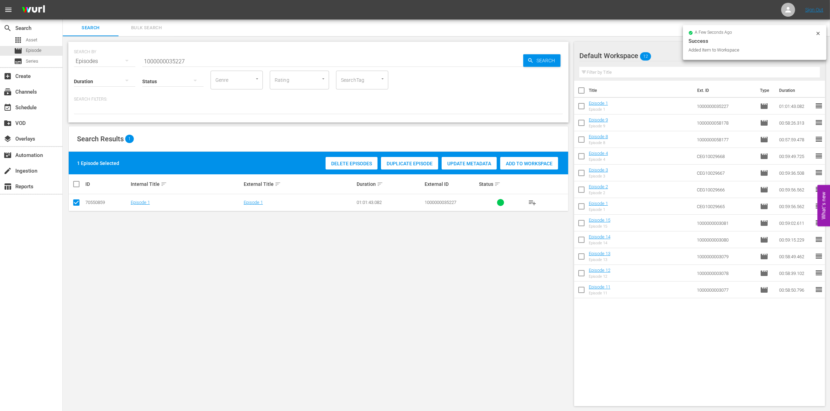
click at [187, 64] on div "Status" at bounding box center [172, 76] width 61 height 25
click at [189, 60] on input "1000000035227" at bounding box center [332, 61] width 381 height 17
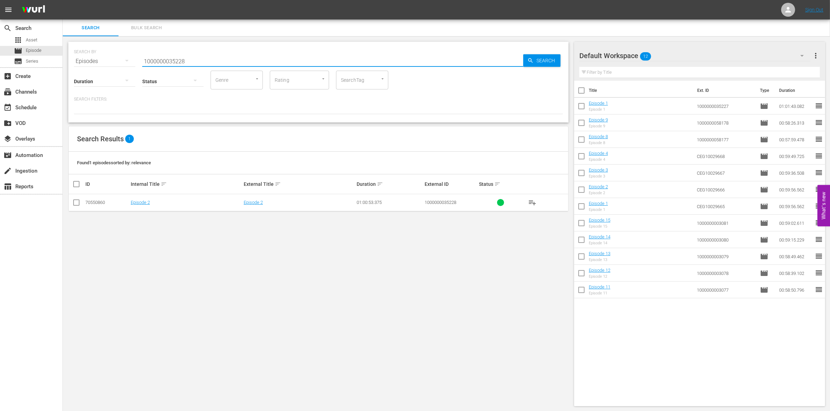
click at [74, 206] on input "checkbox" at bounding box center [76, 204] width 8 height 8
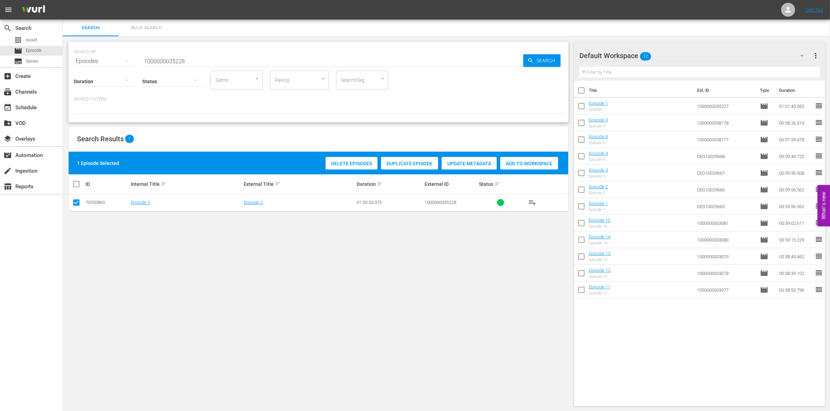
click at [535, 164] on span "Add to Workspace" at bounding box center [529, 164] width 58 height 6
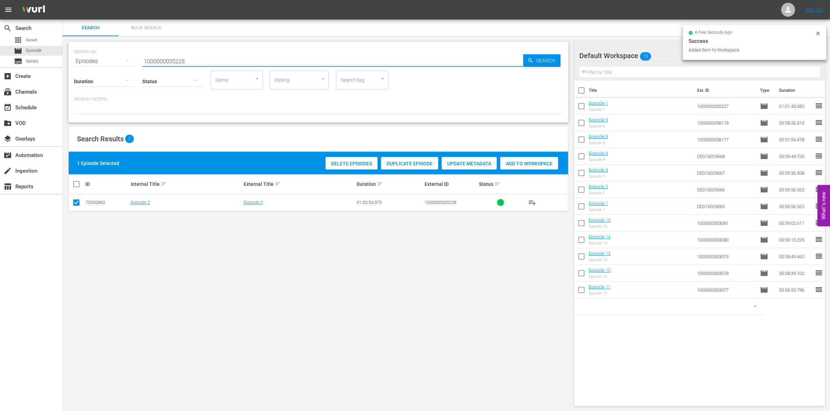
click at [209, 63] on input "1000000035228" at bounding box center [332, 61] width 381 height 17
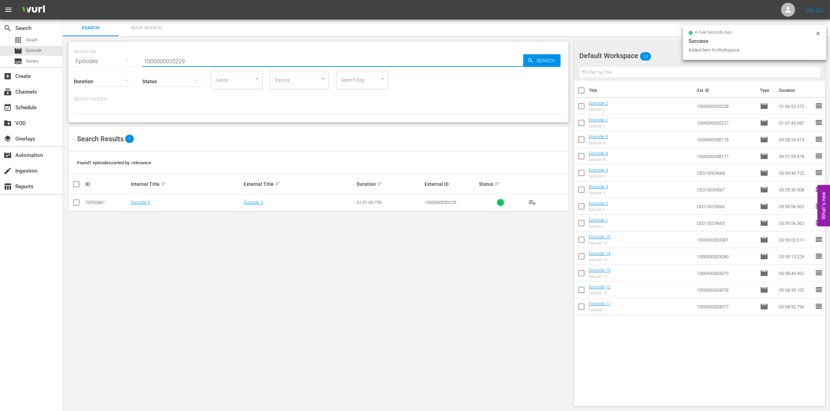
click at [76, 202] on input "checkbox" at bounding box center [76, 204] width 8 height 8
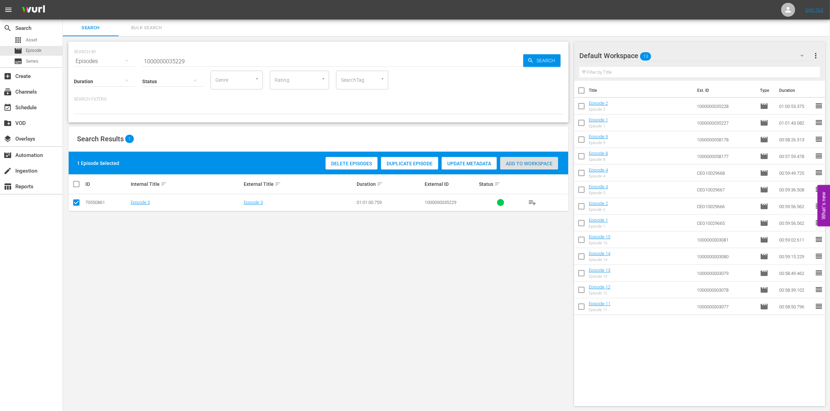
click at [508, 165] on span "Add to Workspace" at bounding box center [529, 164] width 58 height 6
click at [174, 62] on input "1000000035229" at bounding box center [332, 61] width 381 height 17
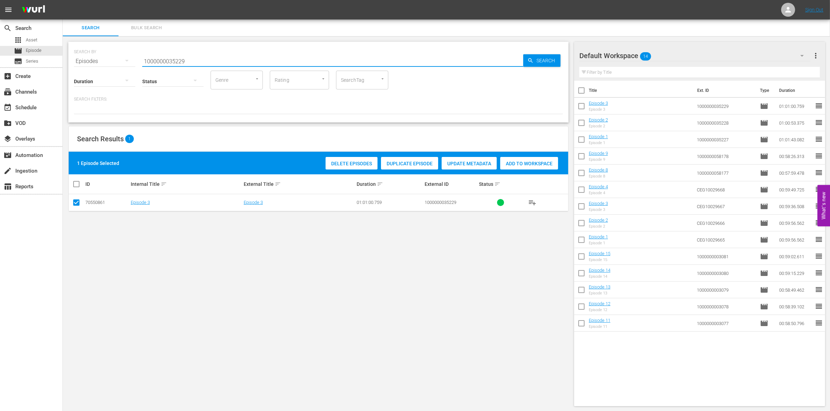
paste input "1"
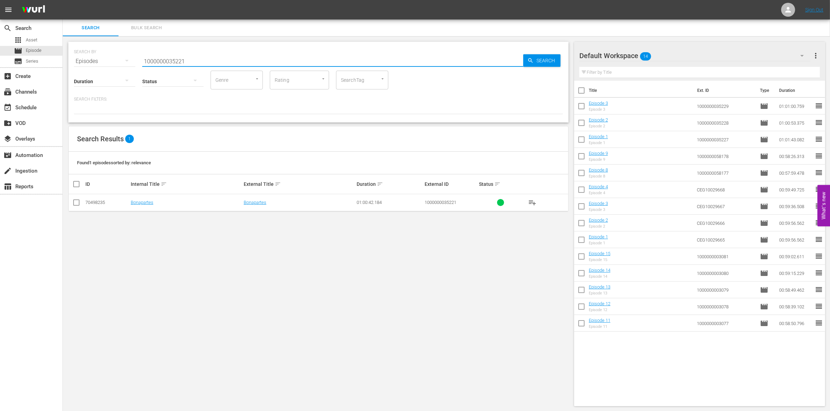
click at [75, 204] on input "checkbox" at bounding box center [76, 204] width 8 height 8
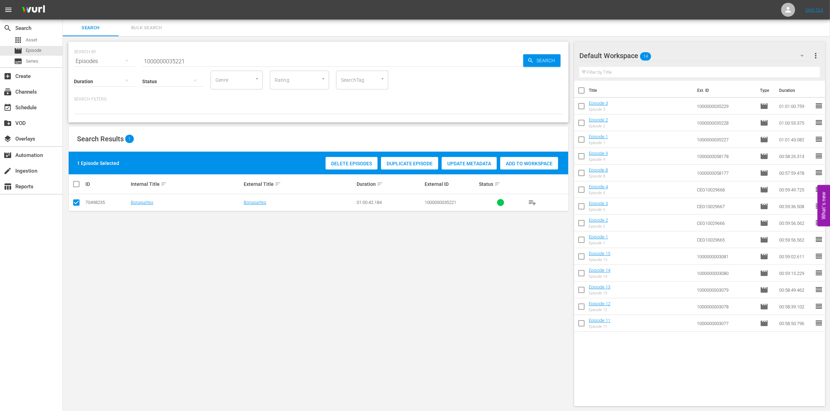
click at [520, 168] on div "Add to Workspace" at bounding box center [529, 163] width 58 height 13
click at [223, 68] on input "1000000035221" at bounding box center [332, 61] width 381 height 17
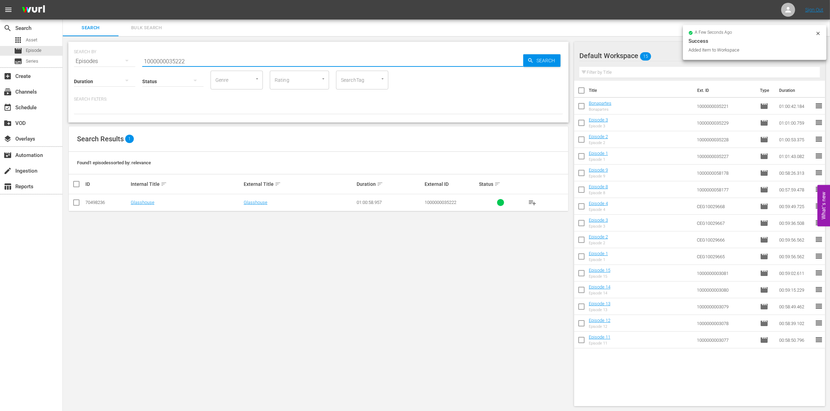
click at [79, 203] on input "checkbox" at bounding box center [76, 204] width 8 height 8
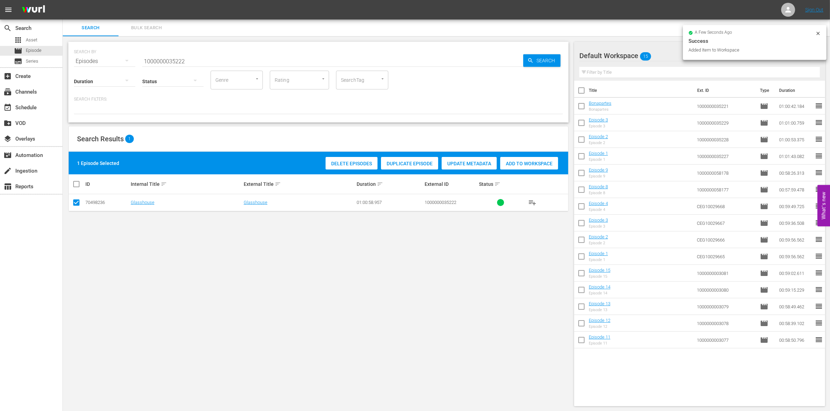
click at [532, 159] on div "Add to Workspace" at bounding box center [529, 163] width 58 height 13
click at [229, 58] on input "1000000035222" at bounding box center [332, 61] width 381 height 17
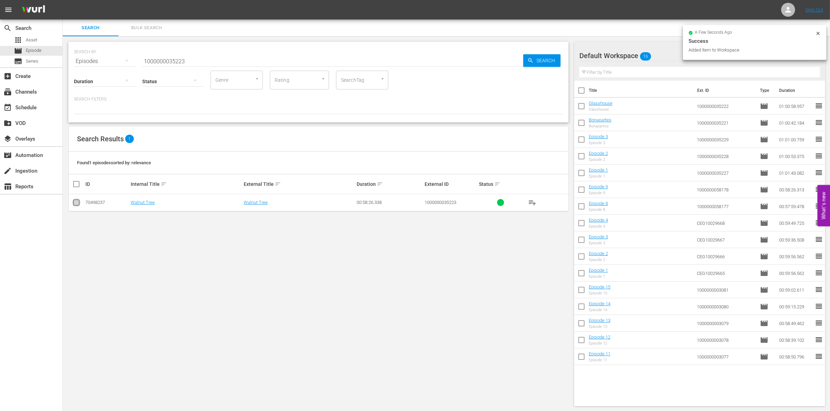
click at [76, 203] on input "checkbox" at bounding box center [76, 204] width 8 height 8
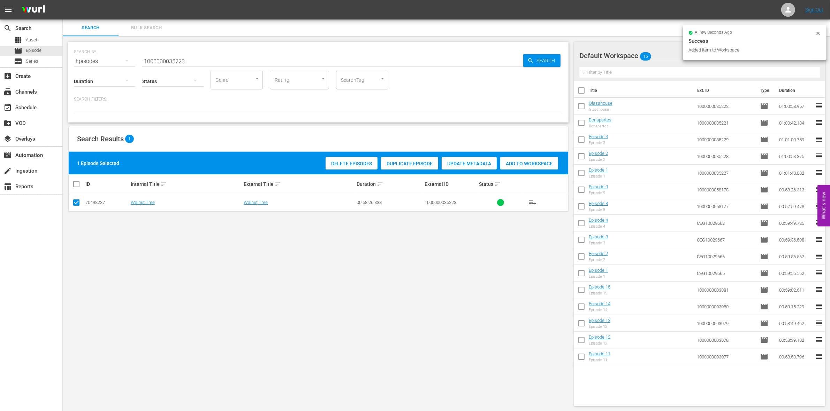
click at [505, 161] on span "Add to Workspace" at bounding box center [529, 164] width 58 height 6
click at [205, 61] on input "1000000035223" at bounding box center [332, 61] width 381 height 17
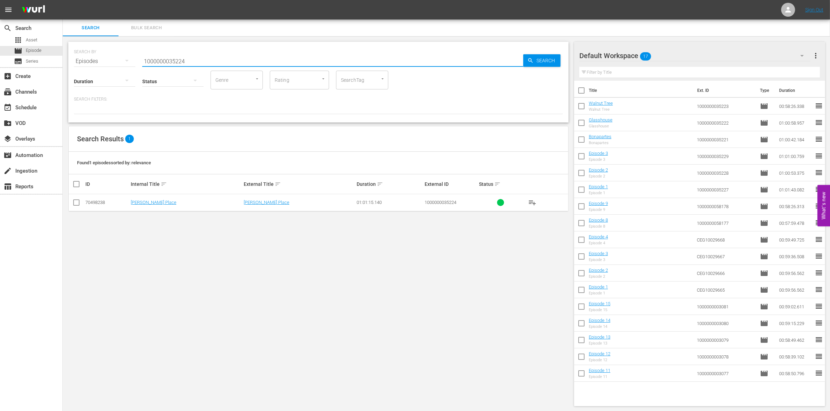
click at [72, 201] on input "checkbox" at bounding box center [76, 204] width 8 height 8
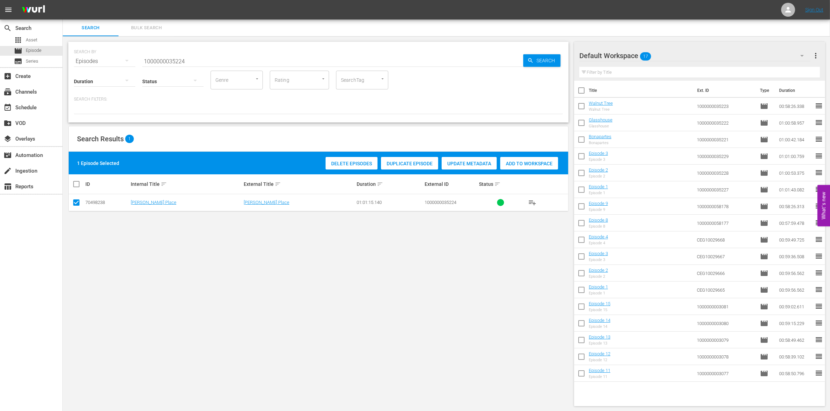
click at [523, 169] on div "Add to Workspace" at bounding box center [529, 163] width 58 height 13
click at [168, 60] on input "1000000035224" at bounding box center [332, 61] width 381 height 17
paste input "52"
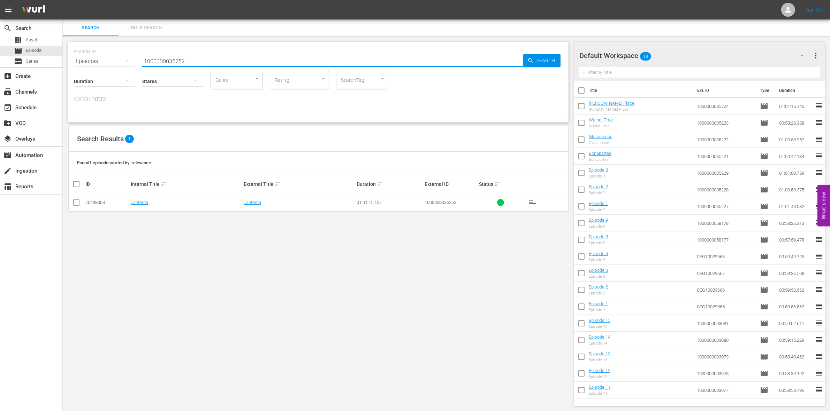
click at [74, 202] on input "checkbox" at bounding box center [76, 204] width 8 height 8
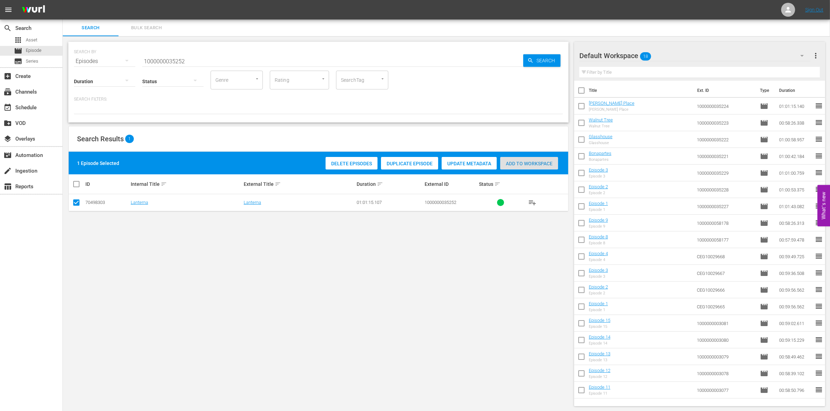
click at [520, 168] on div "Add to Workspace" at bounding box center [529, 163] width 58 height 13
click at [178, 60] on input "1000000035252" at bounding box center [332, 61] width 381 height 17
paste input "23298"
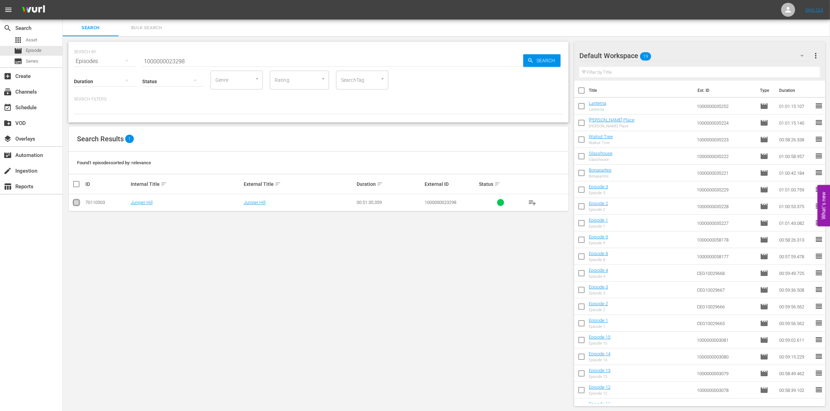
click at [75, 203] on input "checkbox" at bounding box center [76, 204] width 8 height 8
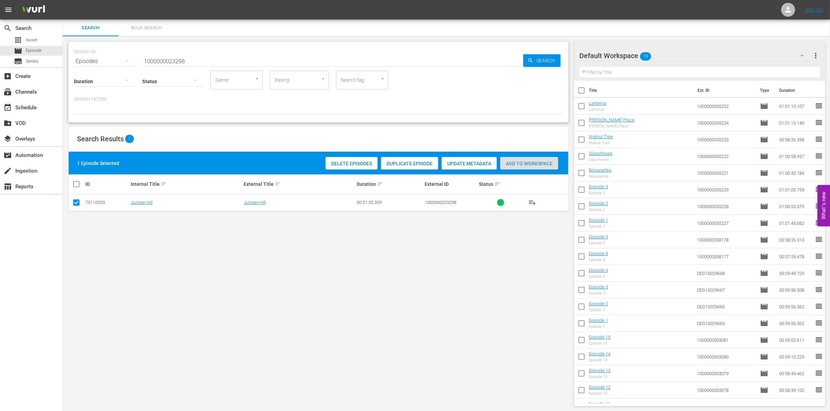
click at [511, 159] on div "Add to Workspace" at bounding box center [529, 163] width 58 height 13
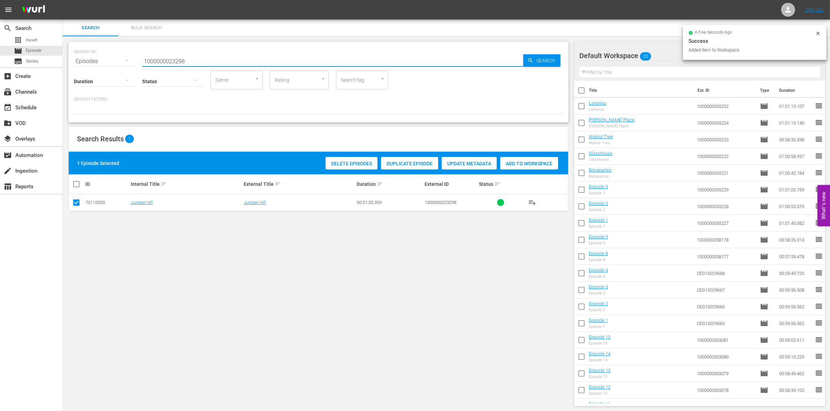
click at [229, 60] on input "1000000023298" at bounding box center [332, 61] width 381 height 17
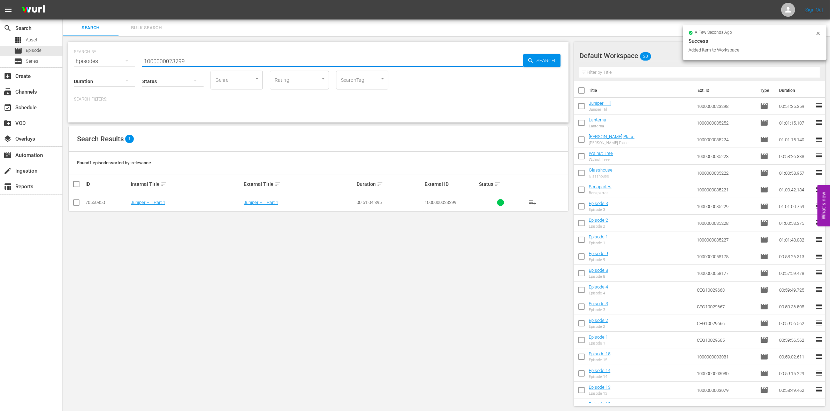
click at [78, 203] on input "checkbox" at bounding box center [76, 204] width 8 height 8
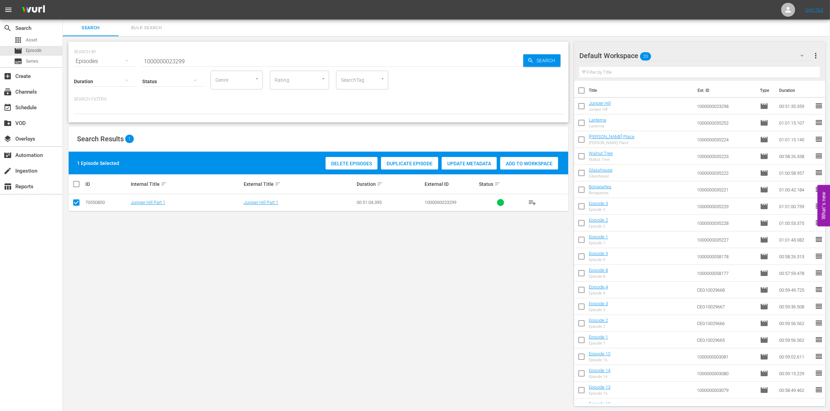
click at [522, 163] on span "Add to Workspace" at bounding box center [529, 164] width 58 height 6
click at [201, 64] on div "Status" at bounding box center [172, 76] width 61 height 25
click at [200, 63] on input "1000000023299" at bounding box center [332, 61] width 381 height 17
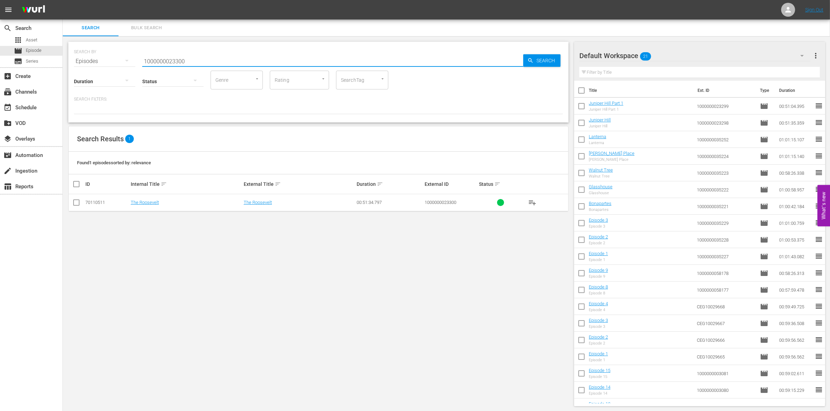
click at [75, 205] on input "checkbox" at bounding box center [76, 204] width 8 height 8
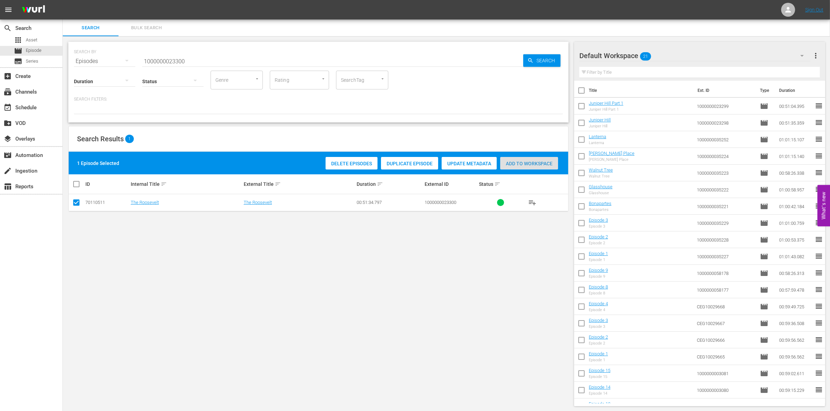
click at [521, 169] on div "Add to Workspace" at bounding box center [529, 163] width 58 height 13
click at [185, 51] on div "SEARCH BY Search By Episodes Search ID, Title, Description, Keywords, or Catego…" at bounding box center [318, 57] width 489 height 25
click at [175, 60] on input "1000000023300" at bounding box center [332, 61] width 381 height 17
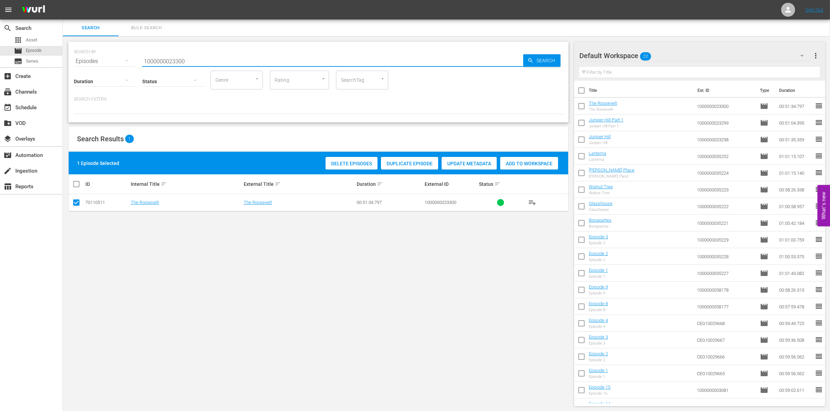
click at [175, 60] on input "1000000023300" at bounding box center [332, 61] width 381 height 17
paste input "3"
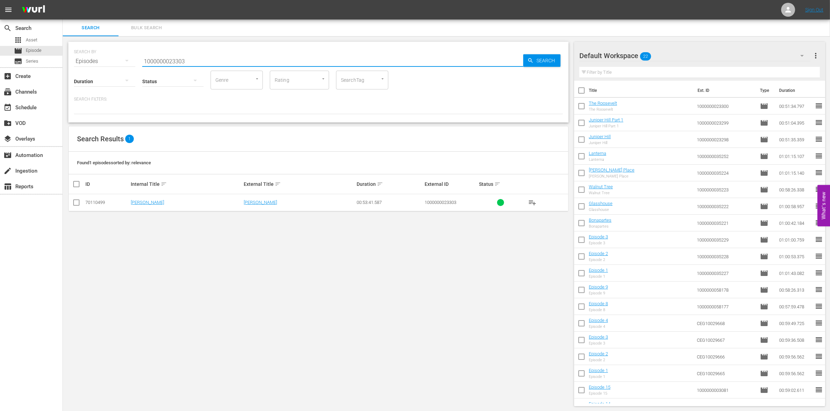
click at [75, 205] on input "checkbox" at bounding box center [76, 204] width 8 height 8
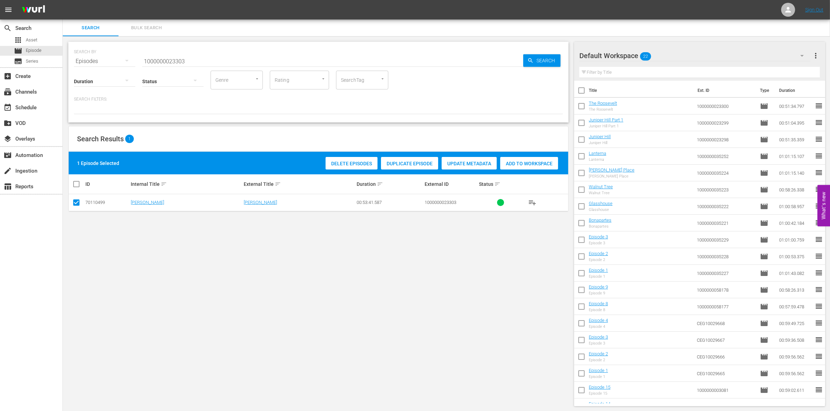
click at [521, 167] on div "Add to Workspace" at bounding box center [529, 163] width 58 height 13
click at [199, 56] on input "1000000023303" at bounding box center [332, 61] width 381 height 17
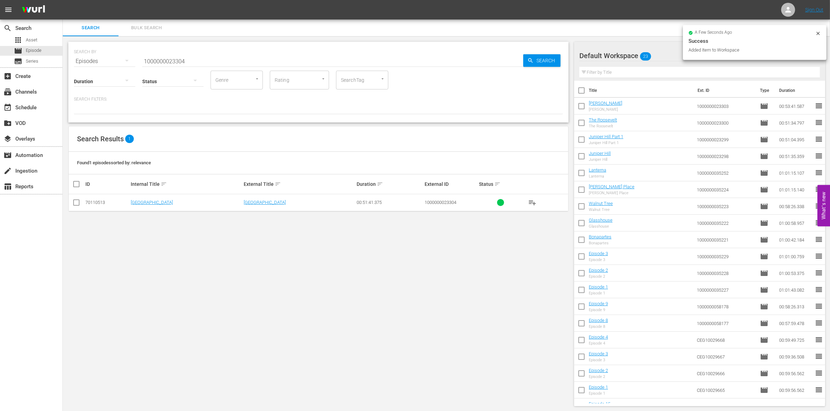
click at [74, 197] on td at bounding box center [77, 202] width 16 height 17
click at [75, 199] on icon at bounding box center [76, 203] width 8 height 8
click at [74, 205] on input "checkbox" at bounding box center [76, 204] width 8 height 8
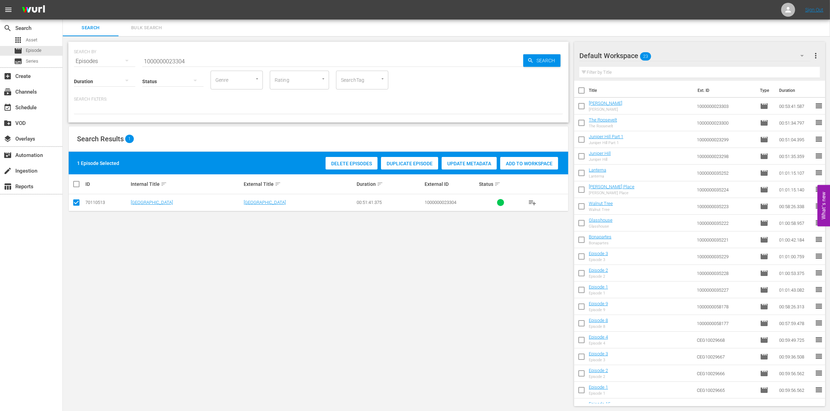
click at [528, 164] on span "Add to Workspace" at bounding box center [529, 164] width 58 height 6
click at [205, 63] on input "1000000023304" at bounding box center [332, 61] width 381 height 17
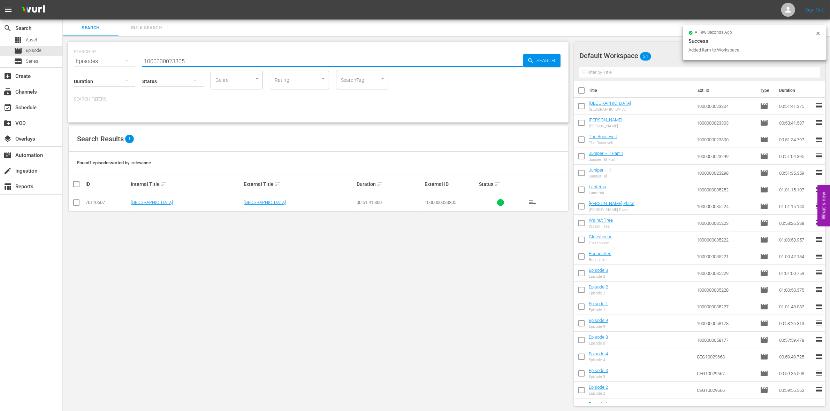
click at [75, 207] on input "checkbox" at bounding box center [76, 204] width 8 height 8
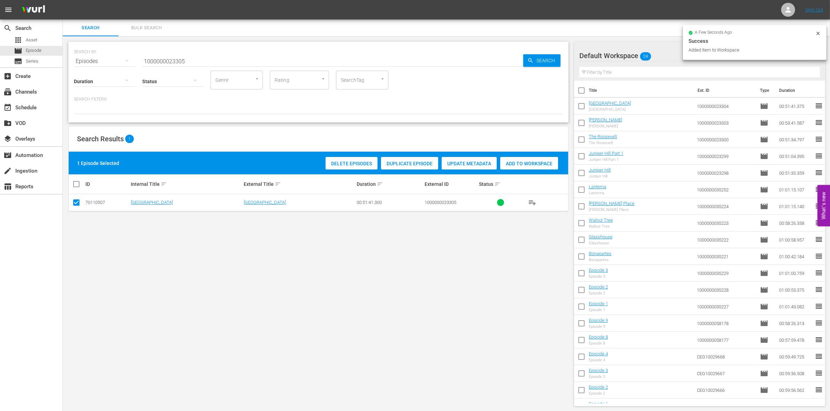
click at [515, 163] on span "Add to Workspace" at bounding box center [529, 164] width 58 height 6
click at [36, 101] on div "event_available Schedule" at bounding box center [31, 107] width 62 height 14
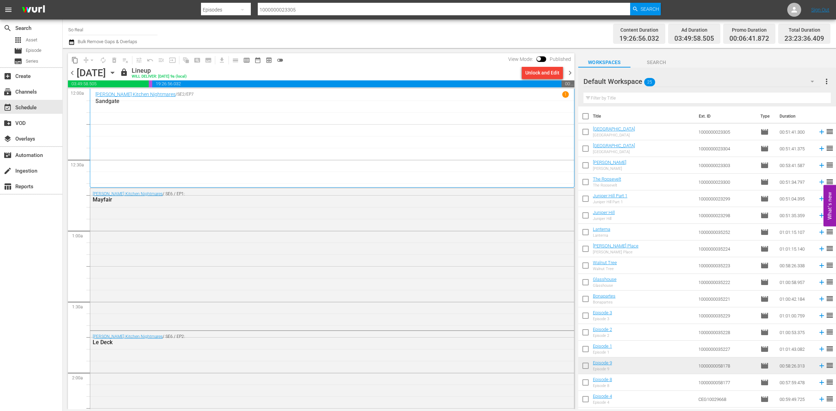
click at [569, 71] on span "chevron_right" at bounding box center [570, 73] width 9 height 9
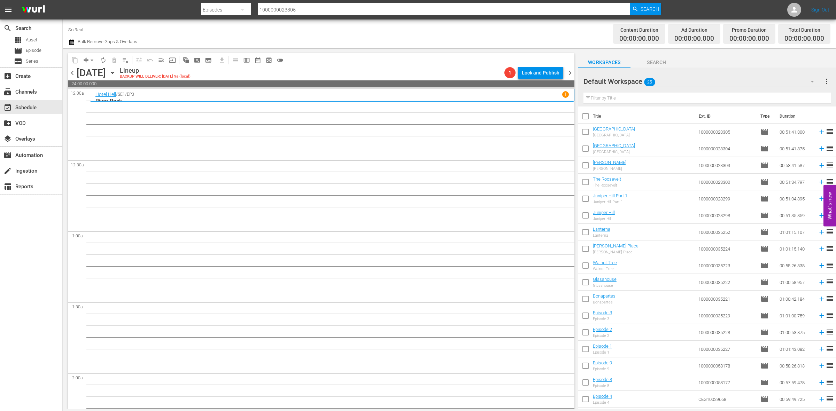
scroll to position [131, 0]
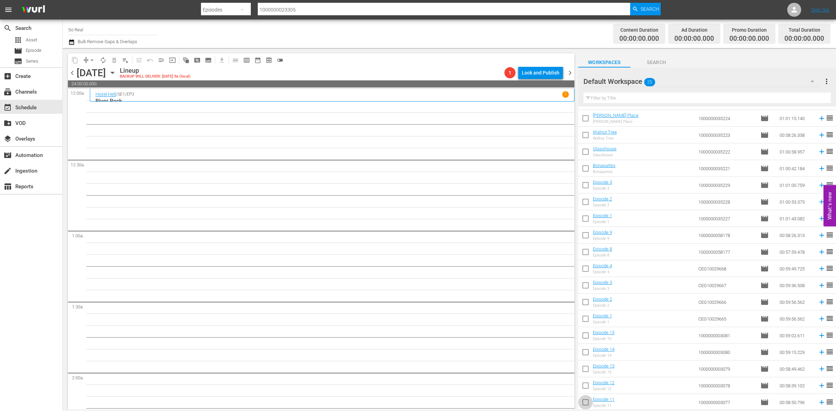
click at [586, 403] on input "checkbox" at bounding box center [585, 404] width 15 height 15
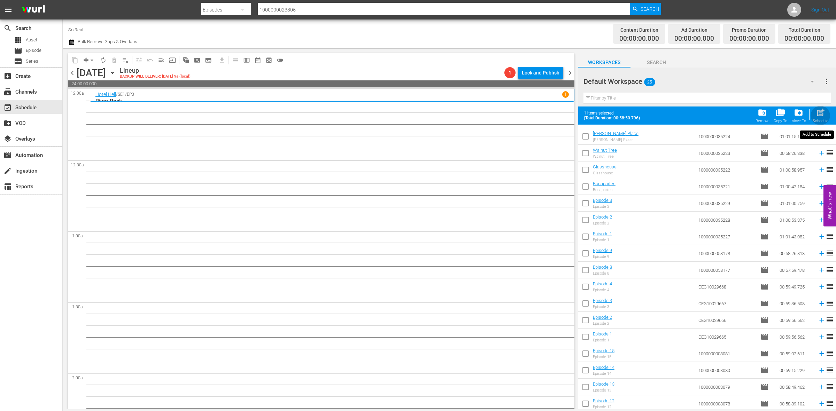
click at [818, 118] on div "post_add Schedule" at bounding box center [821, 115] width 16 height 15
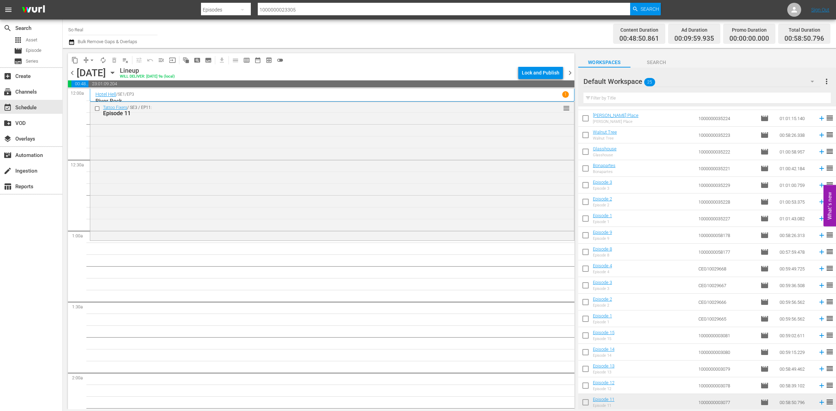
click at [587, 390] on input "checkbox" at bounding box center [585, 387] width 15 height 15
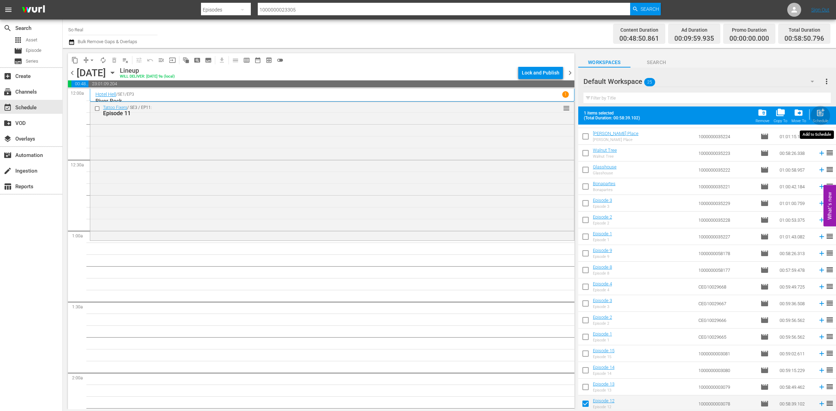
click at [817, 112] on span "post_add" at bounding box center [820, 112] width 9 height 9
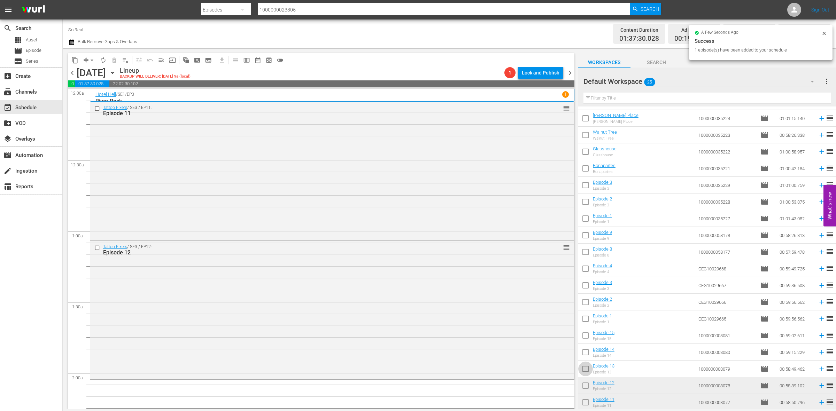
click at [581, 371] on input "checkbox" at bounding box center [585, 370] width 15 height 15
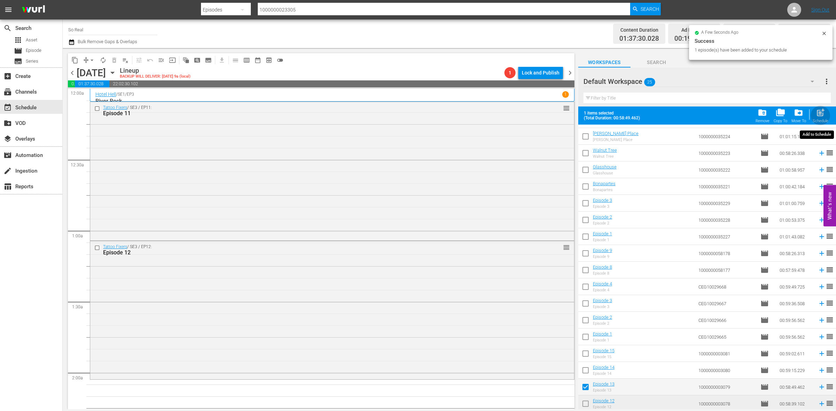
click at [819, 112] on span "post_add" at bounding box center [820, 112] width 9 height 9
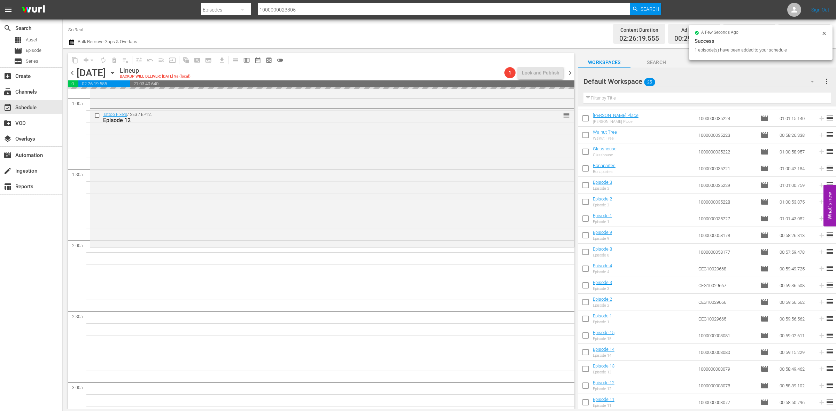
scroll to position [133, 0]
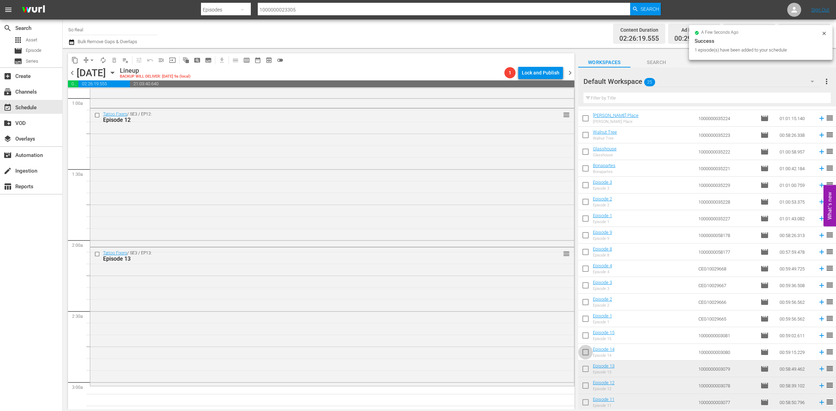
click at [585, 354] on input "checkbox" at bounding box center [585, 354] width 15 height 15
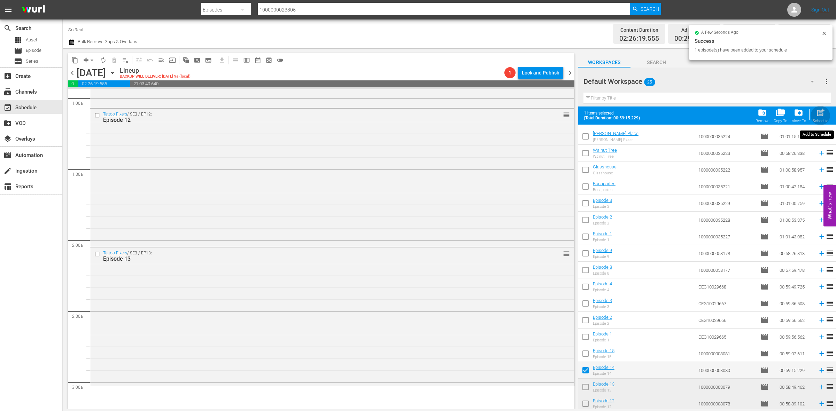
click at [815, 115] on div "post_add Schedule" at bounding box center [821, 115] width 16 height 15
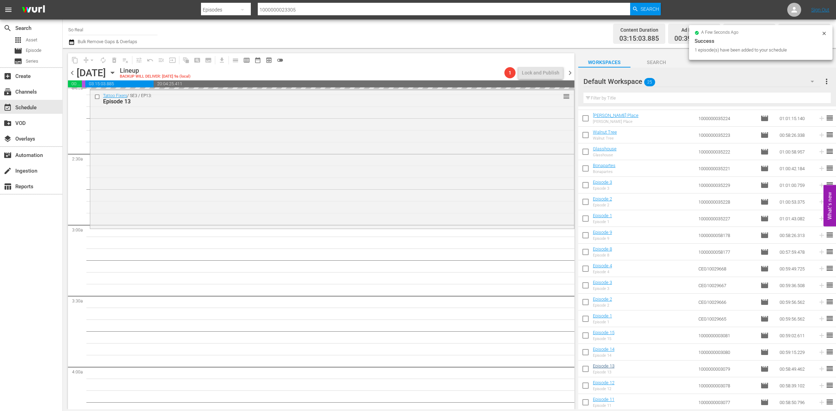
scroll to position [291, 0]
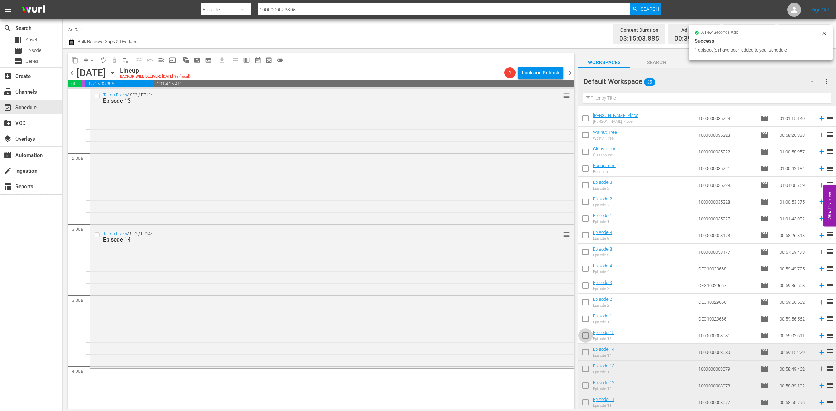
click at [582, 334] on input "checkbox" at bounding box center [585, 337] width 15 height 15
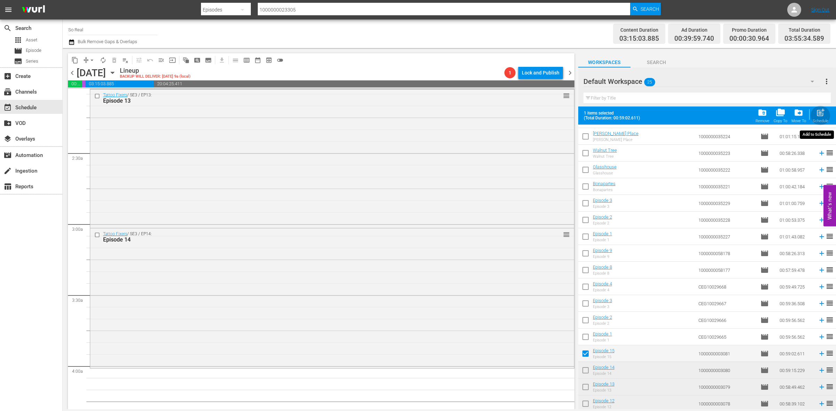
click at [819, 110] on span "post_add" at bounding box center [820, 112] width 9 height 9
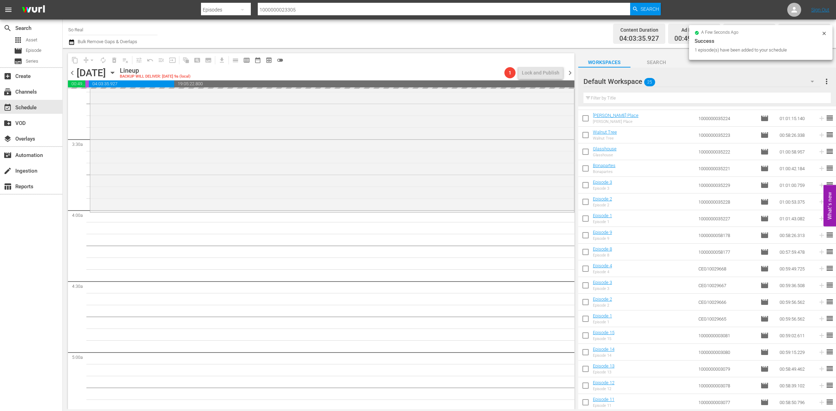
scroll to position [448, 0]
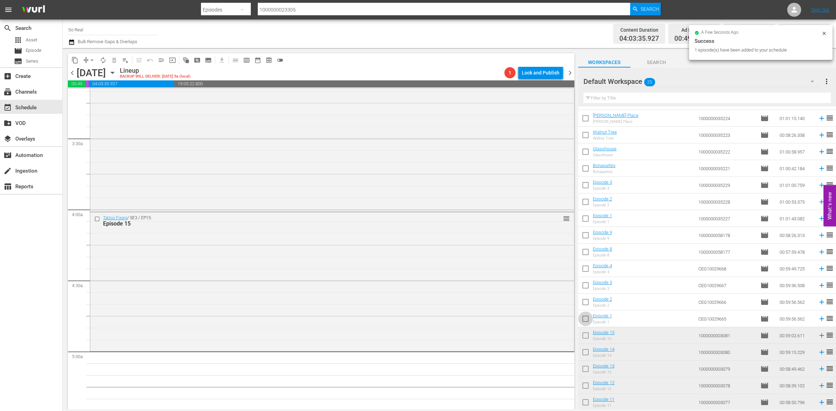
click at [584, 320] on input "checkbox" at bounding box center [585, 320] width 15 height 15
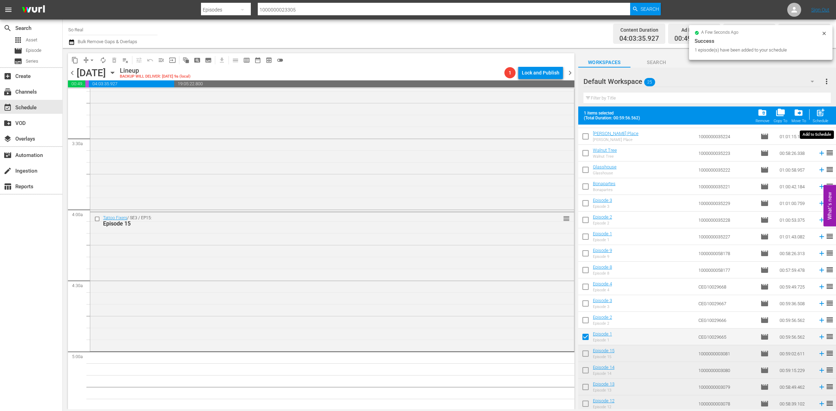
click at [820, 116] on span "post_add" at bounding box center [820, 112] width 9 height 9
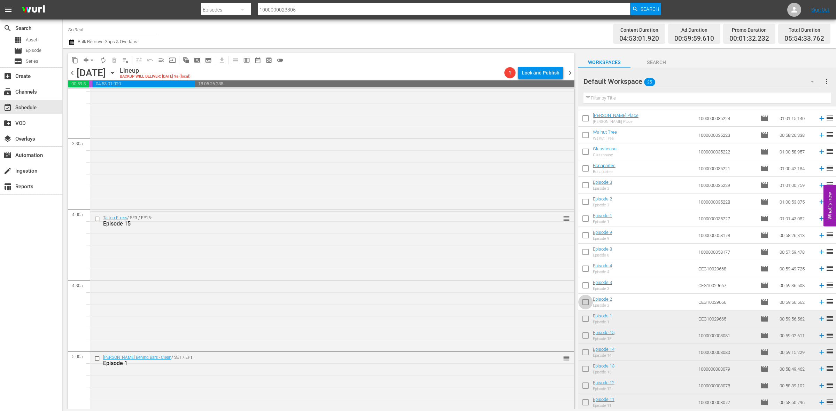
click at [585, 307] on input "checkbox" at bounding box center [585, 303] width 15 height 15
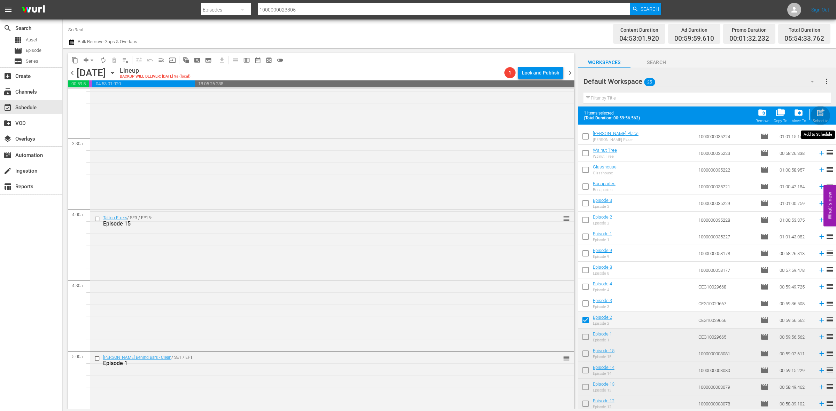
click at [817, 118] on div "post_add Schedule" at bounding box center [821, 115] width 16 height 15
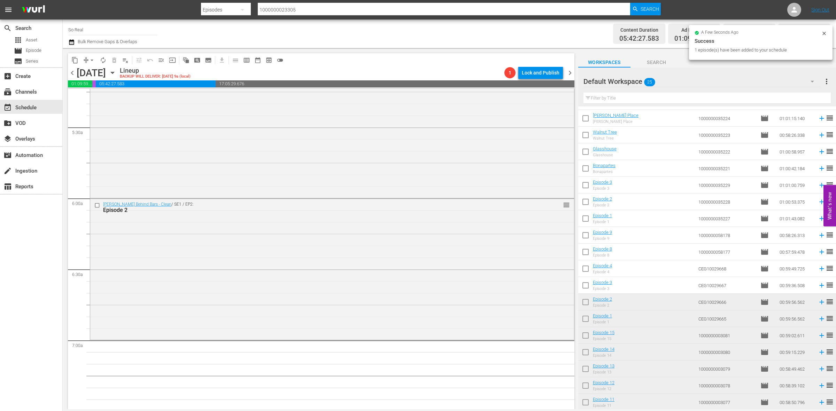
scroll to position [745, 0]
click at [584, 287] on input "checkbox" at bounding box center [585, 287] width 15 height 15
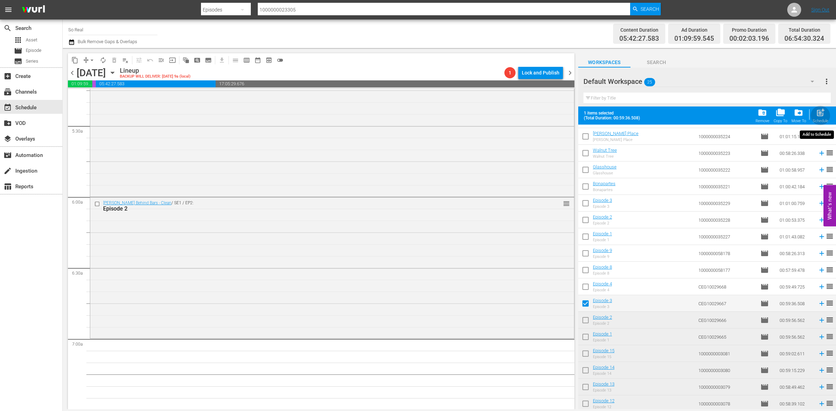
click at [822, 115] on span "post_add" at bounding box center [820, 112] width 9 height 9
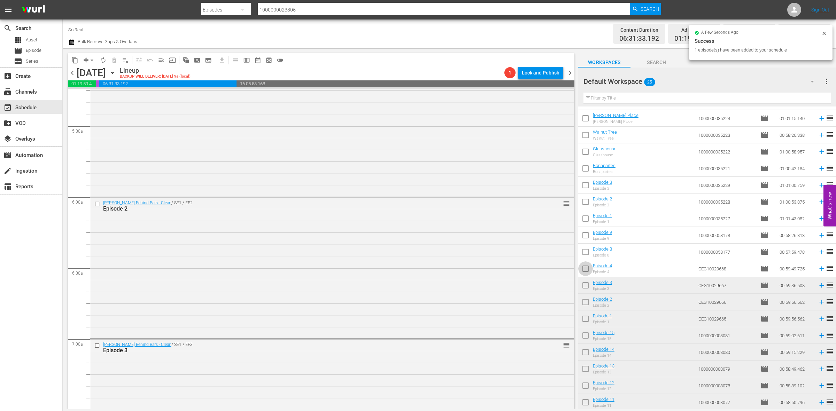
click at [584, 267] on input "checkbox" at bounding box center [585, 270] width 15 height 15
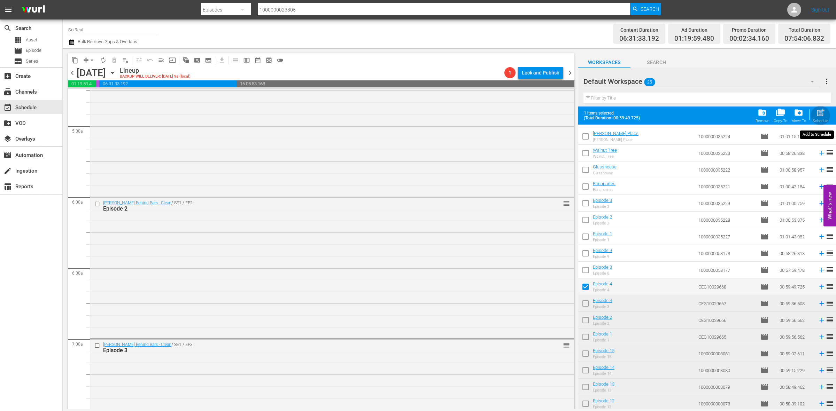
click at [826, 118] on div "post_add Schedule" at bounding box center [821, 115] width 16 height 15
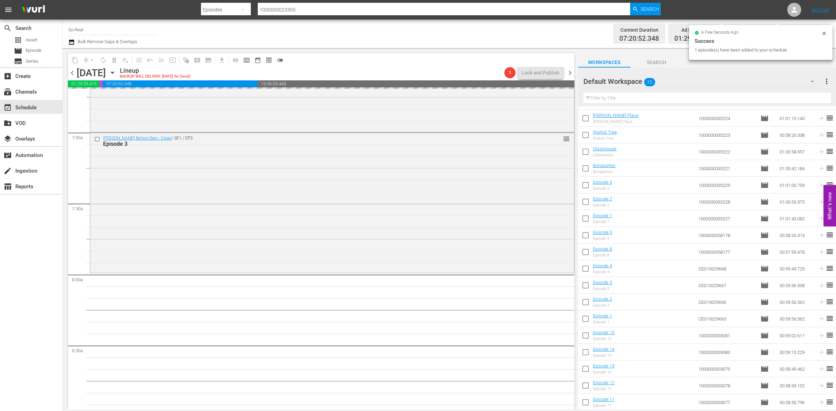
scroll to position [952, 0]
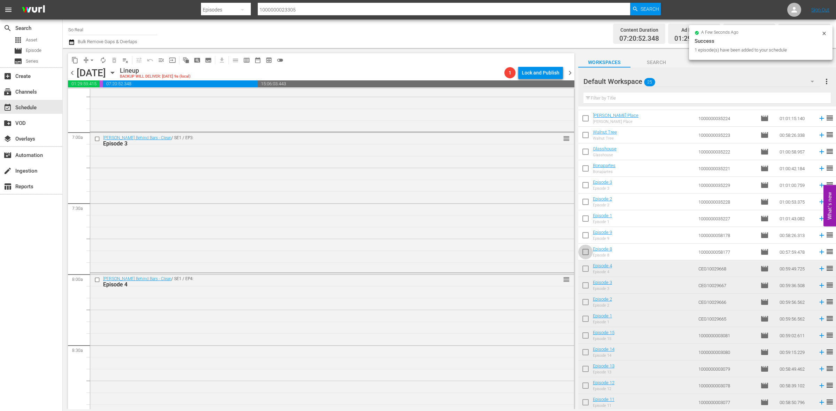
click at [586, 251] on input "checkbox" at bounding box center [585, 253] width 15 height 15
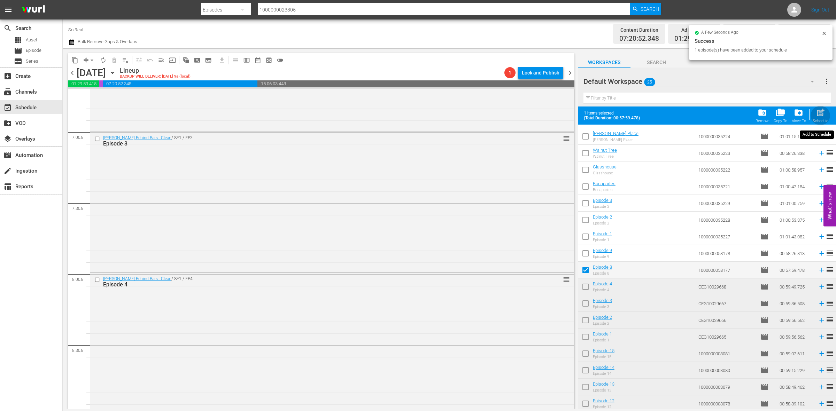
click at [815, 109] on div "post_add Schedule" at bounding box center [821, 115] width 16 height 15
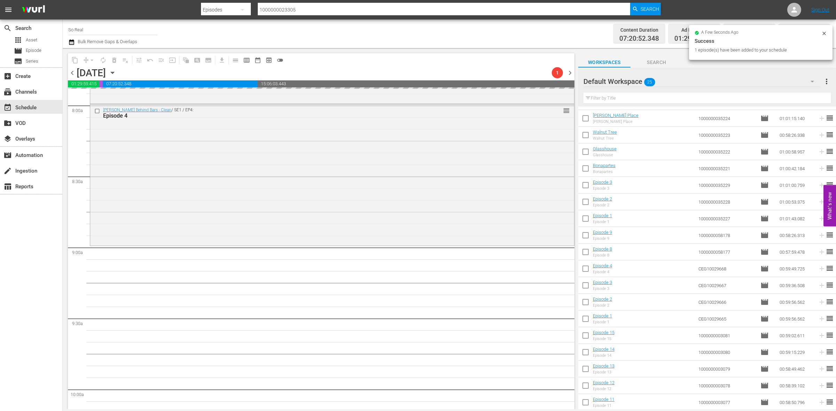
scroll to position [1123, 0]
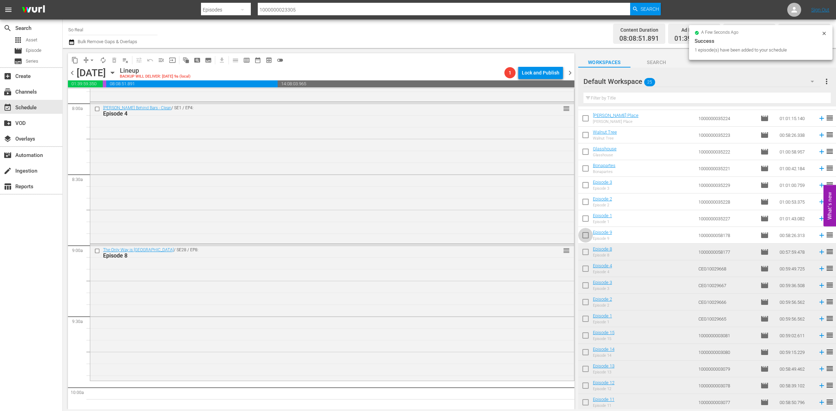
click at [584, 240] on input "checkbox" at bounding box center [585, 237] width 15 height 15
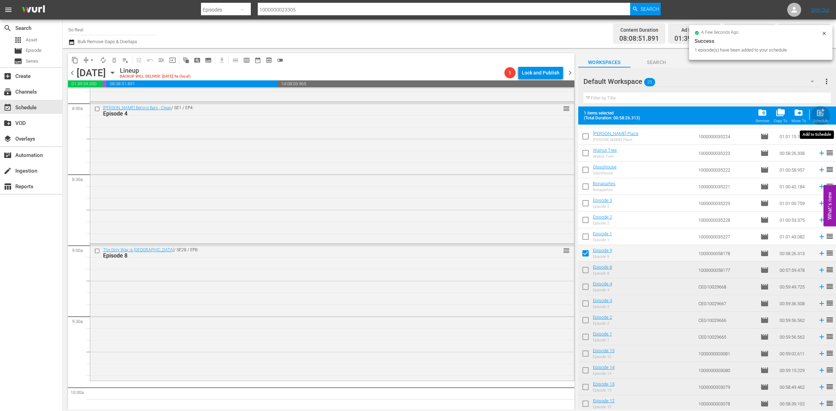
click at [814, 109] on div "post_add Schedule" at bounding box center [821, 115] width 16 height 15
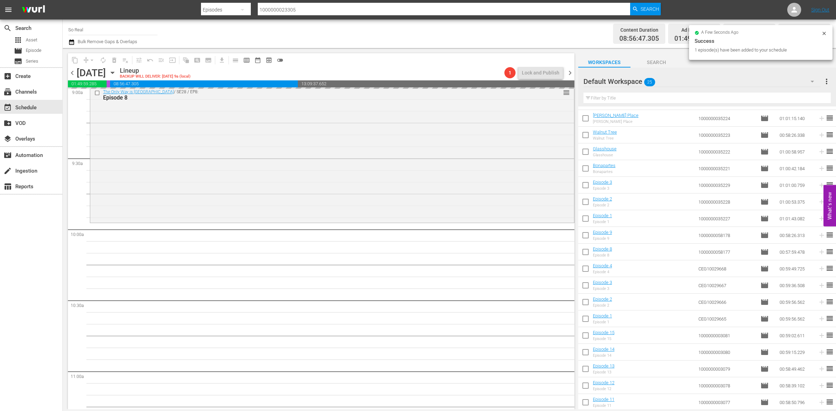
scroll to position [1281, 0]
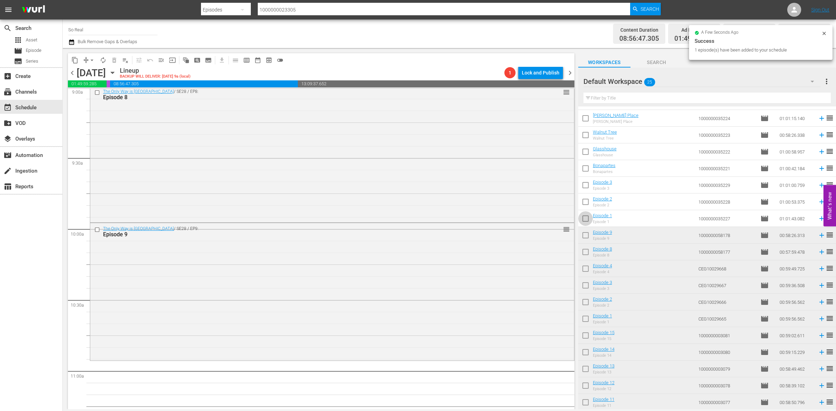
click at [585, 220] on input "checkbox" at bounding box center [585, 220] width 15 height 15
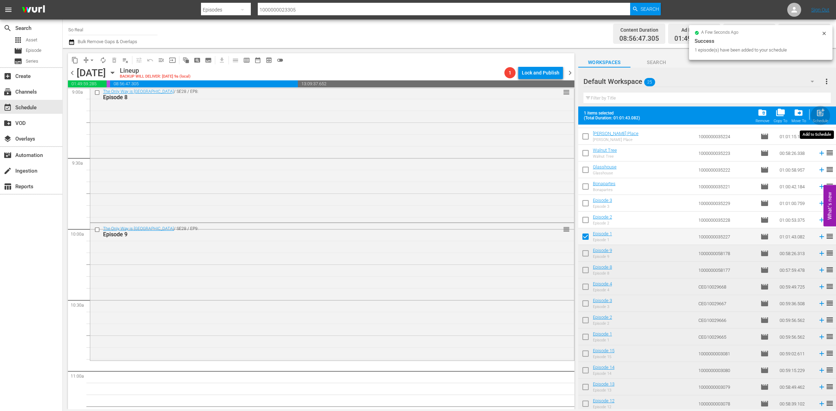
click at [822, 112] on span "post_add" at bounding box center [820, 112] width 9 height 9
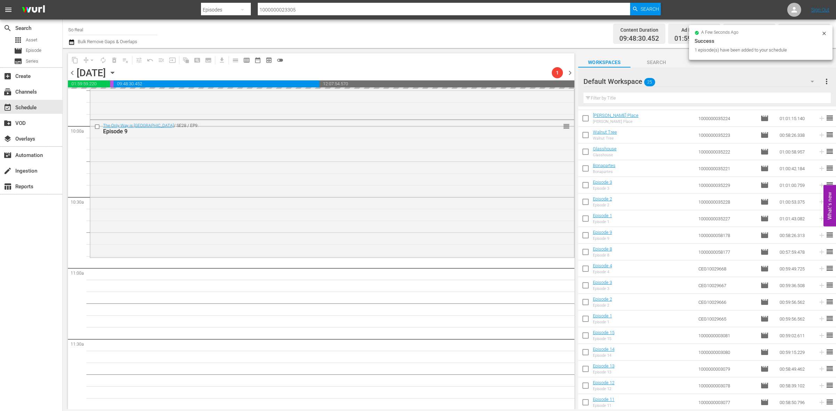
scroll to position [1389, 0]
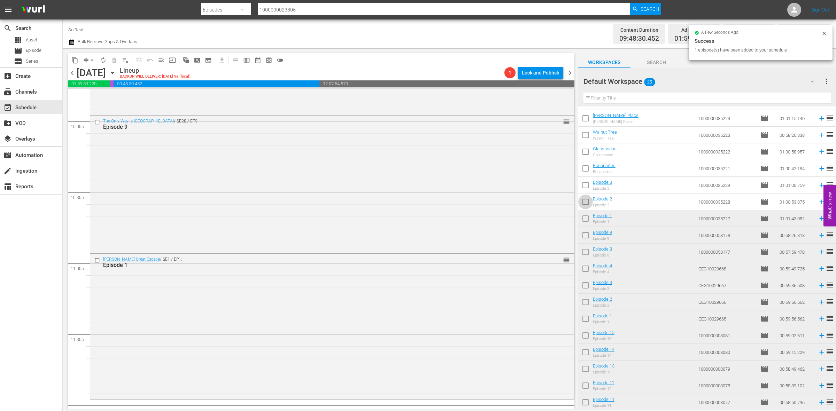
click at [583, 202] on input "checkbox" at bounding box center [585, 203] width 15 height 15
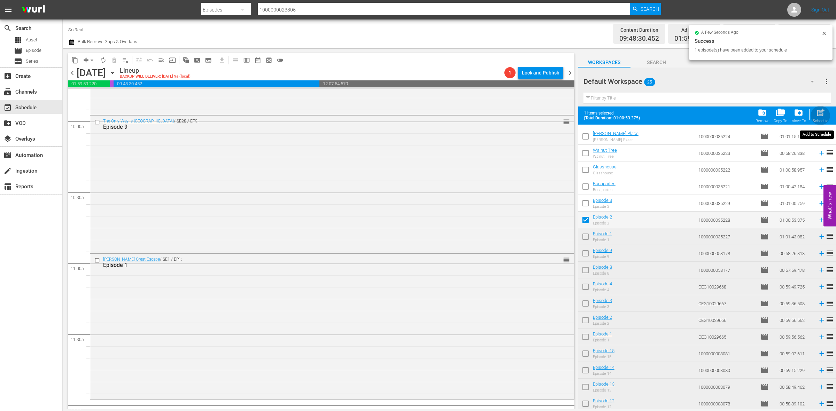
click at [816, 117] on span "post_add" at bounding box center [820, 112] width 9 height 9
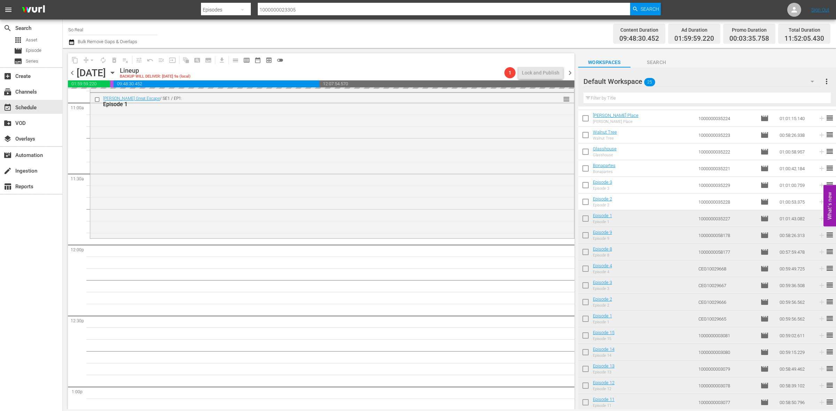
scroll to position [1550, 0]
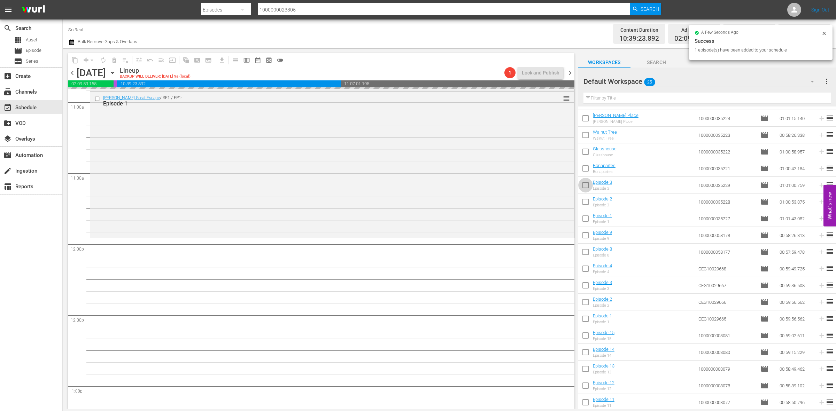
click at [584, 192] on input "checkbox" at bounding box center [585, 186] width 15 height 15
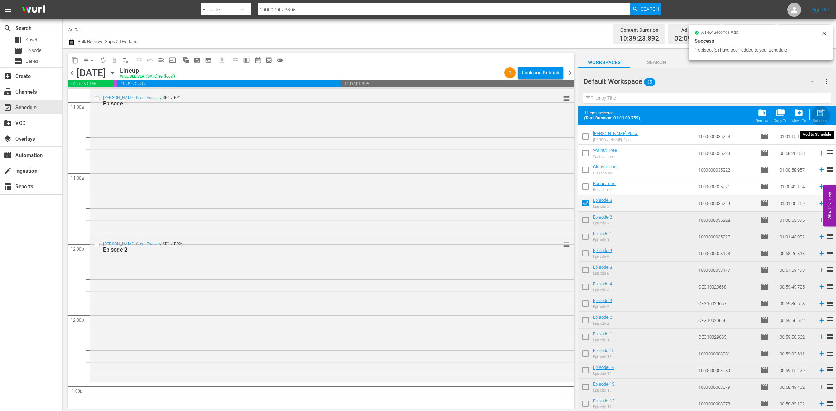
click at [819, 109] on span "post_add" at bounding box center [820, 112] width 9 height 9
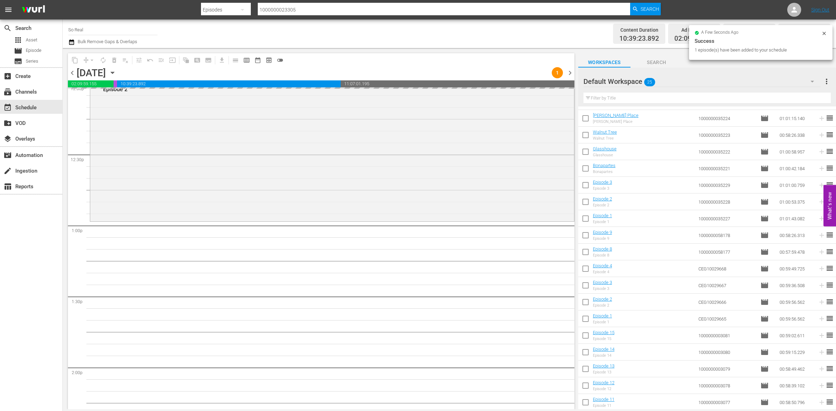
scroll to position [1717, 0]
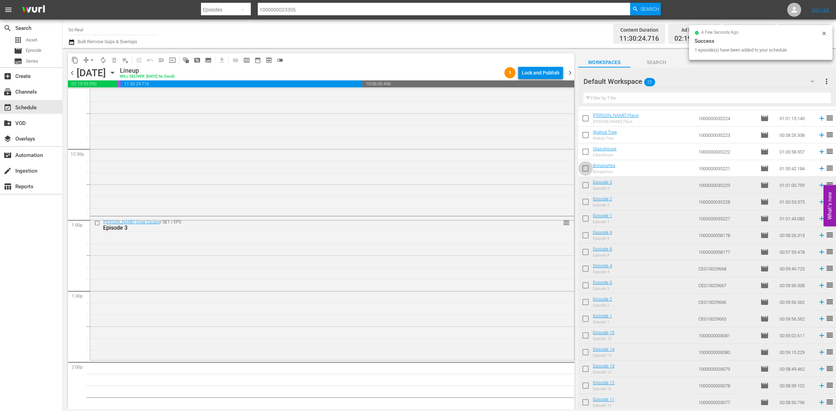
click at [590, 167] on input "checkbox" at bounding box center [585, 170] width 15 height 15
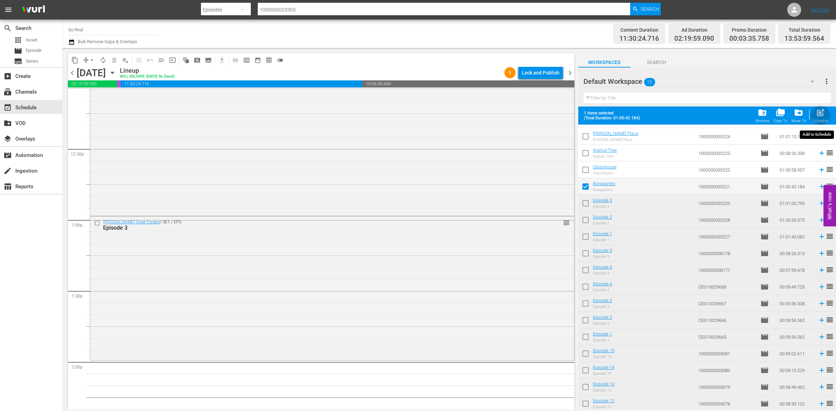
click at [819, 116] on span "post_add" at bounding box center [820, 112] width 9 height 9
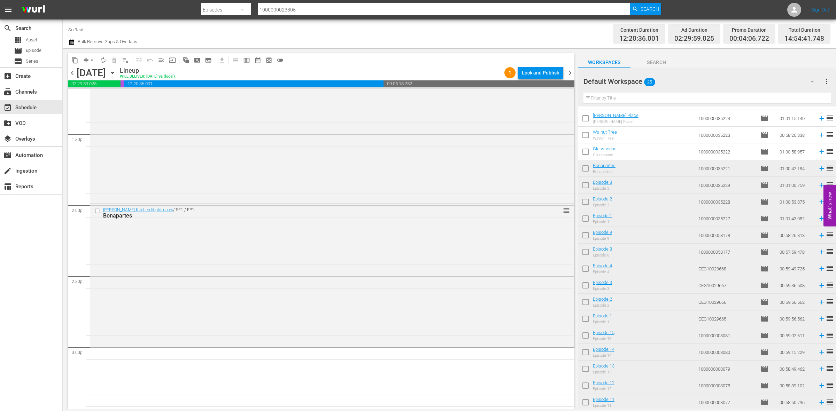
scroll to position [0, 0]
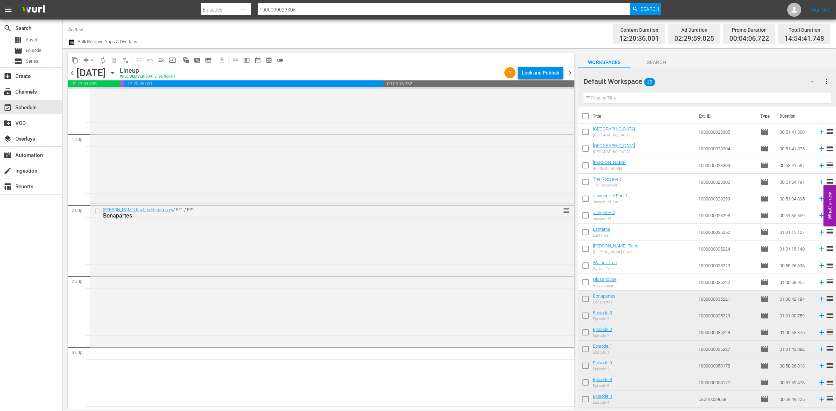
click at [586, 283] on input "checkbox" at bounding box center [585, 284] width 15 height 15
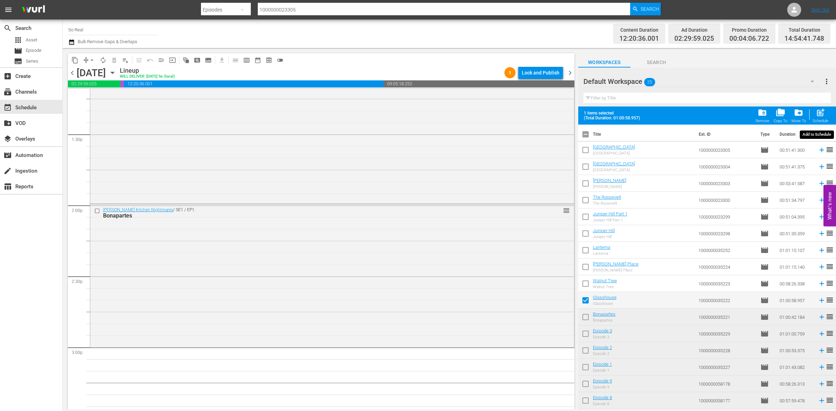
click at [821, 110] on span "post_add" at bounding box center [820, 112] width 9 height 9
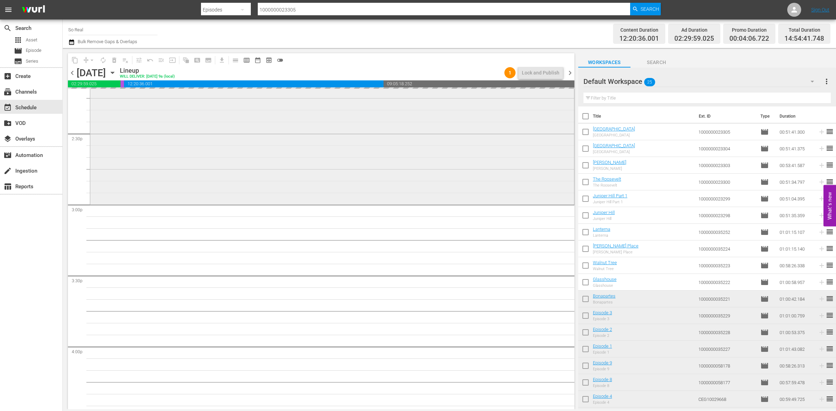
scroll to position [2017, 0]
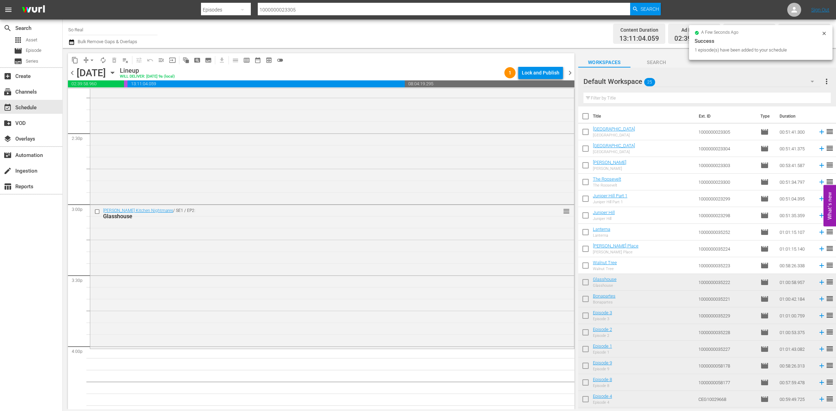
click at [590, 265] on input "checkbox" at bounding box center [585, 267] width 15 height 15
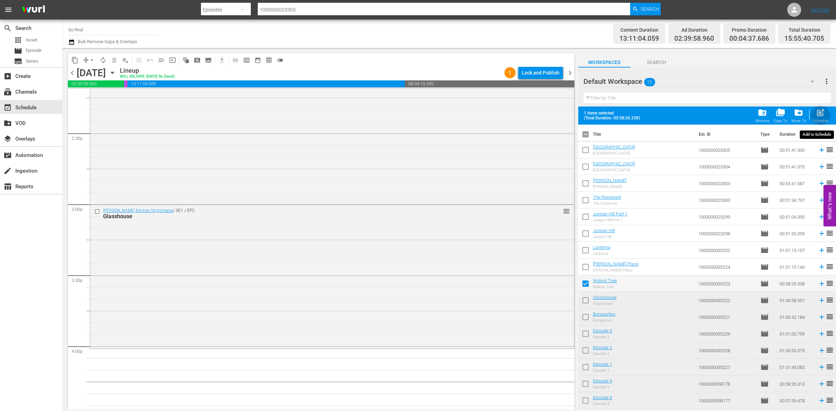
click at [819, 116] on span "post_add" at bounding box center [820, 112] width 9 height 9
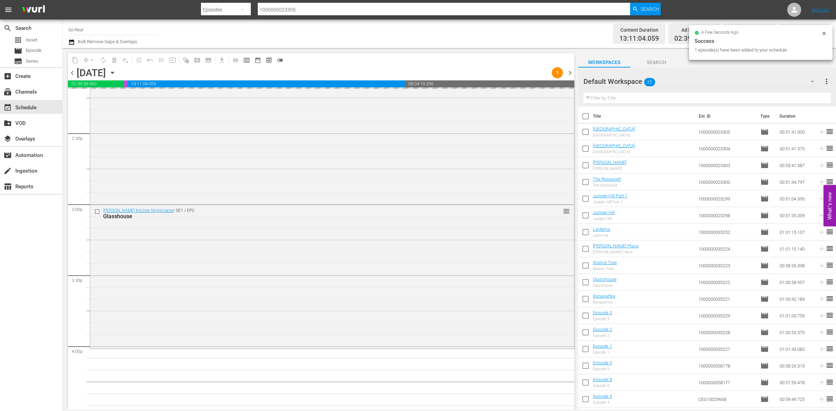
scroll to position [2182, 0]
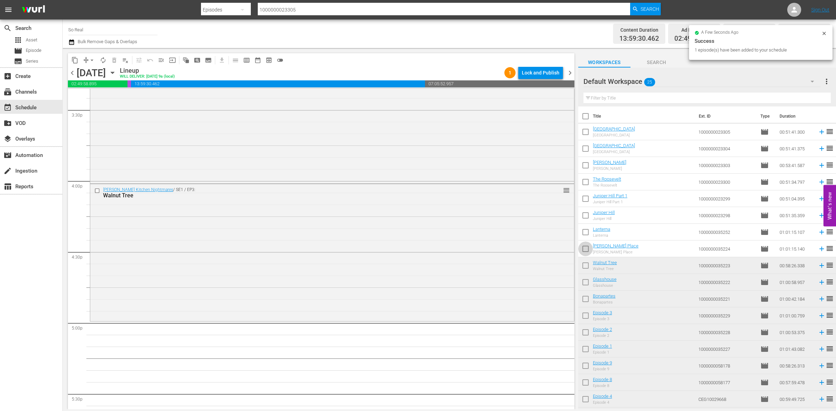
click at [587, 250] on input "checkbox" at bounding box center [585, 250] width 15 height 15
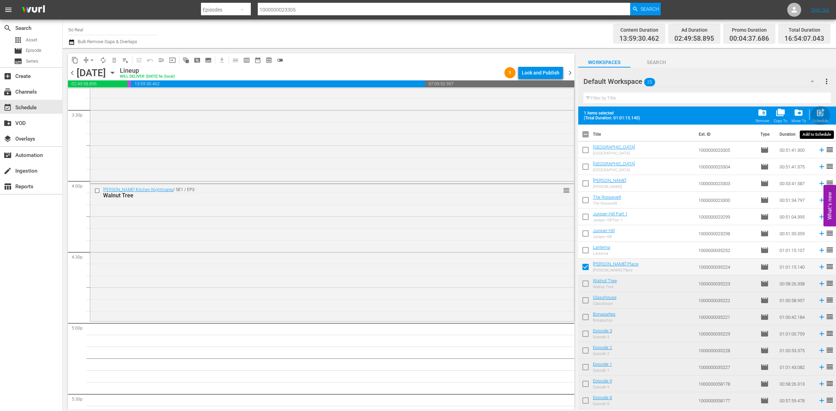
click at [816, 117] on span "post_add" at bounding box center [820, 112] width 9 height 9
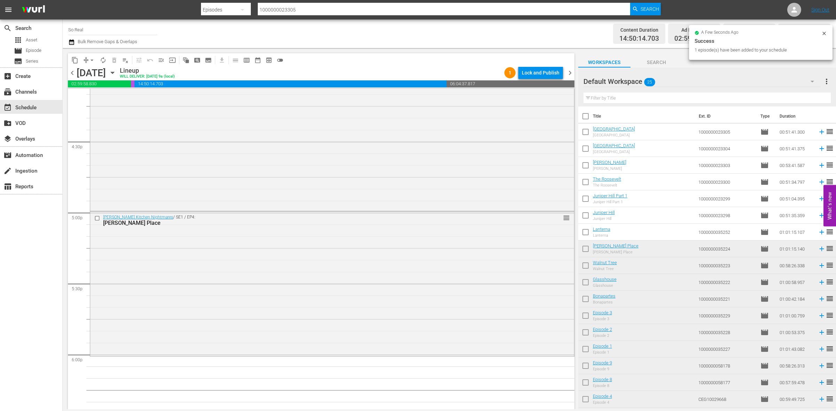
scroll to position [2293, 0]
click at [586, 231] on input "checkbox" at bounding box center [585, 233] width 15 height 15
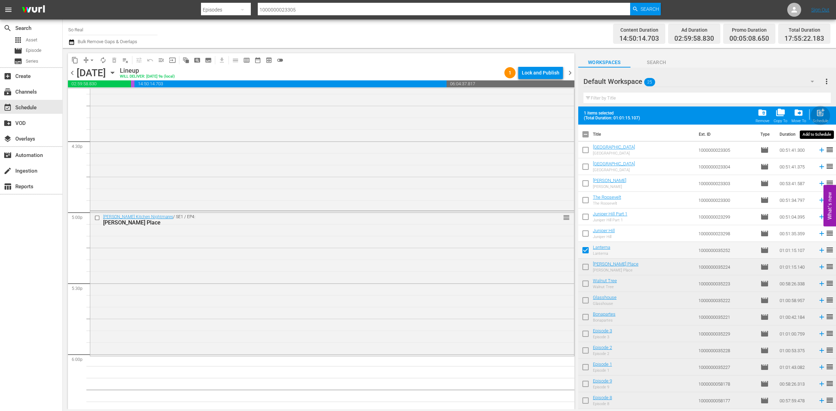
click at [819, 113] on span "post_add" at bounding box center [820, 112] width 9 height 9
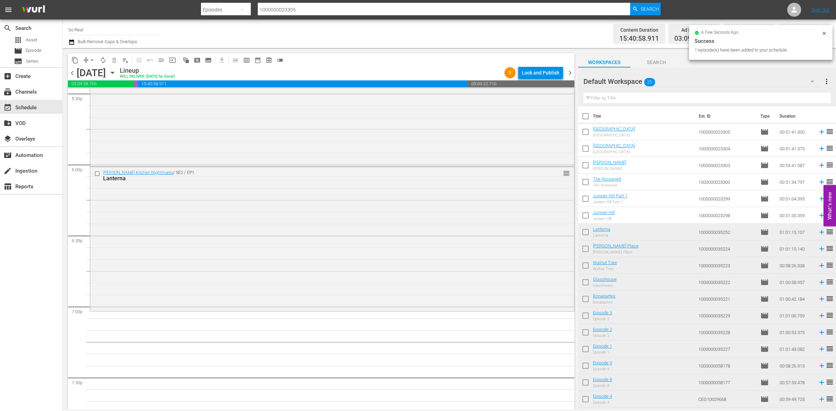
scroll to position [2485, 0]
click at [581, 215] on input "checkbox" at bounding box center [585, 217] width 15 height 15
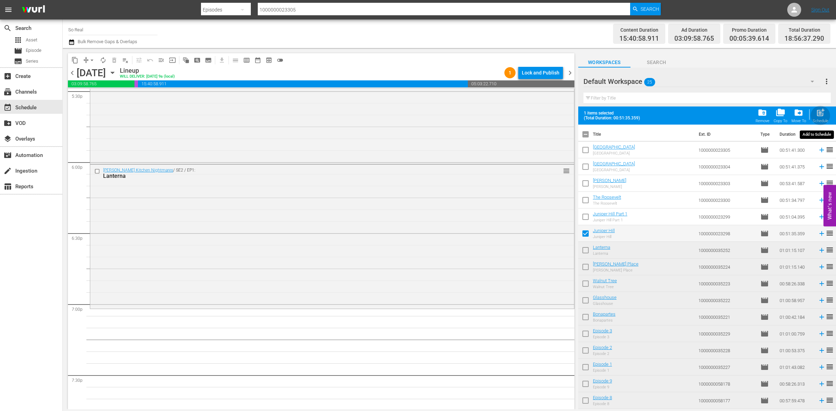
click at [815, 119] on div "post_add Schedule" at bounding box center [821, 115] width 16 height 15
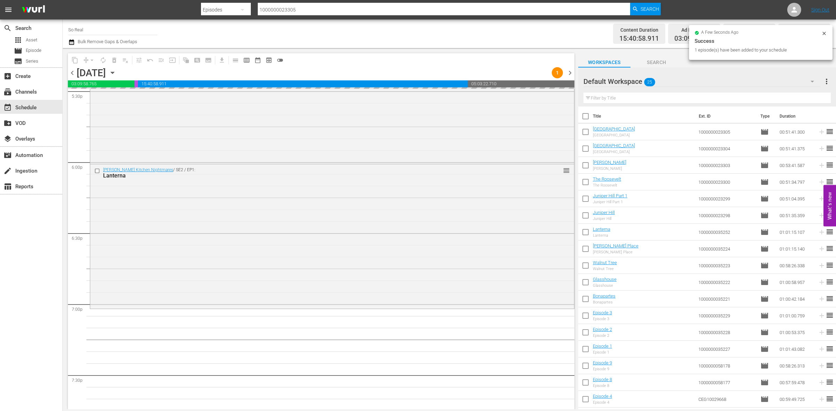
scroll to position [2606, 0]
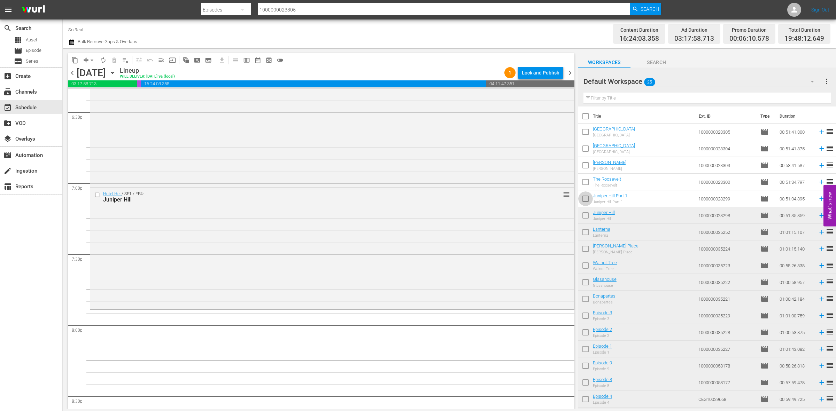
click at [589, 194] on input "checkbox" at bounding box center [585, 200] width 15 height 15
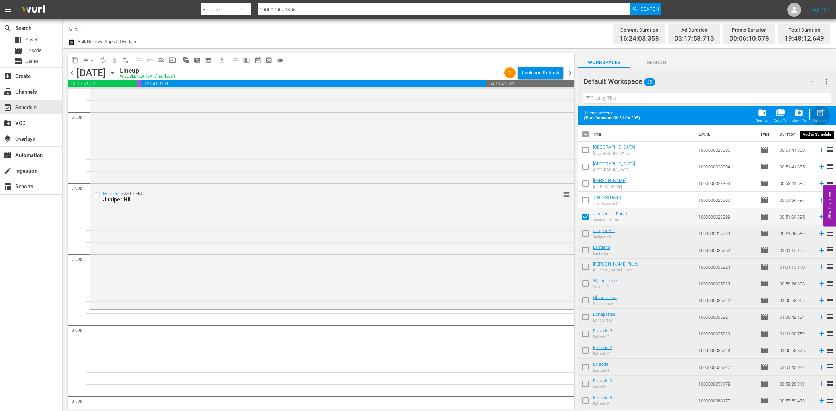
click at [821, 119] on div "post_add Schedule" at bounding box center [821, 115] width 16 height 15
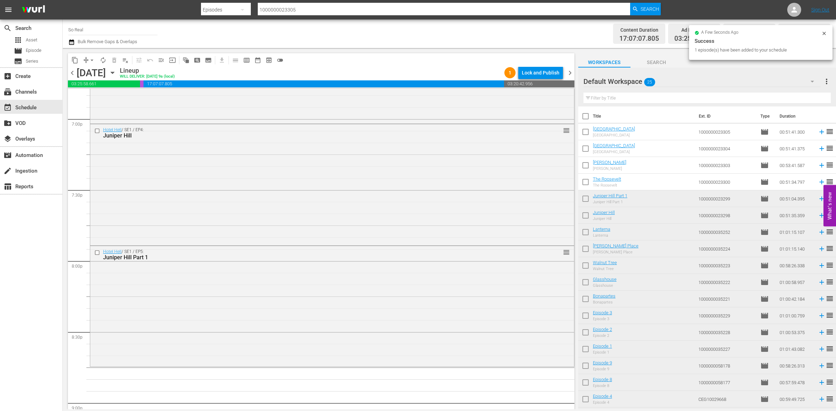
scroll to position [2718, 0]
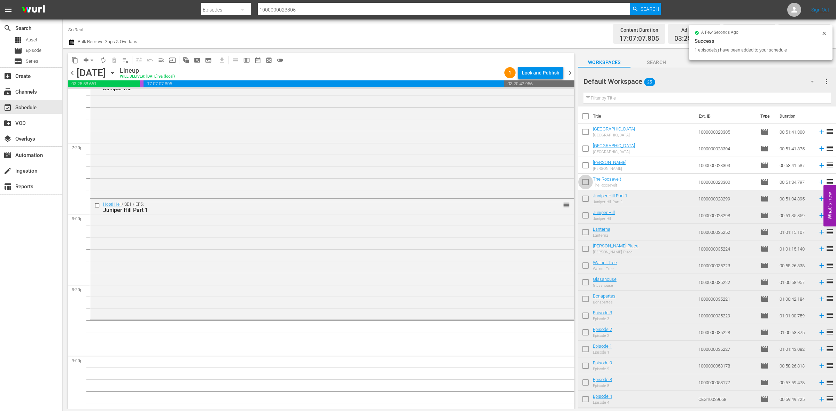
click at [588, 179] on input "checkbox" at bounding box center [585, 183] width 15 height 15
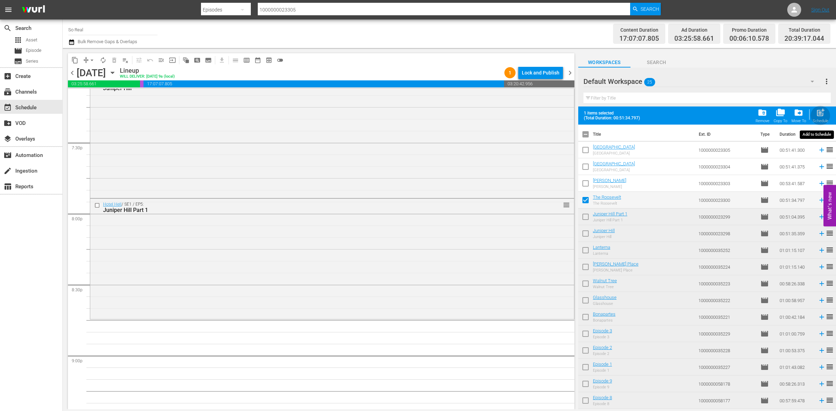
click at [820, 110] on span "post_add" at bounding box center [820, 112] width 9 height 9
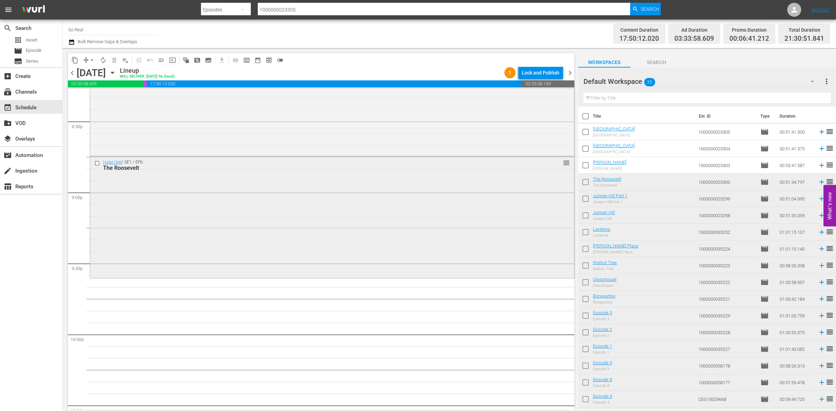
scroll to position [2891, 0]
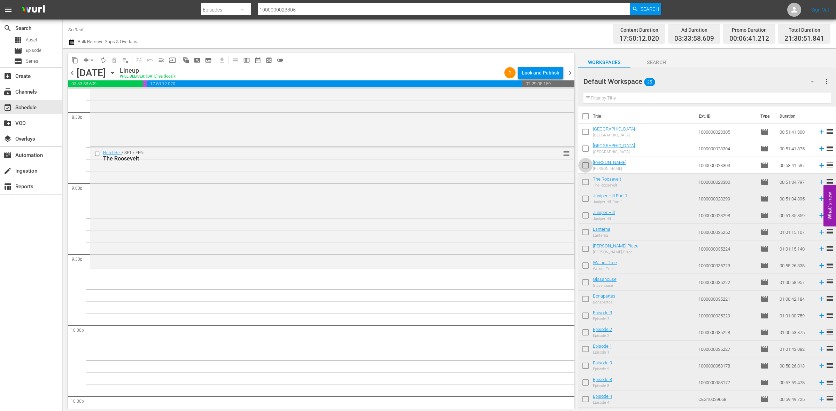
click at [590, 165] on input "checkbox" at bounding box center [585, 167] width 15 height 15
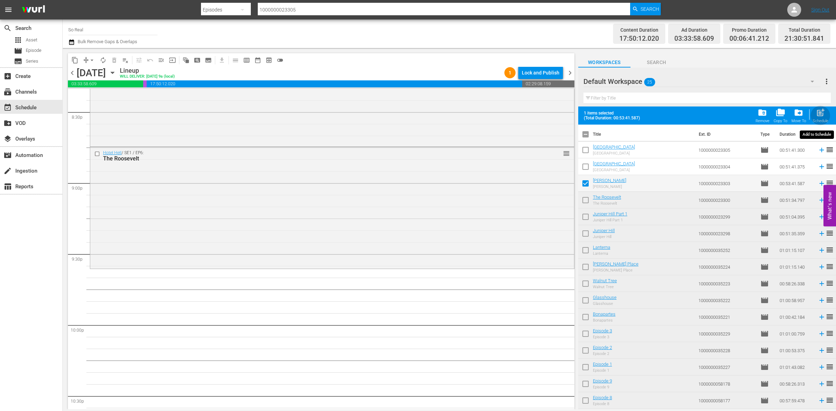
click at [818, 113] on span "post_add" at bounding box center [820, 112] width 9 height 9
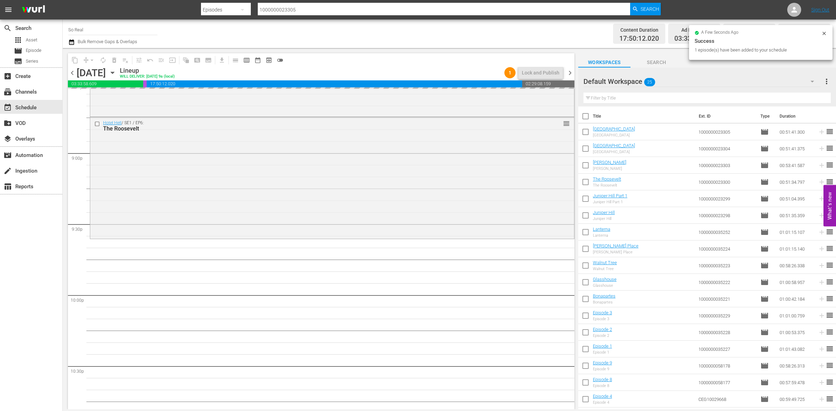
scroll to position [2968, 0]
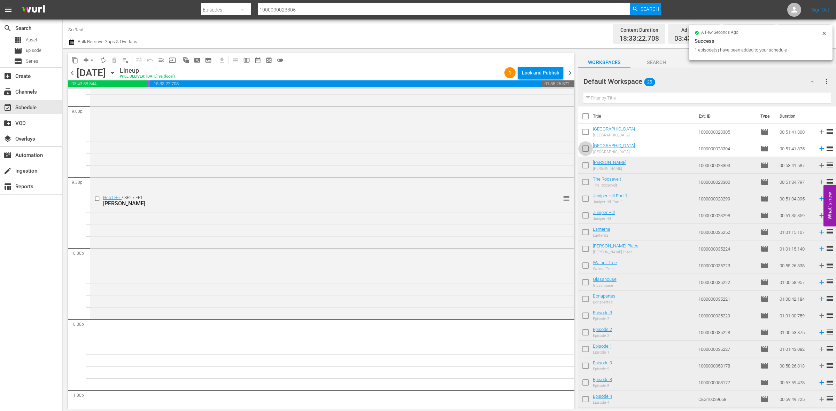
click at [586, 147] on input "checkbox" at bounding box center [585, 150] width 15 height 15
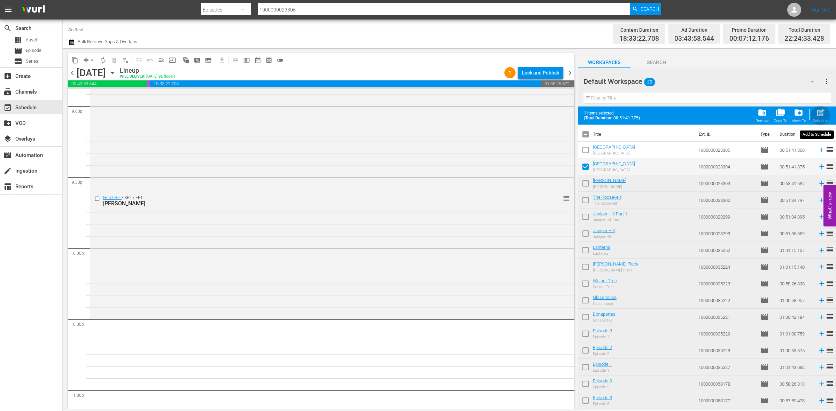
click at [815, 119] on div "Schedule" at bounding box center [821, 121] width 16 height 5
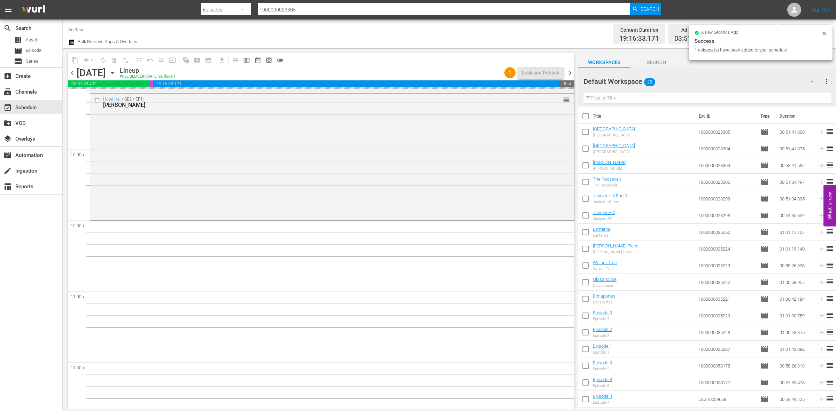
scroll to position [3067, 0]
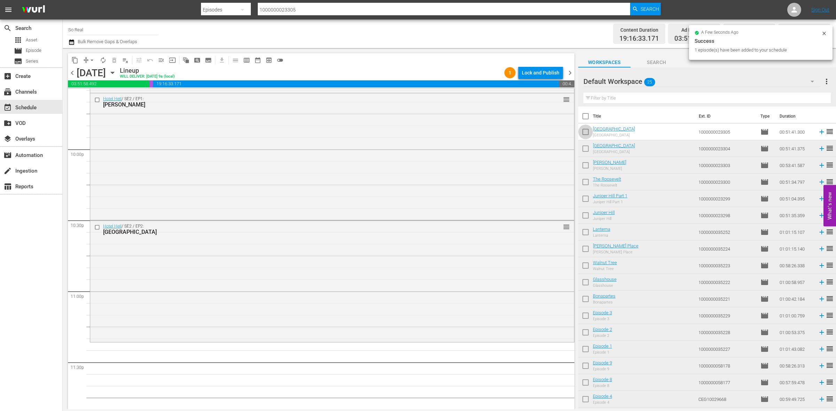
click at [588, 138] on input "checkbox" at bounding box center [585, 133] width 15 height 15
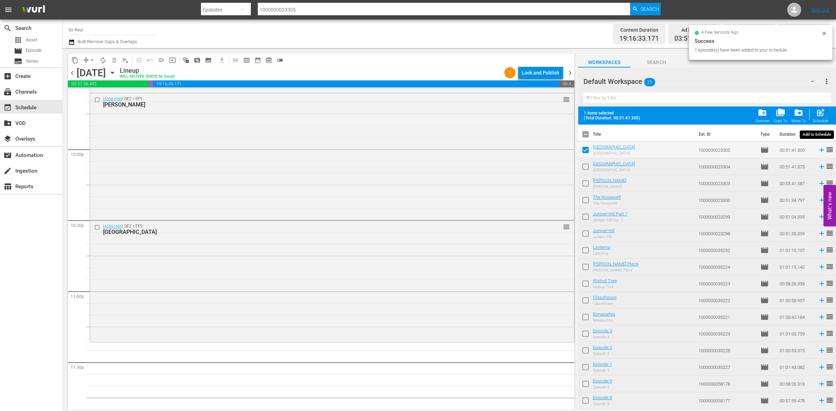
click at [821, 112] on span "post_add" at bounding box center [820, 112] width 9 height 9
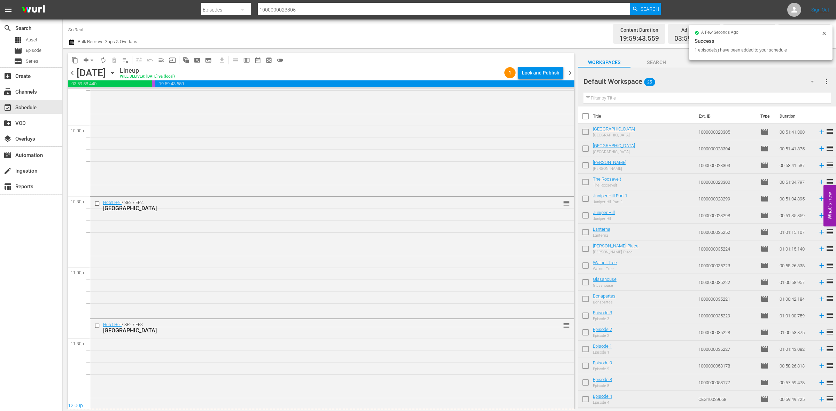
scroll to position [3122, 0]
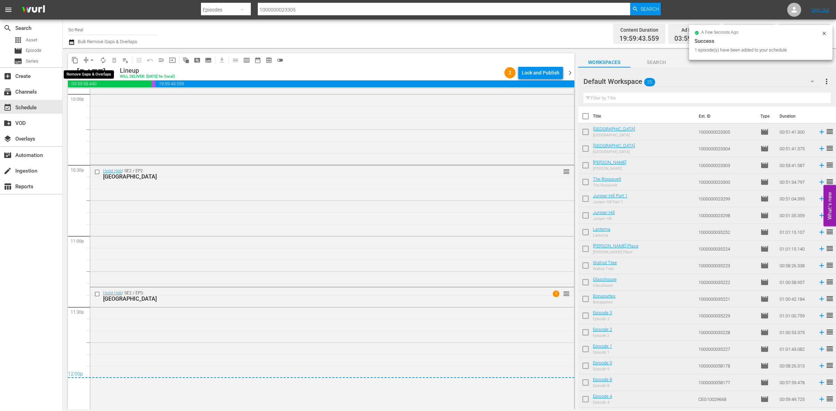
click at [89, 55] on button "arrow_drop_down" at bounding box center [91, 60] width 11 height 11
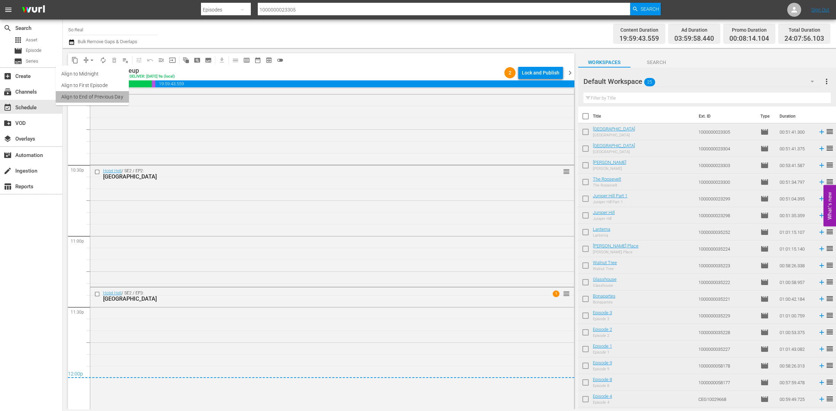
click at [93, 97] on li "Align to End of Previous Day" at bounding box center [92, 96] width 73 height 11
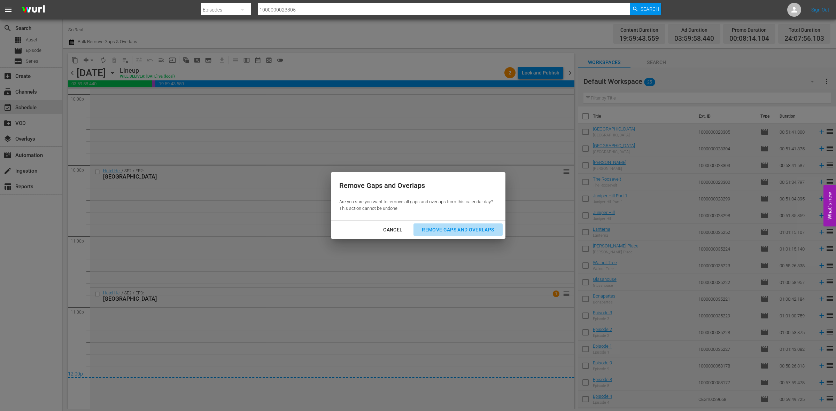
click at [454, 229] on div "Remove Gaps and Overlaps" at bounding box center [457, 230] width 83 height 9
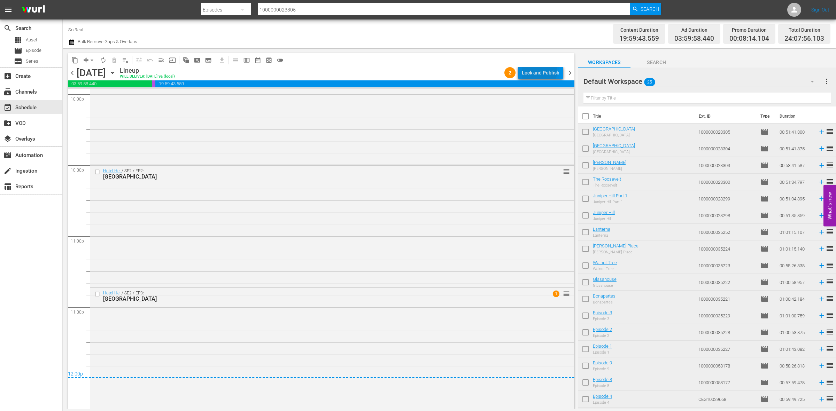
click at [533, 70] on div "Lock and Publish" at bounding box center [541, 73] width 38 height 13
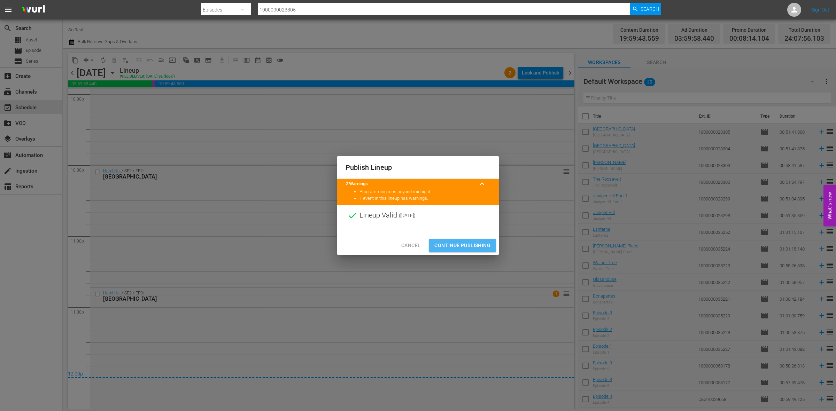
click at [455, 246] on span "Continue Publishing" at bounding box center [462, 245] width 56 height 9
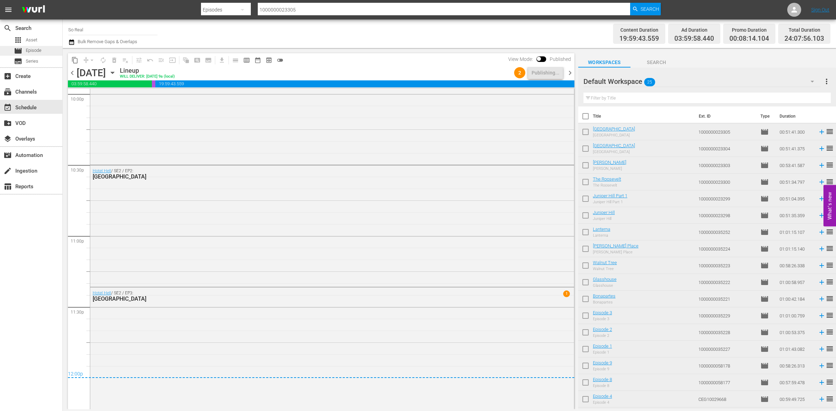
click at [37, 52] on span "Episode" at bounding box center [34, 50] width 16 height 7
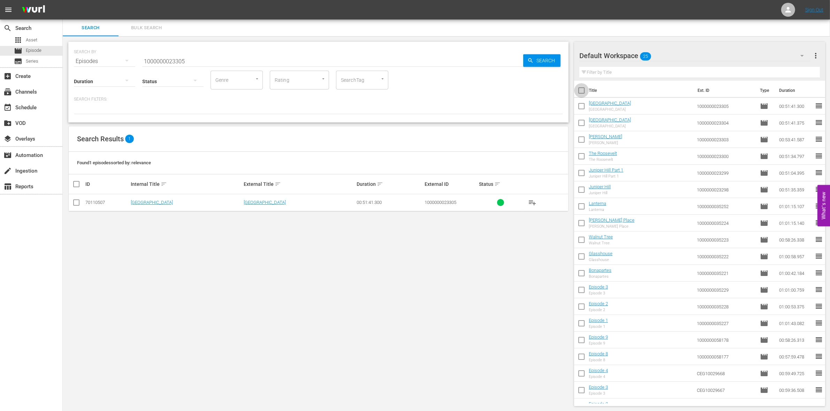
click at [584, 95] on input "checkbox" at bounding box center [581, 92] width 15 height 15
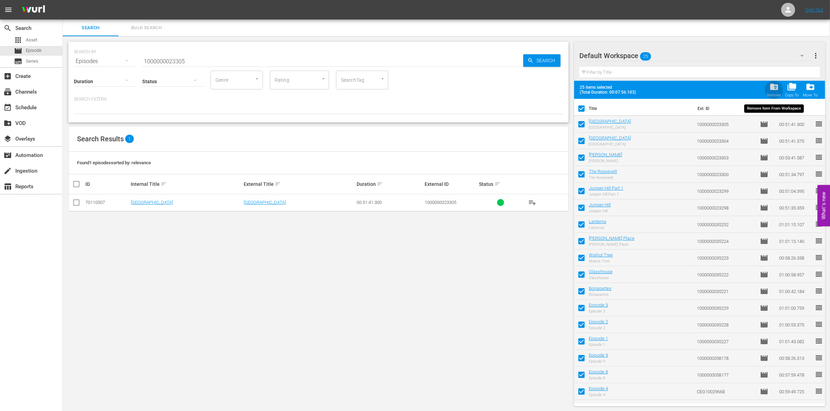
click at [772, 93] on div "Remove" at bounding box center [774, 95] width 14 height 5
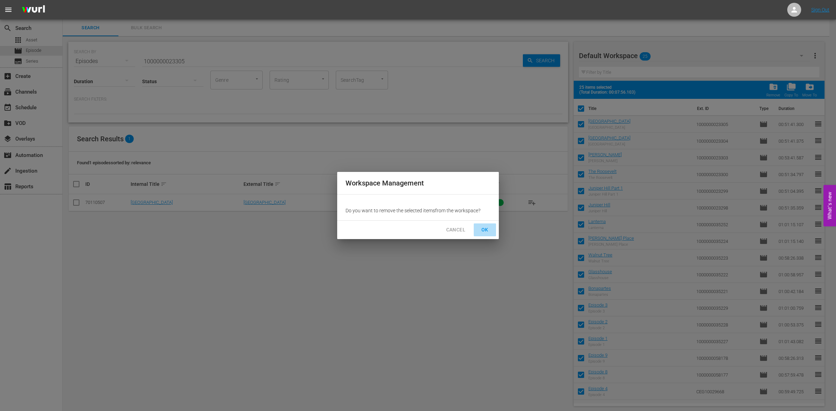
click at [486, 230] on span "OK" at bounding box center [484, 230] width 11 height 9
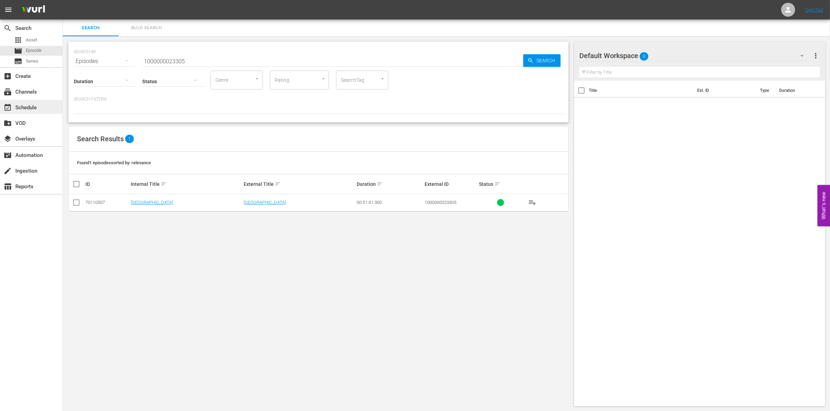
click at [44, 111] on div "event_available Schedule" at bounding box center [31, 107] width 62 height 14
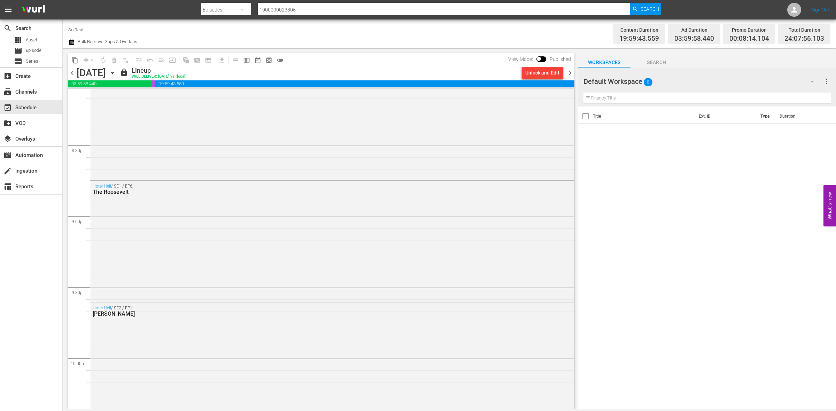
scroll to position [3122, 0]
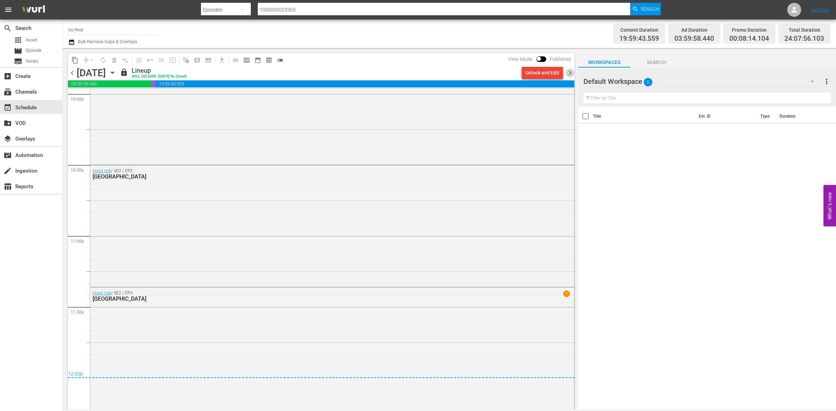
click at [569, 74] on span "chevron_right" at bounding box center [570, 73] width 9 height 9
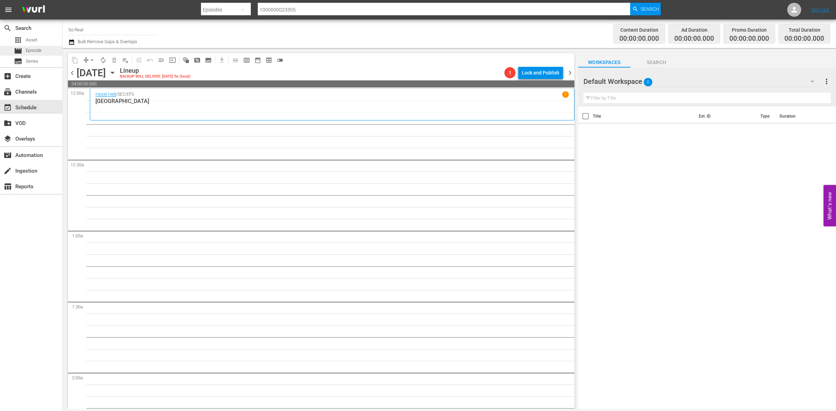
click at [31, 51] on span "Episode" at bounding box center [34, 50] width 16 height 7
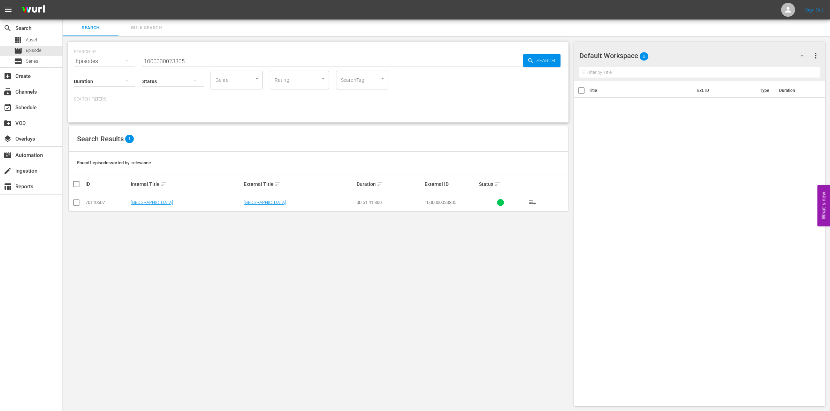
click at [172, 62] on input "1000000023305" at bounding box center [332, 61] width 381 height 17
paste input "13"
click at [75, 200] on input "checkbox" at bounding box center [76, 204] width 8 height 8
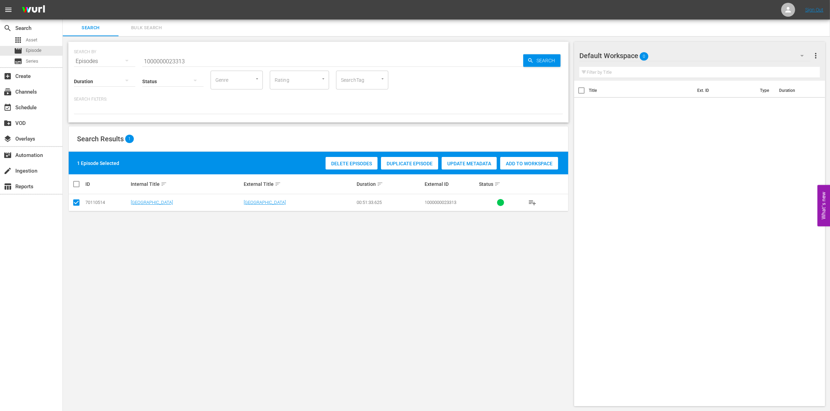
click at [500, 164] on span "Add to Workspace" at bounding box center [529, 164] width 58 height 6
click at [218, 59] on input "1000000023313" at bounding box center [332, 61] width 381 height 17
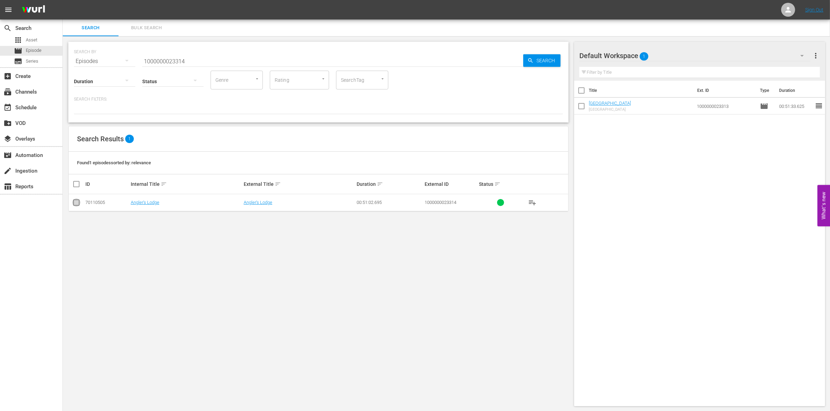
click at [79, 201] on input "checkbox" at bounding box center [76, 204] width 8 height 8
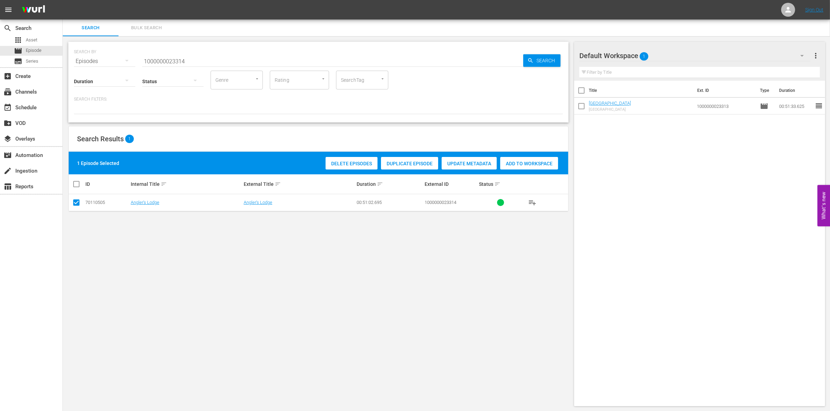
click at [530, 171] on div "1 Episode Selected Delete Episodes Duplicate Episode Update Metadata Add to Wor…" at bounding box center [318, 163] width 499 height 23
click at [513, 161] on span "Add to Workspace" at bounding box center [529, 164] width 58 height 6
click at [204, 63] on input "1000000023314" at bounding box center [332, 61] width 381 height 17
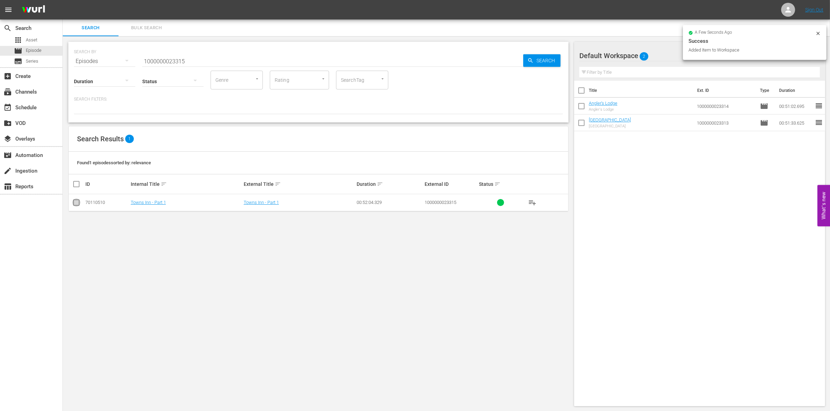
click at [74, 204] on input "checkbox" at bounding box center [76, 204] width 8 height 8
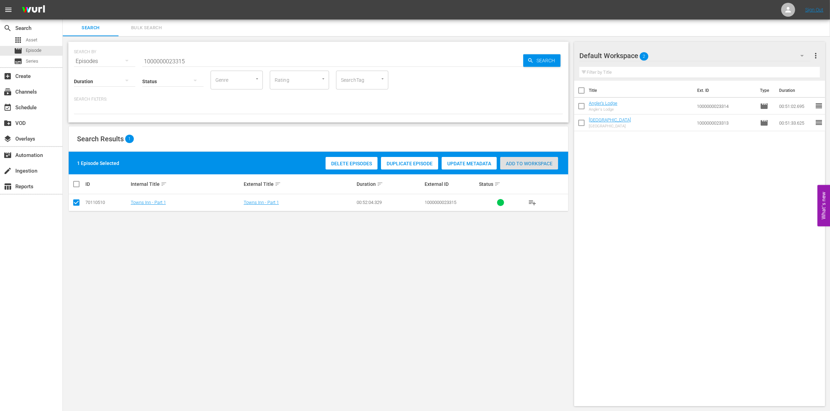
click at [513, 161] on span "Add to Workspace" at bounding box center [529, 164] width 58 height 6
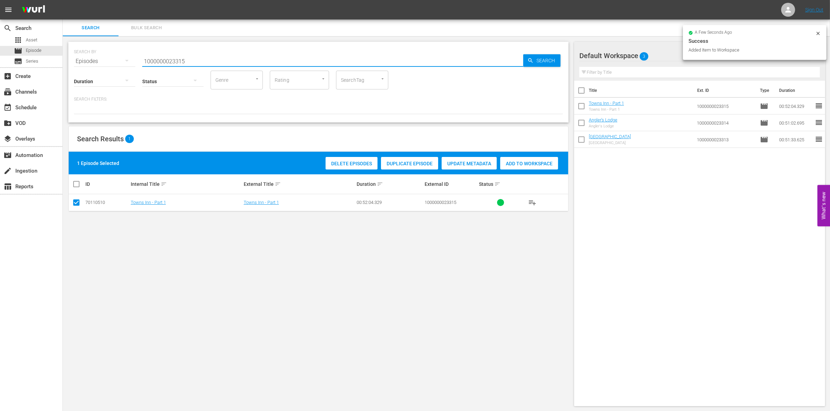
click at [192, 60] on input "1000000023315" at bounding box center [332, 61] width 381 height 17
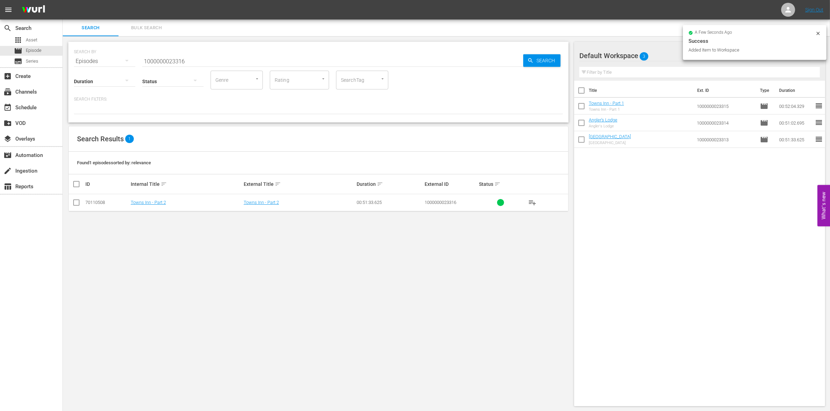
click at [74, 209] on td at bounding box center [77, 202] width 16 height 17
click at [77, 204] on input "checkbox" at bounding box center [76, 204] width 8 height 8
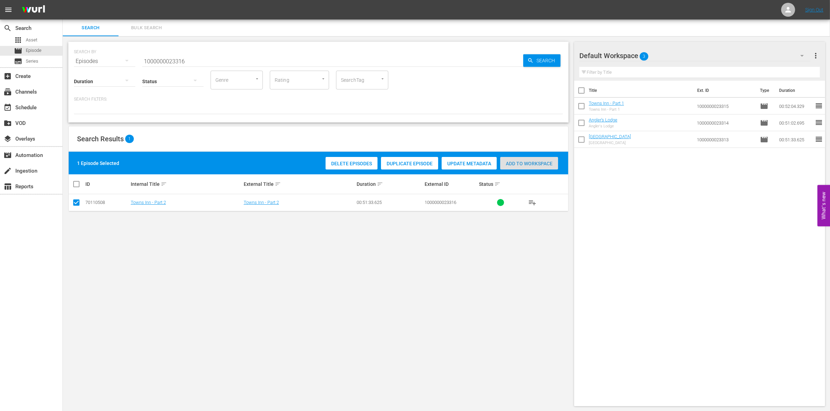
click at [510, 161] on span "Add to Workspace" at bounding box center [529, 164] width 58 height 6
click at [220, 57] on input "1000000023316" at bounding box center [332, 61] width 381 height 17
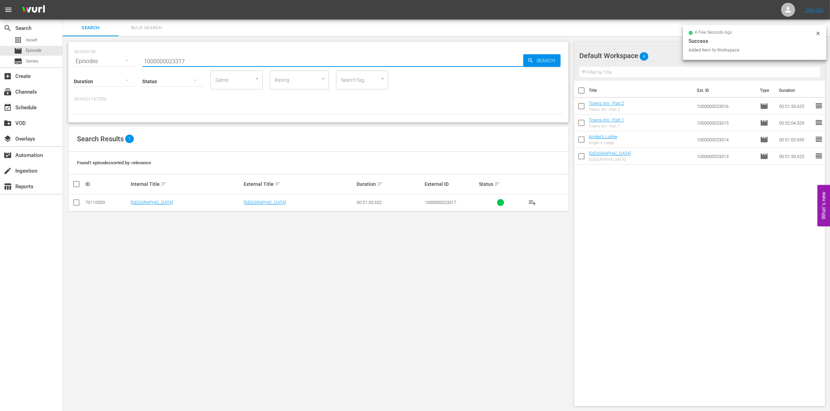
click at [74, 206] on input "checkbox" at bounding box center [76, 204] width 8 height 8
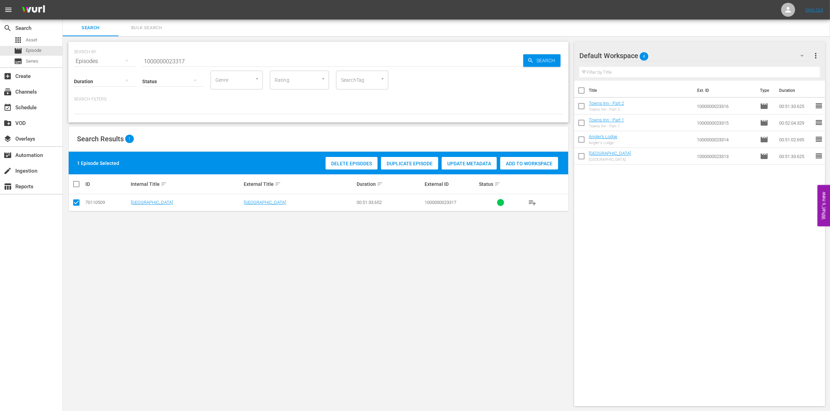
click at [541, 161] on span "Add to Workspace" at bounding box center [529, 164] width 58 height 6
click at [168, 58] on input "1000000023317" at bounding box center [332, 61] width 381 height 17
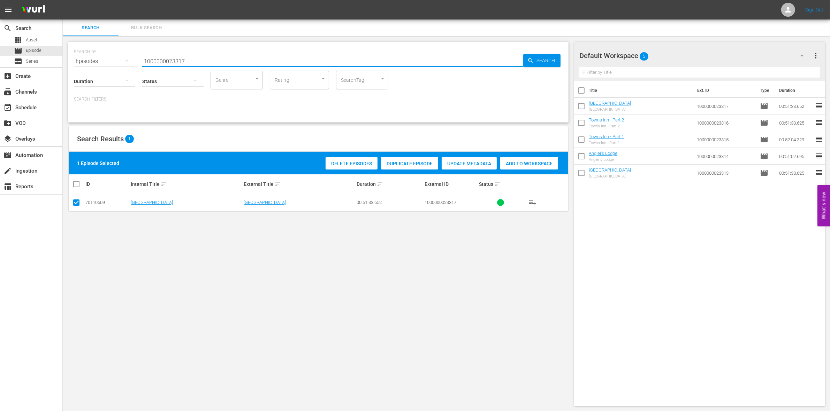
click at [168, 58] on input "1000000023317" at bounding box center [332, 61] width 381 height 17
paste input "04885"
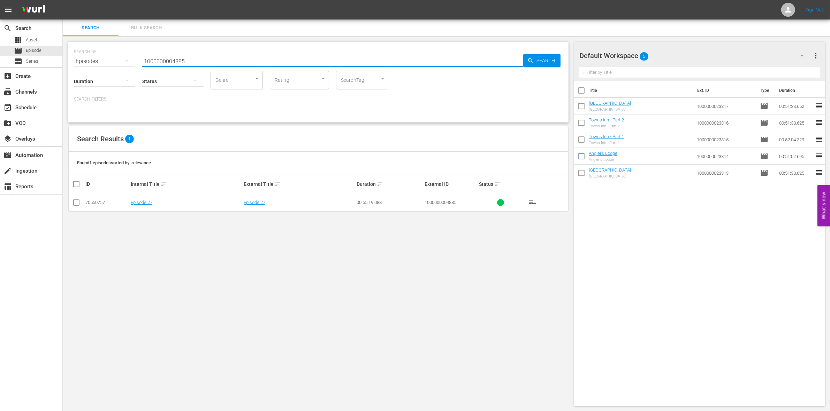
click at [74, 203] on input "checkbox" at bounding box center [76, 204] width 8 height 8
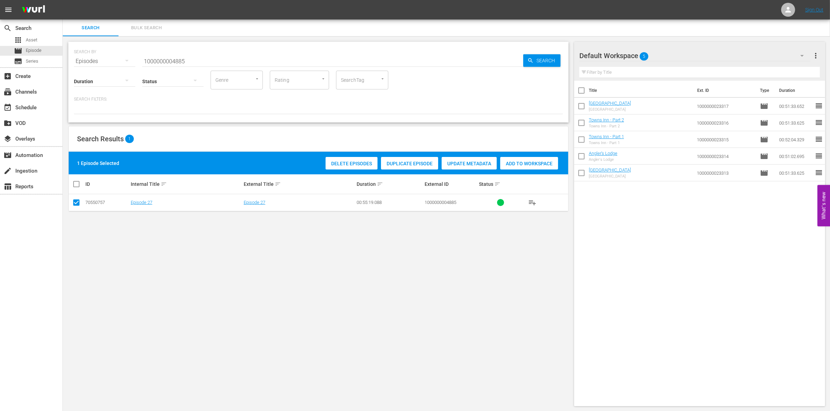
click at [532, 164] on span "Add to Workspace" at bounding box center [529, 164] width 58 height 6
click at [200, 58] on input "1000000004885" at bounding box center [332, 61] width 381 height 17
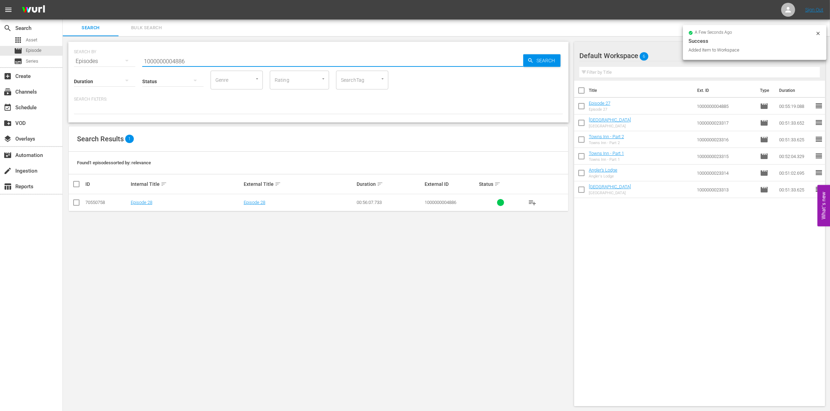
click at [75, 205] on input "checkbox" at bounding box center [76, 204] width 8 height 8
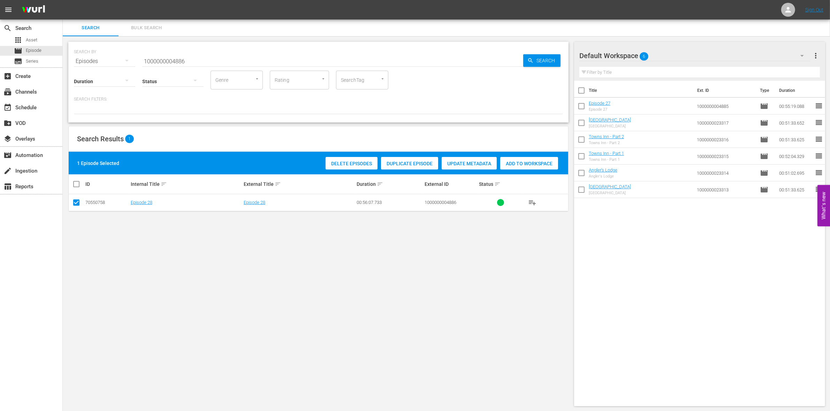
click at [521, 167] on div "Add to Workspace" at bounding box center [529, 163] width 58 height 13
click at [215, 65] on input "1000000004886" at bounding box center [332, 61] width 381 height 17
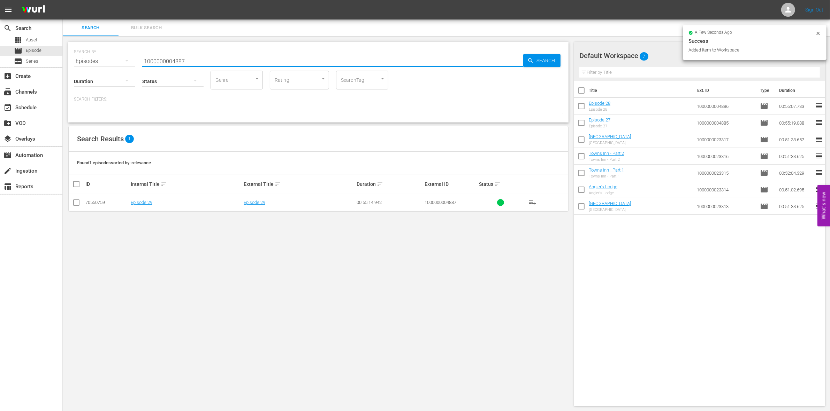
click at [74, 201] on input "checkbox" at bounding box center [76, 204] width 8 height 8
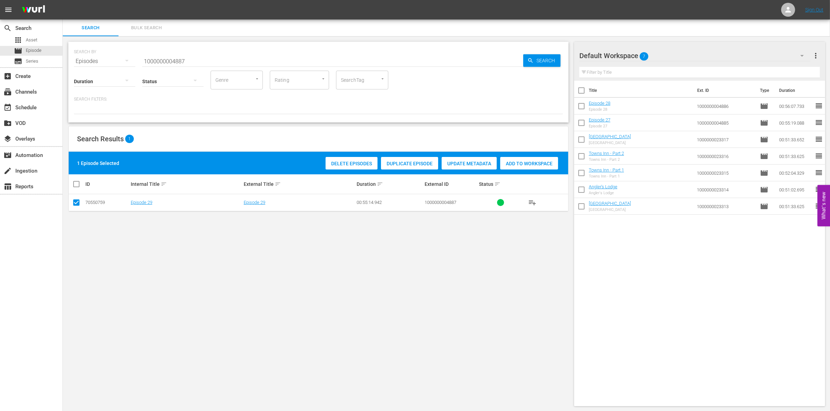
click at [536, 159] on div "Add to Workspace" at bounding box center [529, 163] width 58 height 13
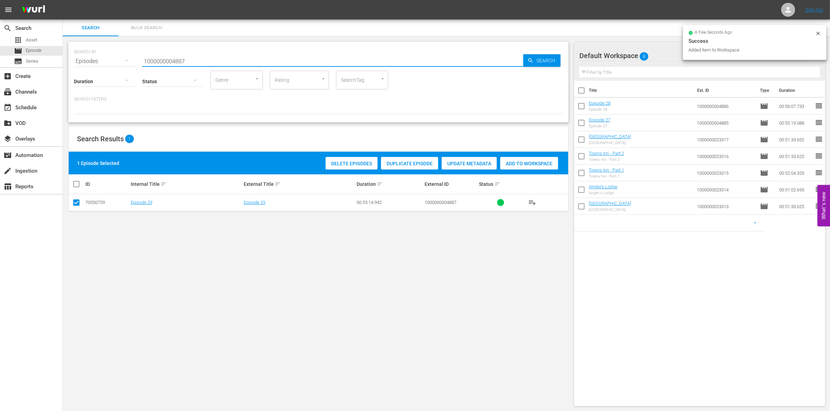
click at [199, 57] on input "1000000004887" at bounding box center [332, 61] width 381 height 17
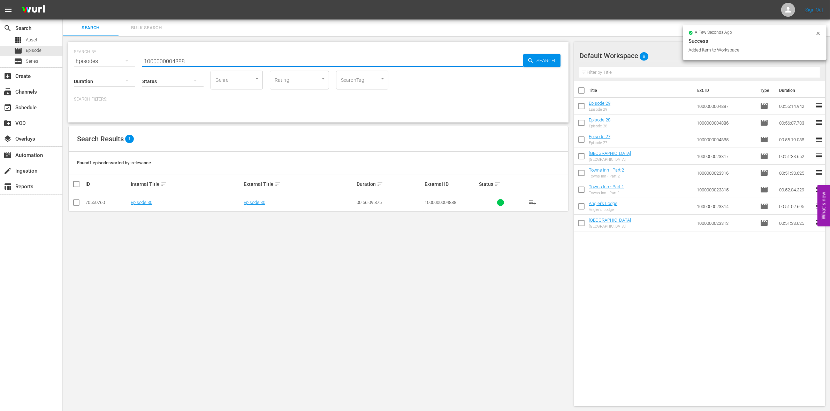
click at [78, 206] on input "checkbox" at bounding box center [76, 204] width 8 height 8
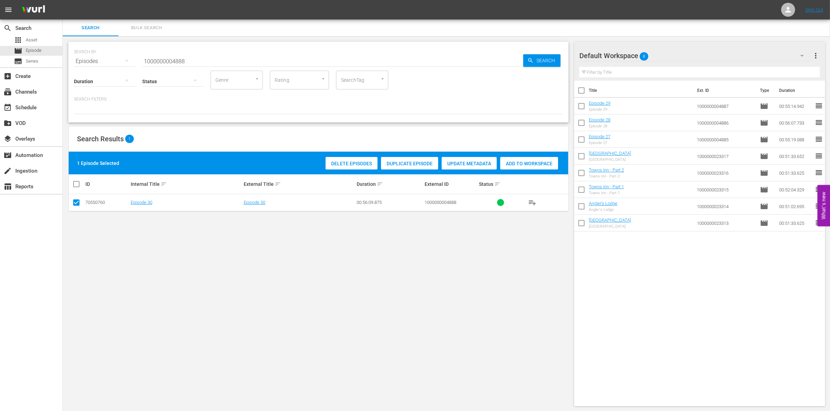
click at [541, 164] on span "Add to Workspace" at bounding box center [529, 164] width 58 height 6
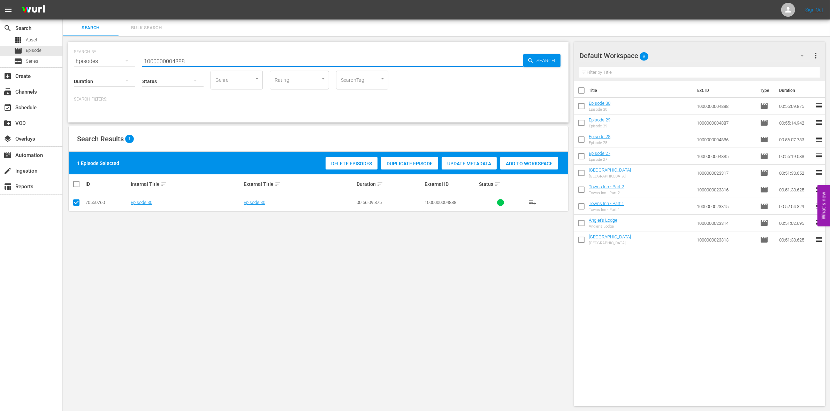
click at [164, 58] on input "1000000004888" at bounding box center [332, 61] width 381 height 17
paste input "58179"
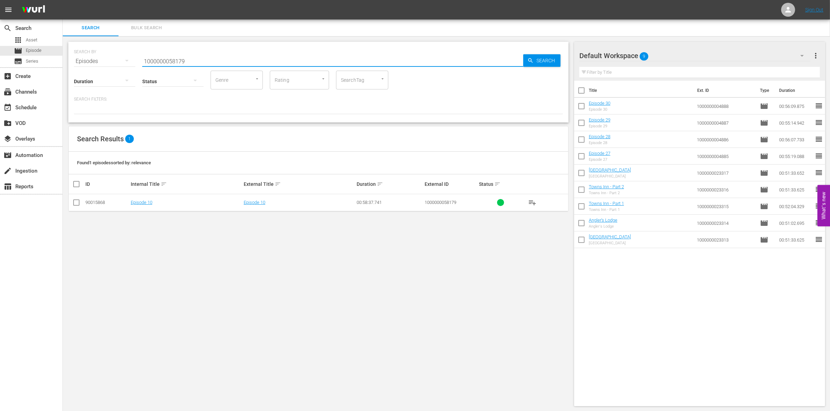
click at [71, 202] on td at bounding box center [77, 202] width 16 height 17
click at [81, 203] on td at bounding box center [77, 202] width 16 height 17
click at [79, 202] on input "checkbox" at bounding box center [76, 204] width 8 height 8
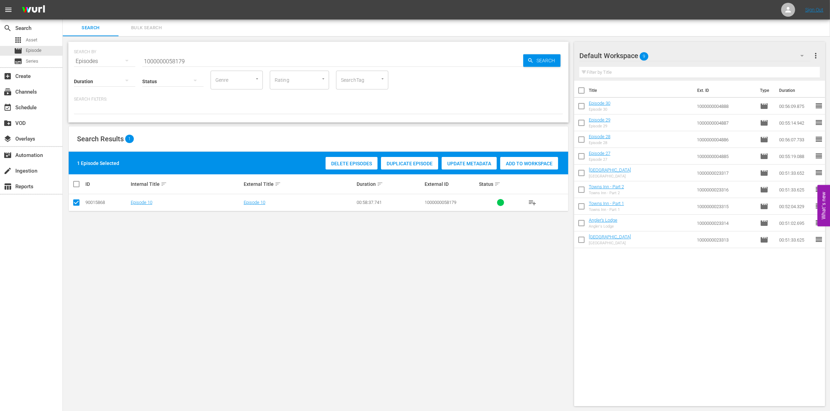
click at [530, 157] on div "Add to Workspace" at bounding box center [529, 163] width 58 height 13
click at [189, 56] on input "1000000058179" at bounding box center [332, 61] width 381 height 17
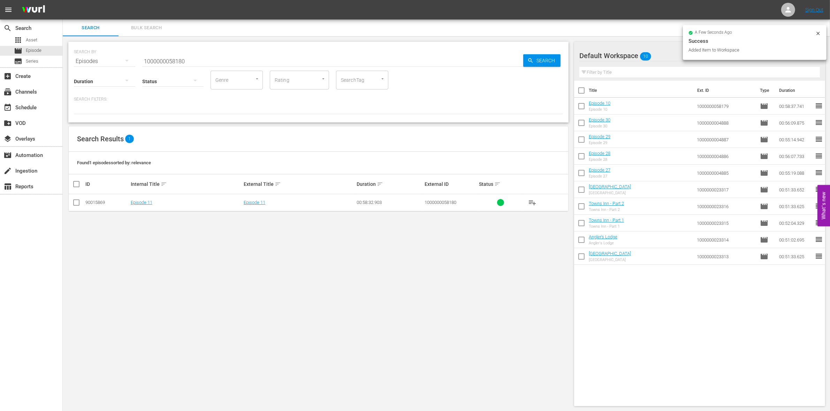
click at [70, 204] on td at bounding box center [77, 202] width 16 height 17
click at [74, 204] on input "checkbox" at bounding box center [76, 204] width 8 height 8
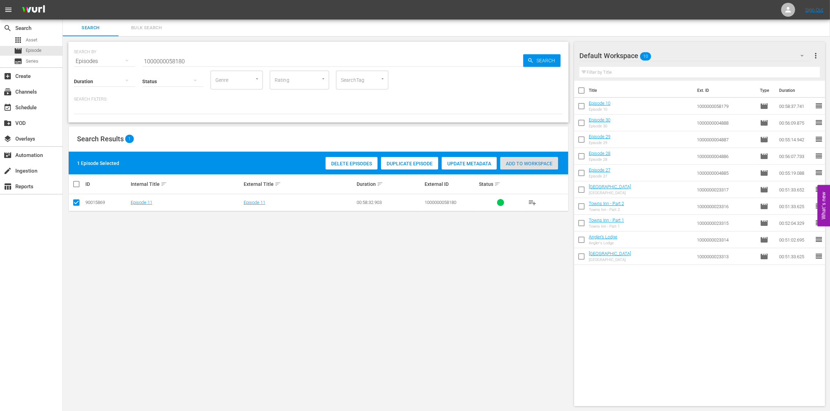
click at [513, 161] on span "Add to Workspace" at bounding box center [529, 164] width 58 height 6
click at [161, 58] on input "1000000058180" at bounding box center [332, 61] width 381 height 17
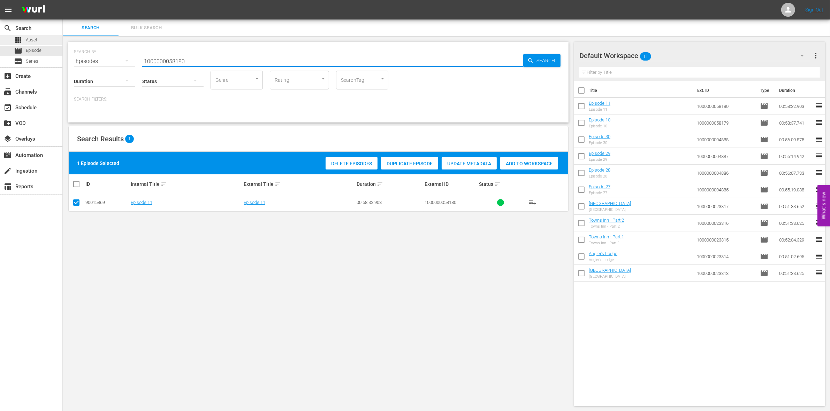
click at [45, 42] on div "apps Asset" at bounding box center [31, 40] width 62 height 10
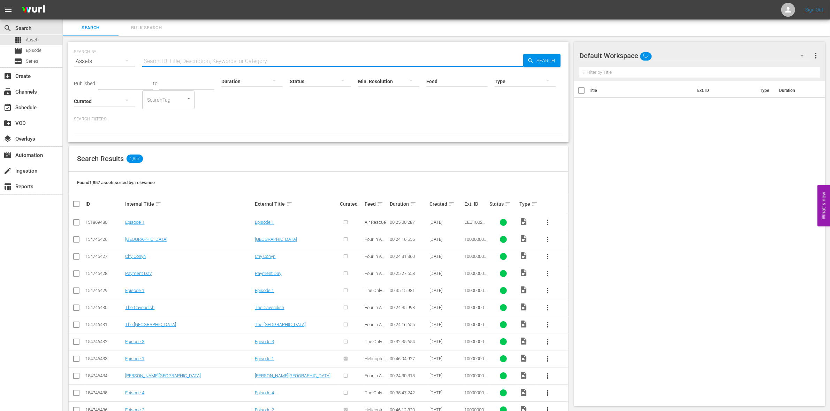
click at [164, 59] on input "text" at bounding box center [332, 61] width 381 height 17
paste input "1000000058574"
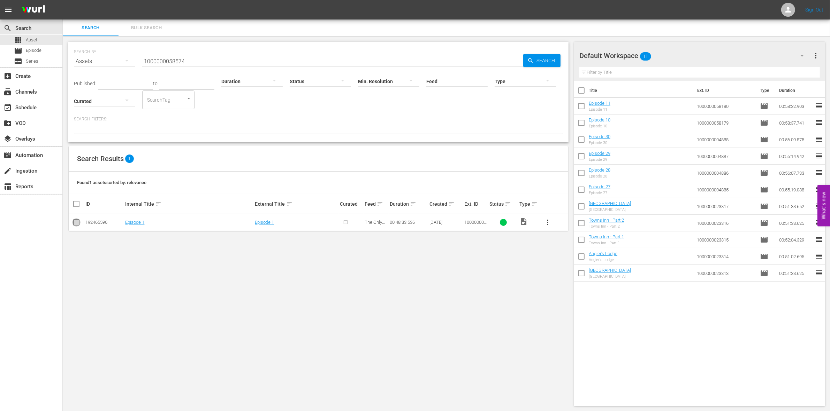
click at [73, 222] on input "checkbox" at bounding box center [76, 224] width 8 height 8
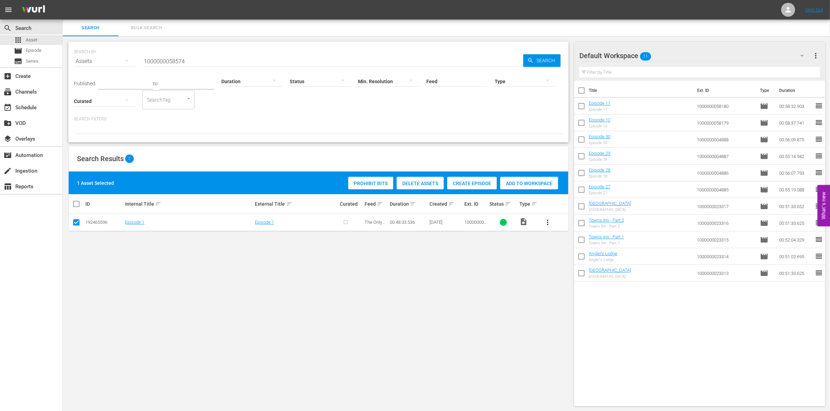
click at [488, 183] on span "Create Episode" at bounding box center [471, 184] width 49 height 6
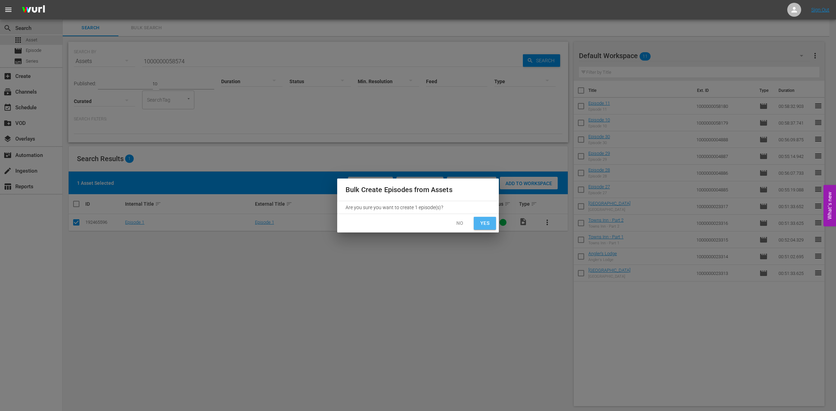
click at [487, 220] on span "Yes" at bounding box center [484, 223] width 11 height 9
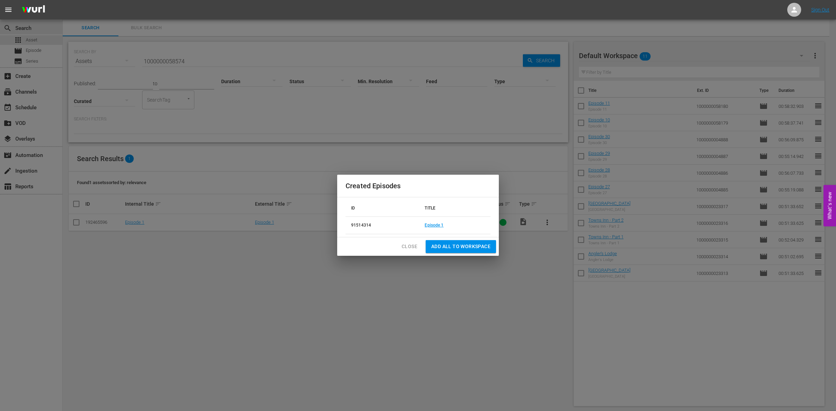
click at [437, 220] on td "Episode 1" at bounding box center [454, 225] width 71 height 17
click at [436, 223] on link "Episode 1" at bounding box center [434, 225] width 19 height 5
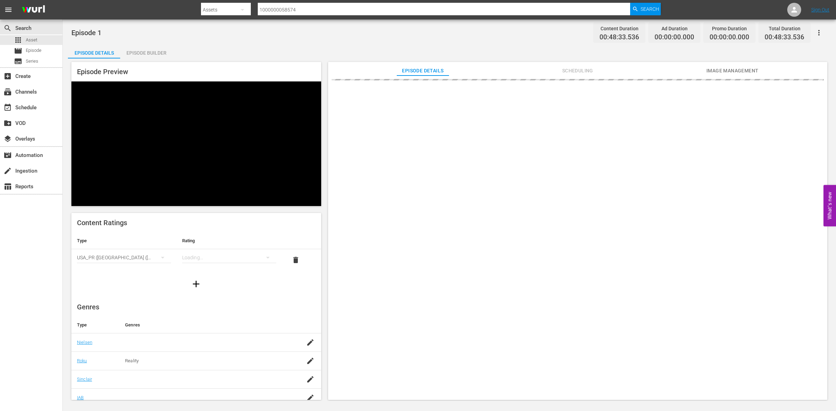
click at [152, 56] on div "Episode Builder" at bounding box center [146, 53] width 52 height 17
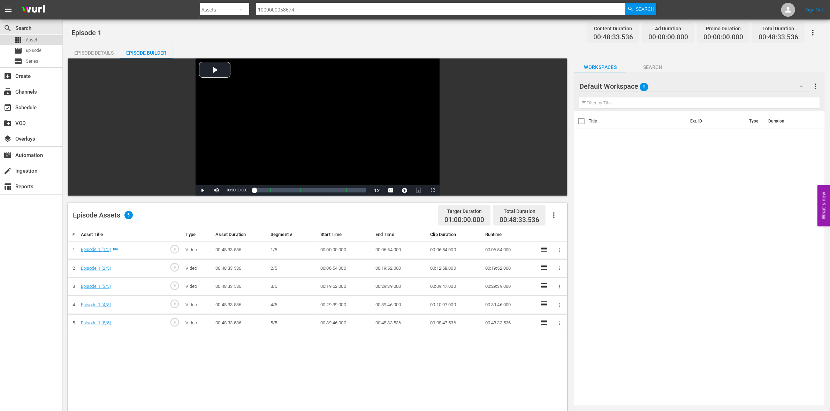
click at [35, 38] on span "Asset" at bounding box center [31, 40] width 11 height 7
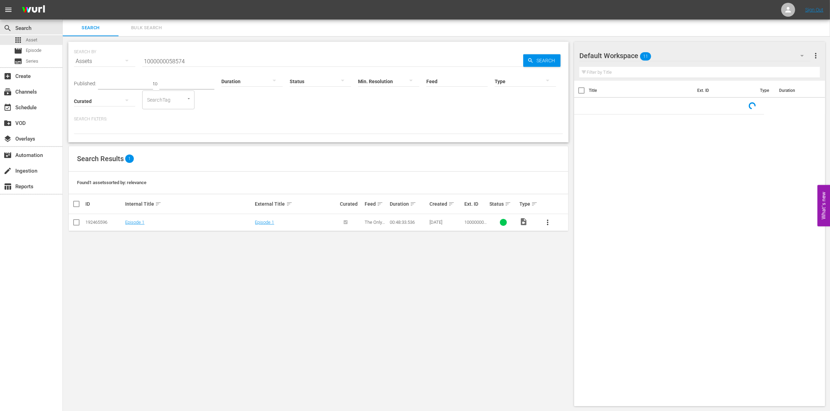
click at [529, 82] on div at bounding box center [524, 81] width 61 height 20
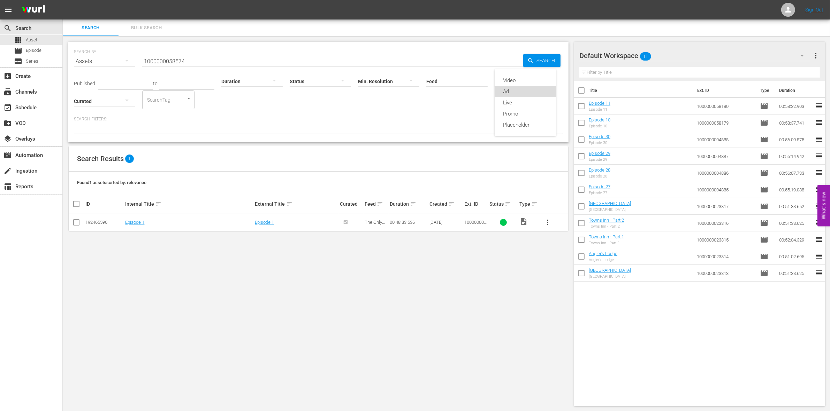
click at [515, 92] on div "Ad" at bounding box center [524, 91] width 61 height 11
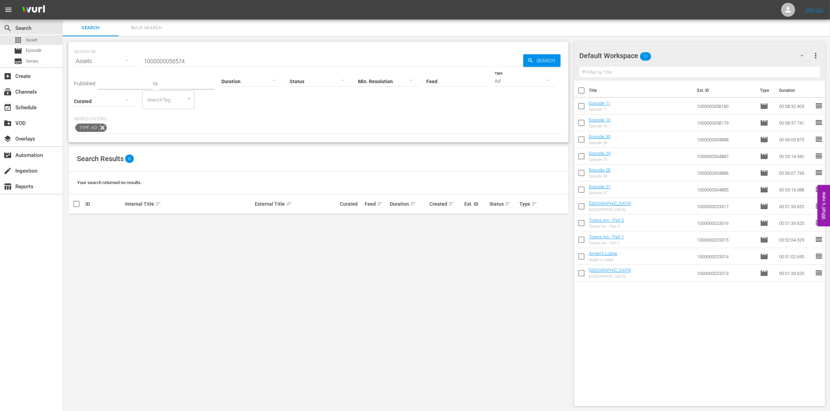
click at [215, 61] on input "1000000058574" at bounding box center [332, 61] width 381 height 17
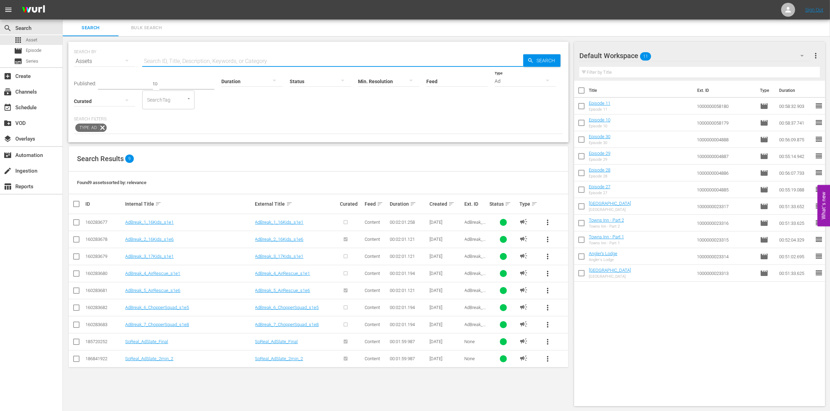
scroll to position [0, 0]
click at [75, 342] on input "checkbox" at bounding box center [76, 343] width 8 height 8
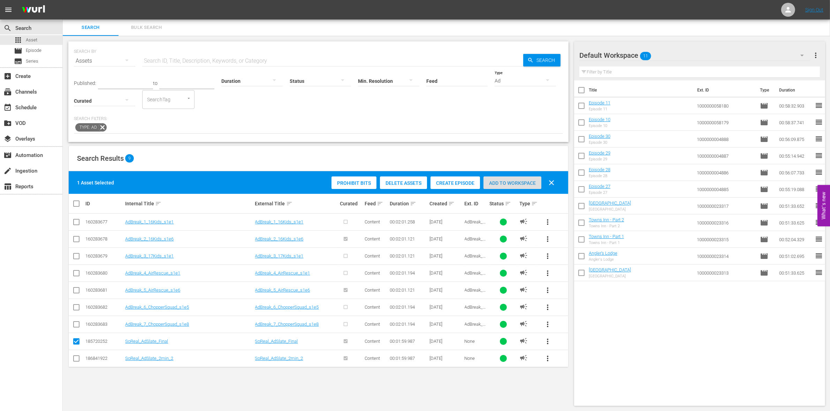
click at [517, 183] on span "Add to Workspace" at bounding box center [512, 183] width 58 height 6
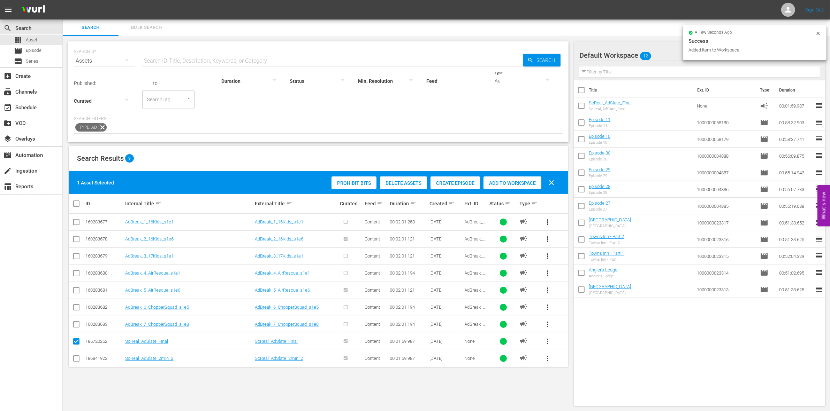
click at [78, 344] on input "checkbox" at bounding box center [76, 343] width 8 height 8
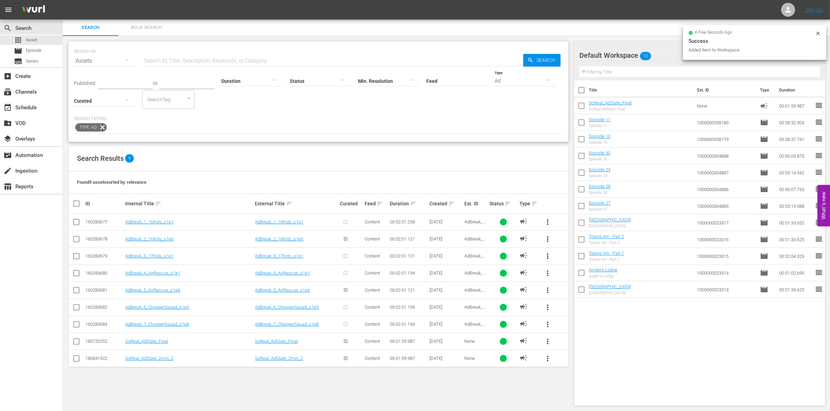
click at [509, 79] on div "Ad" at bounding box center [524, 81] width 61 height 20
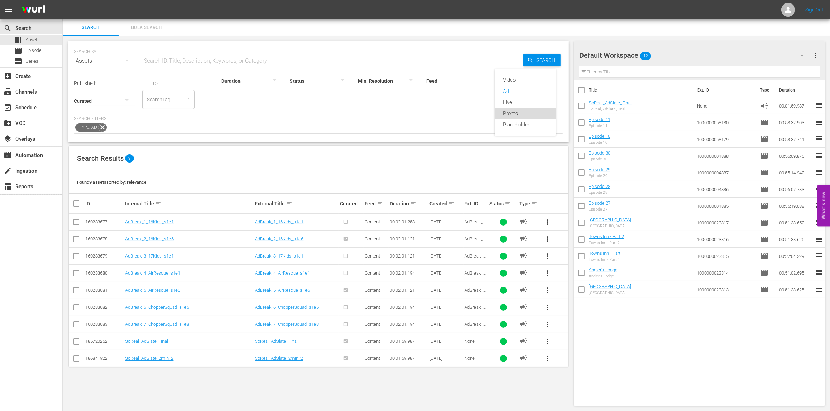
click at [513, 108] on div "Promo" at bounding box center [524, 113] width 61 height 11
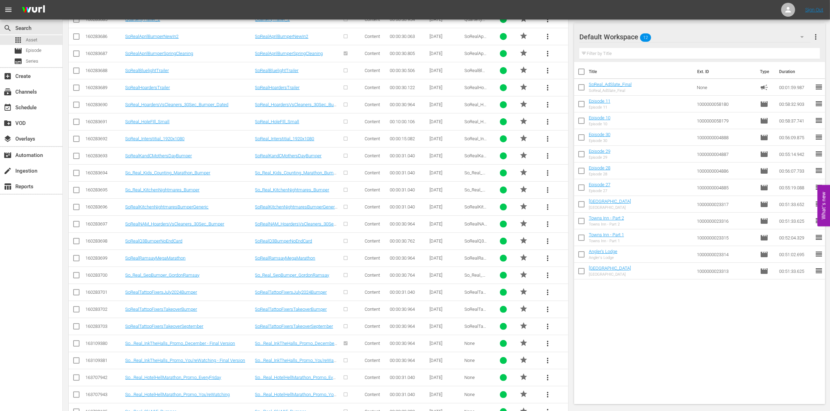
scroll to position [399, 0]
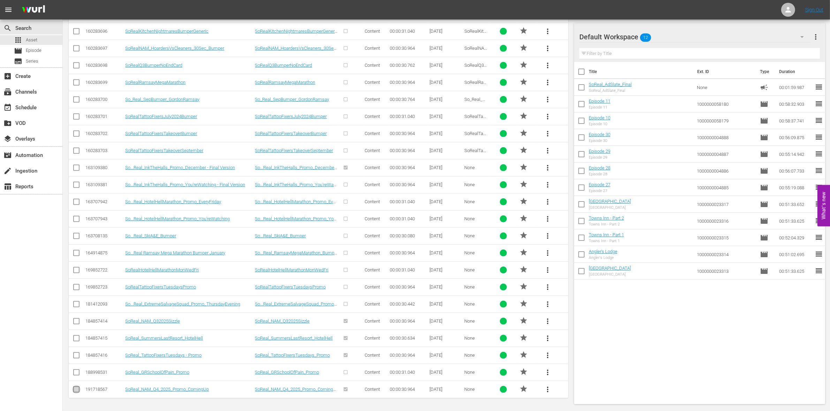
click at [76, 389] on input "checkbox" at bounding box center [76, 391] width 8 height 8
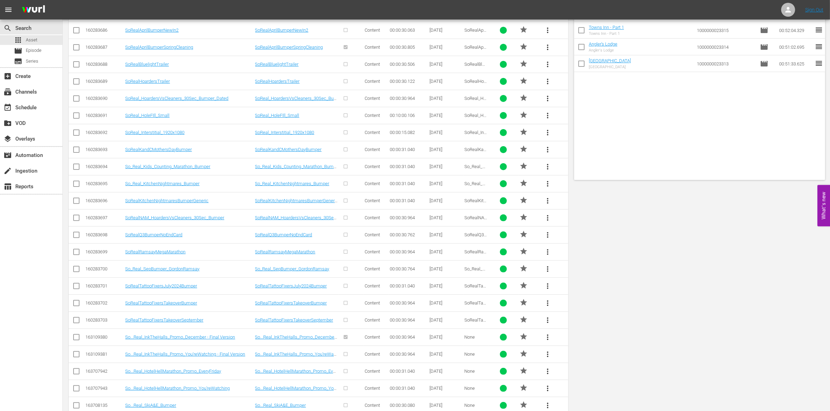
scroll to position [0, 0]
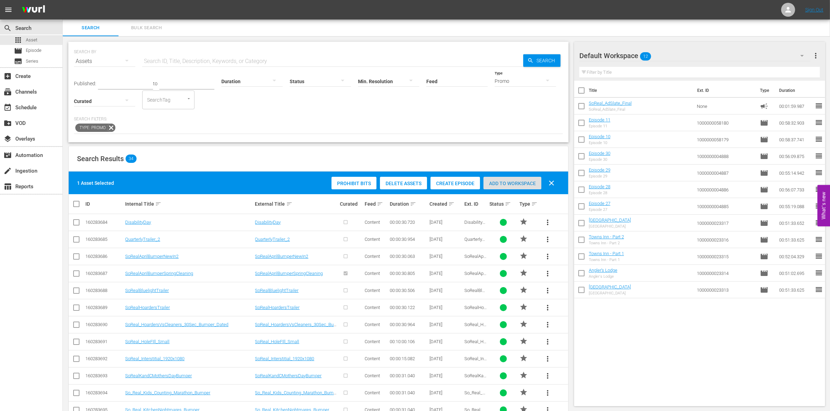
click at [527, 188] on div "Add to Workspace" at bounding box center [512, 183] width 58 height 13
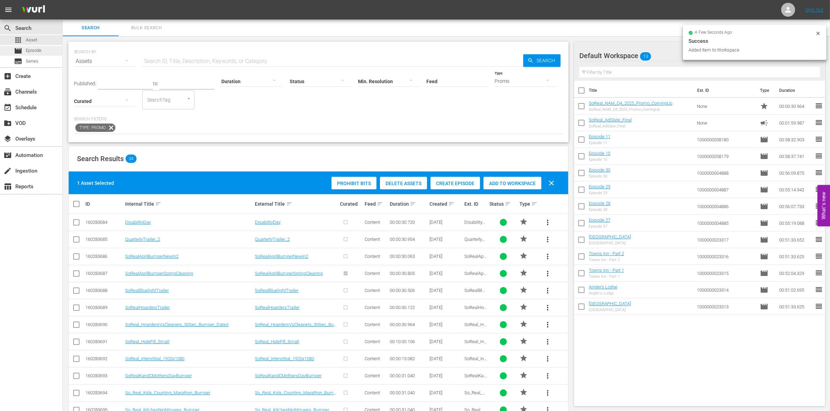
click at [49, 51] on div "movie Episode" at bounding box center [31, 51] width 62 height 10
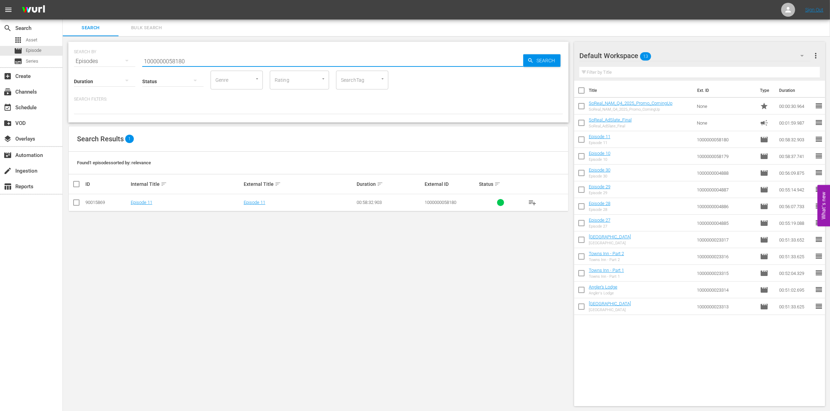
drag, startPoint x: 214, startPoint y: 65, endPoint x: 108, endPoint y: 63, distance: 105.6
click at [108, 63] on div "SEARCH BY Search By Episodes Search ID, Title, Description, Keywords, or Catego…" at bounding box center [318, 57] width 489 height 25
paste input "574"
click at [145, 202] on link "Episode 1" at bounding box center [140, 202] width 19 height 5
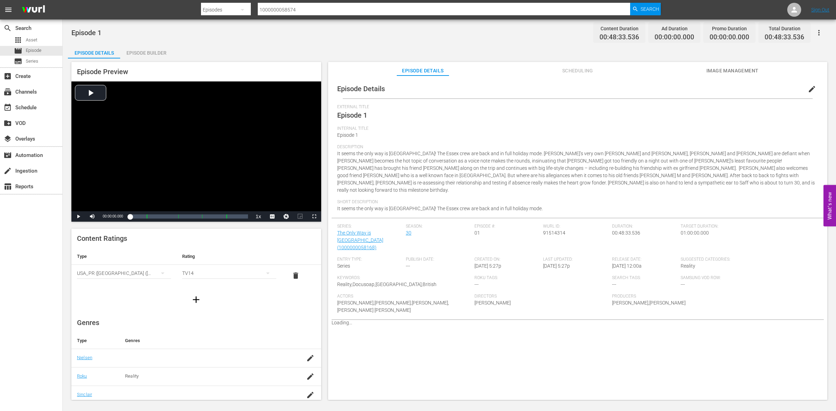
click at [142, 50] on div "Episode Builder" at bounding box center [146, 53] width 52 height 17
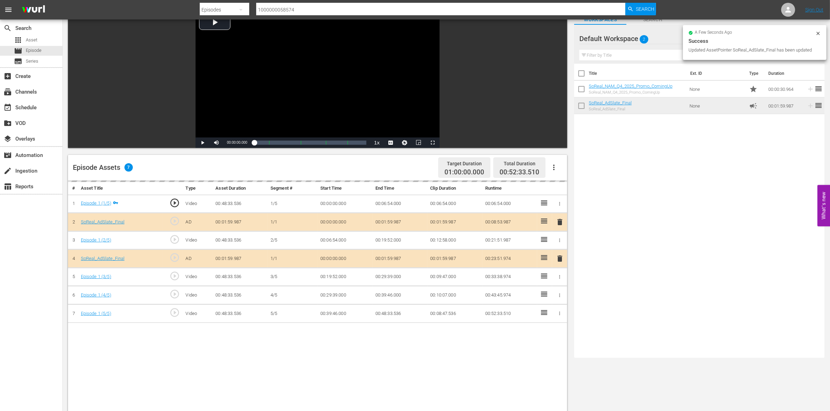
scroll to position [56, 0]
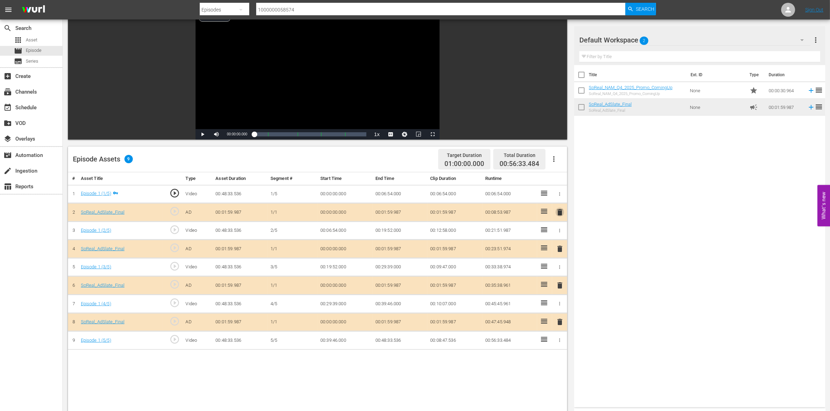
click at [556, 214] on span "delete" at bounding box center [559, 212] width 8 height 8
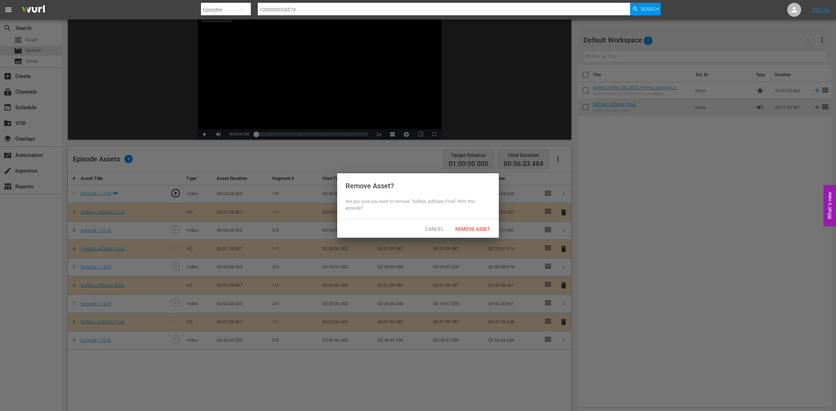
click at [479, 231] on span "Remove Asset" at bounding box center [473, 229] width 46 height 6
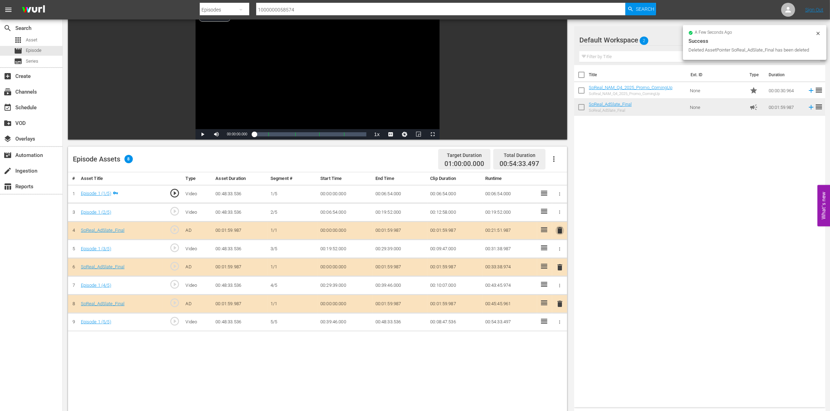
click at [560, 233] on span "delete" at bounding box center [559, 230] width 8 height 8
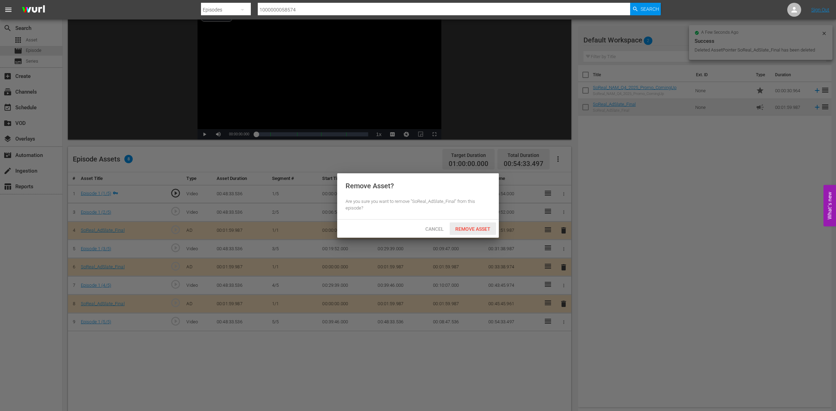
click at [455, 221] on div "Cancel Remove Asset" at bounding box center [418, 229] width 162 height 18
click at [466, 228] on span "Remove Asset" at bounding box center [473, 229] width 46 height 6
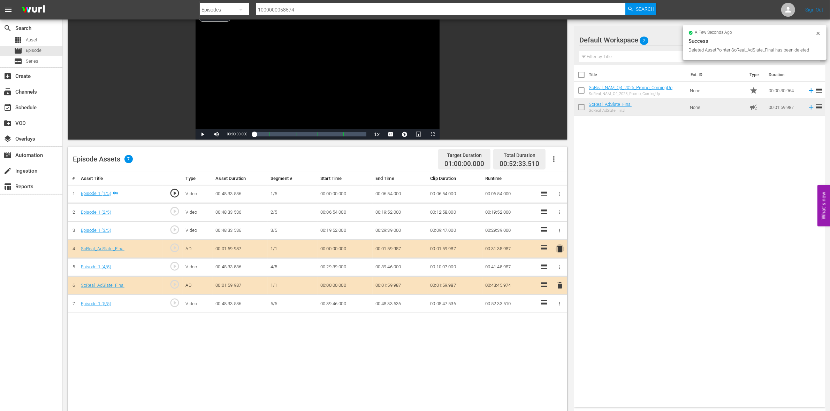
click at [563, 252] on span "delete" at bounding box center [559, 249] width 8 height 8
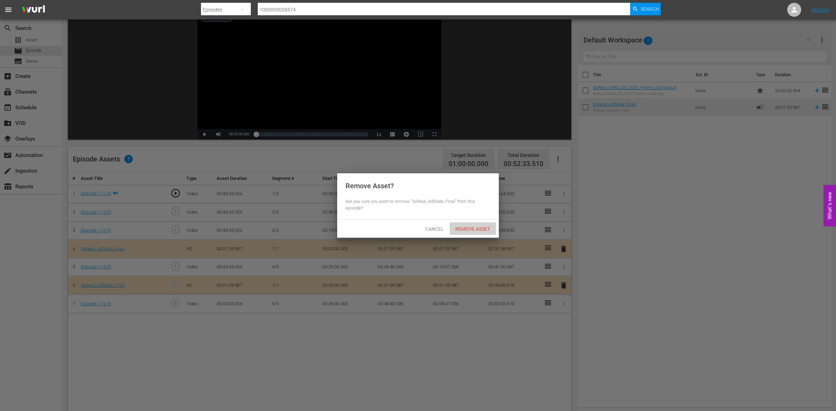
click at [462, 226] on span "Remove Asset" at bounding box center [473, 229] width 46 height 6
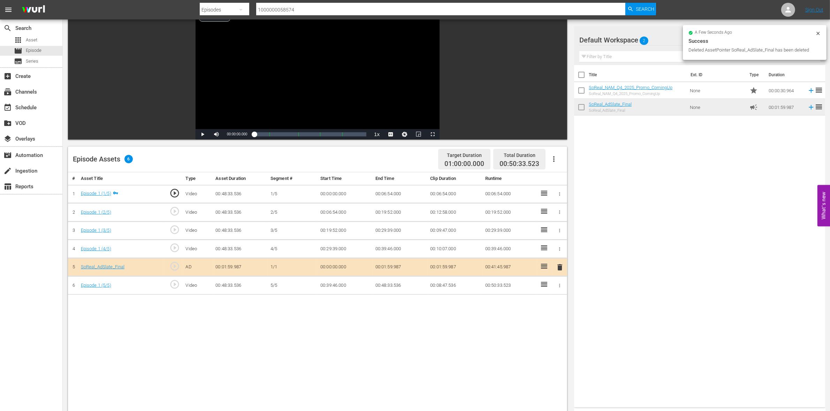
click at [560, 265] on span "delete" at bounding box center [559, 267] width 8 height 8
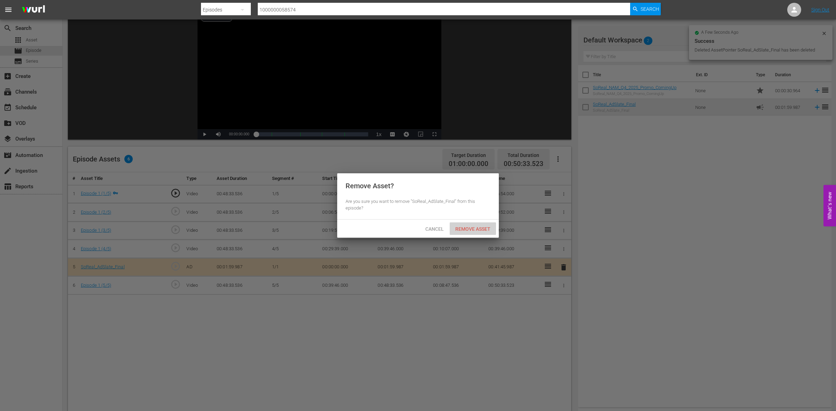
click at [480, 229] on span "Remove Asset" at bounding box center [473, 229] width 46 height 6
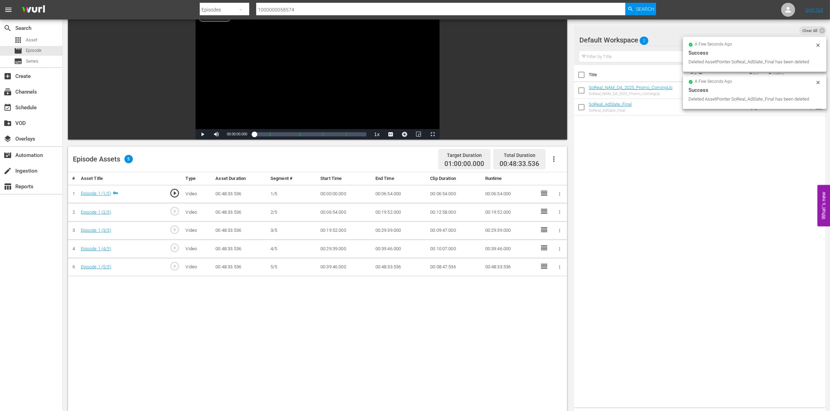
click at [34, 34] on div "search Search apps Asset movie Episode subtitles Series" at bounding box center [31, 44] width 62 height 48
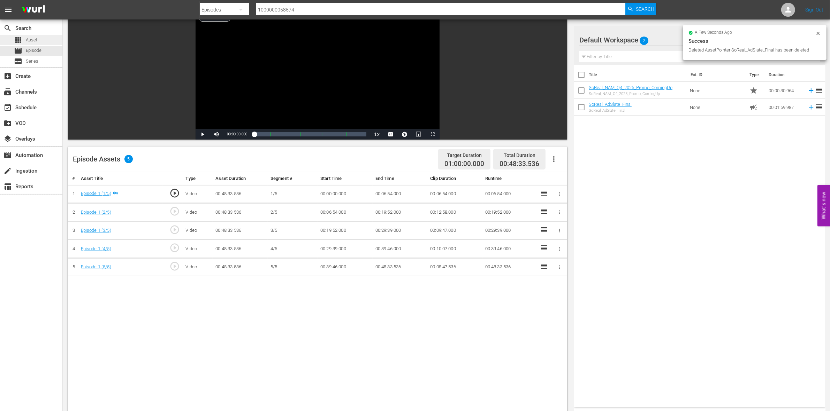
click at [36, 39] on span "Asset" at bounding box center [31, 40] width 11 height 7
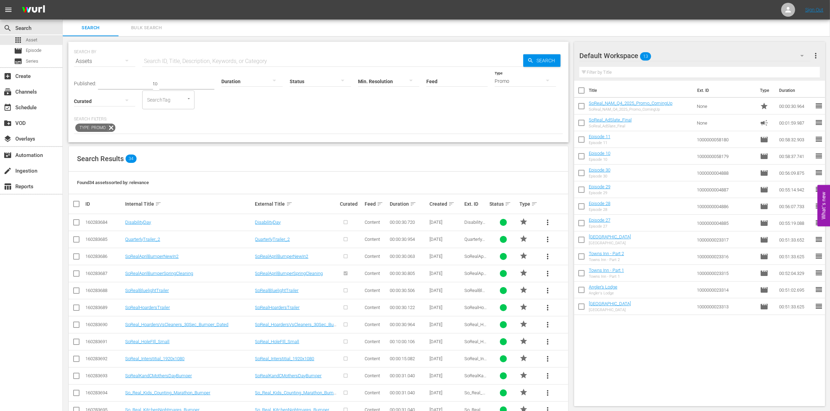
click at [509, 79] on div "Promo" at bounding box center [524, 81] width 61 height 20
click at [506, 91] on div "Ad" at bounding box center [524, 91] width 61 height 11
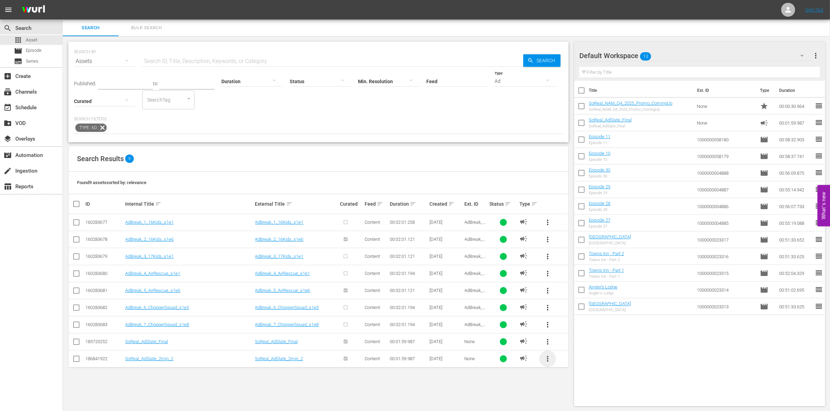
click at [548, 359] on span "more_vert" at bounding box center [547, 359] width 8 height 8
click at [587, 351] on div "Replace within all episodes" at bounding box center [594, 357] width 67 height 17
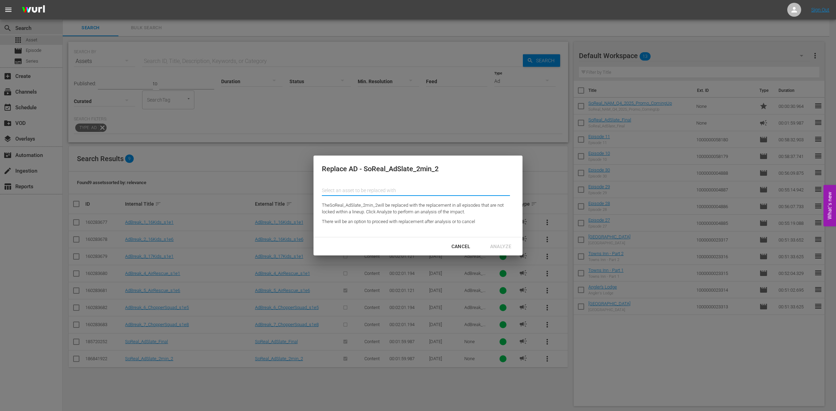
click at [373, 187] on input "text" at bounding box center [416, 190] width 188 height 17
click at [459, 245] on div "Cancel" at bounding box center [461, 246] width 30 height 9
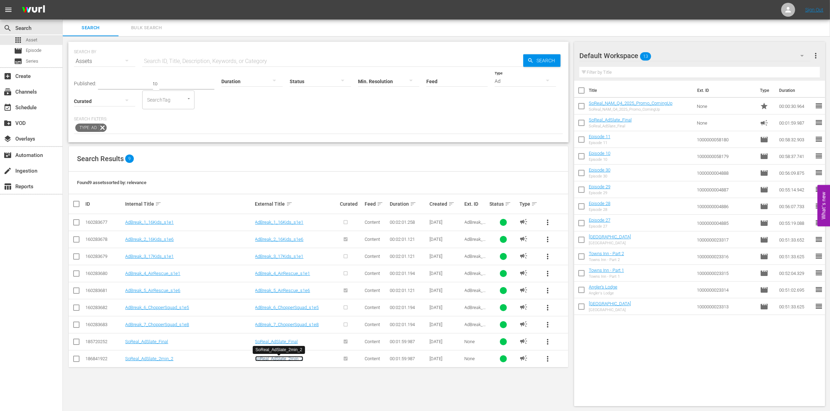
click at [267, 358] on link "SoReal_AdSlate_2min_2" at bounding box center [279, 358] width 48 height 5
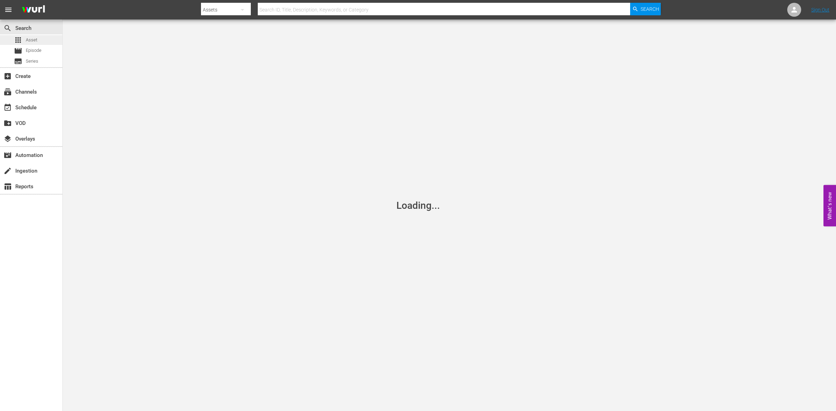
click at [43, 41] on div "apps Asset" at bounding box center [31, 40] width 62 height 10
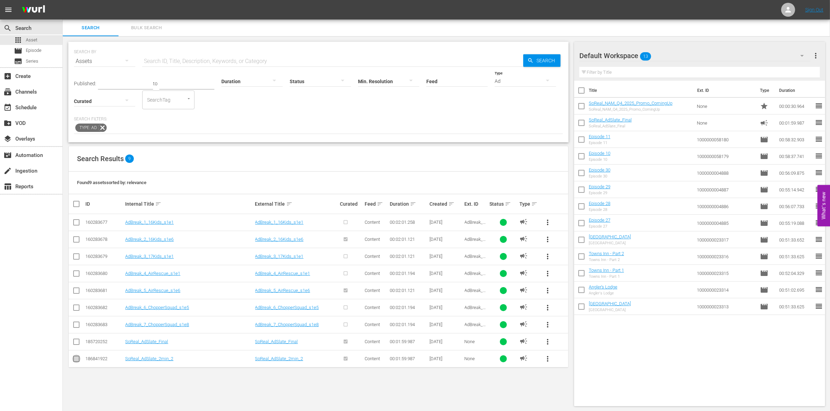
click at [77, 357] on input "checkbox" at bounding box center [76, 360] width 8 height 8
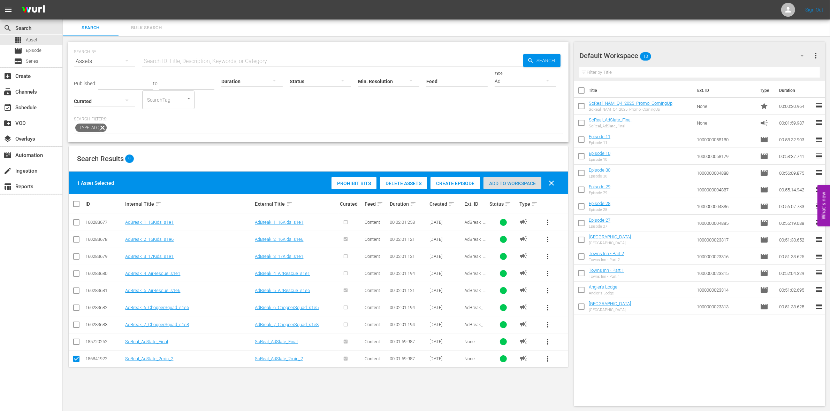
click at [527, 187] on div "Add to Workspace" at bounding box center [512, 183] width 58 height 13
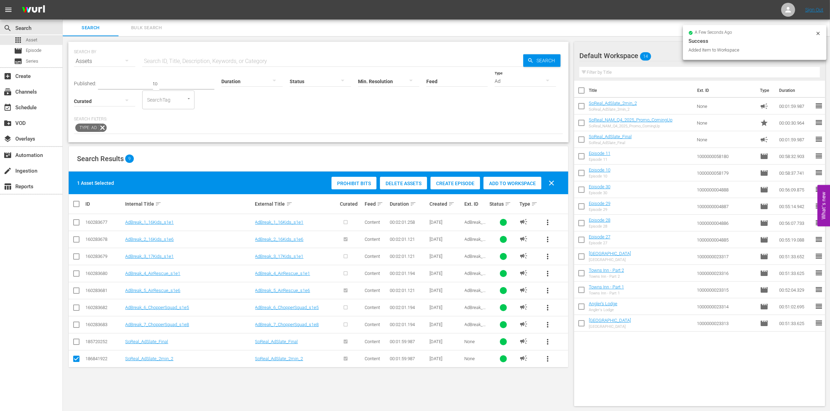
click at [586, 141] on input "checkbox" at bounding box center [581, 141] width 15 height 15
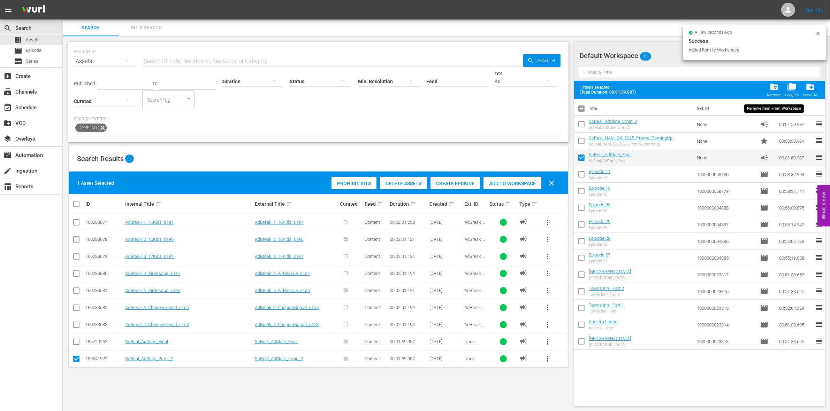
click at [776, 89] on span "folder_delete" at bounding box center [773, 86] width 9 height 9
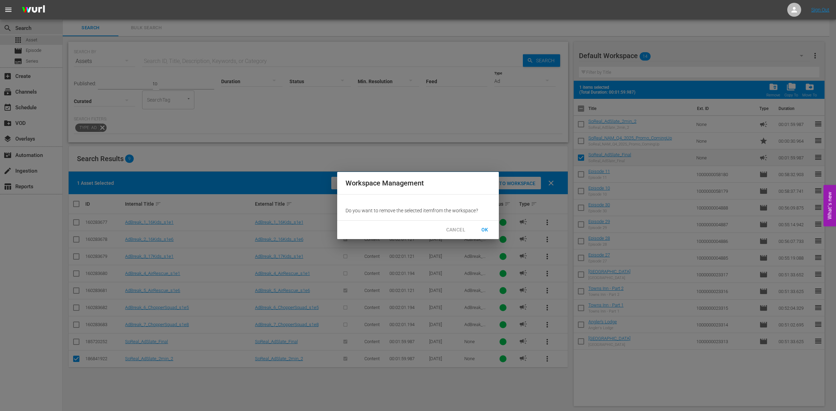
click at [490, 231] on span "OK" at bounding box center [484, 230] width 11 height 9
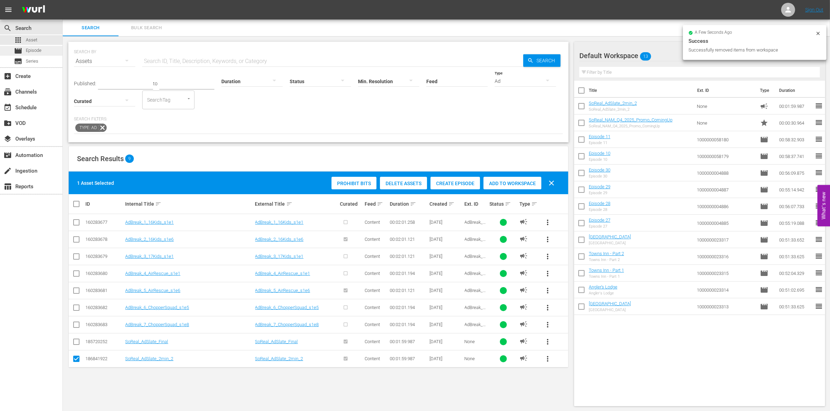
click at [31, 49] on span "Episode" at bounding box center [34, 50] width 16 height 7
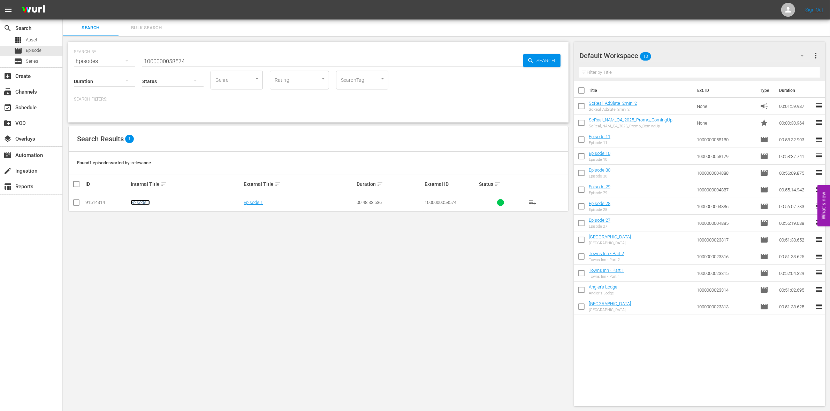
click at [137, 203] on link "Episode 1" at bounding box center [140, 202] width 19 height 5
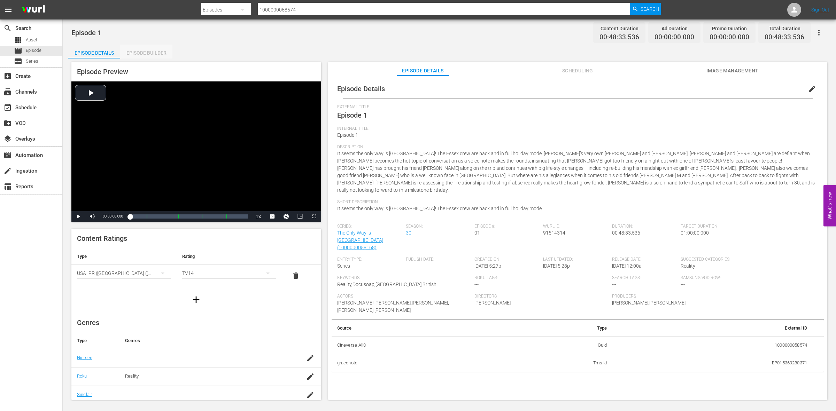
click at [132, 55] on div "Episode Builder" at bounding box center [146, 53] width 52 height 17
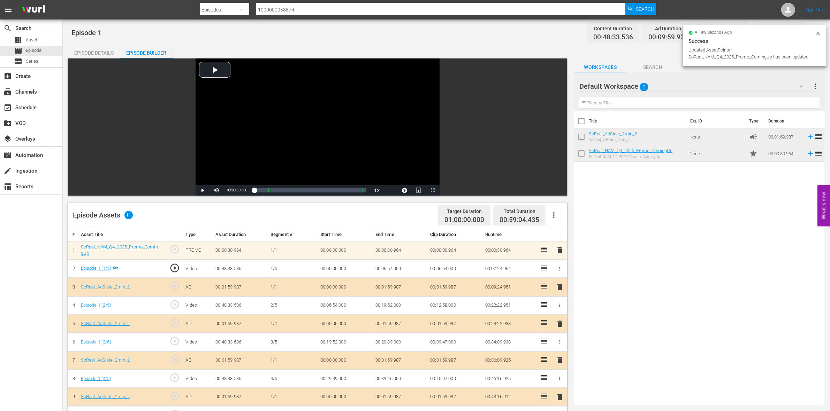
click at [816, 36] on icon at bounding box center [818, 34] width 6 height 6
click at [812, 32] on icon "button" at bounding box center [812, 33] width 8 height 8
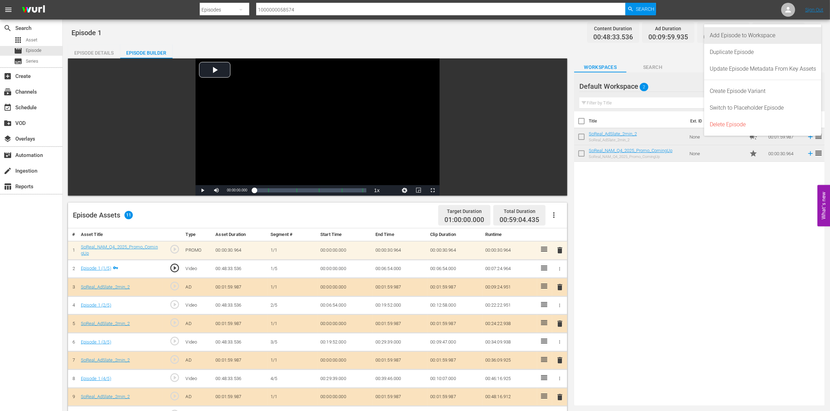
click at [761, 32] on div "Add Episode to Workspace" at bounding box center [762, 35] width 106 height 17
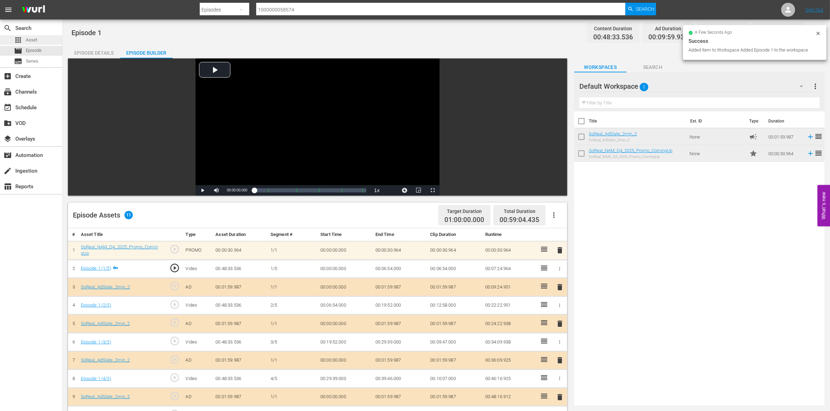
click at [30, 37] on span "Asset" at bounding box center [31, 40] width 11 height 7
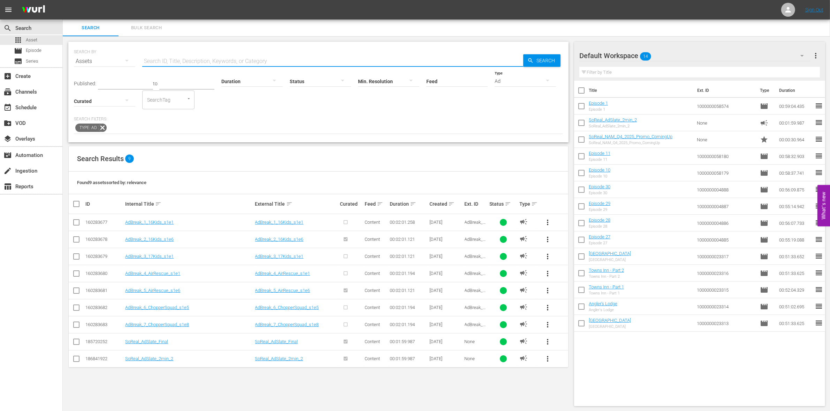
click at [171, 63] on input "text" at bounding box center [332, 61] width 381 height 17
paste input "Q4 Promo"
click at [269, 60] on input "text" at bounding box center [332, 61] width 381 height 17
paste input "1000000058575"
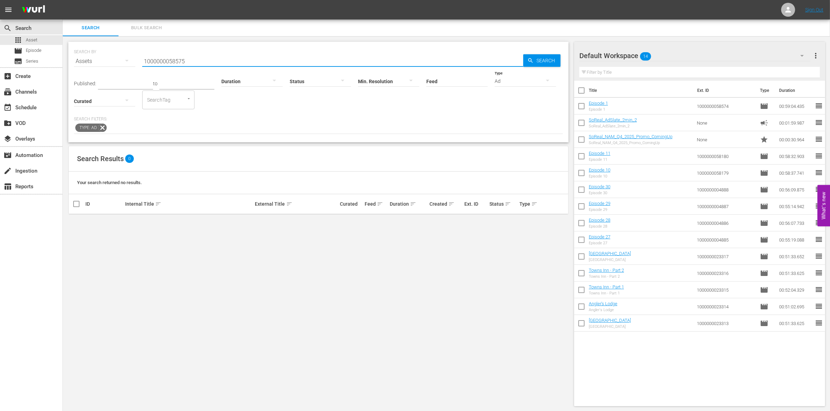
click at [105, 129] on icon at bounding box center [102, 127] width 9 height 9
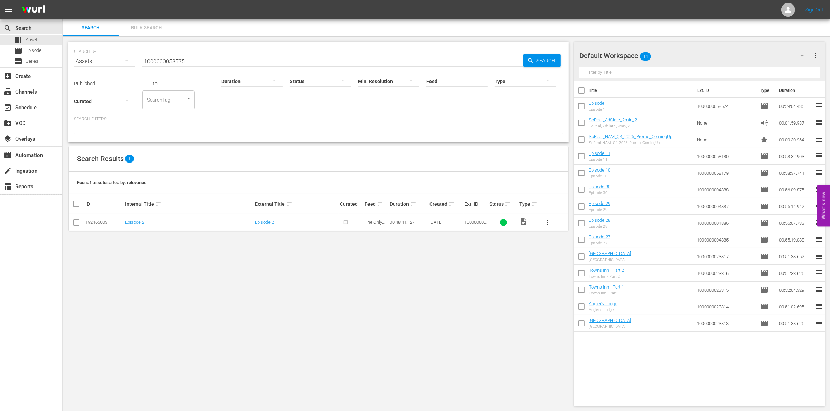
click at [77, 223] on input "checkbox" at bounding box center [76, 224] width 8 height 8
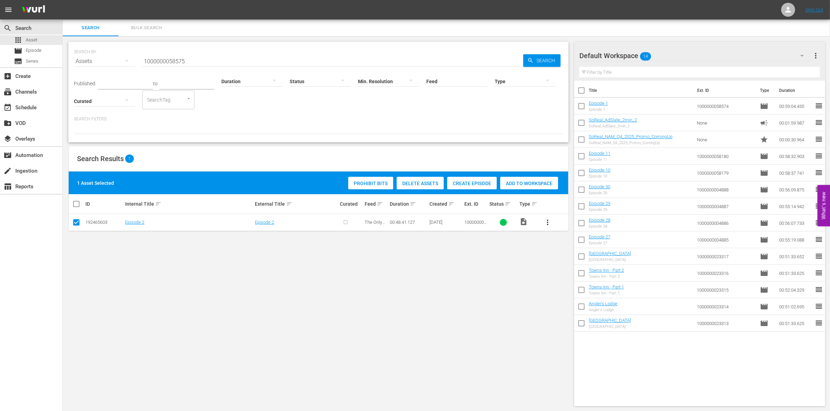
click at [472, 176] on div "Prohibit Bits Delete Assets Create Episode Add to Workspace" at bounding box center [452, 183] width 213 height 16
click at [472, 183] on span "Create Episode" at bounding box center [471, 184] width 49 height 6
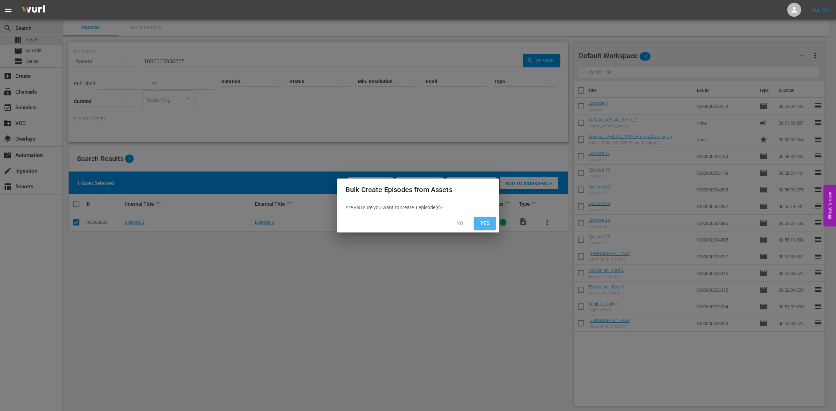
click at [485, 227] on span "Yes" at bounding box center [484, 223] width 11 height 9
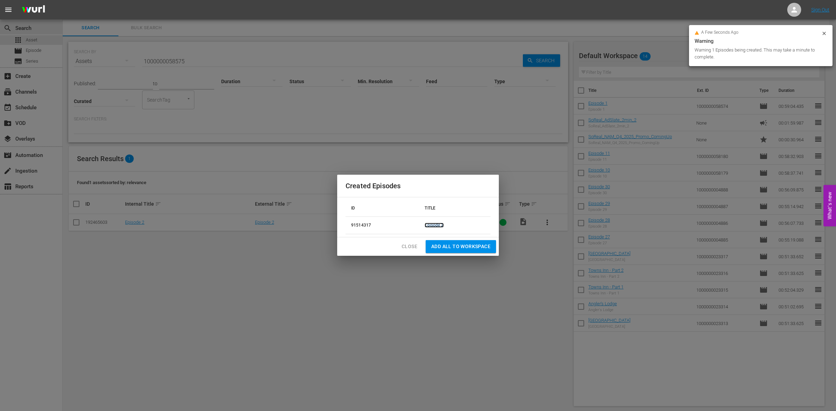
click at [441, 224] on link "Episode 2" at bounding box center [434, 225] width 19 height 5
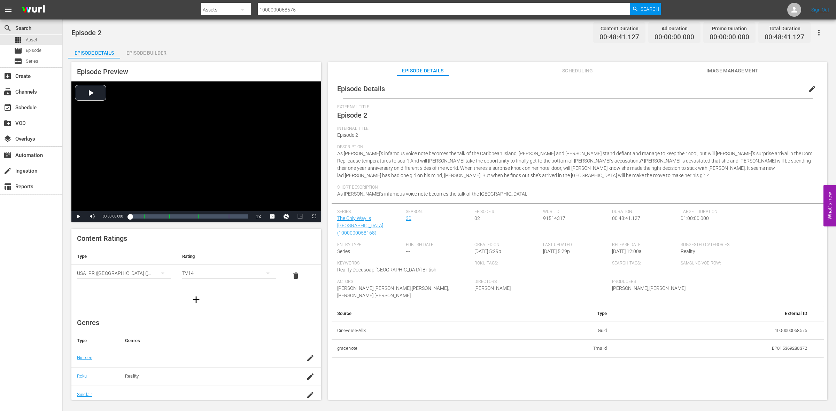
click at [139, 48] on div "Episode Builder" at bounding box center [146, 53] width 52 height 17
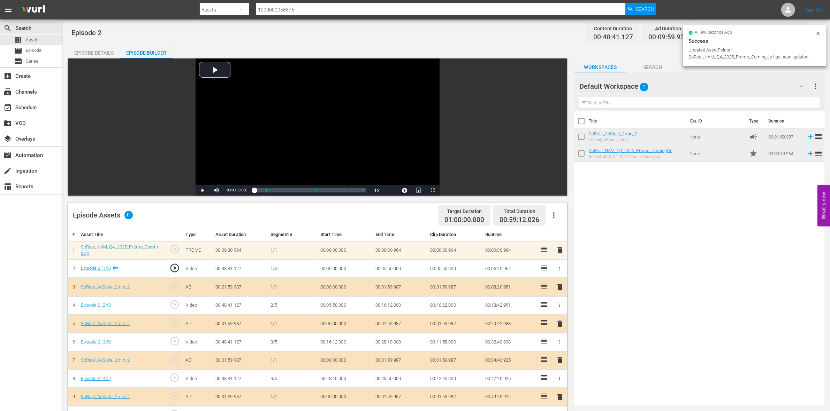
click at [817, 35] on icon at bounding box center [818, 34] width 6 height 6
click at [813, 31] on icon "button" at bounding box center [812, 33] width 1 height 6
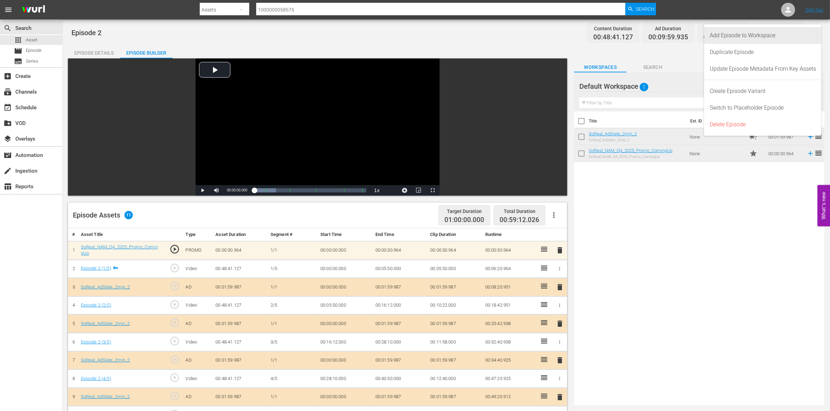
click at [770, 32] on div "Add Episode to Workspace" at bounding box center [762, 35] width 106 height 17
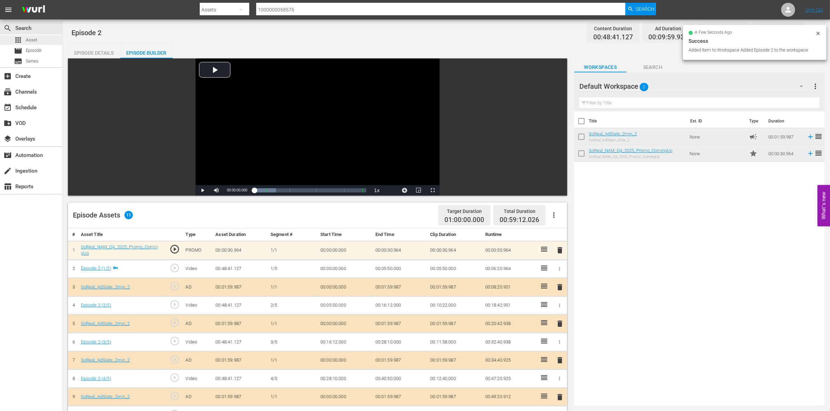
click at [44, 42] on div "apps Asset" at bounding box center [31, 40] width 62 height 10
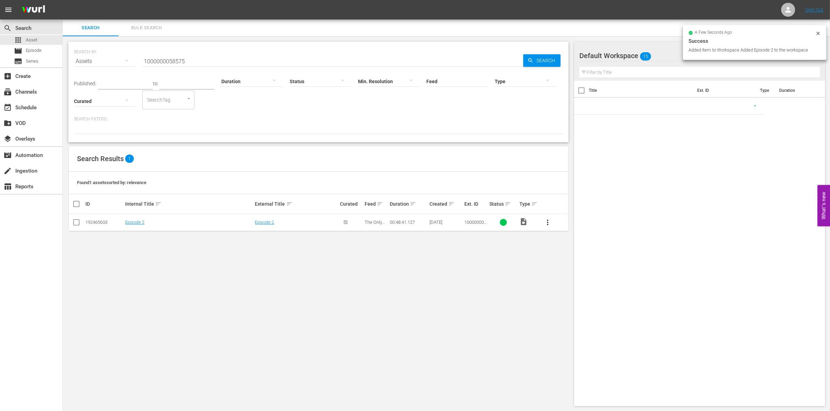
click at [196, 59] on input "1000000058575" at bounding box center [332, 61] width 381 height 17
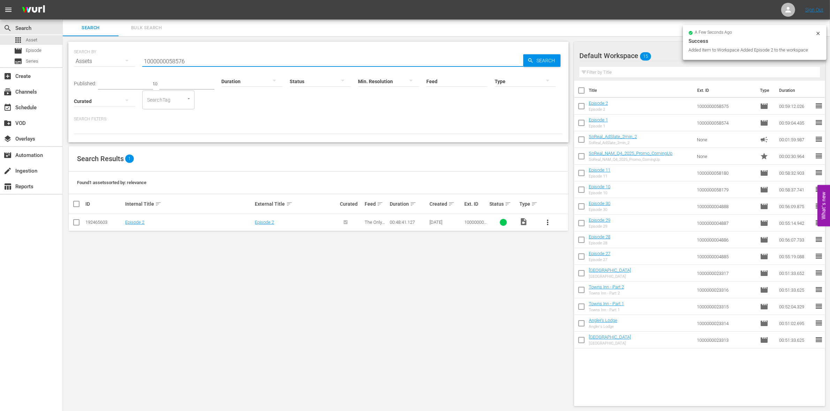
type input "1000000058576"
click at [78, 227] on input "checkbox" at bounding box center [76, 224] width 8 height 8
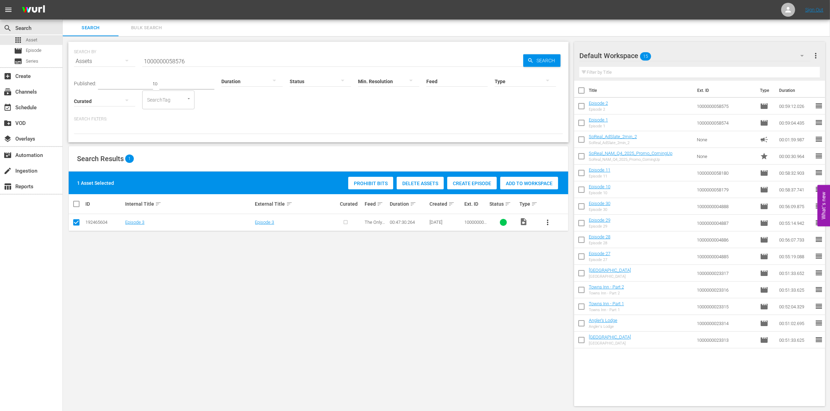
click at [478, 185] on span "Create Episode" at bounding box center [471, 184] width 49 height 6
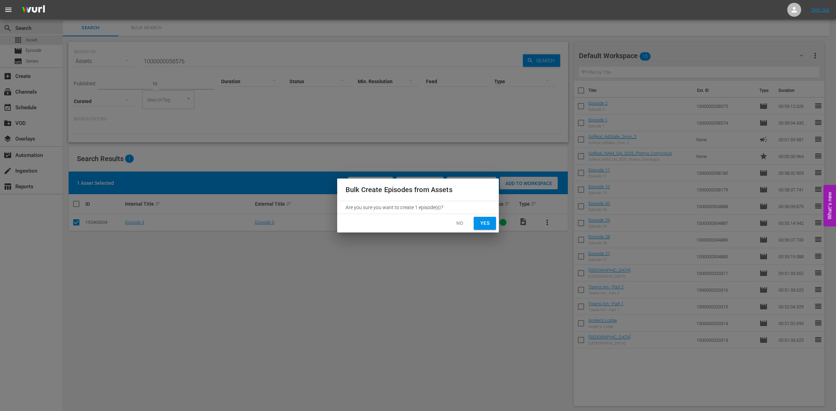
click at [485, 220] on span "Yes" at bounding box center [484, 223] width 11 height 9
checkbox input "false"
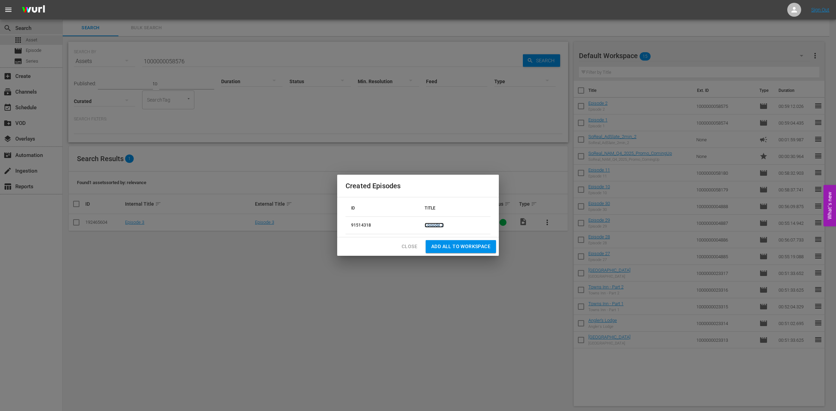
click at [438, 225] on link "Episode 3" at bounding box center [434, 225] width 19 height 5
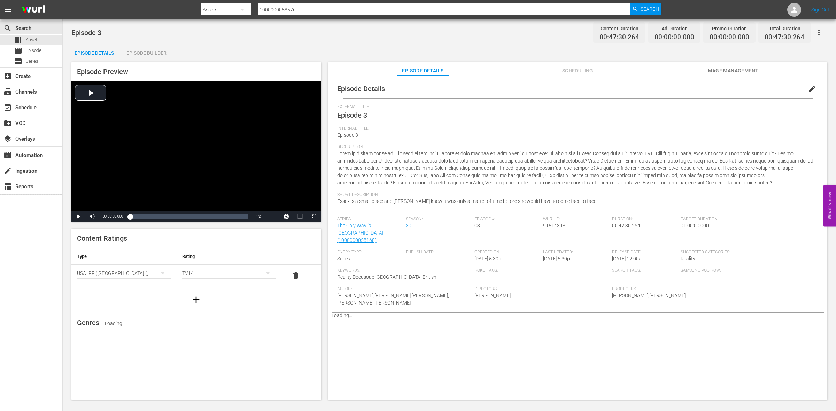
click at [164, 55] on div "Episode Builder" at bounding box center [146, 53] width 52 height 17
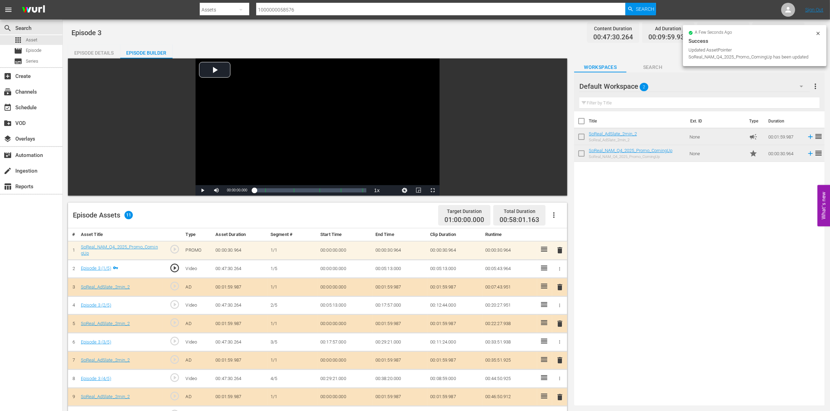
click at [817, 33] on icon at bounding box center [817, 33] width 3 height 3
click at [811, 32] on icon "button" at bounding box center [812, 33] width 8 height 8
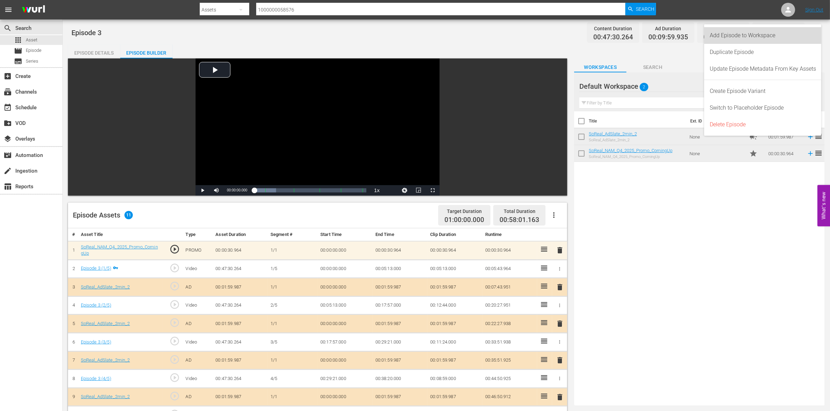
click at [771, 36] on div "Add Episode to Workspace" at bounding box center [762, 35] width 106 height 17
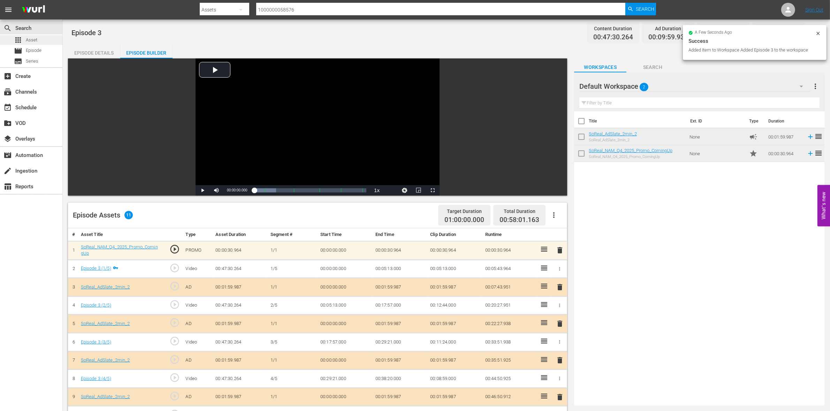
click at [51, 39] on div "apps Asset" at bounding box center [31, 40] width 62 height 10
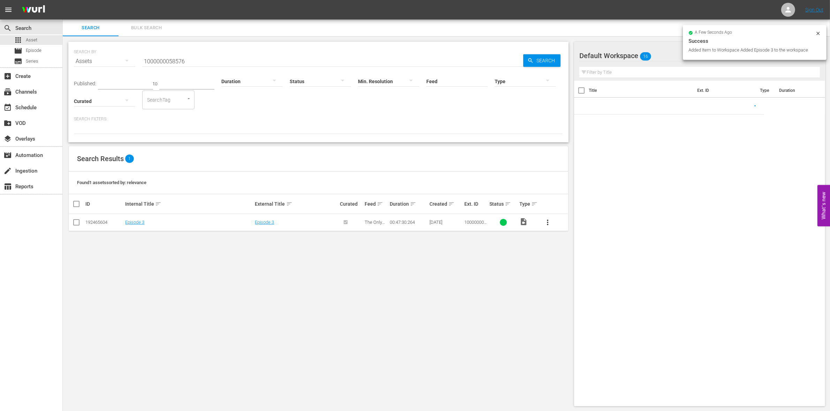
click at [211, 61] on input "1000000058576" at bounding box center [332, 61] width 381 height 17
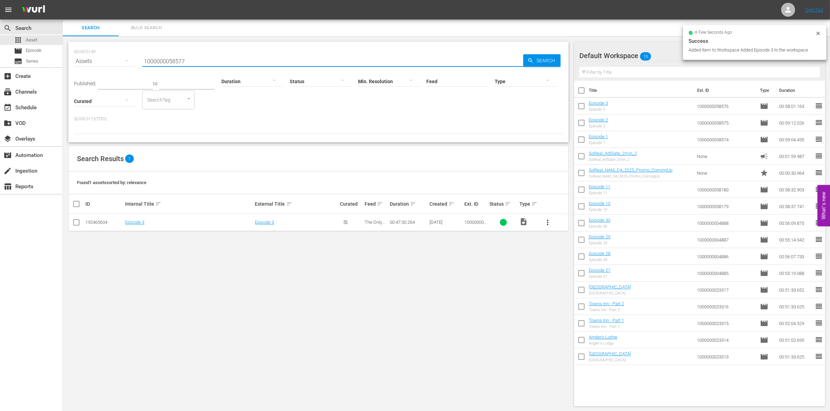
type input "1000000058577"
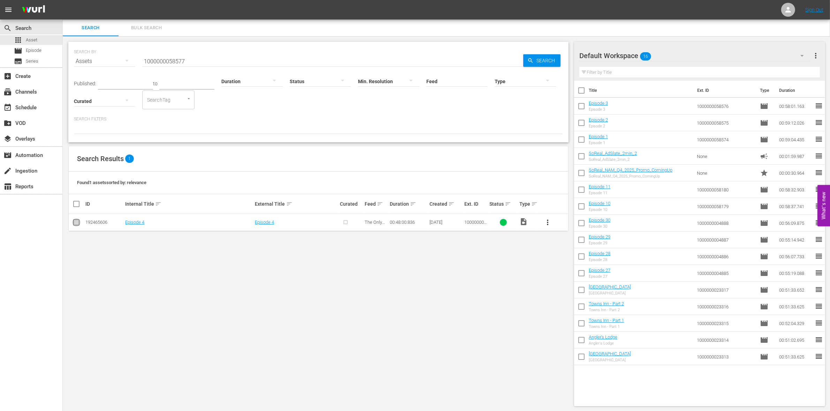
click at [76, 223] on input "checkbox" at bounding box center [76, 224] width 8 height 8
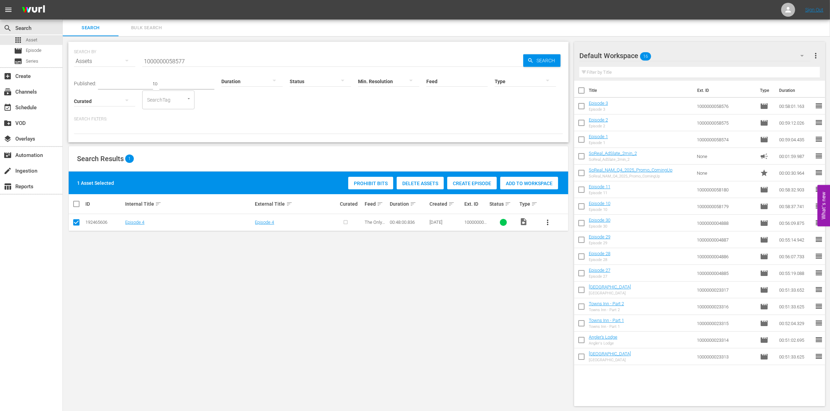
click at [467, 184] on span "Create Episode" at bounding box center [471, 184] width 49 height 6
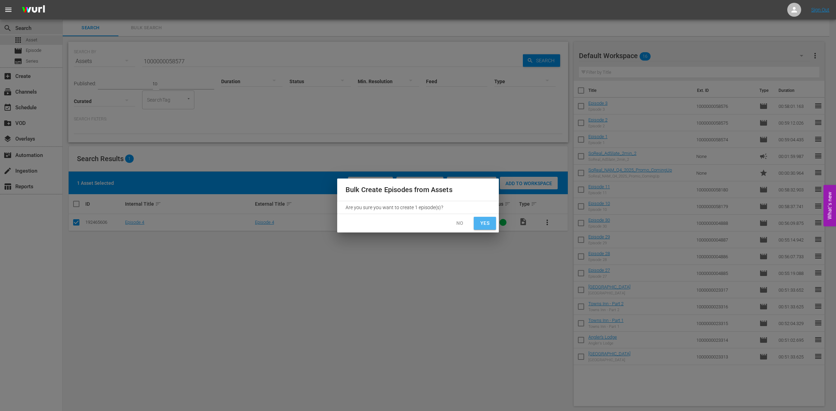
click at [492, 224] on button "Yes" at bounding box center [485, 223] width 22 height 13
checkbox input "false"
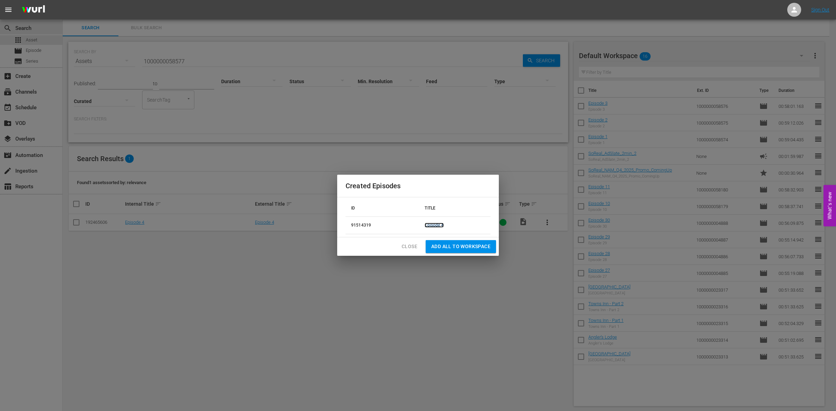
click at [439, 225] on link "Episode 4" at bounding box center [434, 225] width 19 height 5
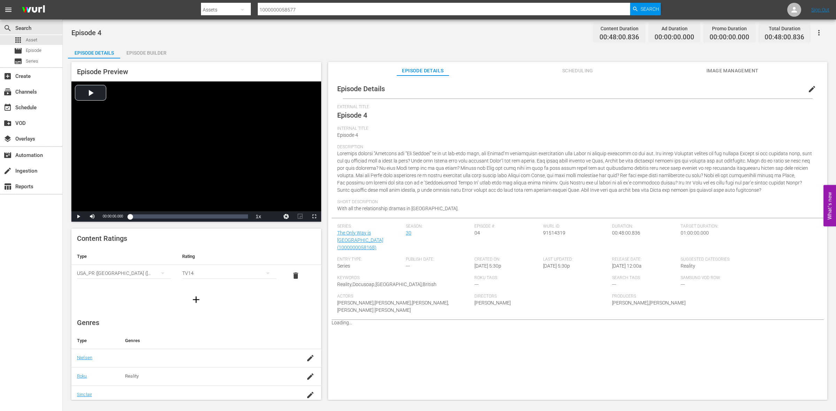
click at [169, 48] on div "Episode Builder" at bounding box center [146, 53] width 52 height 17
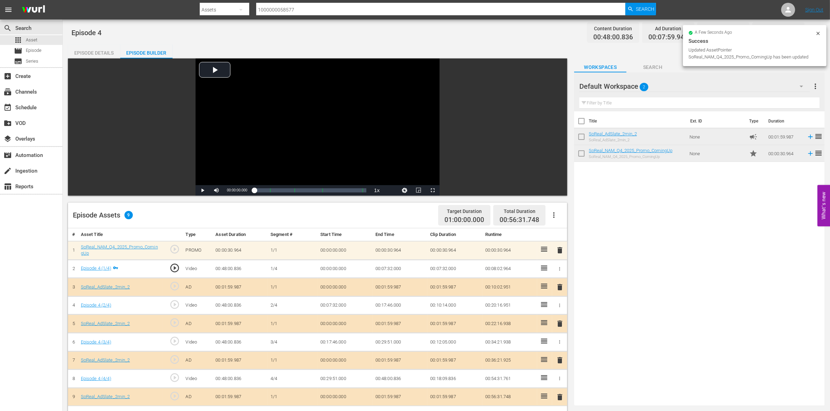
click at [816, 32] on icon at bounding box center [818, 34] width 6 height 6
click at [812, 32] on icon "button" at bounding box center [812, 33] width 1 height 6
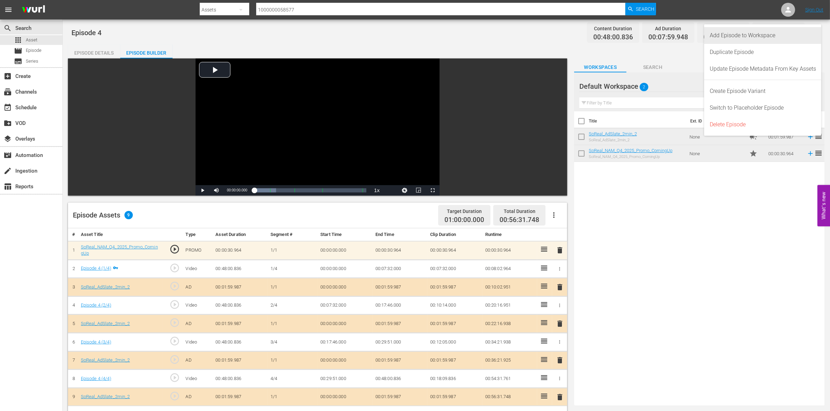
click at [766, 33] on div "Add Episode to Workspace" at bounding box center [762, 35] width 106 height 17
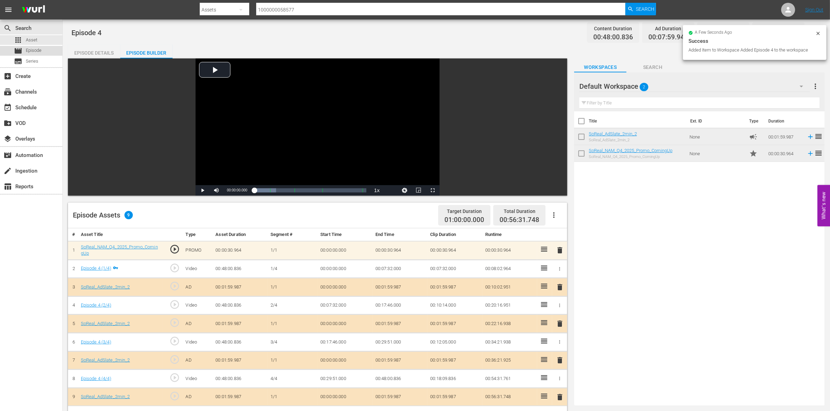
click at [33, 46] on div "movie Episode" at bounding box center [28, 51] width 28 height 10
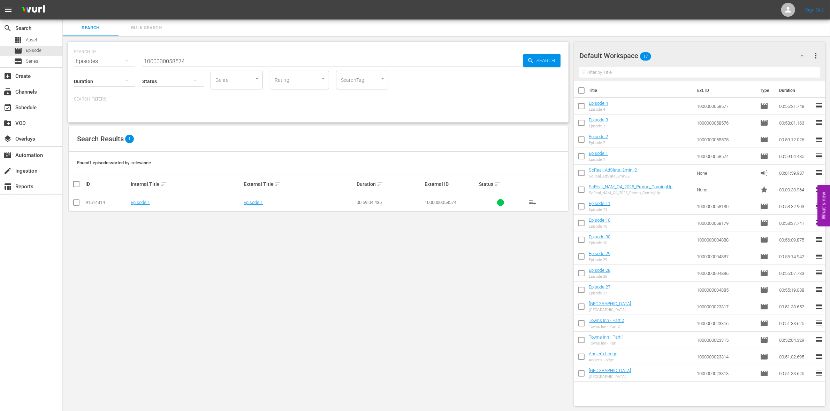
click at [187, 59] on input "1000000058574" at bounding box center [332, 61] width 381 height 17
paste input "35256"
type input "1000000035256"
click at [77, 205] on input "checkbox" at bounding box center [76, 204] width 8 height 8
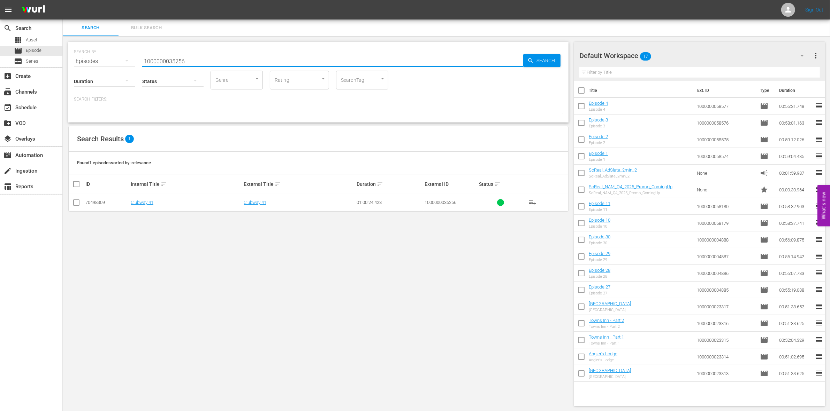
checkbox input "true"
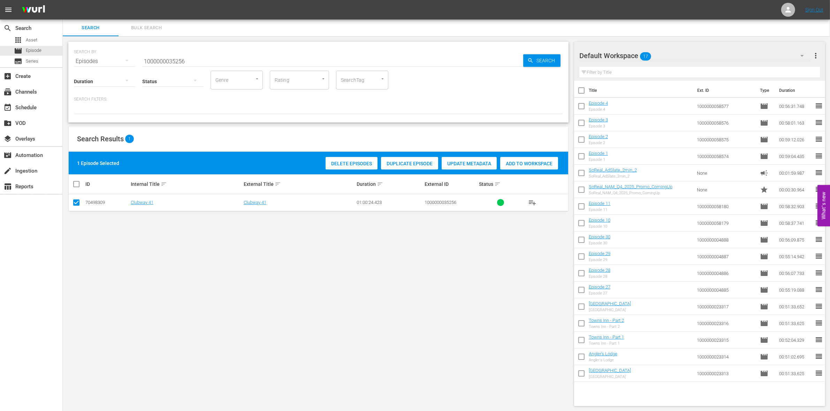
click at [546, 159] on div "Add to Workspace" at bounding box center [529, 163] width 58 height 13
click at [211, 59] on input "1000000035256" at bounding box center [332, 61] width 381 height 17
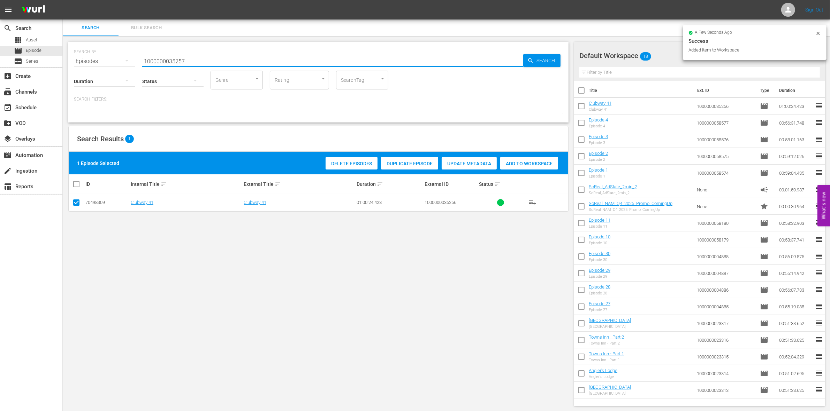
type input "1000000035257"
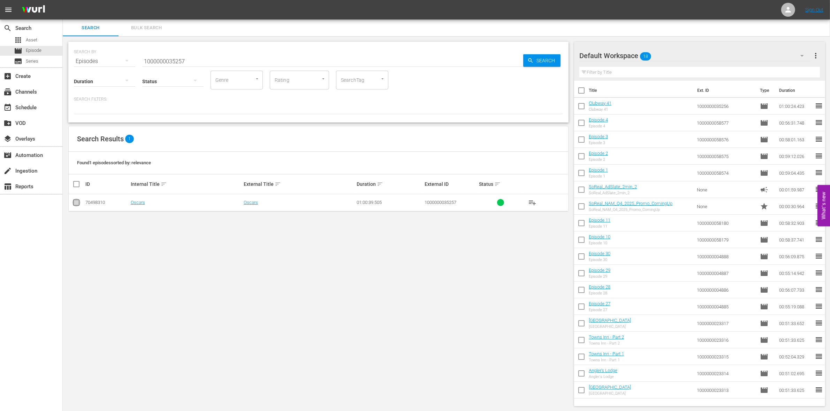
click at [77, 201] on input "checkbox" at bounding box center [76, 204] width 8 height 8
checkbox input "true"
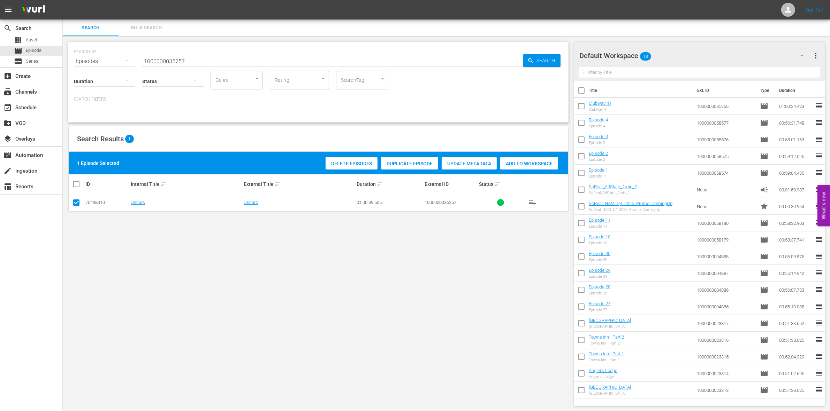
click at [534, 168] on div "Add to Workspace" at bounding box center [529, 163] width 58 height 13
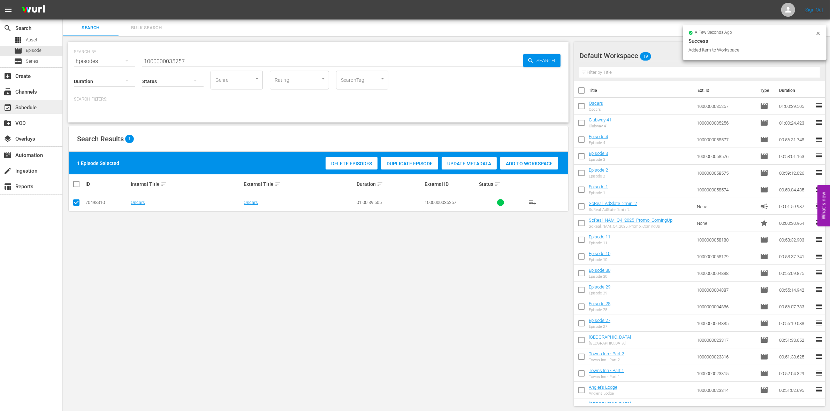
click at [54, 108] on div "event_available Schedule" at bounding box center [31, 107] width 62 height 14
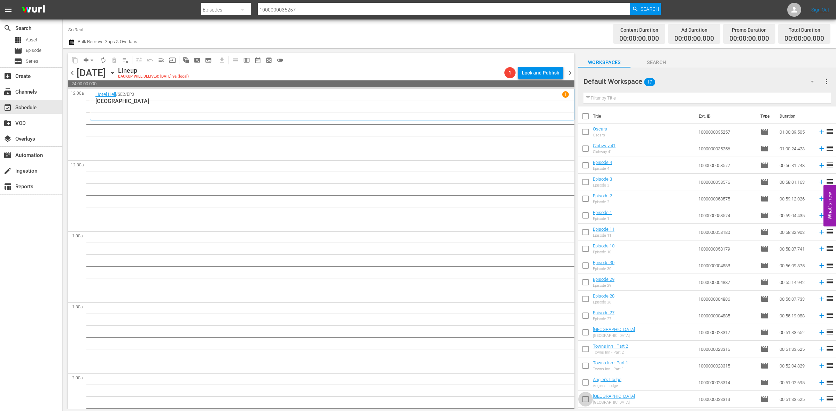
click at [587, 402] on input "checkbox" at bounding box center [585, 401] width 15 height 15
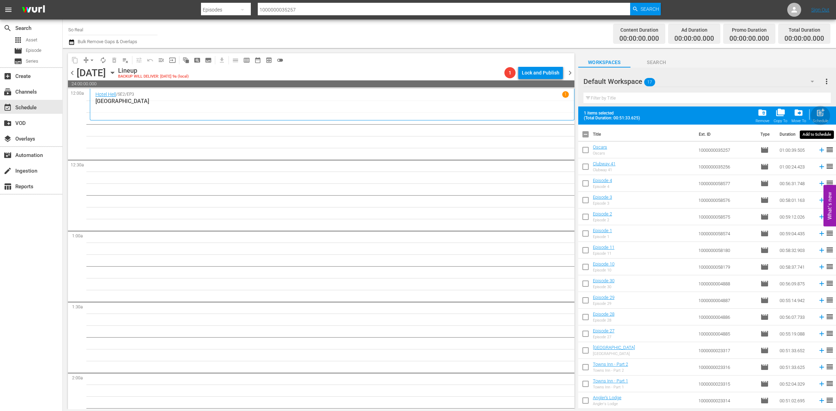
click at [817, 122] on div "Schedule" at bounding box center [821, 121] width 16 height 5
checkbox input "false"
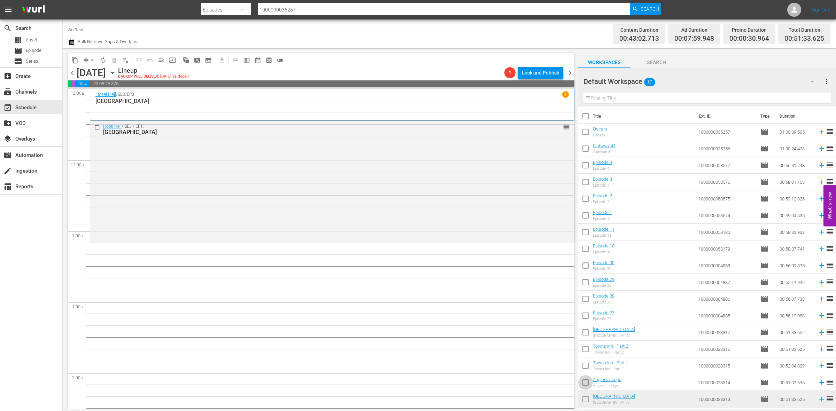
click at [586, 384] on input "checkbox" at bounding box center [585, 384] width 15 height 15
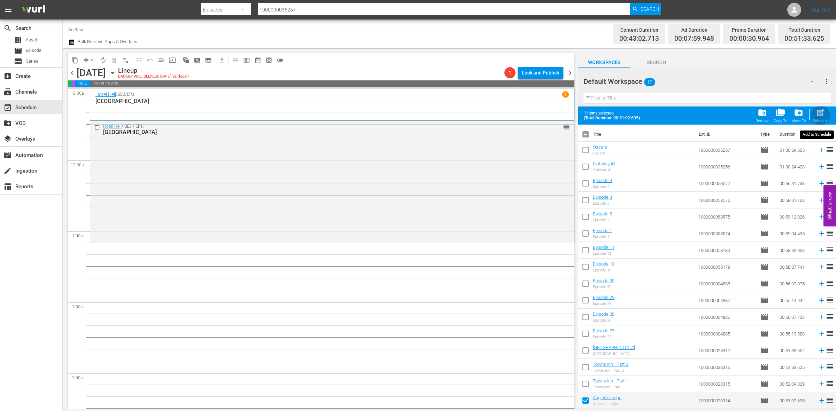
click at [818, 115] on span "post_add" at bounding box center [820, 112] width 9 height 9
checkbox input "false"
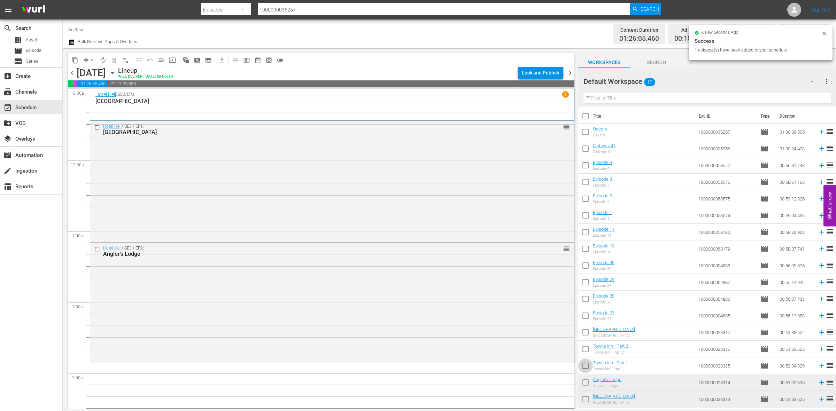
click at [583, 364] on input "checkbox" at bounding box center [585, 367] width 15 height 15
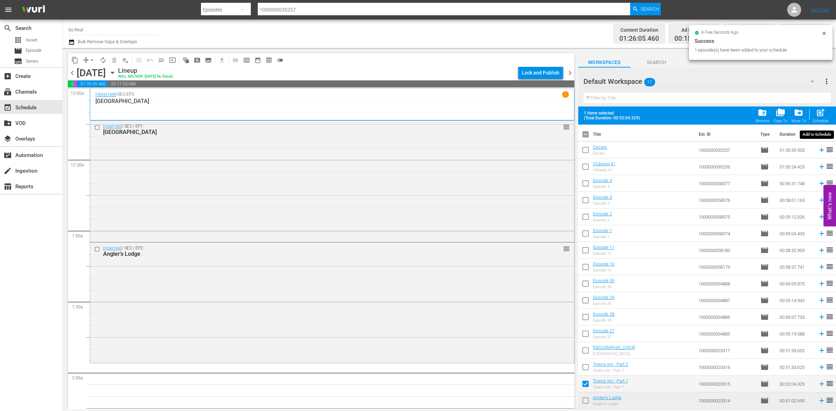
click at [819, 111] on span "post_add" at bounding box center [820, 112] width 9 height 9
checkbox input "false"
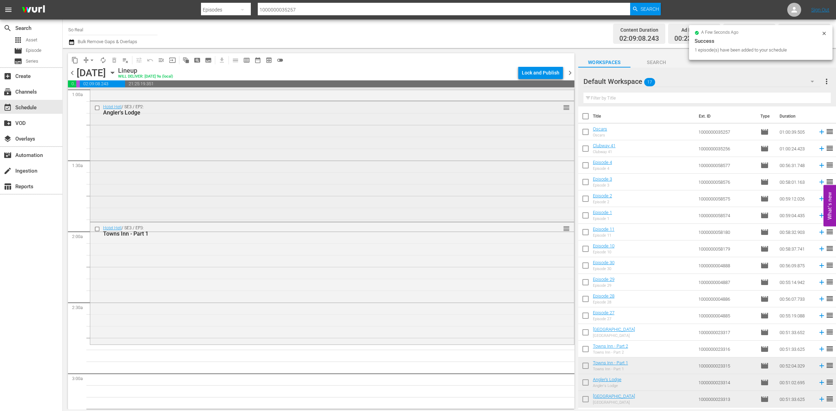
scroll to position [147, 0]
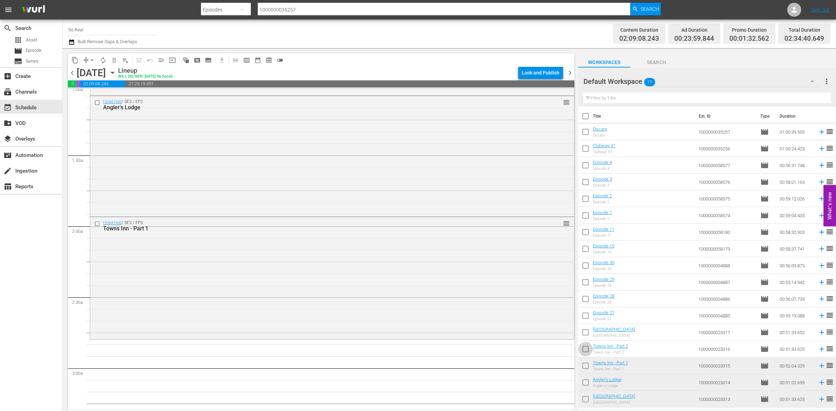
click at [583, 352] on input "checkbox" at bounding box center [585, 351] width 15 height 15
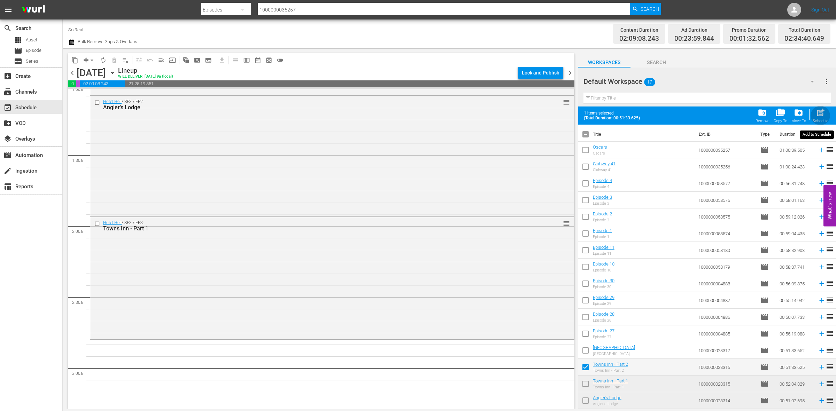
click at [819, 109] on span "post_add" at bounding box center [820, 112] width 9 height 9
checkbox input "false"
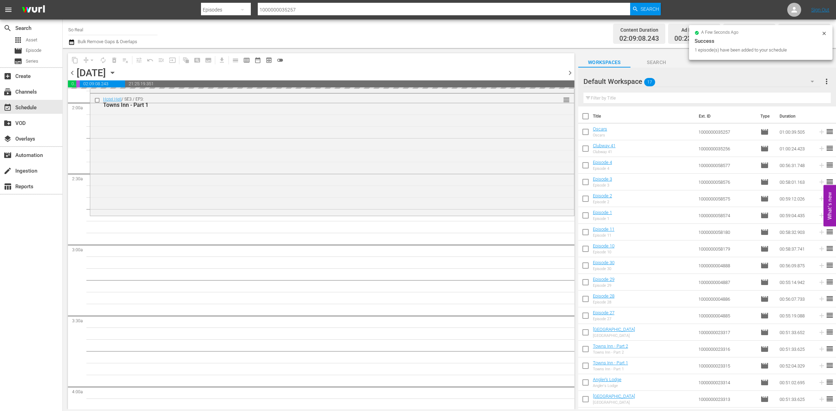
scroll to position [280, 0]
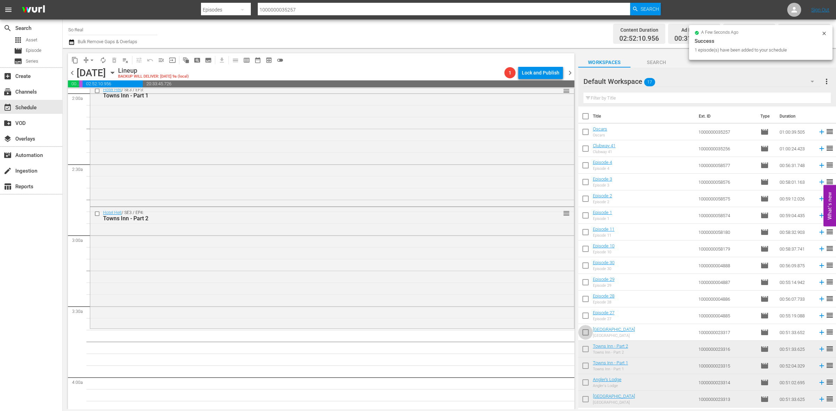
click at [582, 335] on input "checkbox" at bounding box center [585, 334] width 15 height 15
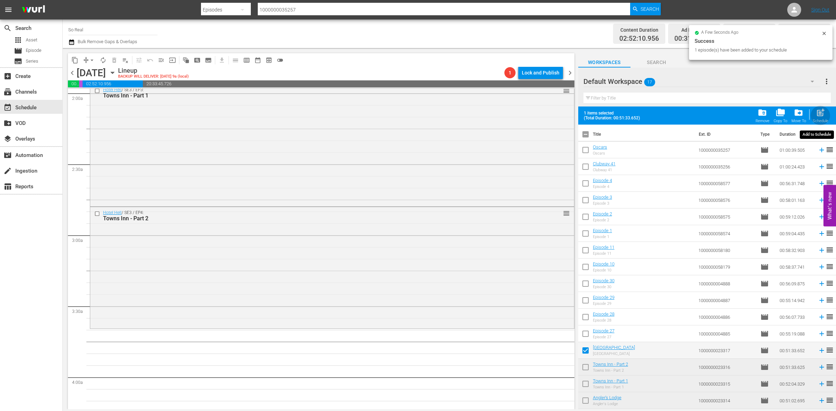
click at [814, 115] on div "post_add Schedule" at bounding box center [821, 115] width 16 height 15
checkbox input "false"
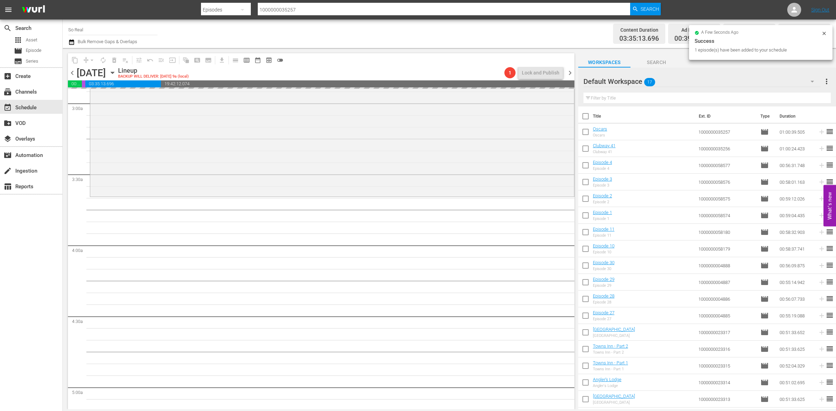
scroll to position [415, 0]
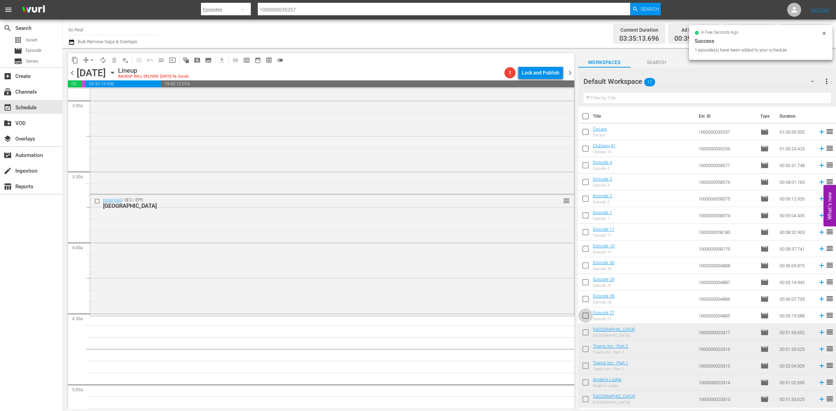
click at [584, 319] on input "checkbox" at bounding box center [585, 317] width 15 height 15
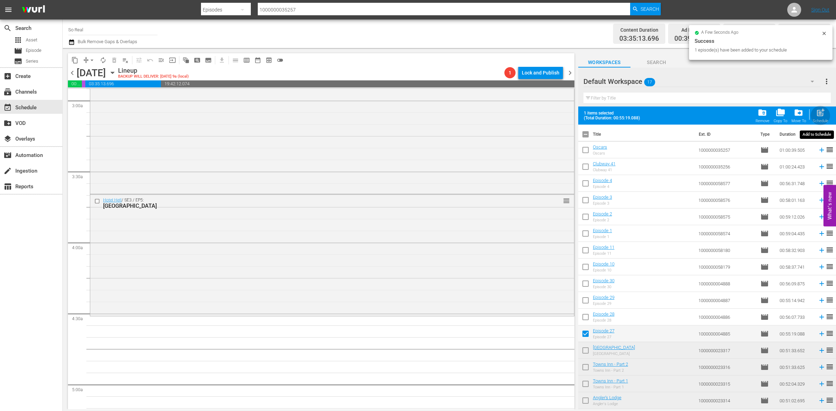
click at [821, 108] on span "post_add" at bounding box center [820, 112] width 9 height 9
checkbox input "false"
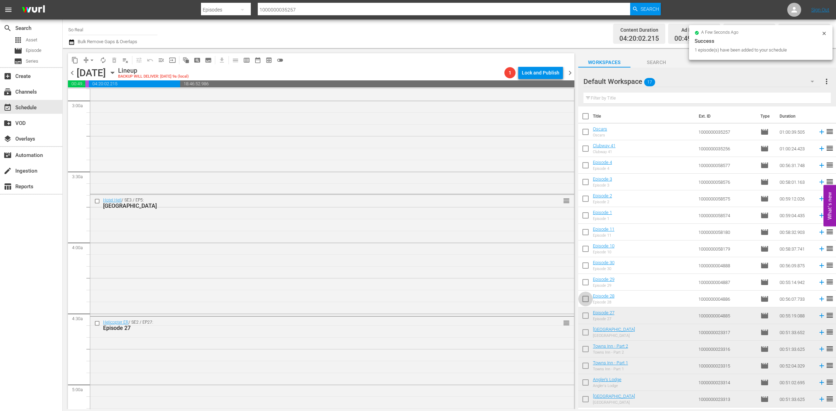
click at [587, 297] on input "checkbox" at bounding box center [585, 300] width 15 height 15
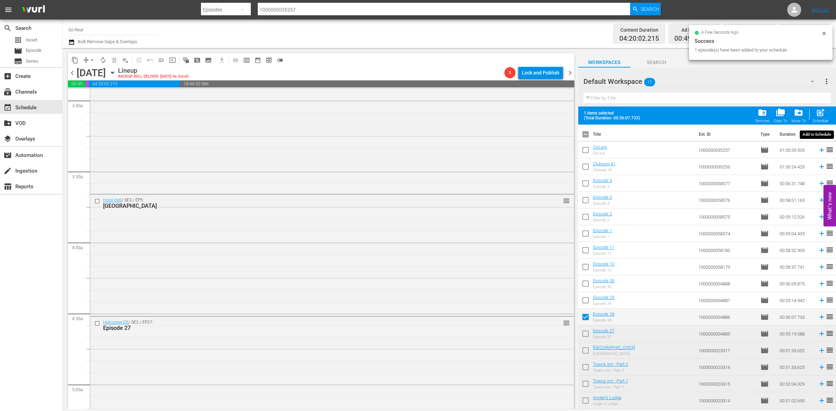
click at [813, 114] on div "post_add Schedule" at bounding box center [821, 115] width 16 height 15
checkbox input "false"
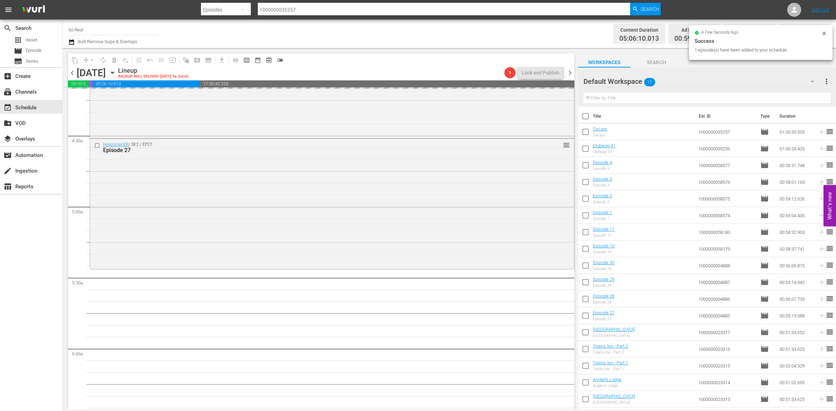
scroll to position [594, 0]
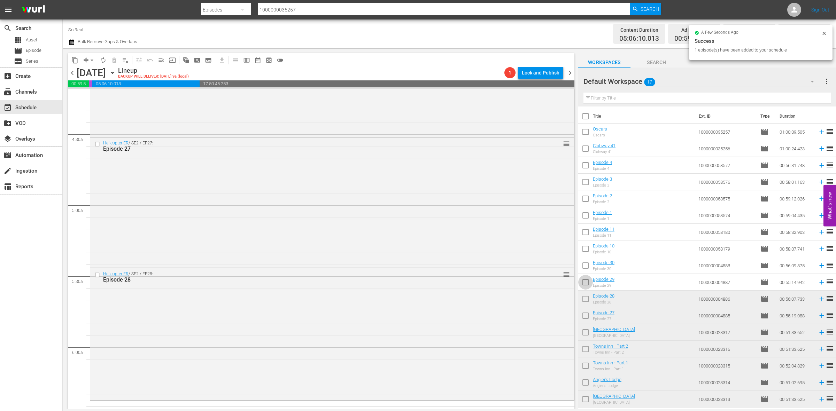
click at [585, 287] on input "checkbox" at bounding box center [585, 284] width 15 height 15
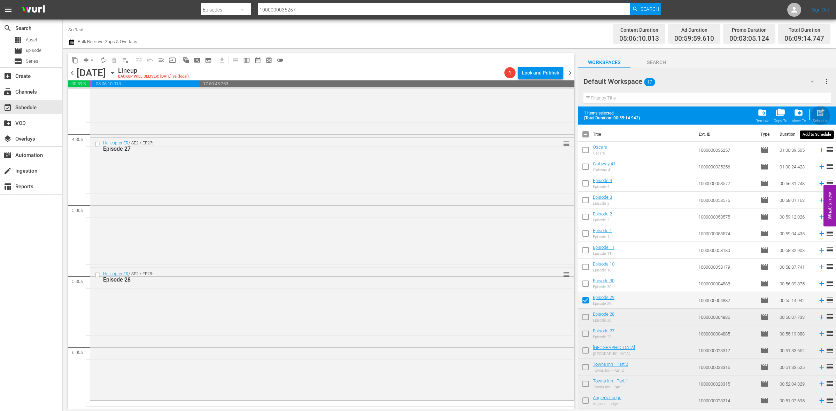
click at [817, 113] on span "post_add" at bounding box center [820, 112] width 9 height 9
checkbox input "false"
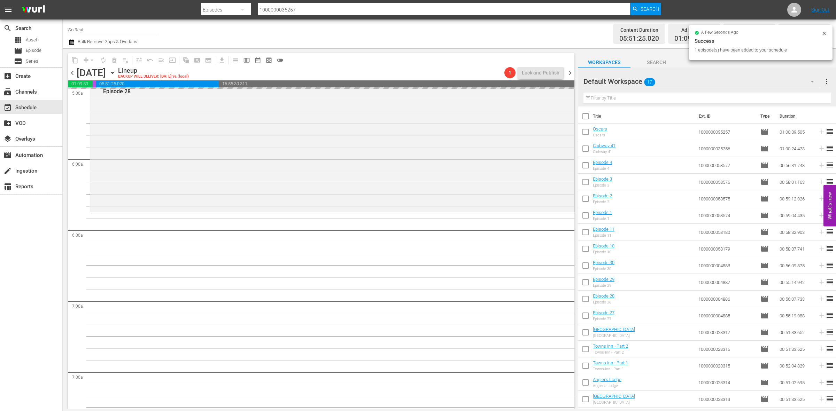
scroll to position [789, 0]
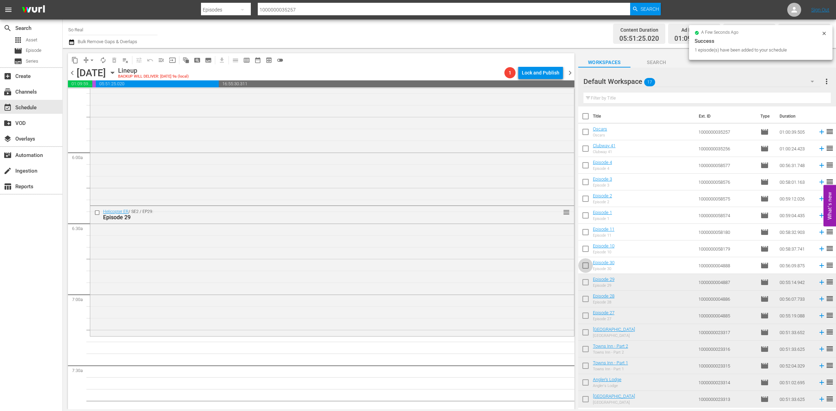
click at [585, 268] on input "checkbox" at bounding box center [585, 267] width 15 height 15
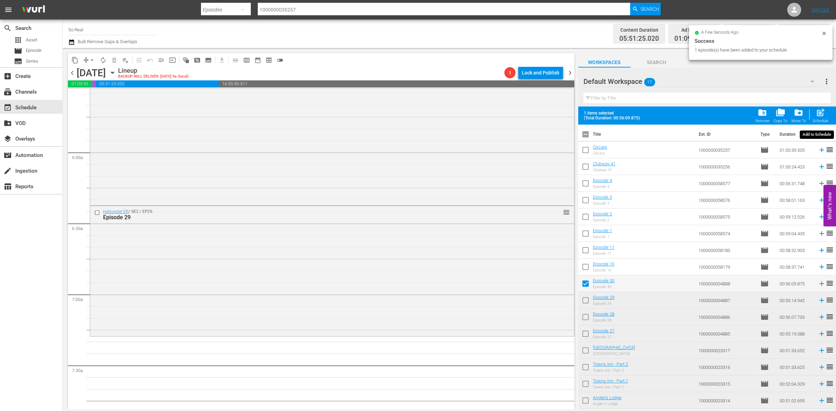
click at [829, 110] on span "post_add Schedule" at bounding box center [821, 116] width 20 height 20
click at [824, 111] on span "post_add" at bounding box center [820, 112] width 9 height 9
checkbox input "false"
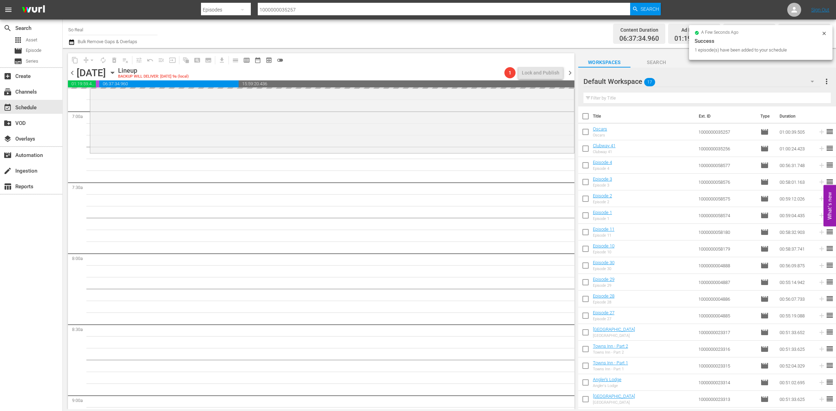
scroll to position [972, 0]
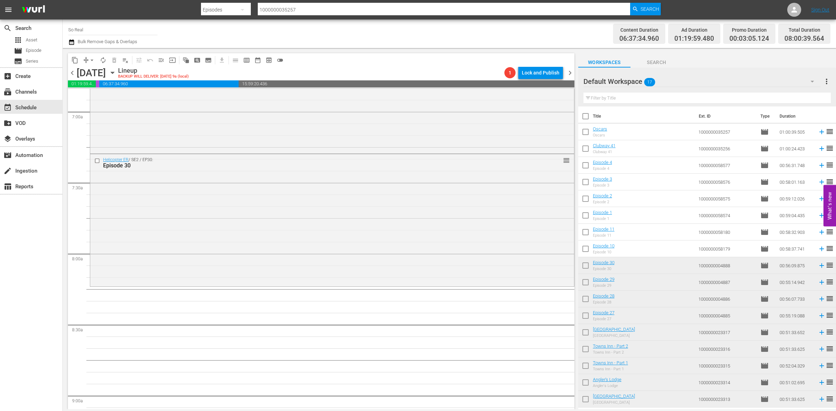
click at [589, 252] on input "checkbox" at bounding box center [585, 250] width 15 height 15
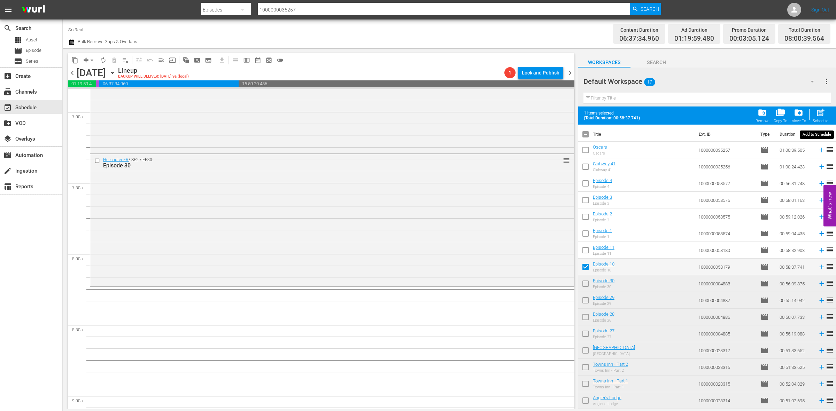
click at [816, 113] on span "post_add" at bounding box center [820, 112] width 9 height 9
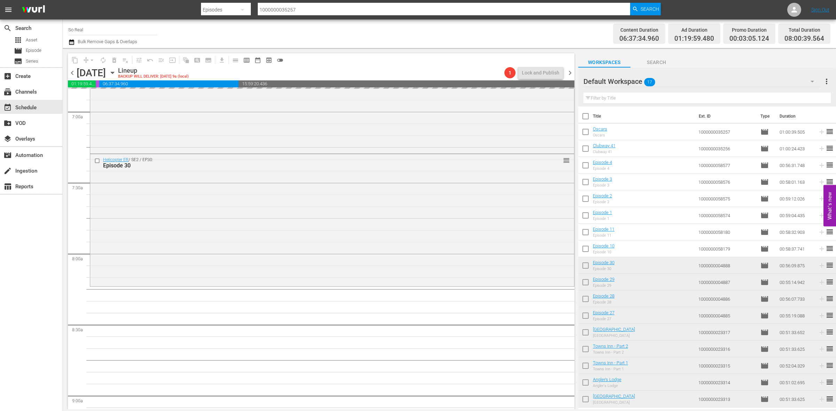
checkbox input "false"
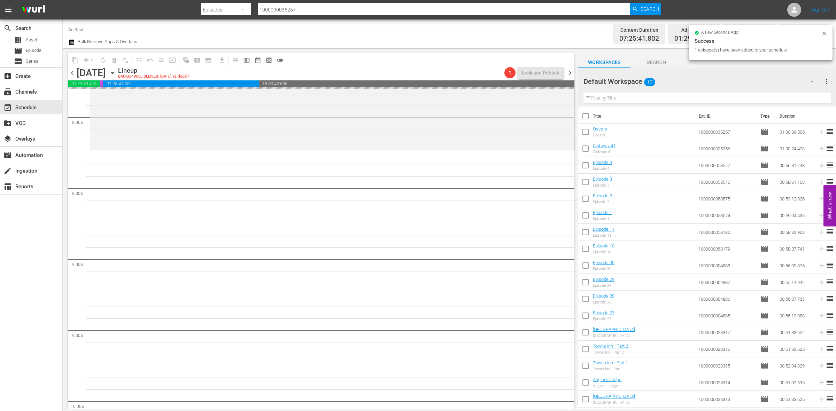
scroll to position [1117, 0]
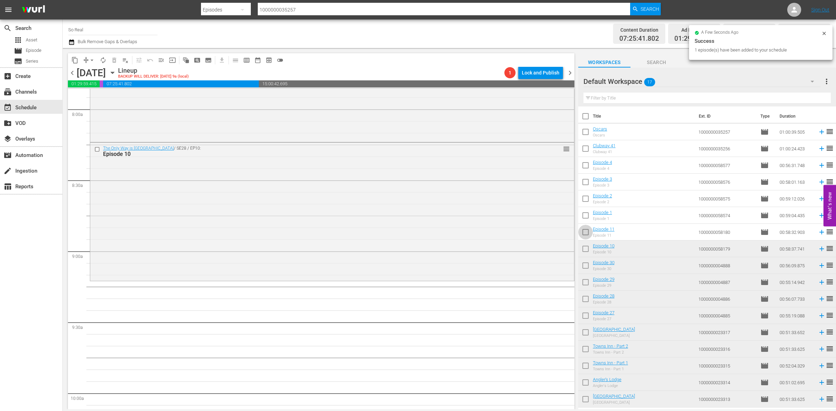
click at [588, 236] on input "checkbox" at bounding box center [585, 233] width 15 height 15
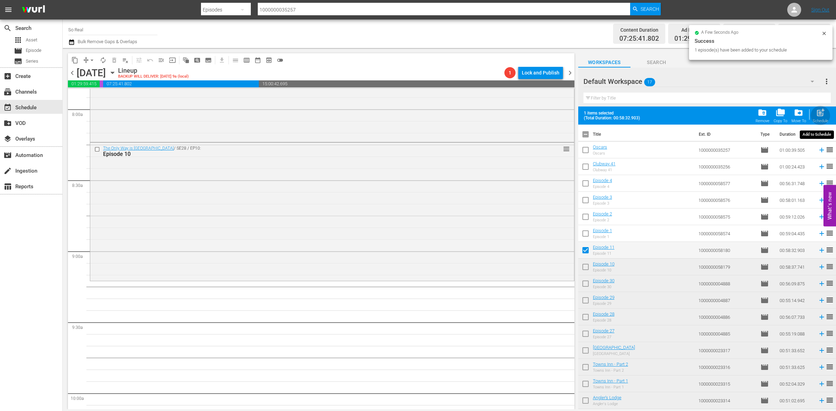
click at [819, 111] on span "post_add" at bounding box center [820, 112] width 9 height 9
checkbox input "false"
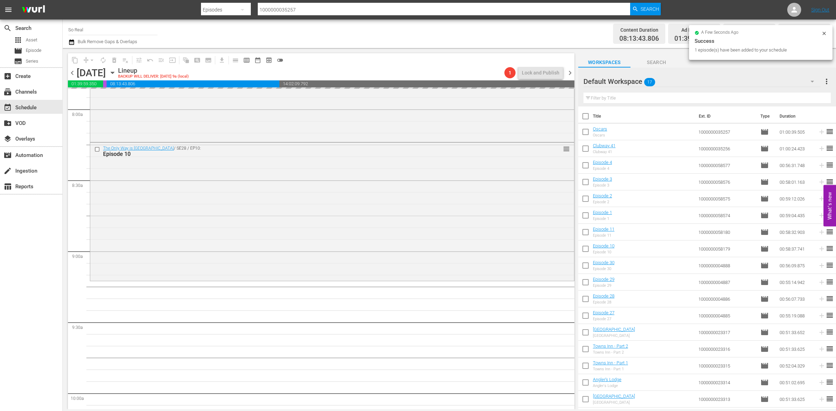
scroll to position [1224, 0]
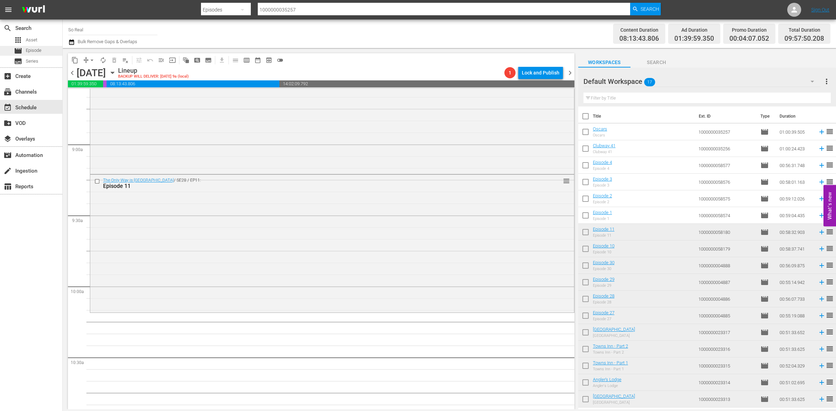
click at [37, 49] on span "Episode" at bounding box center [34, 50] width 16 height 7
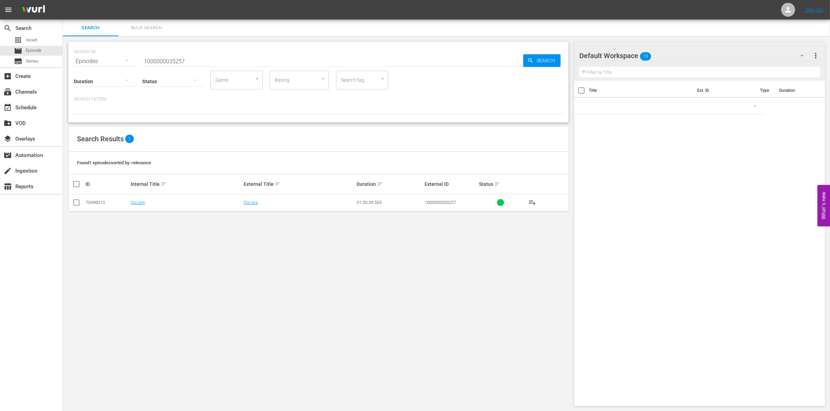
click at [163, 59] on input "1000000035257" at bounding box center [332, 61] width 381 height 17
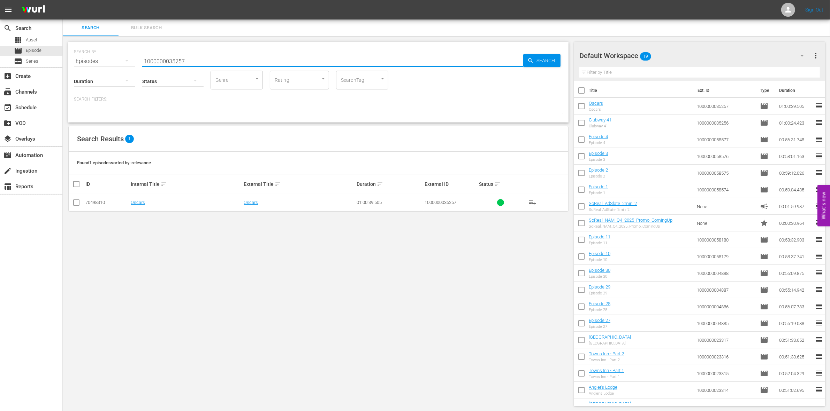
click at [163, 59] on input "1000000035257" at bounding box center [332, 61] width 381 height 17
paste input "3"
type input "1000000035253"
click at [76, 205] on input "checkbox" at bounding box center [76, 204] width 8 height 8
checkbox input "true"
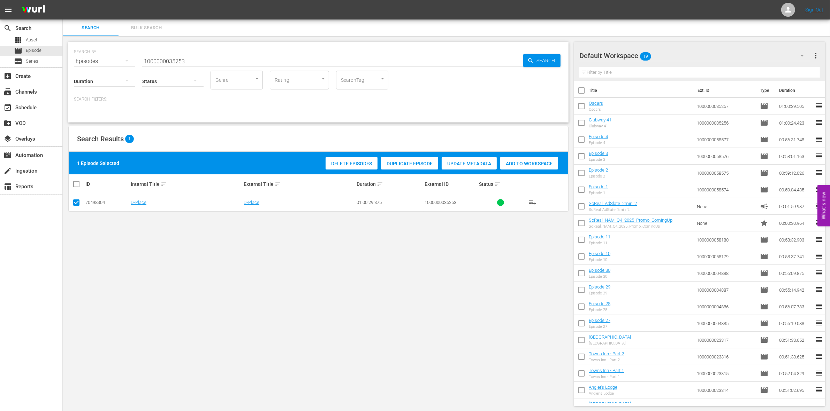
click at [523, 166] on div "Add to Workspace" at bounding box center [529, 163] width 58 height 13
click at [210, 61] on input "1000000035253" at bounding box center [332, 61] width 381 height 17
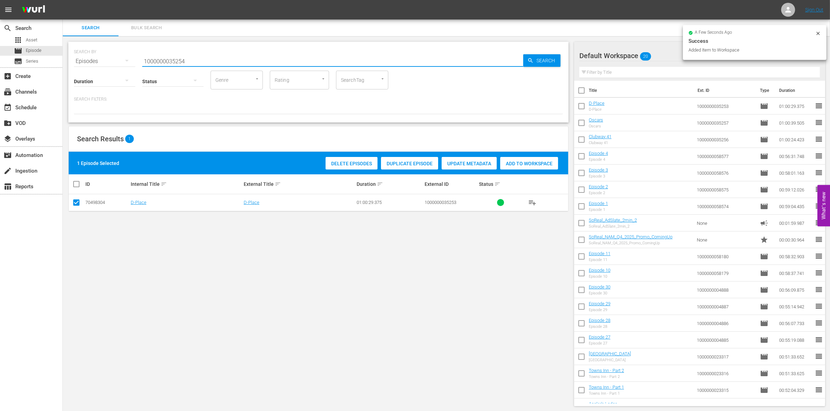
type input "1000000035254"
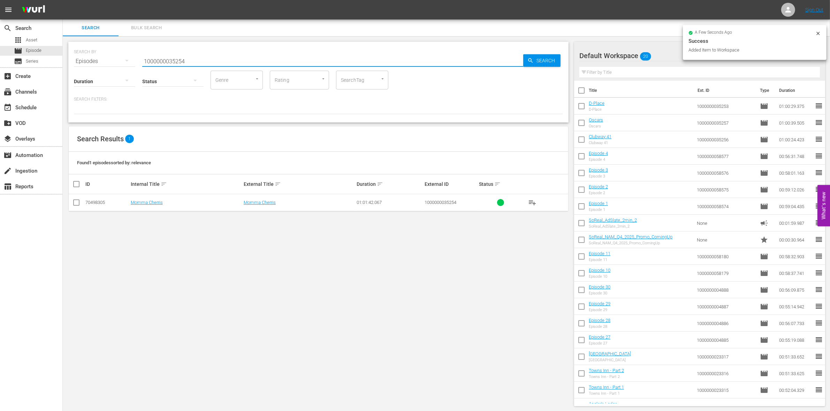
click at [72, 202] on input "checkbox" at bounding box center [76, 204] width 8 height 8
checkbox input "true"
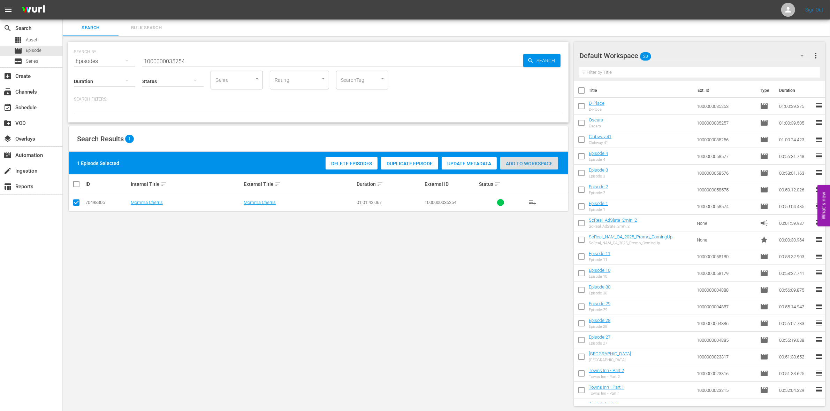
click at [511, 161] on span "Add to Workspace" at bounding box center [529, 164] width 58 height 6
click at [187, 56] on input "1000000035254" at bounding box center [332, 61] width 381 height 17
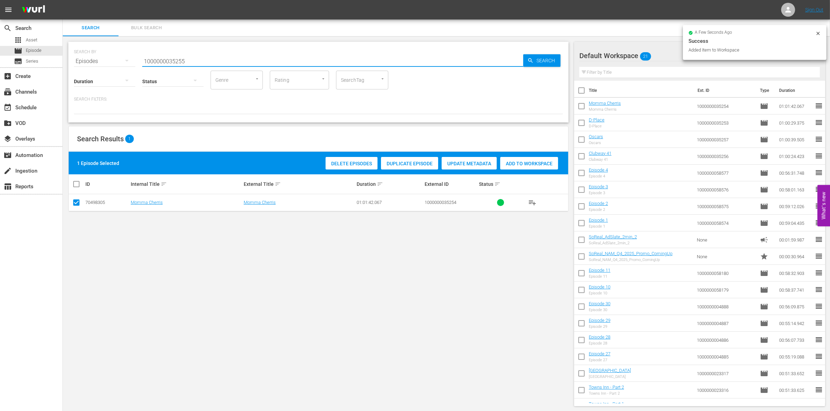
type input "1000000035255"
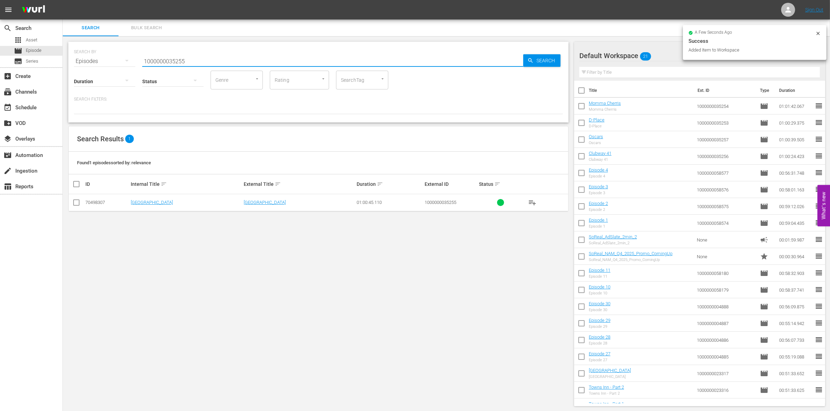
click at [77, 204] on input "checkbox" at bounding box center [76, 204] width 8 height 8
checkbox input "true"
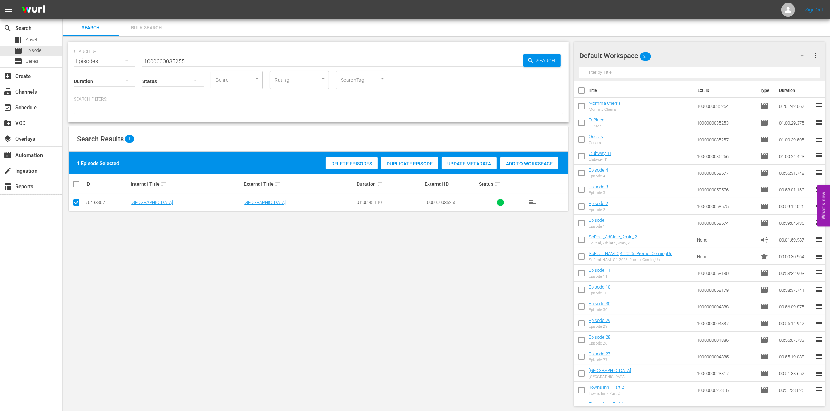
click at [535, 165] on span "Add to Workspace" at bounding box center [529, 164] width 58 height 6
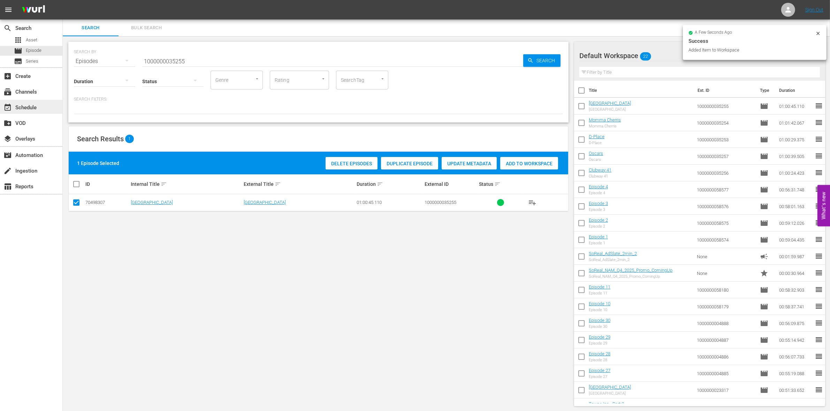
click at [32, 105] on div "event_available Schedule" at bounding box center [19, 106] width 39 height 6
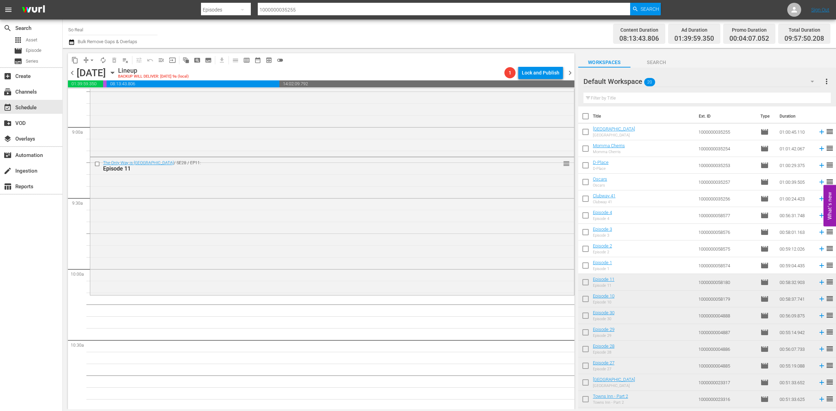
scroll to position [1236, 0]
click at [591, 164] on input "checkbox" at bounding box center [585, 167] width 15 height 15
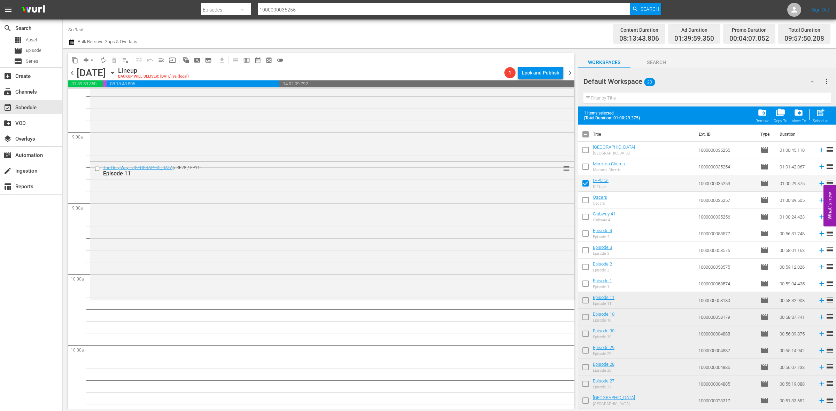
click at [819, 112] on span "post_add" at bounding box center [820, 112] width 9 height 9
checkbox input "false"
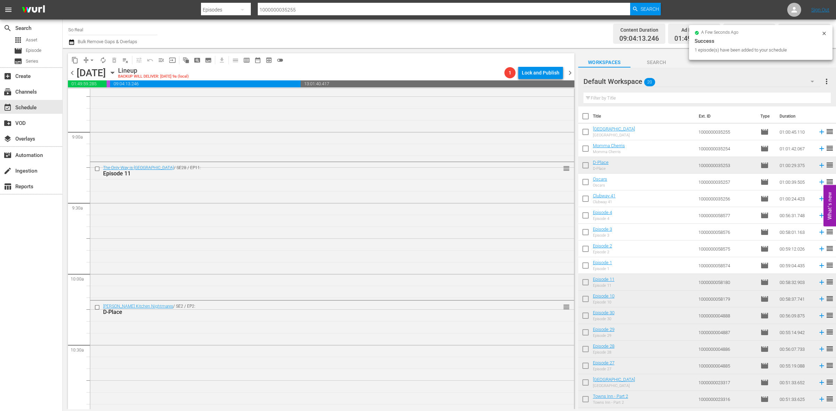
click at [591, 149] on input "checkbox" at bounding box center [585, 150] width 15 height 15
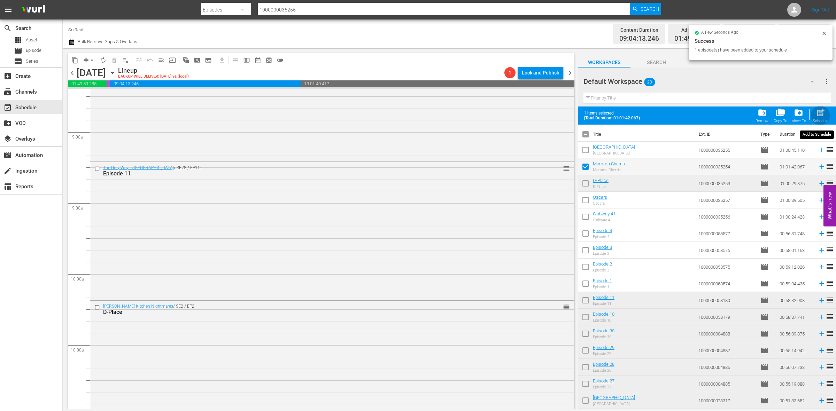
click at [818, 115] on span "post_add" at bounding box center [820, 112] width 9 height 9
checkbox input "false"
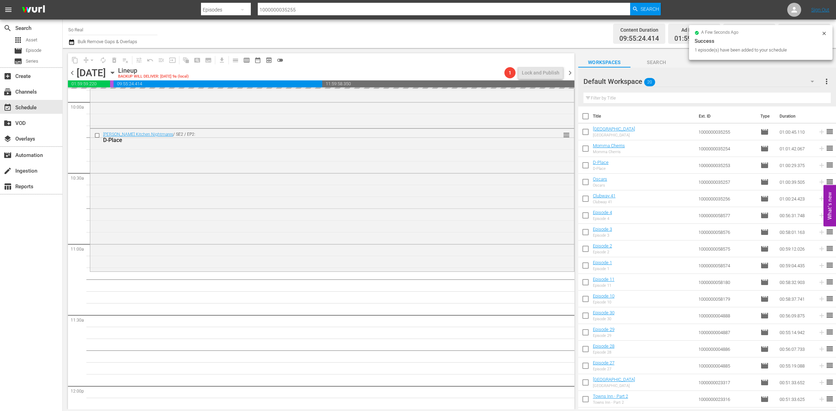
scroll to position [1411, 0]
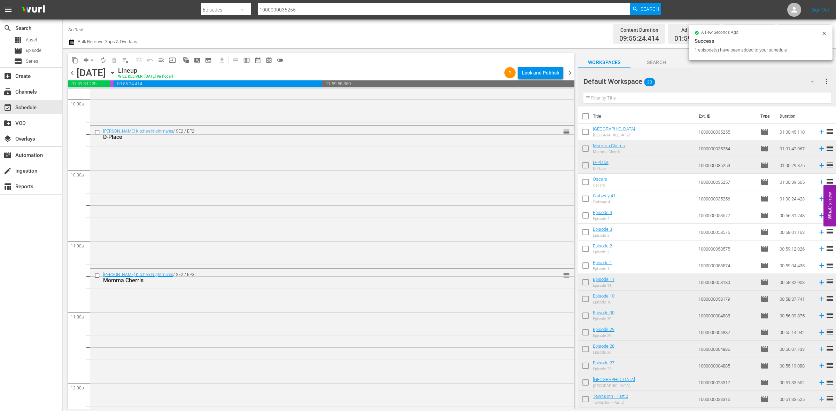
click at [585, 132] on input "checkbox" at bounding box center [585, 133] width 15 height 15
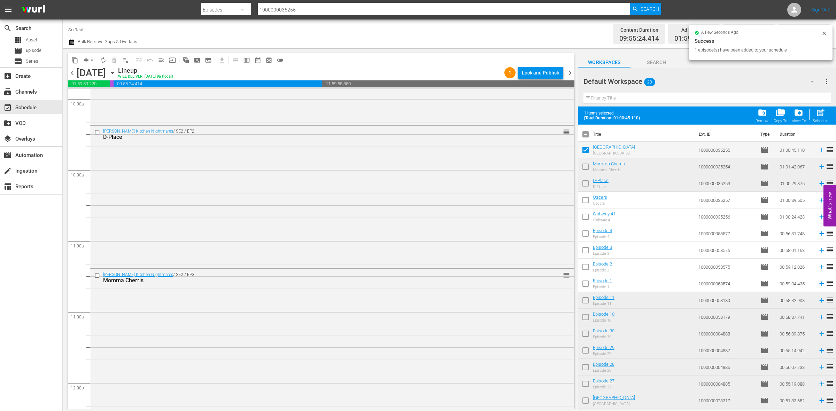
click at [816, 114] on span "post_add" at bounding box center [820, 112] width 9 height 9
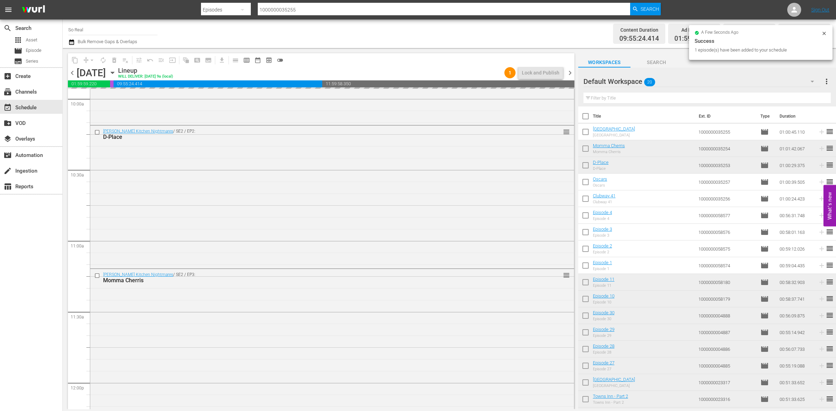
checkbox input "false"
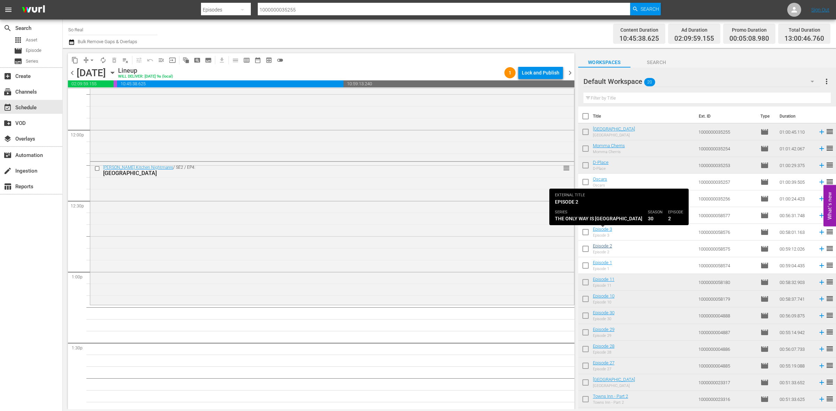
scroll to position [47, 0]
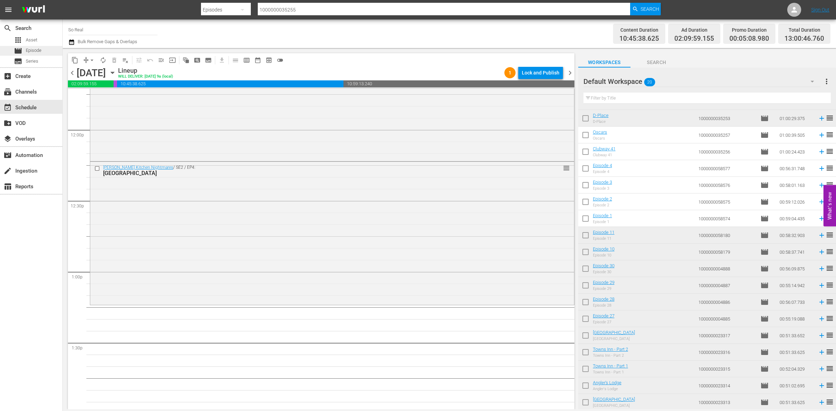
click at [25, 46] on div "movie Episode" at bounding box center [28, 51] width 28 height 10
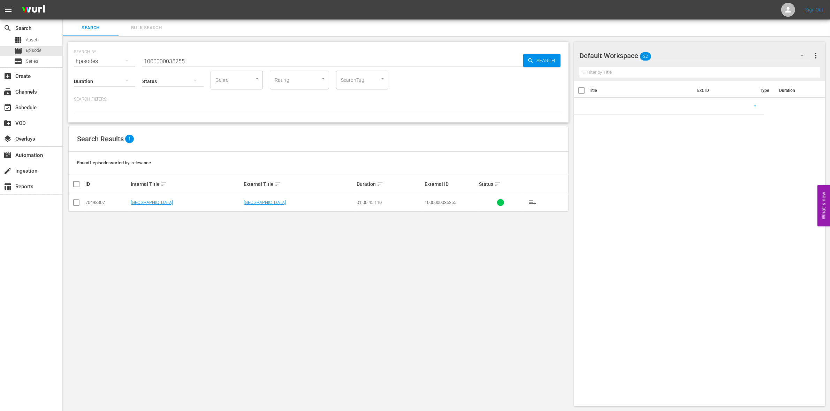
click at [164, 58] on input "1000000035255" at bounding box center [332, 61] width 381 height 17
paste input "23308"
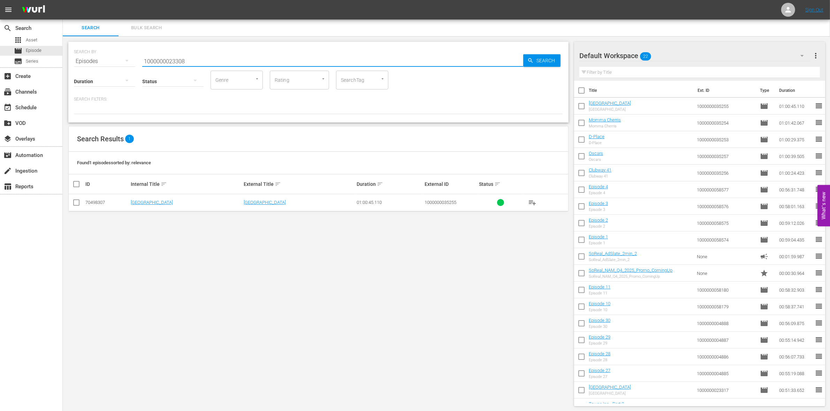
type input "1000000023308"
click at [74, 204] on input "checkbox" at bounding box center [76, 204] width 8 height 8
checkbox input "true"
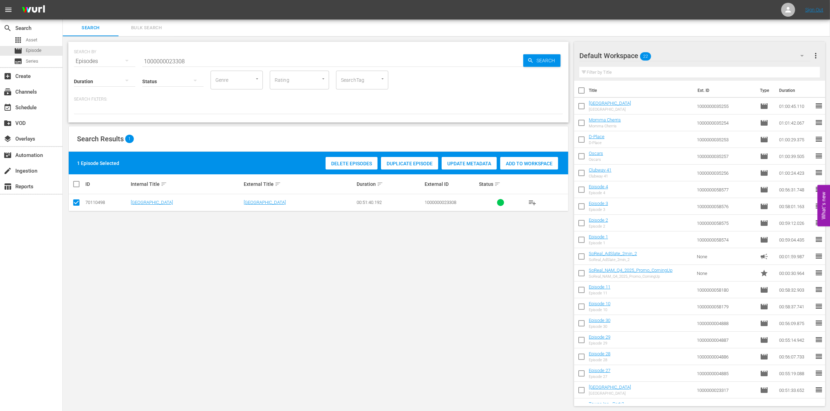
click at [523, 171] on div "1 Episode Selected Delete Episodes Duplicate Episode Update Metadata Add to Wor…" at bounding box center [318, 163] width 499 height 23
click at [511, 161] on span "Add to Workspace" at bounding box center [529, 164] width 58 height 6
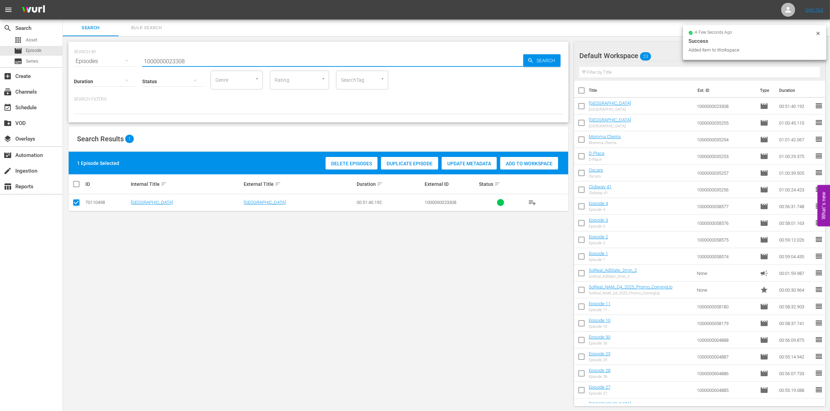
click at [220, 54] on input "1000000023308" at bounding box center [332, 61] width 381 height 17
type input "1000000023309"
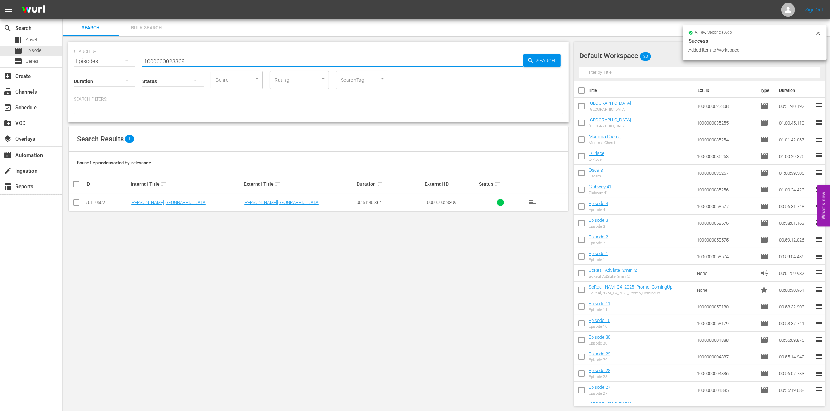
click at [78, 201] on input "checkbox" at bounding box center [76, 204] width 8 height 8
checkbox input "true"
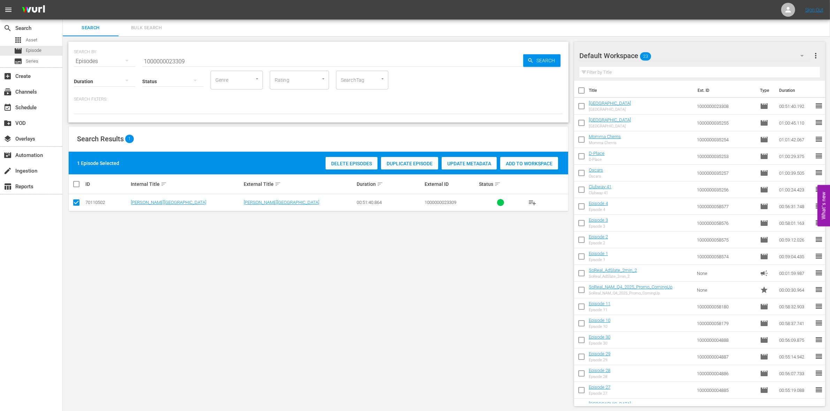
click at [508, 162] on span "Add to Workspace" at bounding box center [529, 164] width 58 height 6
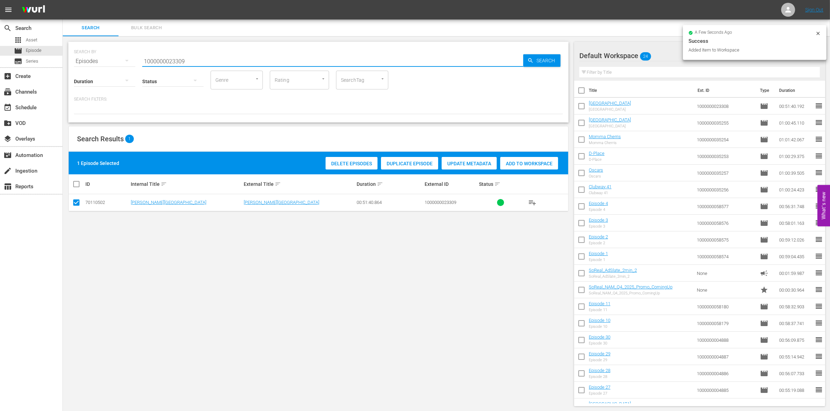
click at [208, 58] on input "1000000023309" at bounding box center [332, 61] width 381 height 17
type input "1000000023310"
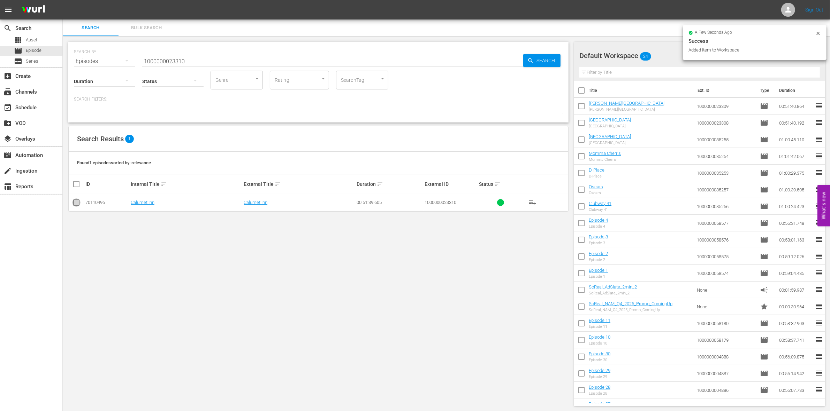
click at [74, 206] on input "checkbox" at bounding box center [76, 204] width 8 height 8
checkbox input "true"
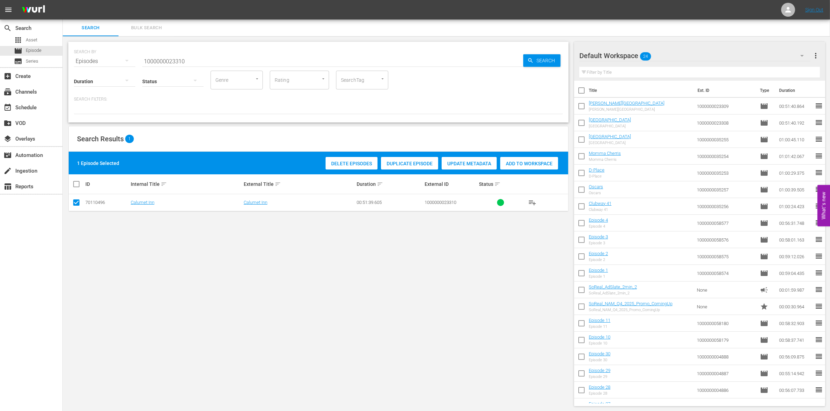
click at [532, 159] on div "Add to Workspace" at bounding box center [529, 163] width 58 height 13
click at [172, 59] on input "1000000023310" at bounding box center [332, 61] width 381 height 17
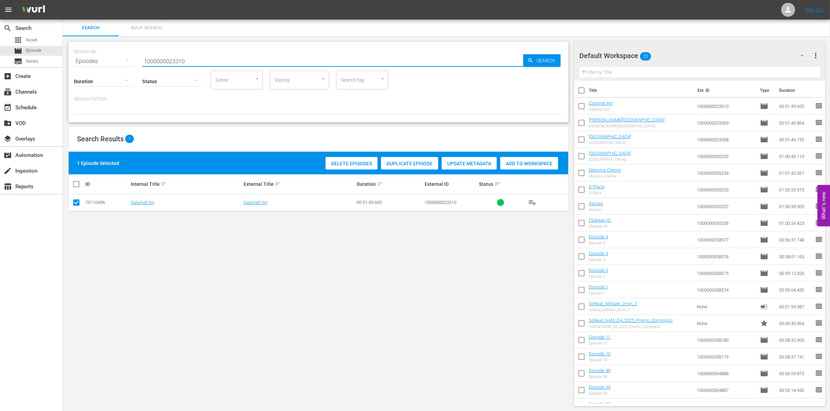
click at [172, 59] on input "1000000023310" at bounding box center [332, 61] width 381 height 17
paste input "295"
type input "1000000023295"
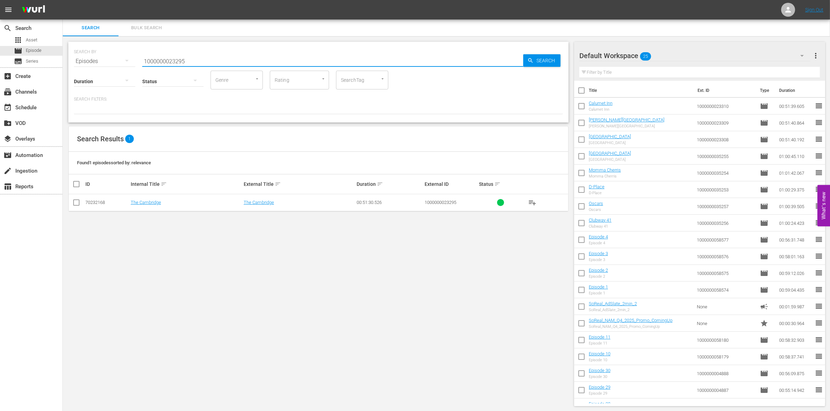
click at [78, 203] on input "checkbox" at bounding box center [76, 204] width 8 height 8
checkbox input "true"
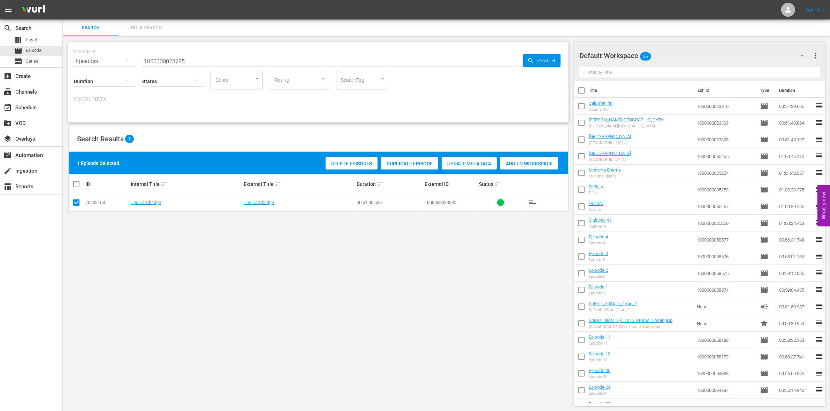
click at [542, 164] on span "Add to Workspace" at bounding box center [529, 164] width 58 height 6
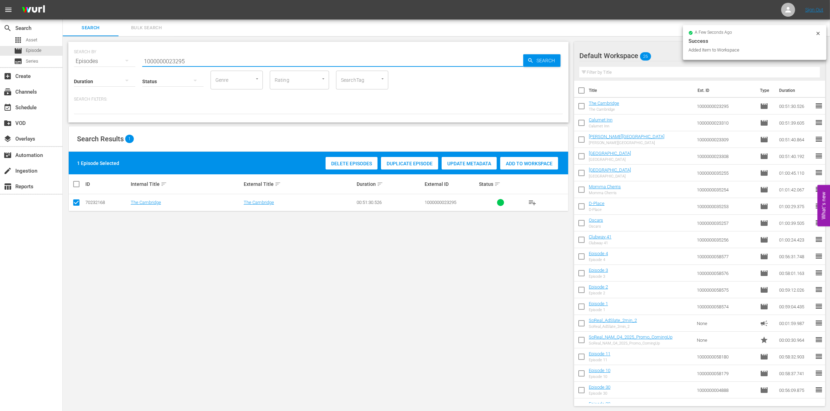
click at [220, 63] on input "1000000023295" at bounding box center [332, 61] width 381 height 17
type input "1000000023296"
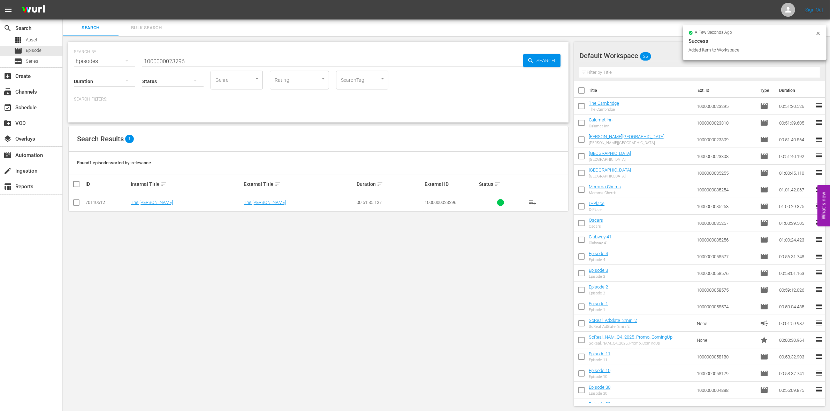
click at [76, 197] on td at bounding box center [77, 202] width 16 height 17
click at [77, 202] on input "checkbox" at bounding box center [76, 204] width 8 height 8
checkbox input "true"
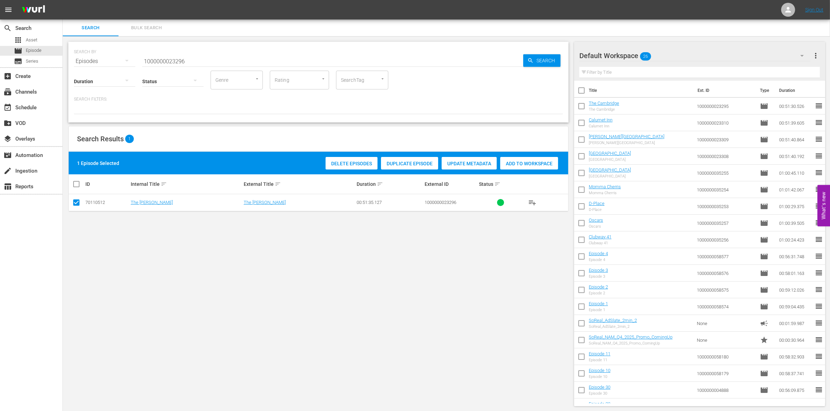
click at [522, 166] on span "Add to Workspace" at bounding box center [529, 164] width 58 height 6
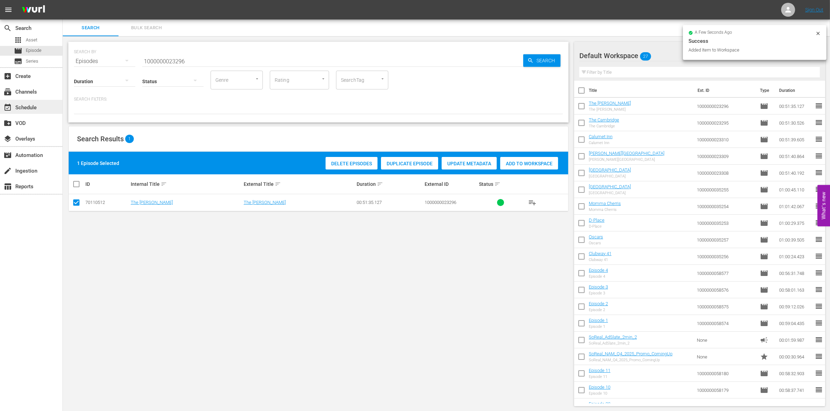
click at [35, 106] on div "event_available Schedule" at bounding box center [19, 106] width 39 height 6
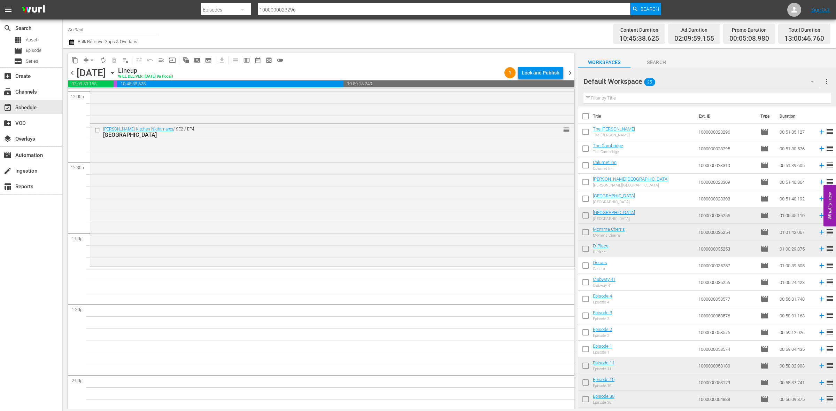
scroll to position [1704, 0]
click at [590, 196] on input "checkbox" at bounding box center [585, 200] width 15 height 15
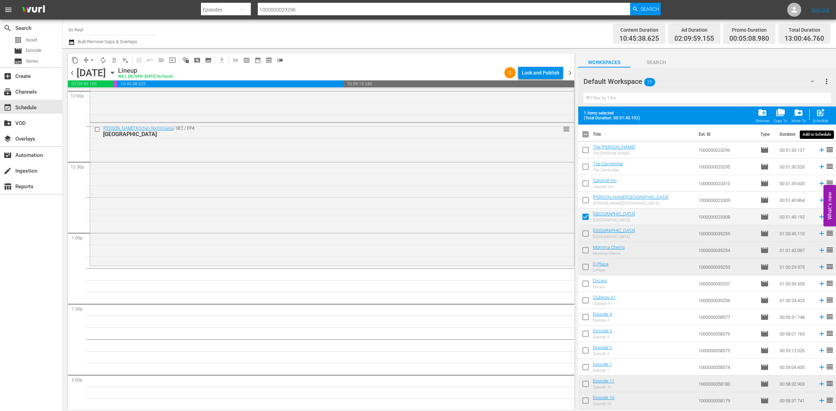
click at [817, 112] on span "post_add" at bounding box center [820, 112] width 9 height 9
checkbox input "false"
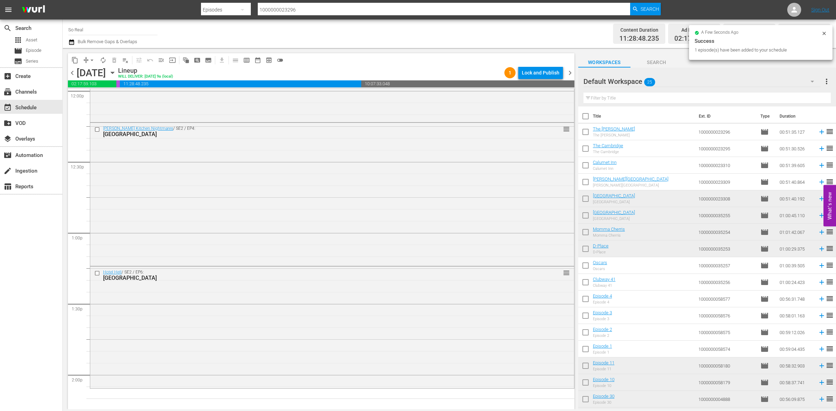
click at [587, 215] on input "checkbox" at bounding box center [585, 217] width 15 height 15
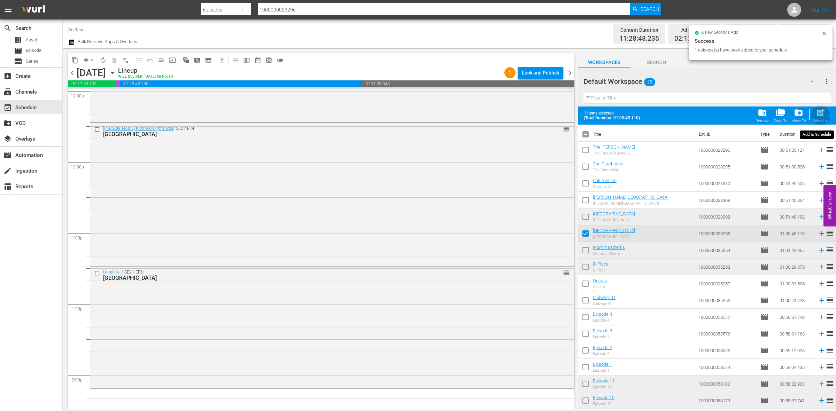
click at [819, 114] on span "post_add" at bounding box center [820, 112] width 9 height 9
checkbox input "false"
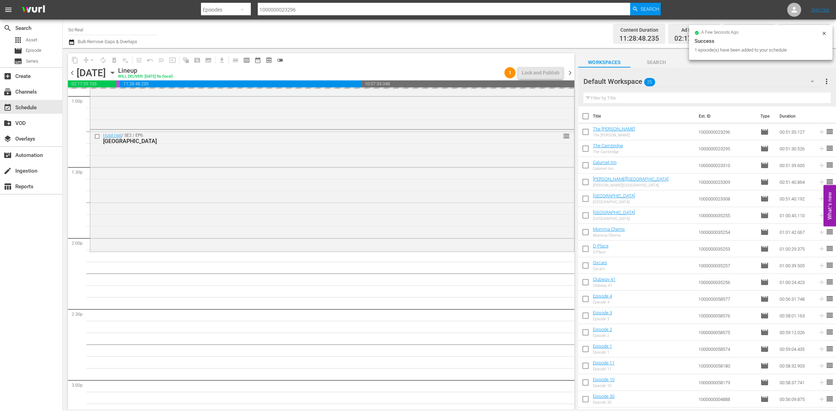
scroll to position [1841, 0]
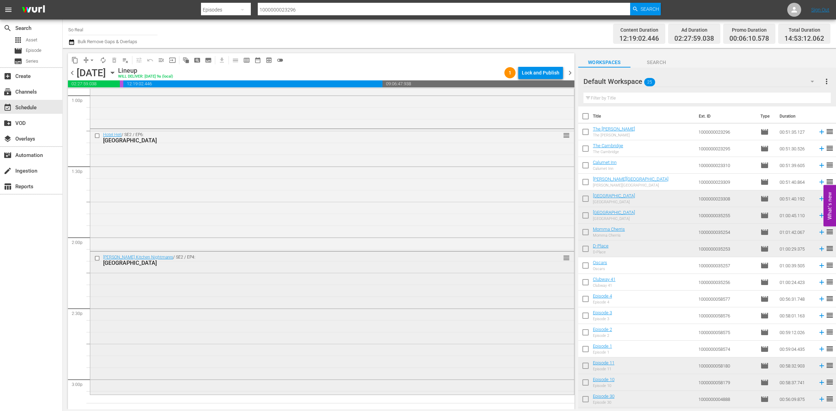
click at [346, 288] on div "Ramsay's Kitchen Nightmares / SE2 / EP4: La Riviera reorder" at bounding box center [332, 323] width 484 height 142
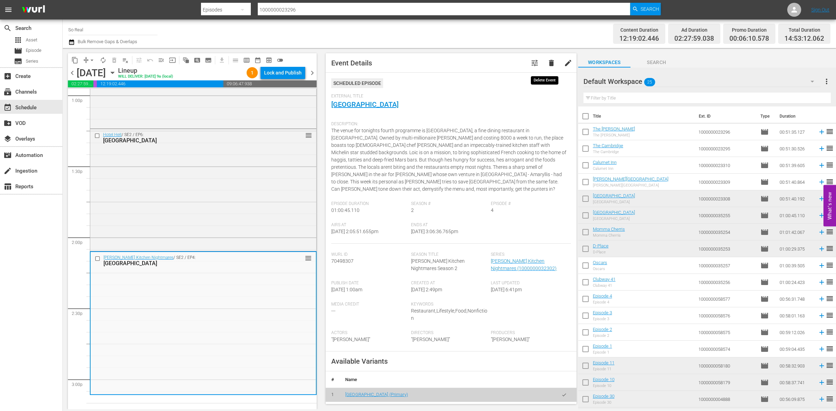
click at [549, 63] on span "delete" at bounding box center [551, 63] width 8 height 8
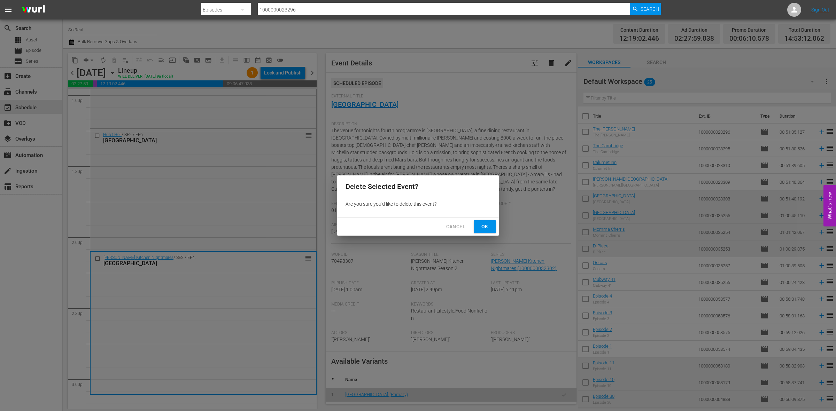
click at [484, 228] on span "Ok" at bounding box center [484, 227] width 11 height 9
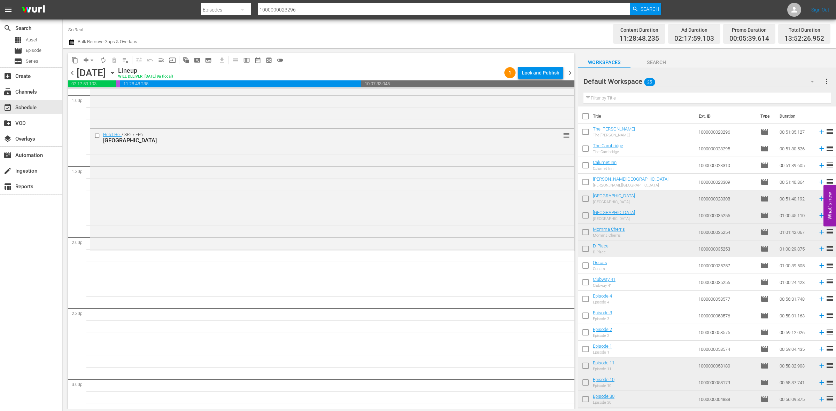
click at [586, 184] on input "checkbox" at bounding box center [585, 183] width 15 height 15
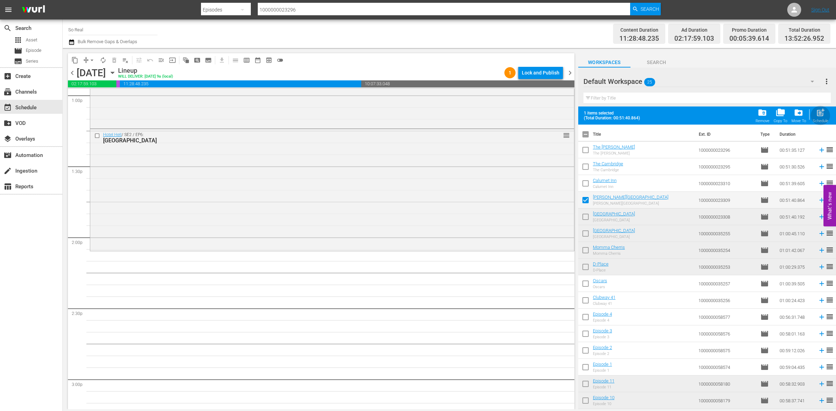
click at [815, 109] on div "post_add Schedule" at bounding box center [821, 115] width 16 height 15
checkbox input "false"
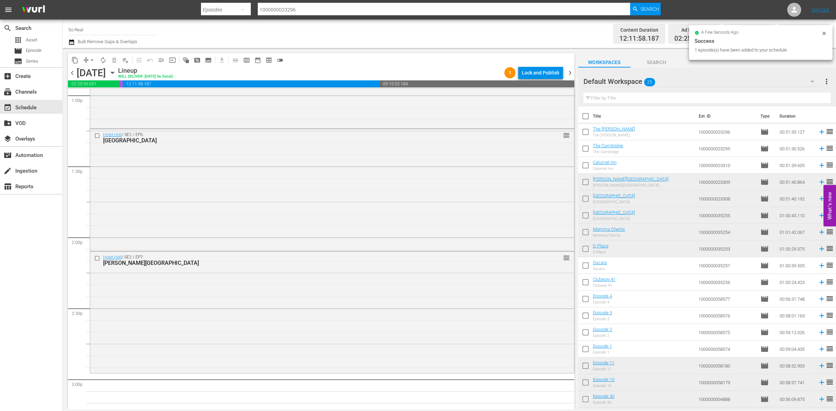
click at [584, 168] on input "checkbox" at bounding box center [585, 167] width 15 height 15
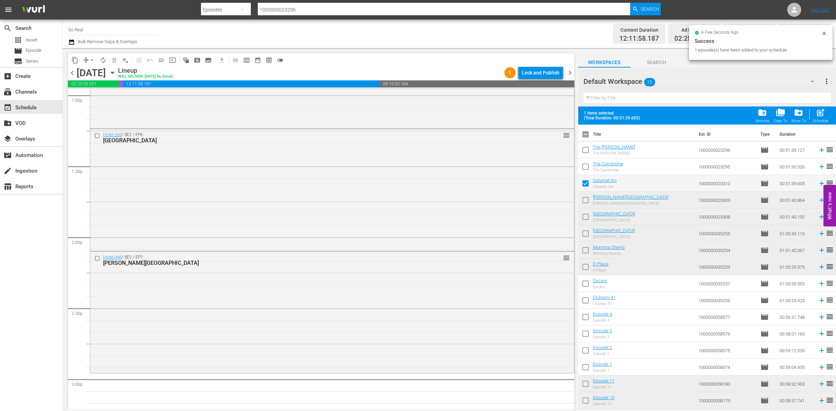
click at [814, 116] on div "post_add Schedule" at bounding box center [821, 115] width 16 height 15
checkbox input "false"
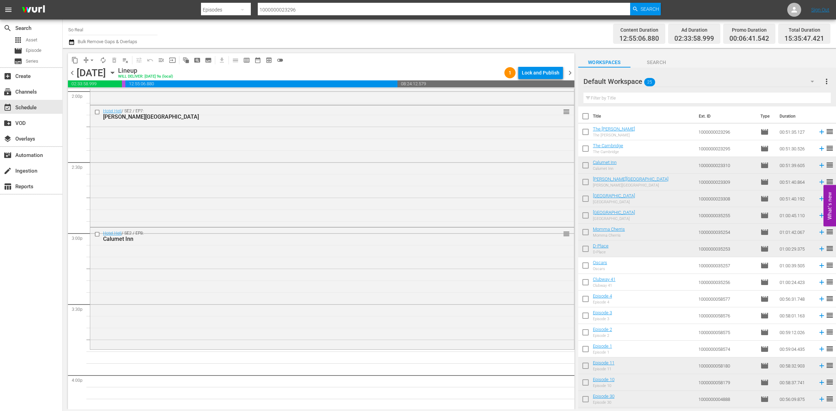
scroll to position [1988, 0]
click at [586, 149] on input "checkbox" at bounding box center [585, 150] width 15 height 15
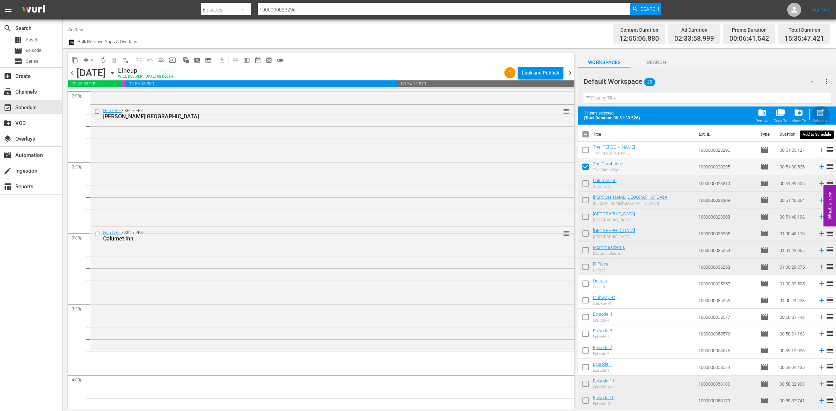
click at [823, 112] on span "post_add" at bounding box center [820, 112] width 9 height 9
checkbox input "false"
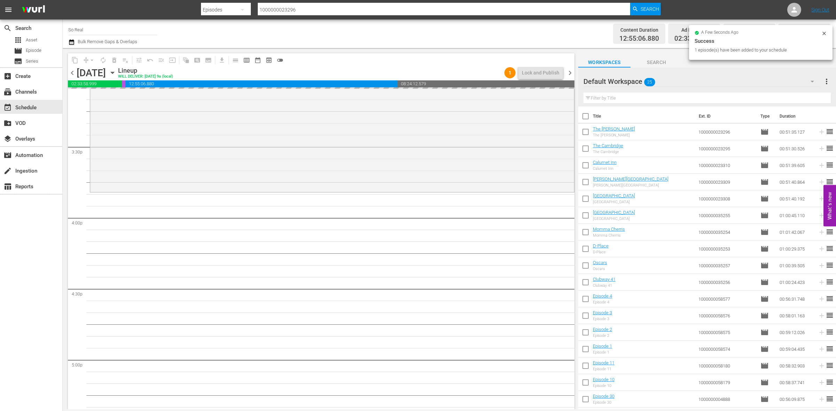
scroll to position [2156, 0]
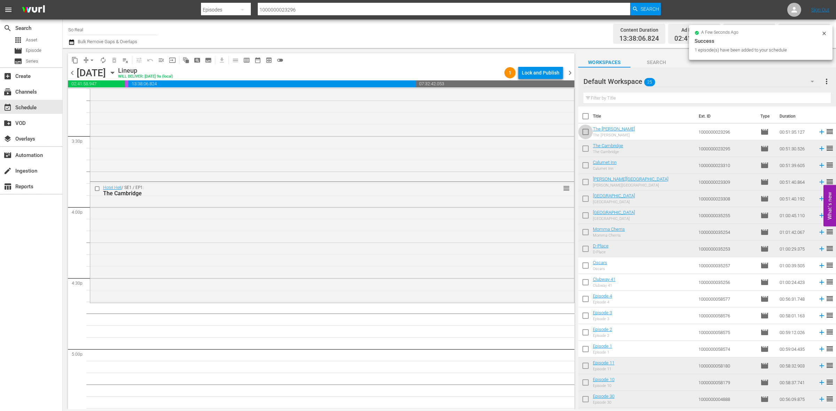
click at [586, 133] on input "checkbox" at bounding box center [585, 133] width 15 height 15
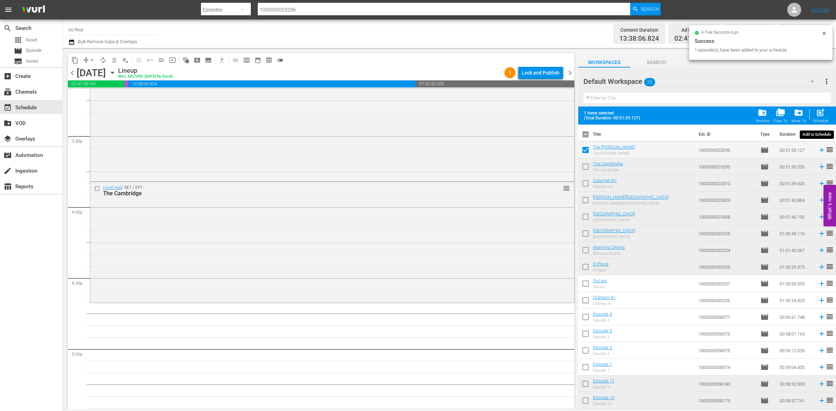
click at [824, 111] on span "post_add" at bounding box center [820, 112] width 9 height 9
checkbox input "false"
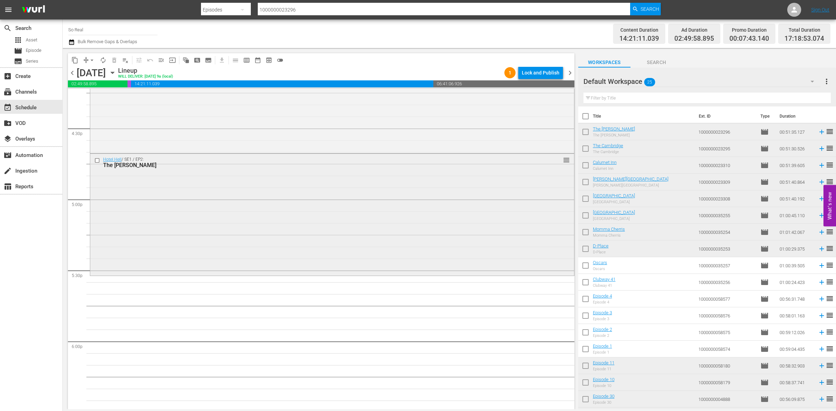
scroll to position [2310, 0]
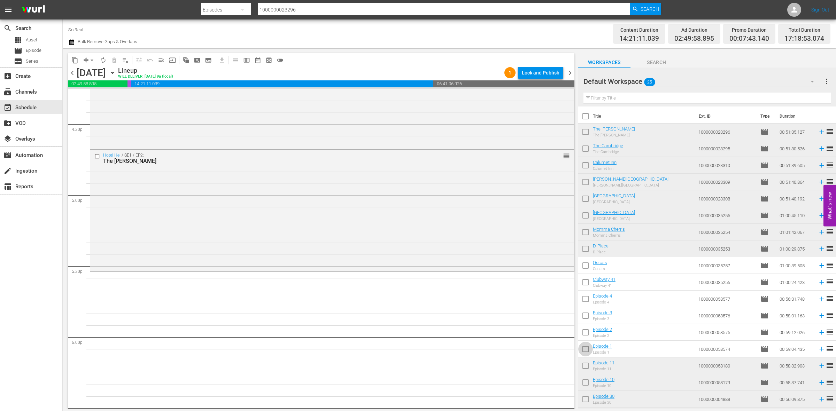
click at [586, 351] on input "checkbox" at bounding box center [585, 351] width 15 height 15
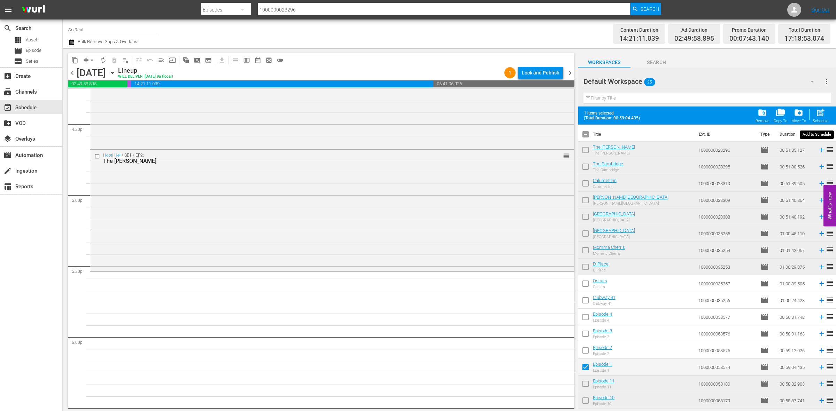
click at [827, 111] on div "post_add Schedule" at bounding box center [821, 115] width 16 height 15
checkbox input "false"
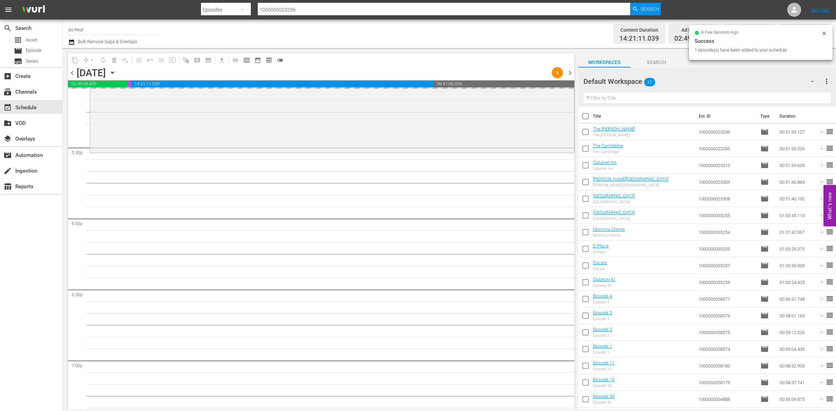
scroll to position [2431, 0]
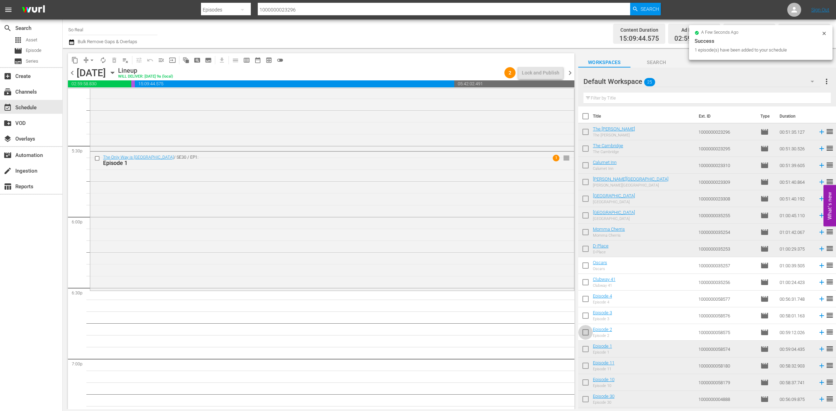
click at [588, 337] on input "checkbox" at bounding box center [585, 334] width 15 height 15
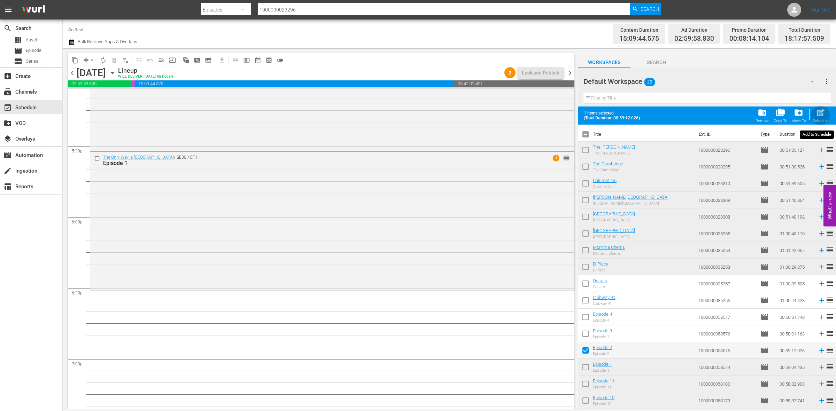
click at [821, 113] on span "post_add" at bounding box center [820, 112] width 9 height 9
checkbox input "false"
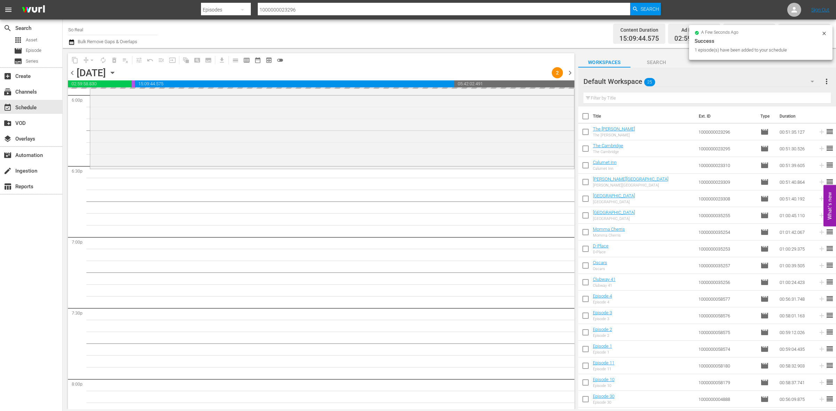
scroll to position [2558, 0]
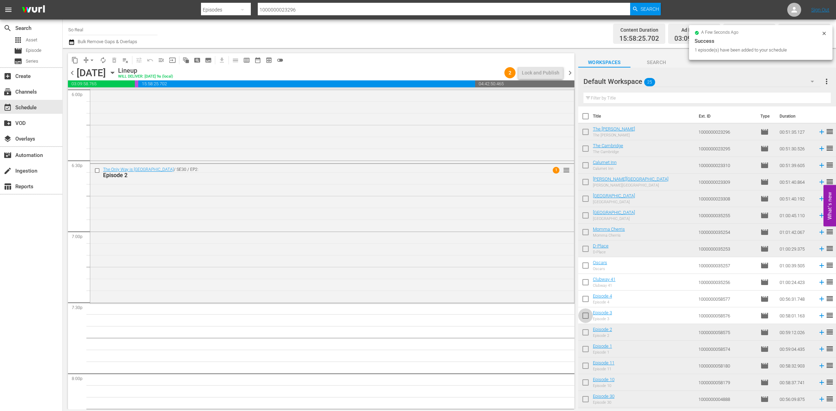
click at [589, 317] on input "checkbox" at bounding box center [585, 317] width 15 height 15
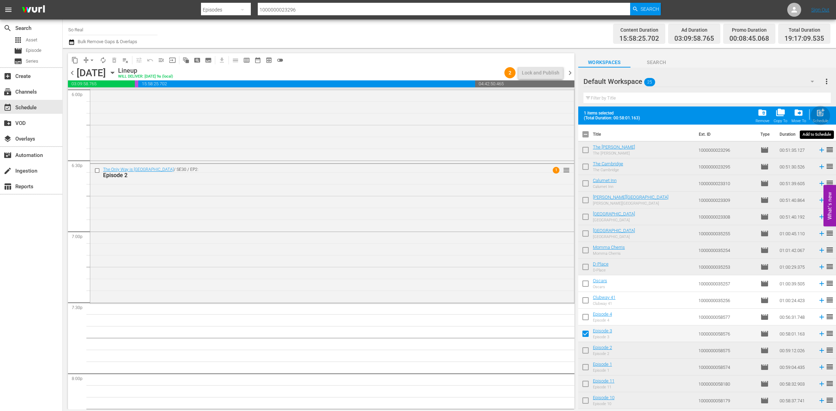
click at [819, 110] on span "post_add" at bounding box center [820, 112] width 9 height 9
checkbox input "false"
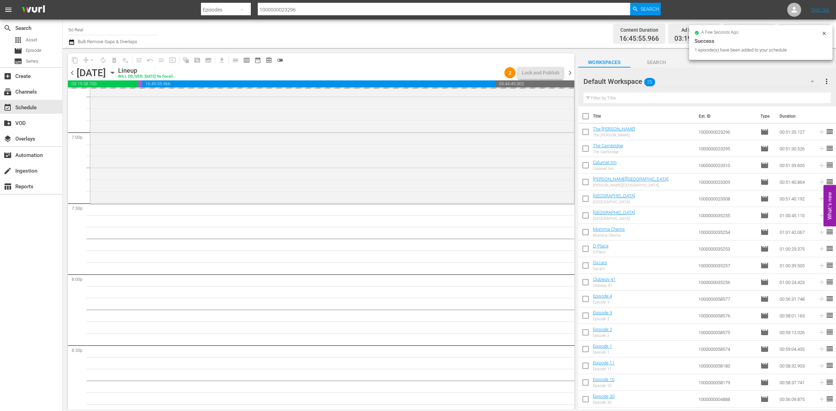
scroll to position [2664, 0]
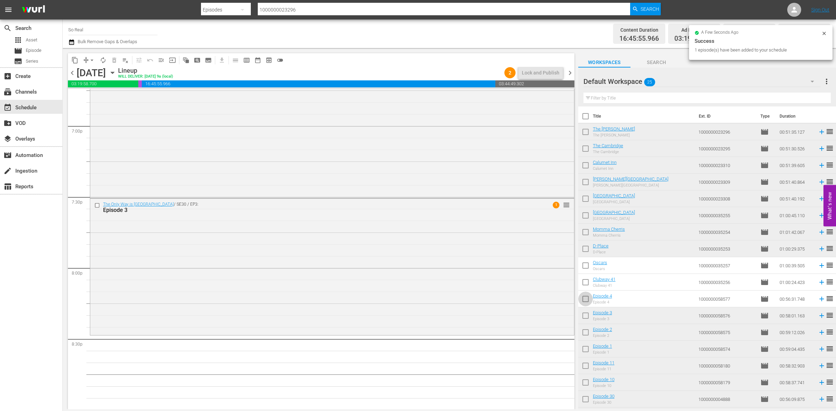
click at [583, 302] on input "checkbox" at bounding box center [585, 300] width 15 height 15
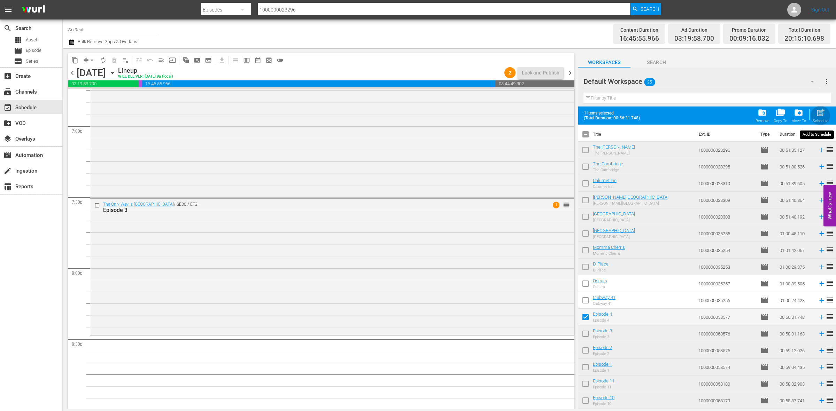
click at [823, 117] on span "post_add" at bounding box center [820, 112] width 9 height 9
checkbox input "false"
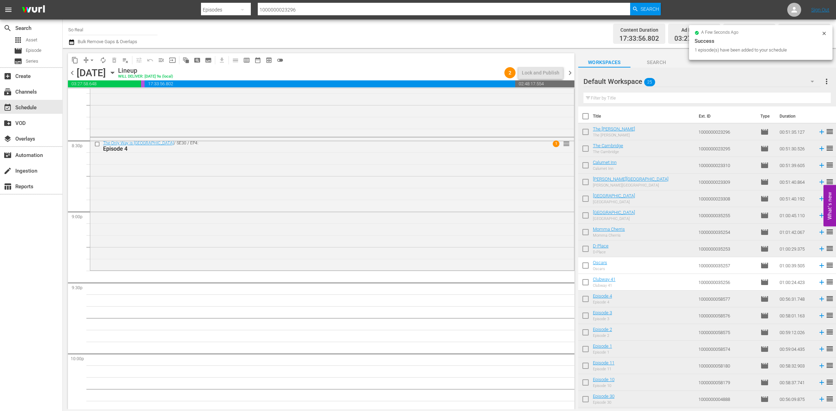
scroll to position [2870, 0]
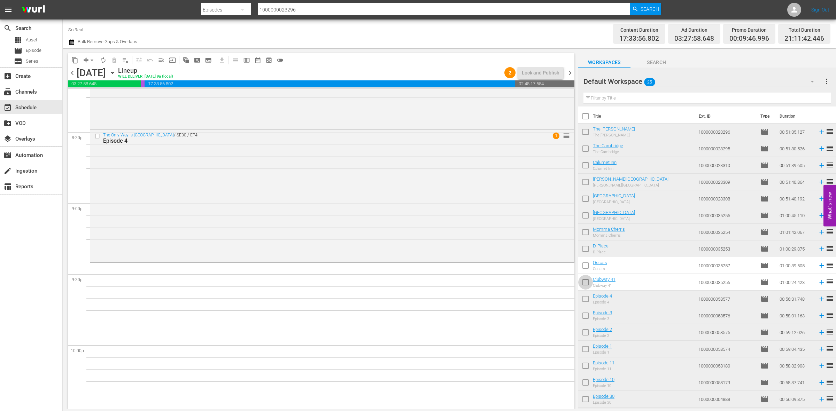
click at [585, 277] on input "checkbox" at bounding box center [585, 284] width 15 height 15
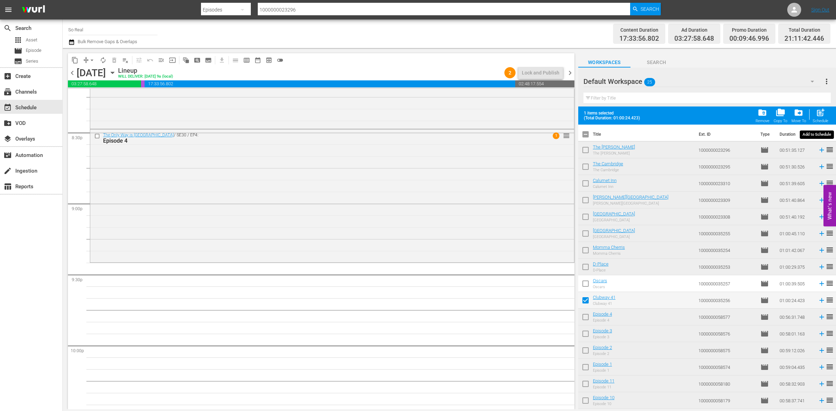
click at [816, 112] on span "post_add" at bounding box center [820, 112] width 9 height 9
checkbox input "false"
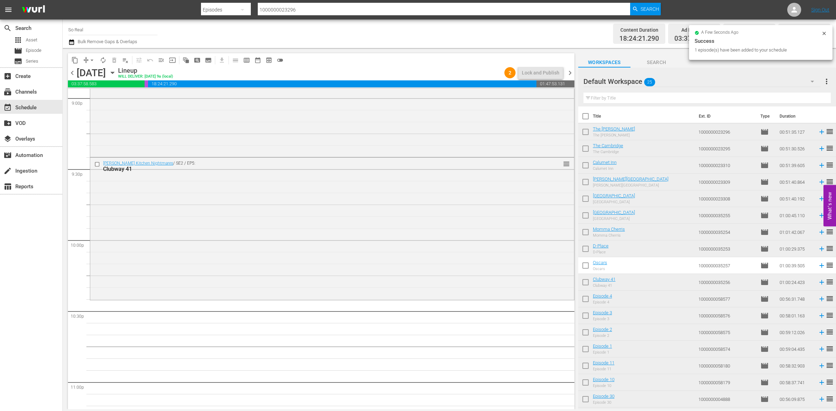
scroll to position [3014, 0]
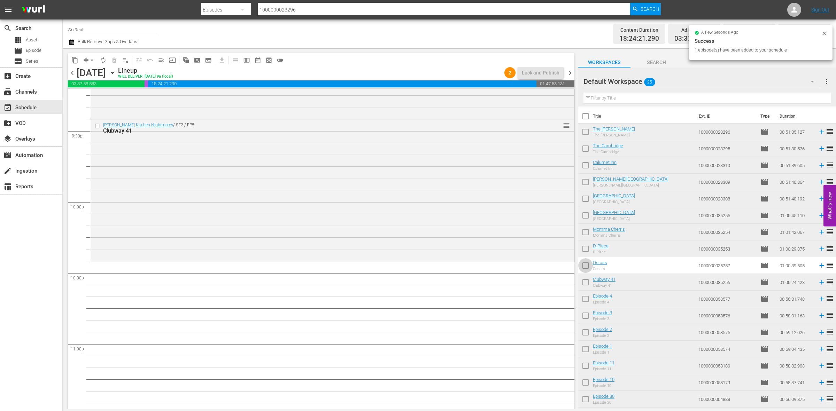
click at [585, 269] on input "checkbox" at bounding box center [585, 267] width 15 height 15
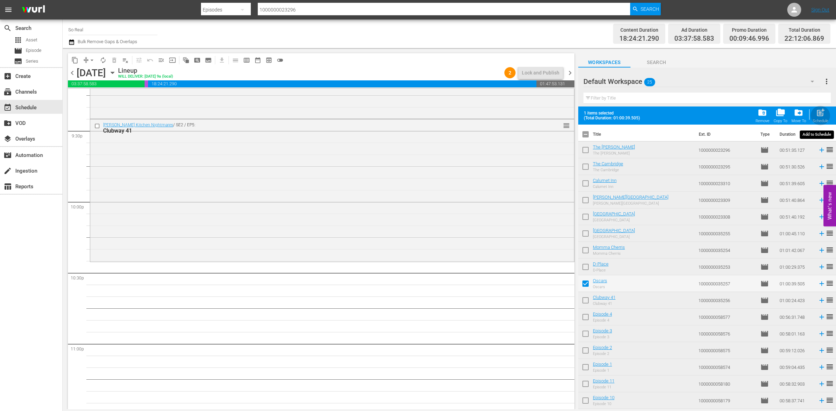
click at [821, 114] on span "post_add" at bounding box center [820, 112] width 9 height 9
checkbox input "false"
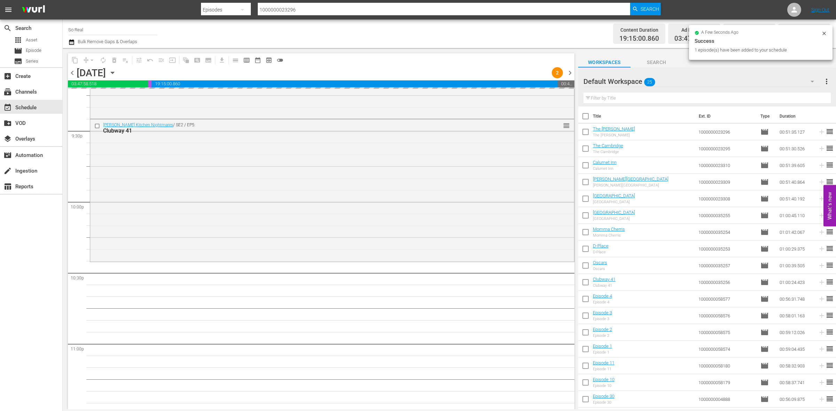
scroll to position [3090, 0]
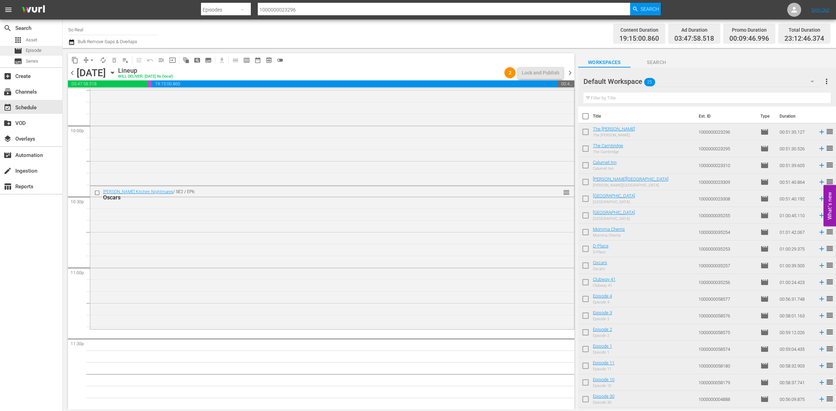
click at [36, 53] on span "Episode" at bounding box center [34, 50] width 16 height 7
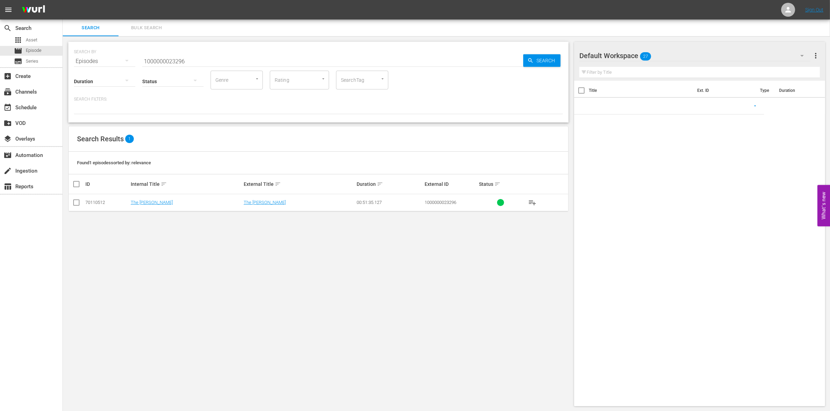
click at [197, 60] on input "1000000023296" at bounding box center [332, 61] width 381 height 17
paste input "35258"
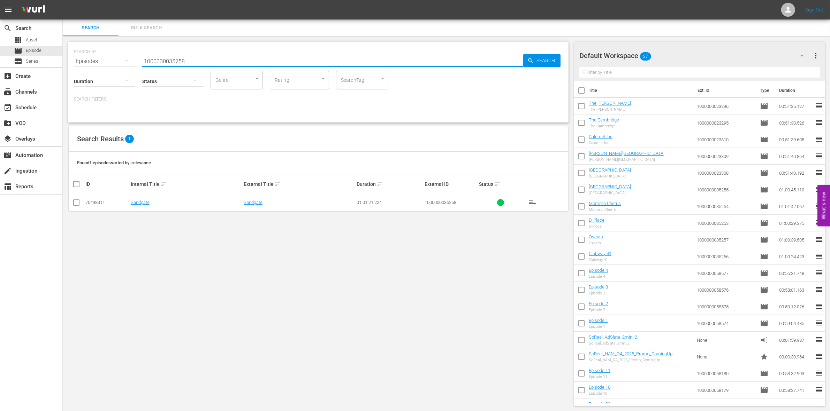
type input "1000000035258"
click at [74, 206] on input "checkbox" at bounding box center [76, 204] width 8 height 8
checkbox input "true"
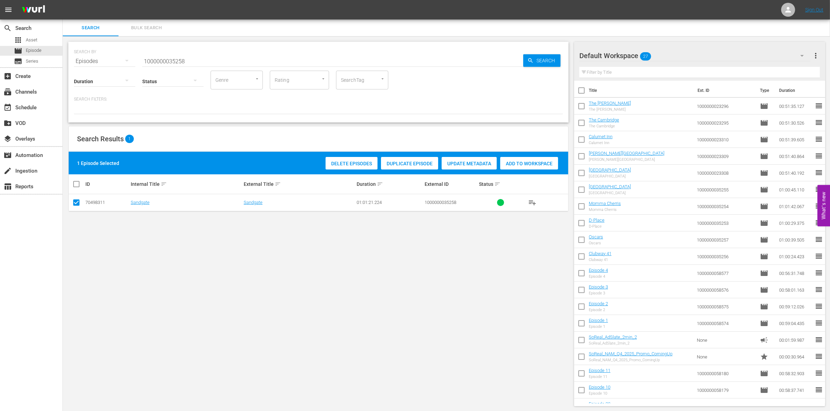
click at [514, 161] on span "Add to Workspace" at bounding box center [529, 164] width 58 height 6
click at [28, 105] on div "event_available Schedule" at bounding box center [19, 106] width 39 height 6
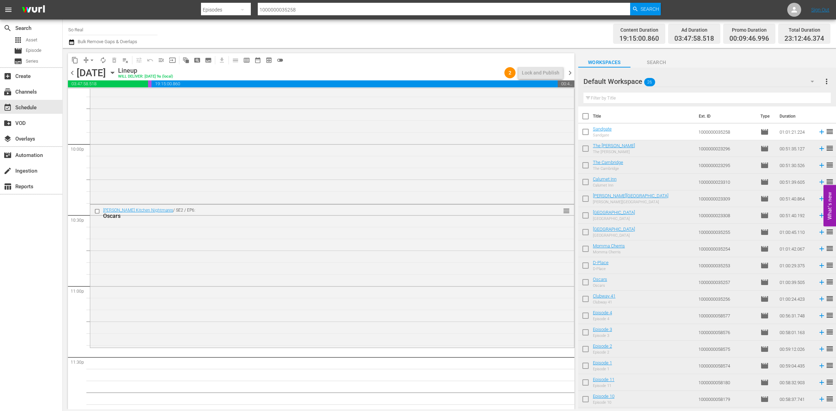
scroll to position [3090, 0]
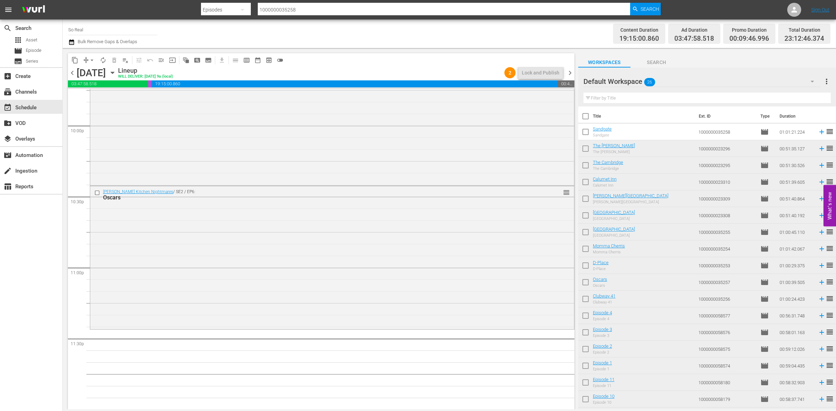
click at [585, 134] on input "checkbox" at bounding box center [585, 133] width 15 height 15
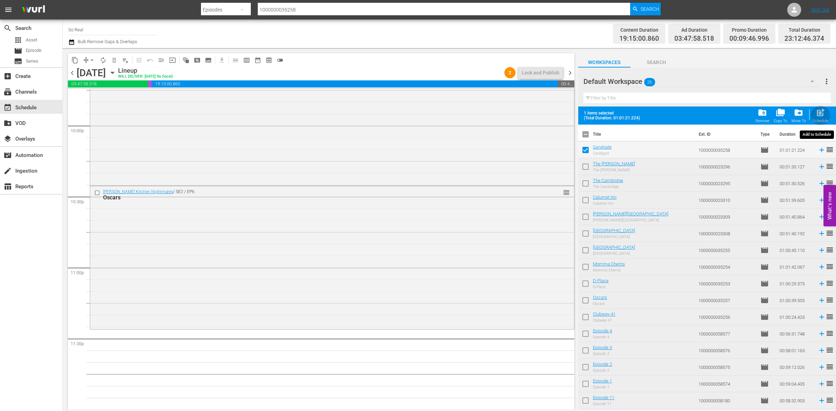
click at [817, 118] on div "post_add Schedule" at bounding box center [821, 115] width 16 height 15
checkbox input "false"
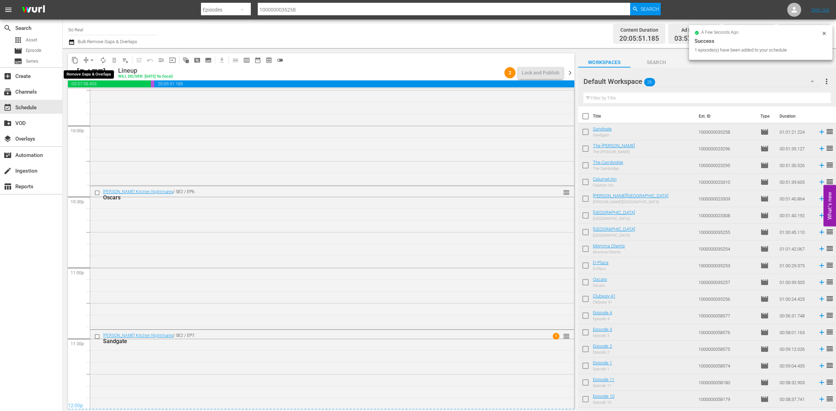
click at [93, 63] on span "arrow_drop_down" at bounding box center [91, 60] width 7 height 7
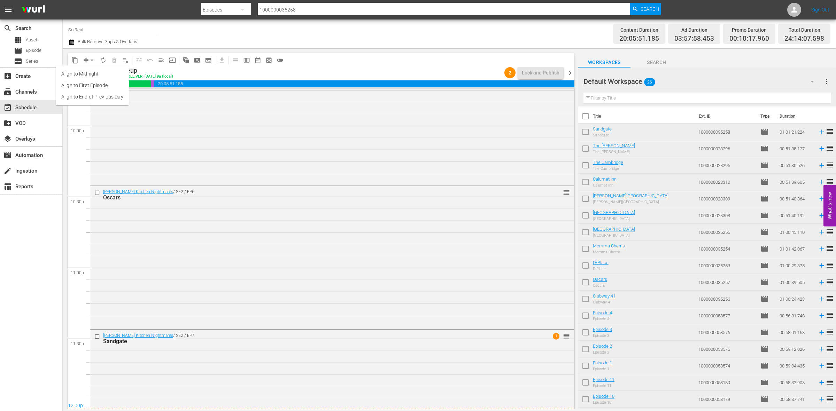
click at [100, 100] on li "Align to End of Previous Day" at bounding box center [92, 96] width 73 height 11
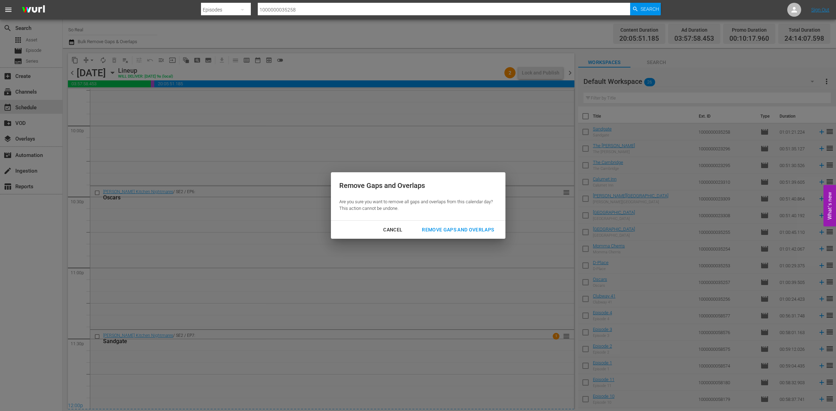
click at [468, 224] on button "Remove Gaps and Overlaps" at bounding box center [458, 230] width 89 height 13
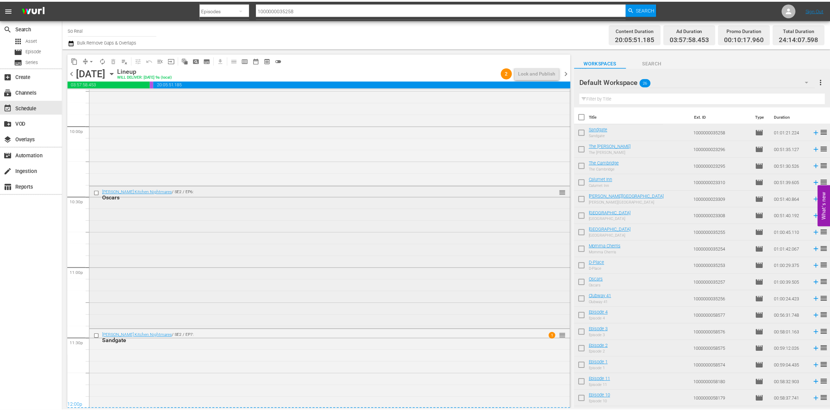
scroll to position [3156, 0]
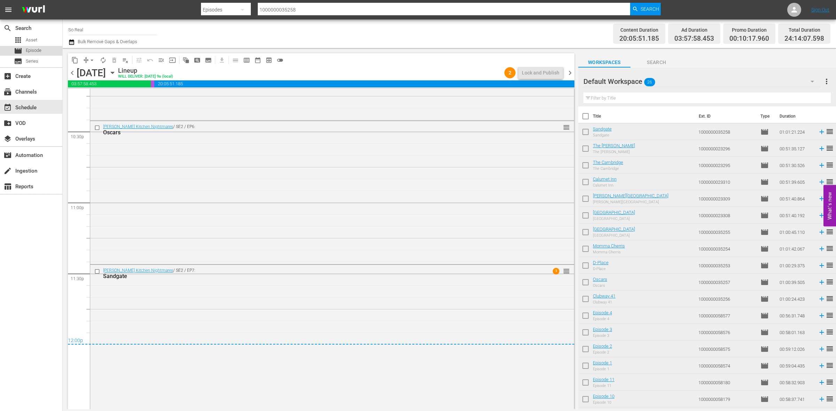
click at [49, 48] on div "movie Episode" at bounding box center [31, 51] width 62 height 10
